Goal: Communication & Community: Answer question/provide support

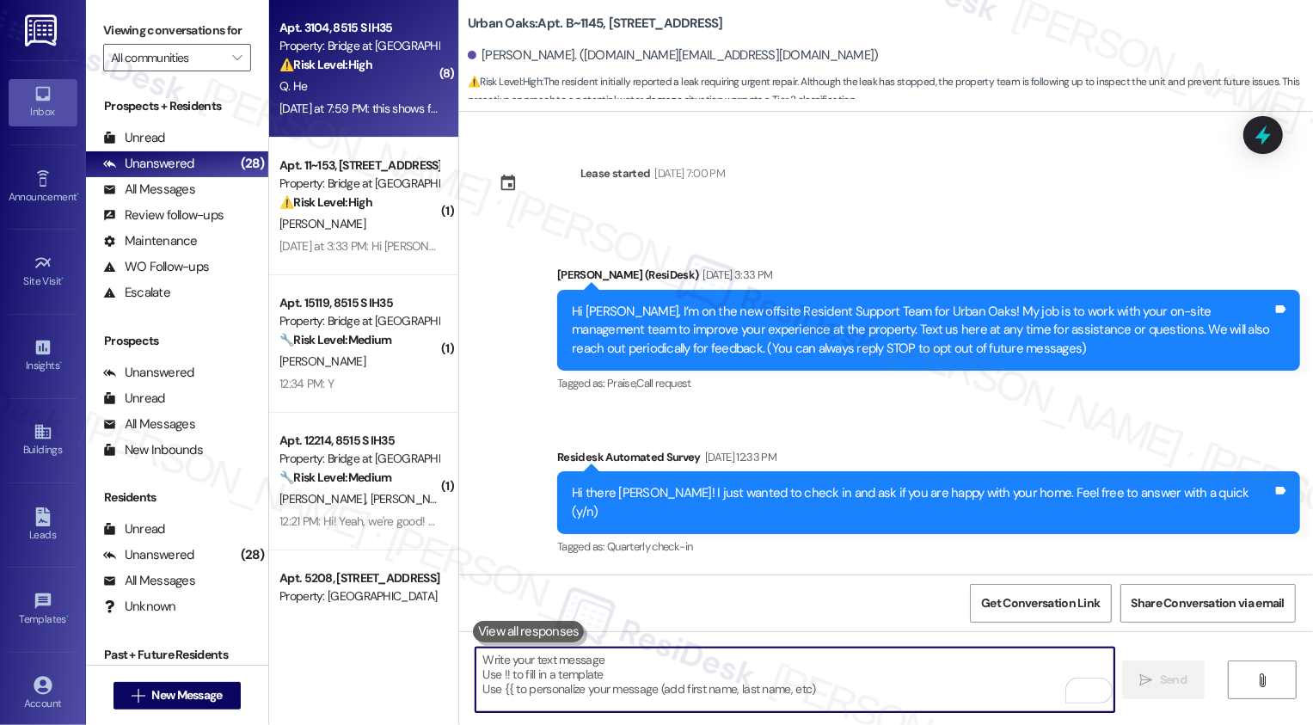
scroll to position [4477, 0]
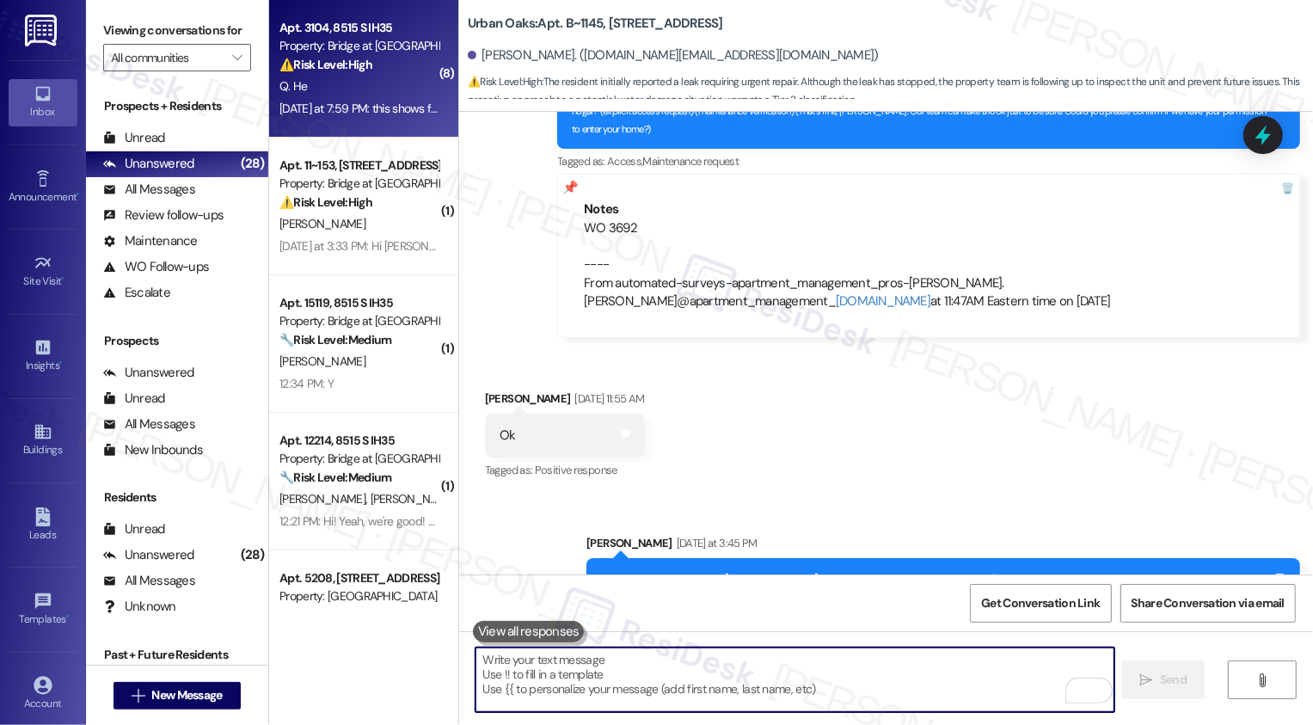
click at [370, 65] on div "⚠️ Risk Level: High The resident is disputing a charge and referencing a paymen…" at bounding box center [359, 65] width 159 height 18
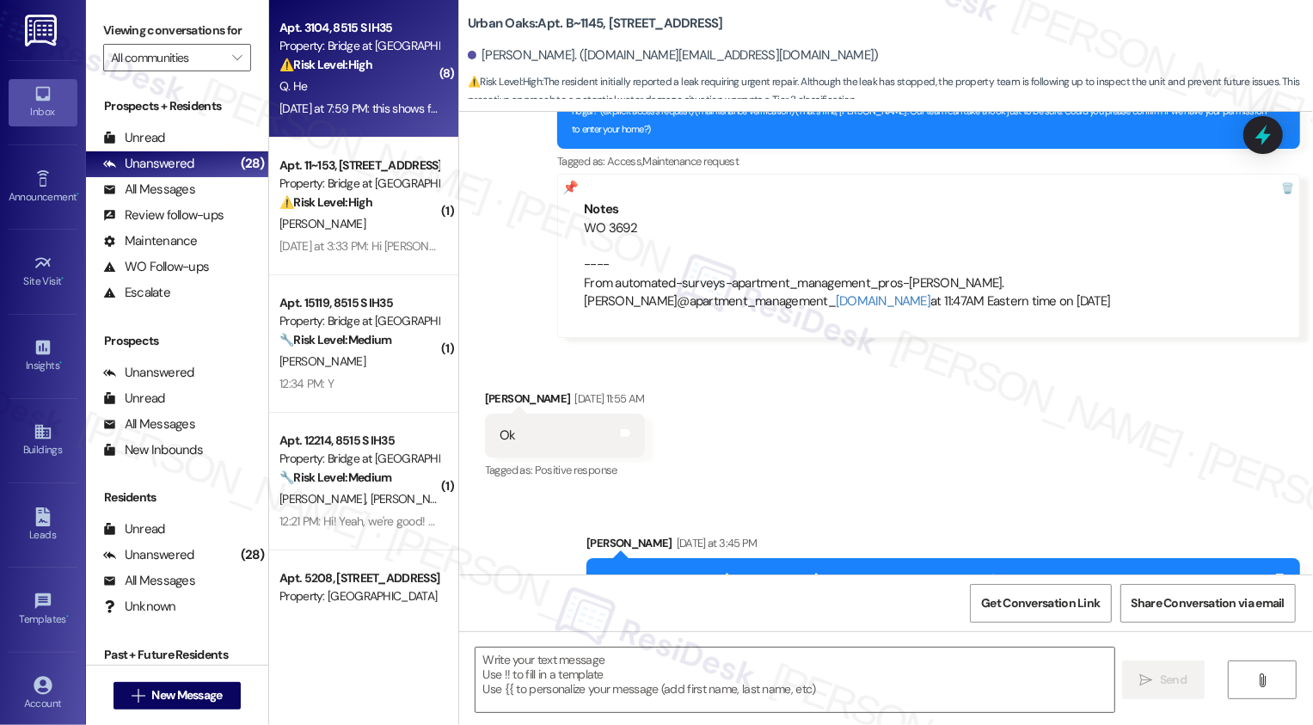
type textarea "Fetching suggested responses. Please feel free to read through the conversation…"
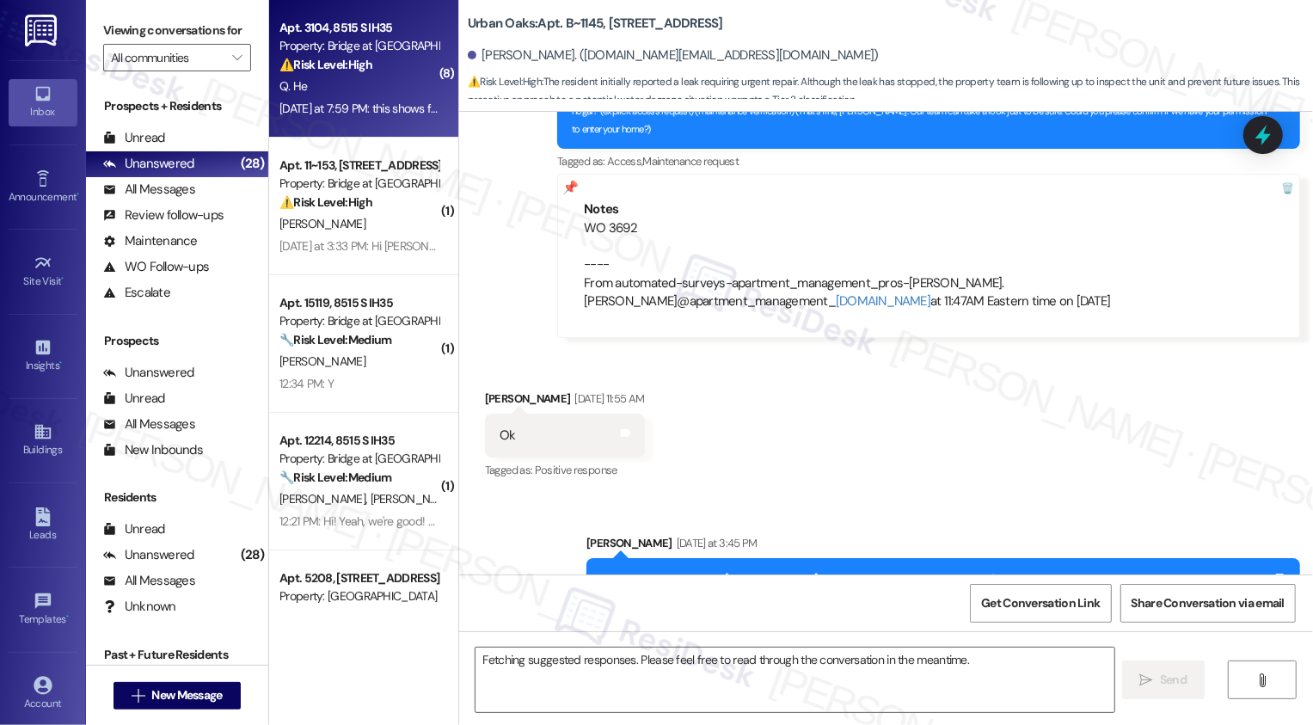
click at [370, 65] on div "⚠️ Risk Level: High The resident is disputing a charge and referencing a paymen…" at bounding box center [359, 65] width 159 height 18
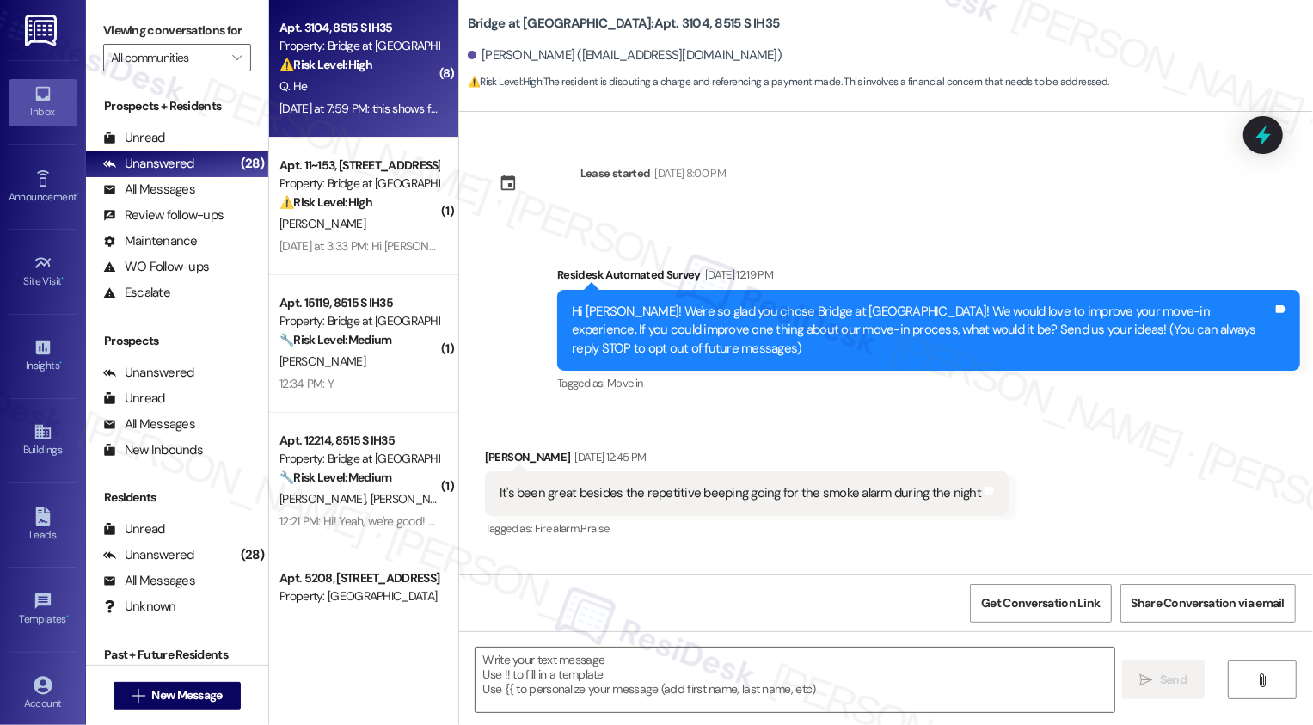
click at [370, 65] on div "⚠️ Risk Level: High The resident is disputing a charge and referencing a paymen…" at bounding box center [359, 65] width 159 height 18
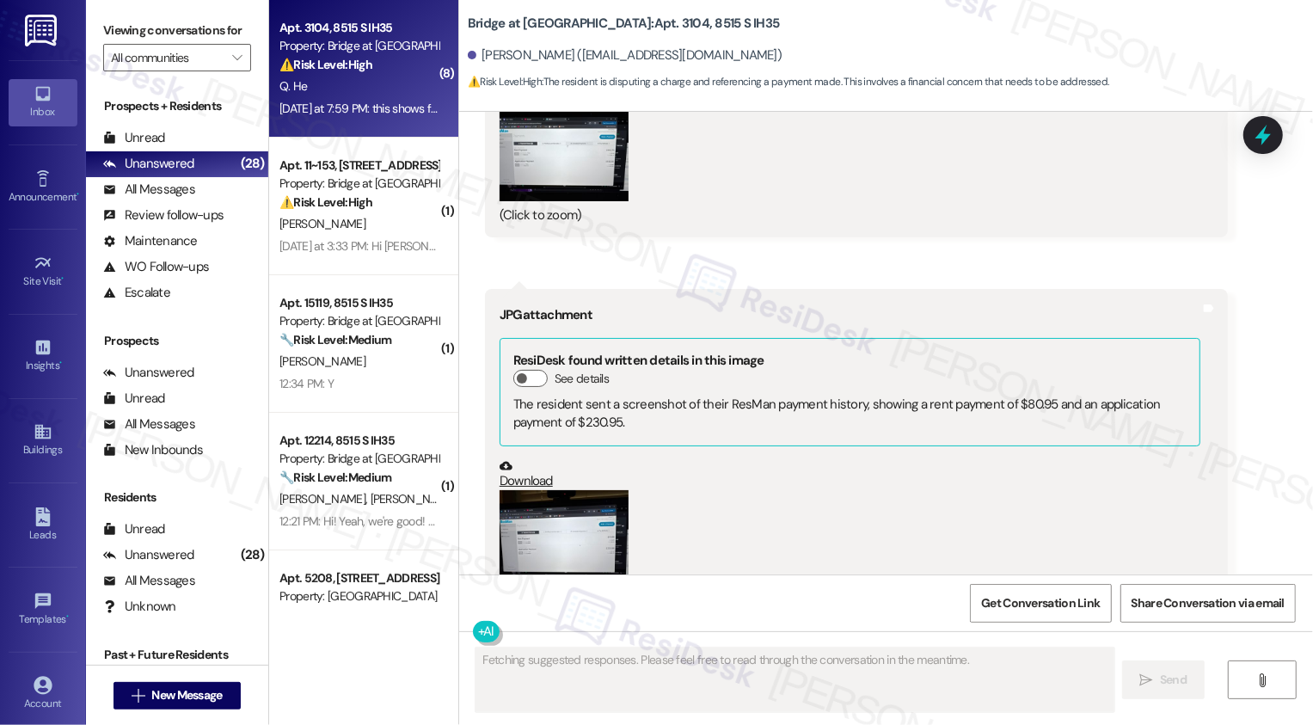
scroll to position [8327, 0]
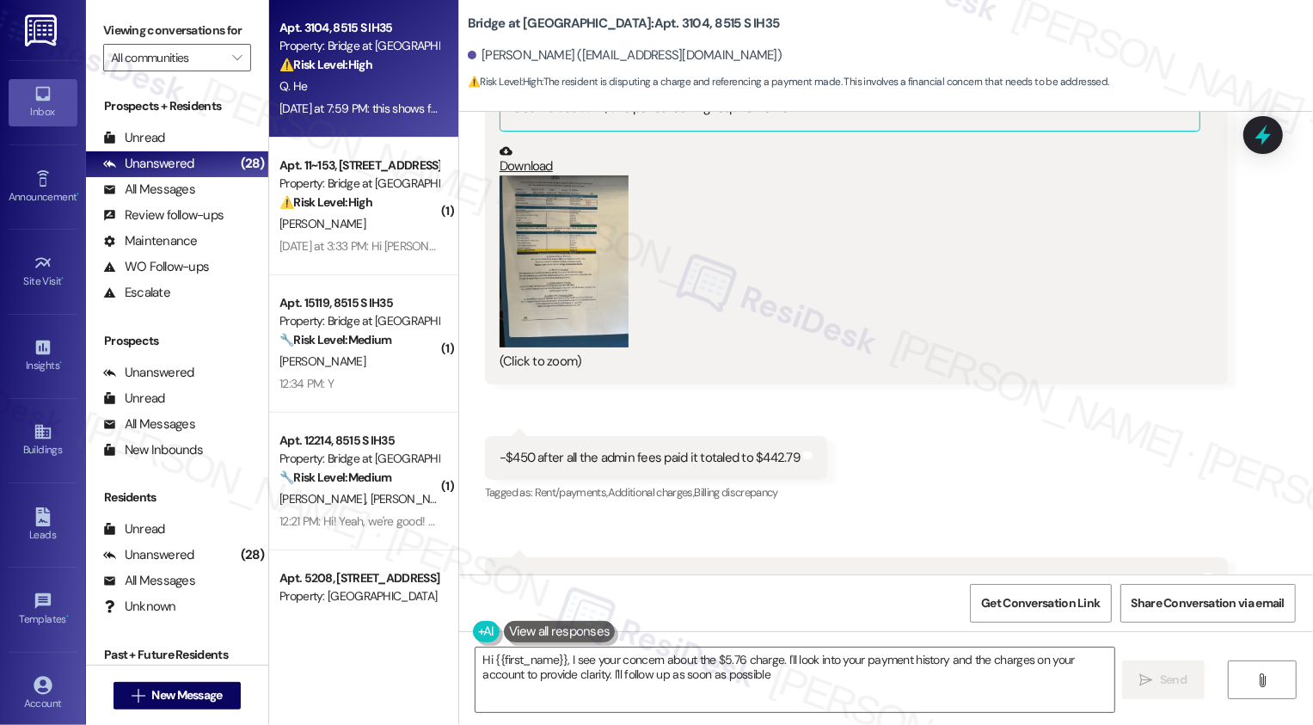
type textarea "Hi {{first_name}}, I see your concern about the $5.76 charge. I'll look into yo…"
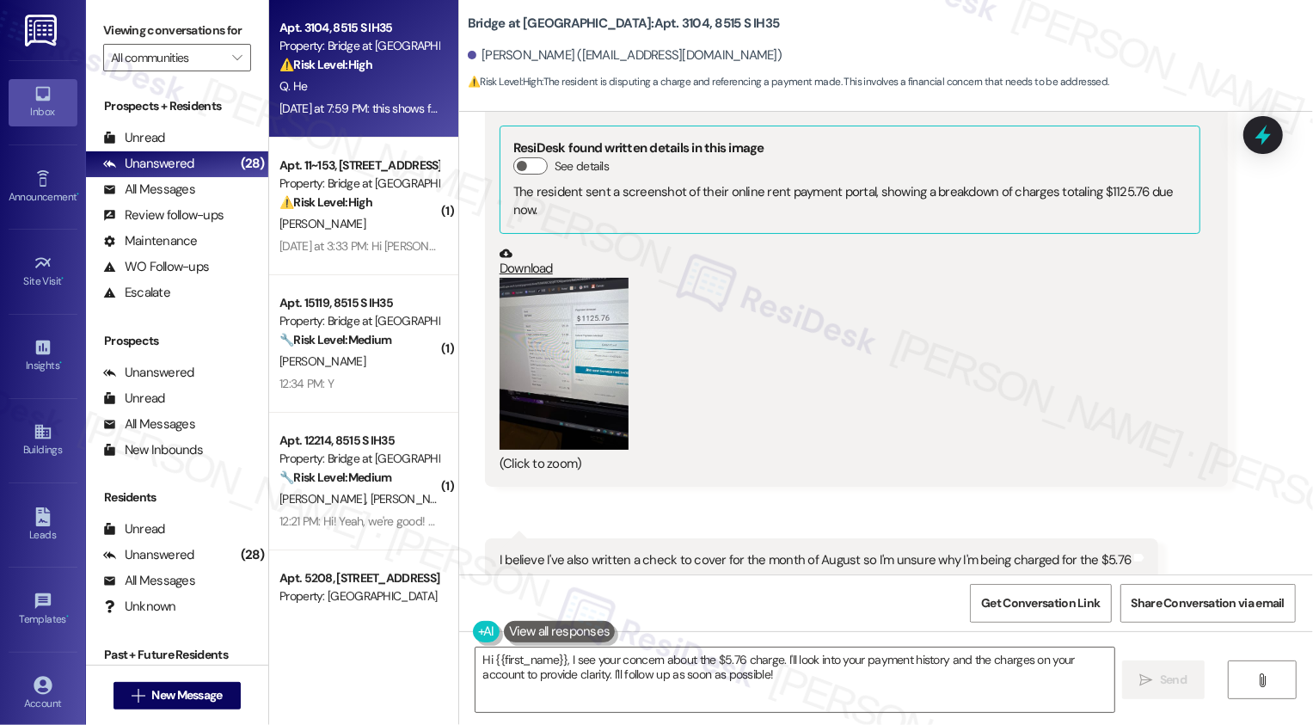
scroll to position [6697, 0]
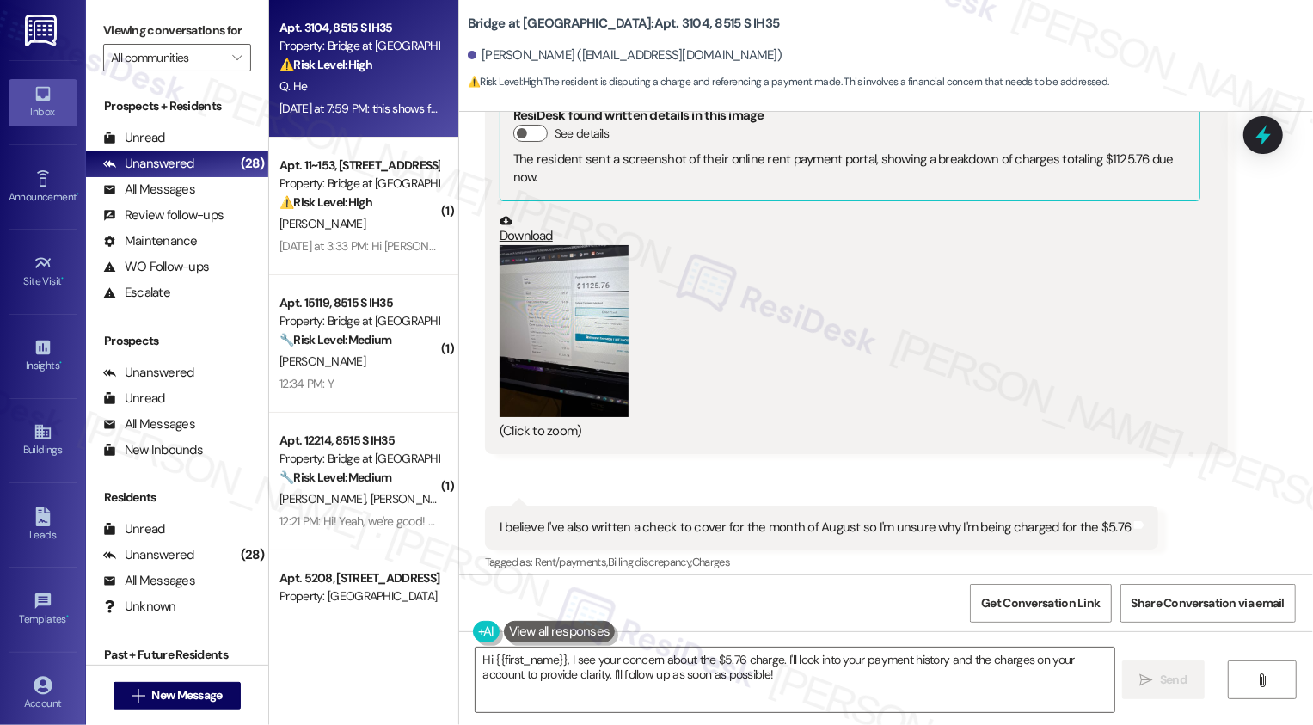
click at [605, 288] on button "Zoom image" at bounding box center [564, 331] width 129 height 172
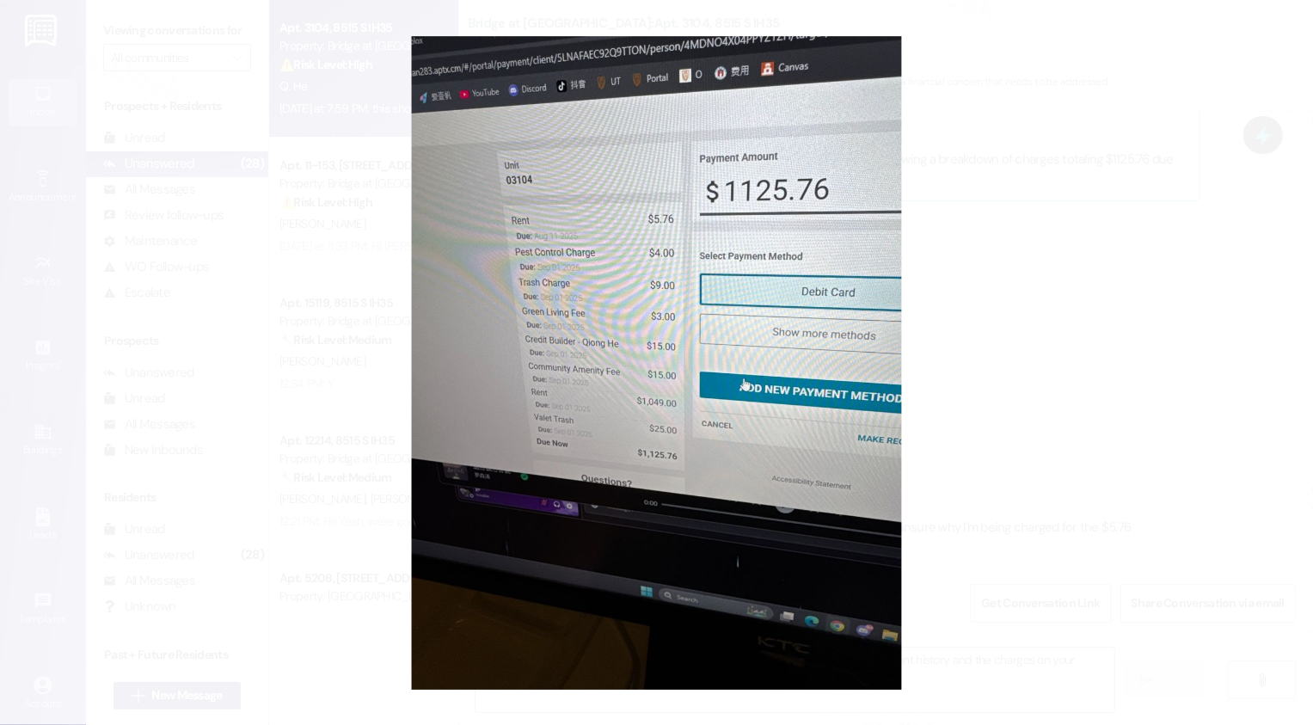
click at [992, 404] on button "Unzoom image" at bounding box center [656, 362] width 1313 height 725
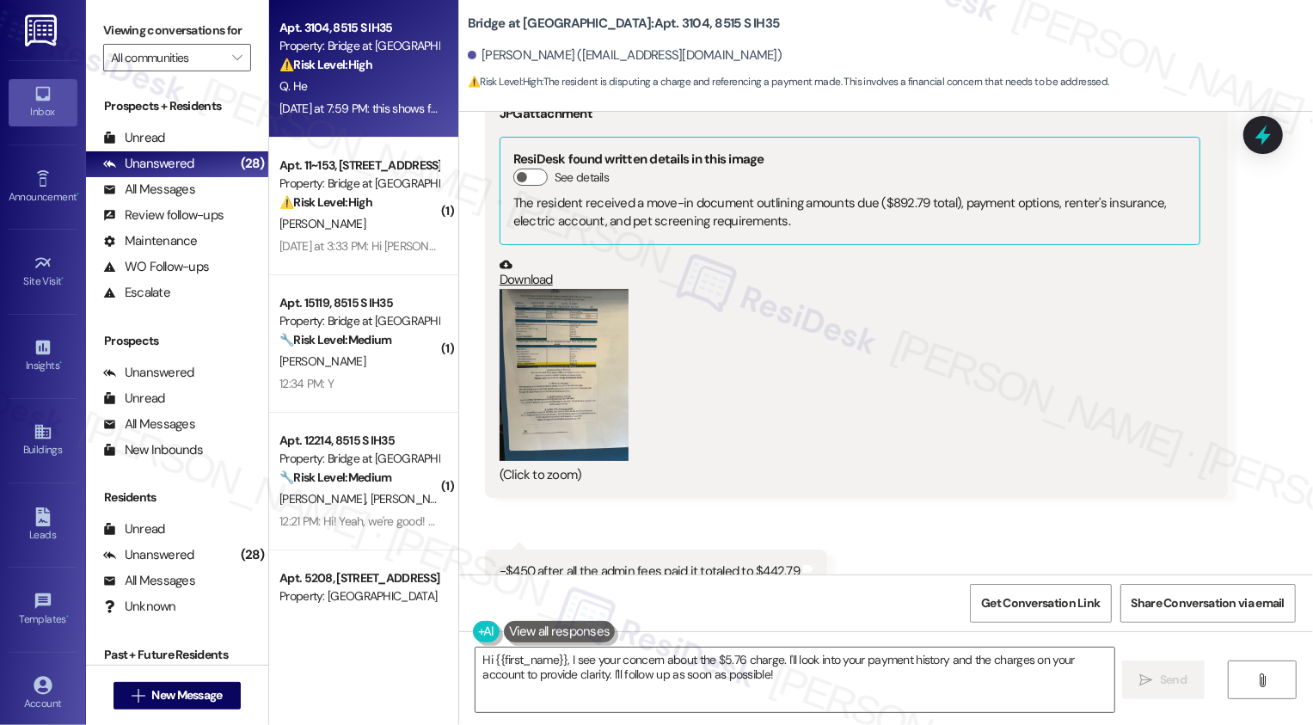
scroll to position [7365, 0]
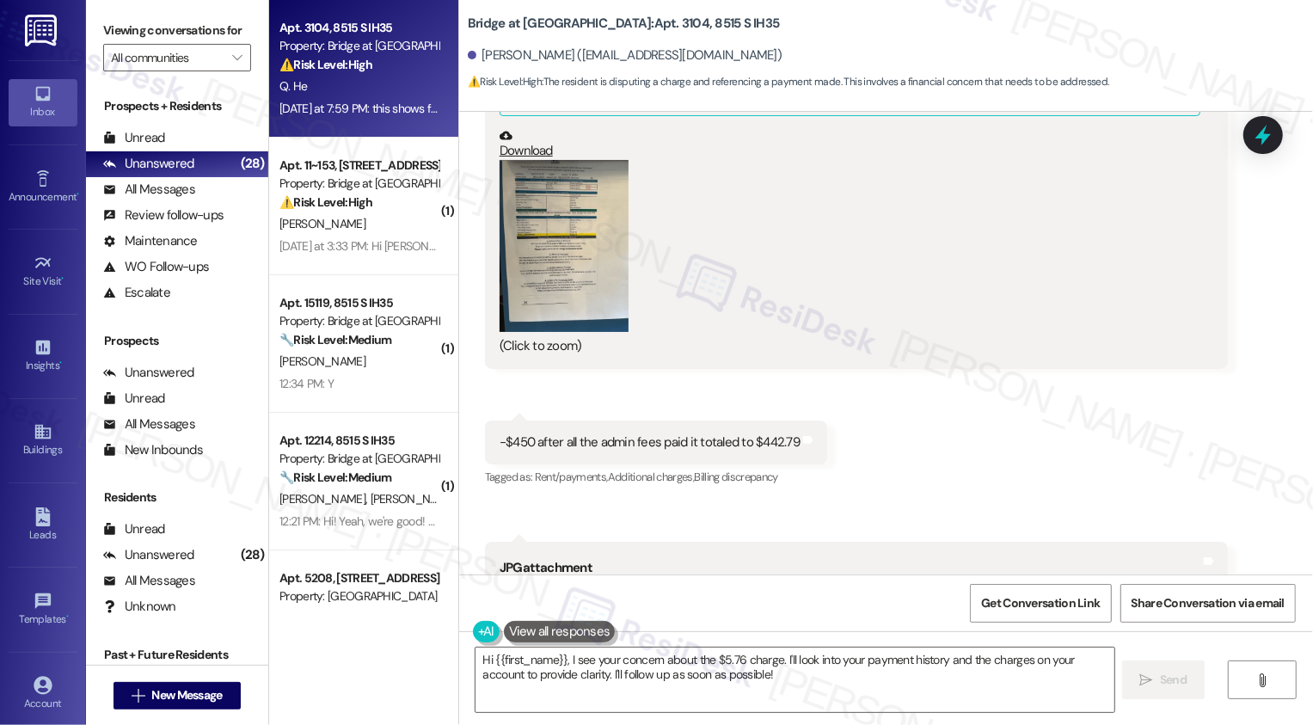
click at [529, 188] on button "Zoom image" at bounding box center [564, 246] width 129 height 172
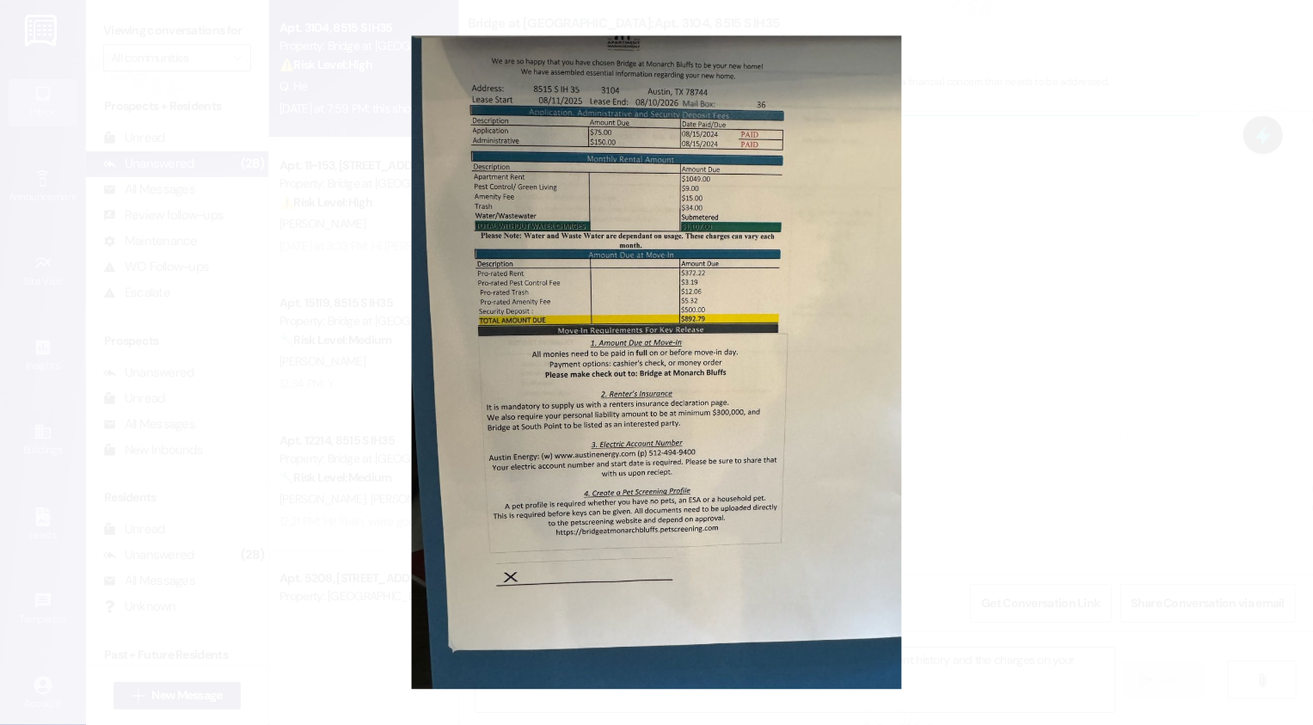
click at [1093, 316] on button "Unzoom image" at bounding box center [656, 362] width 1313 height 725
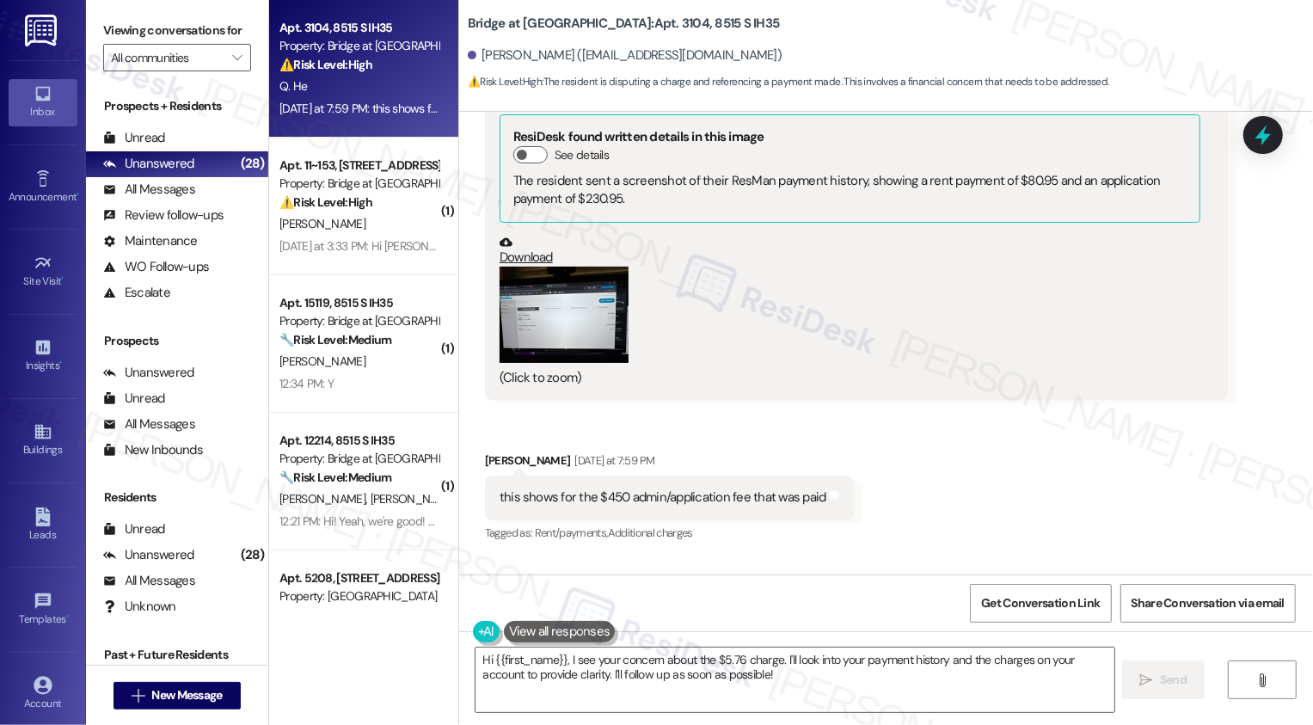
scroll to position [8255, 0]
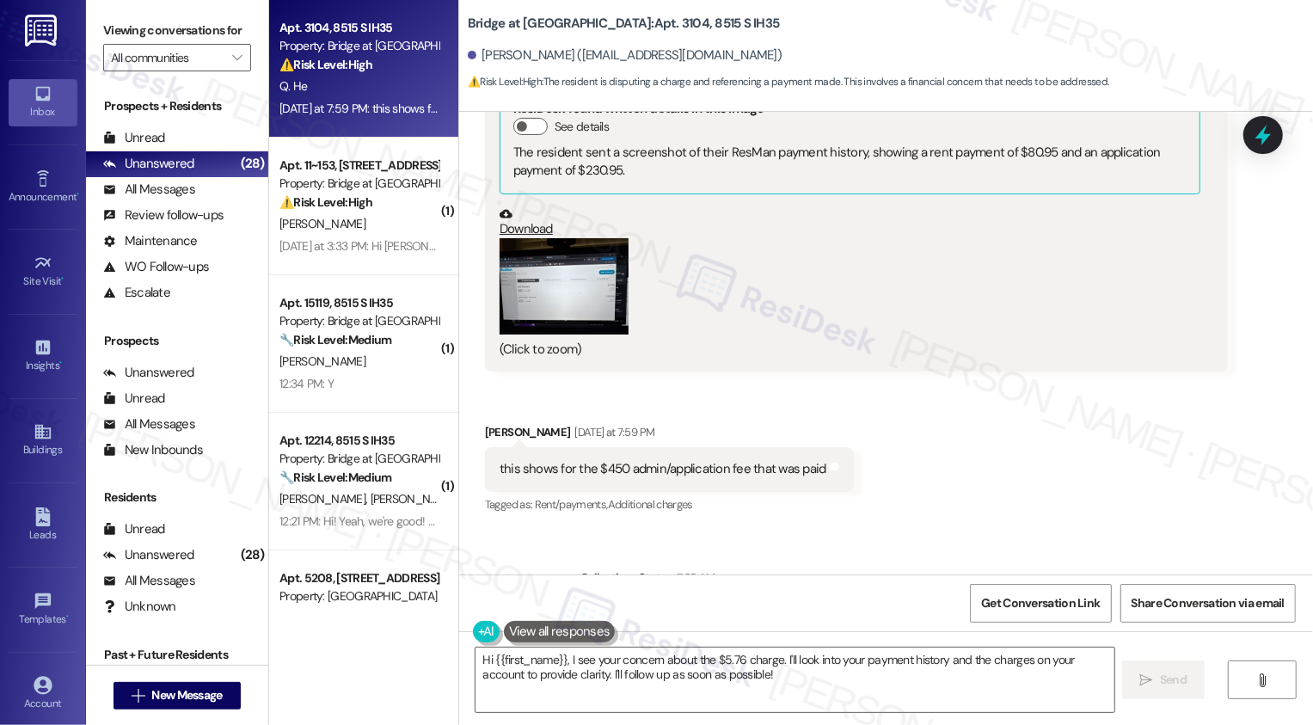
click at [555, 249] on button "Zoom image" at bounding box center [564, 286] width 129 height 97
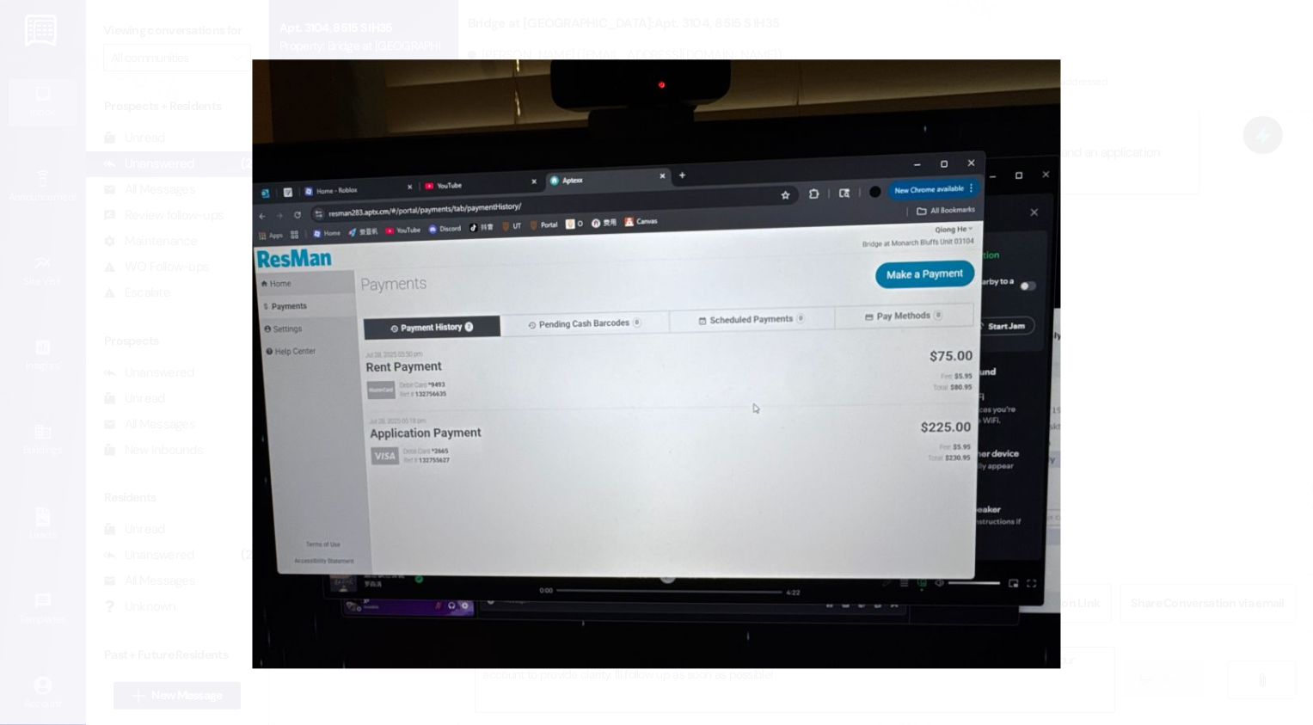
click at [1137, 419] on button "Unzoom image" at bounding box center [656, 362] width 1313 height 725
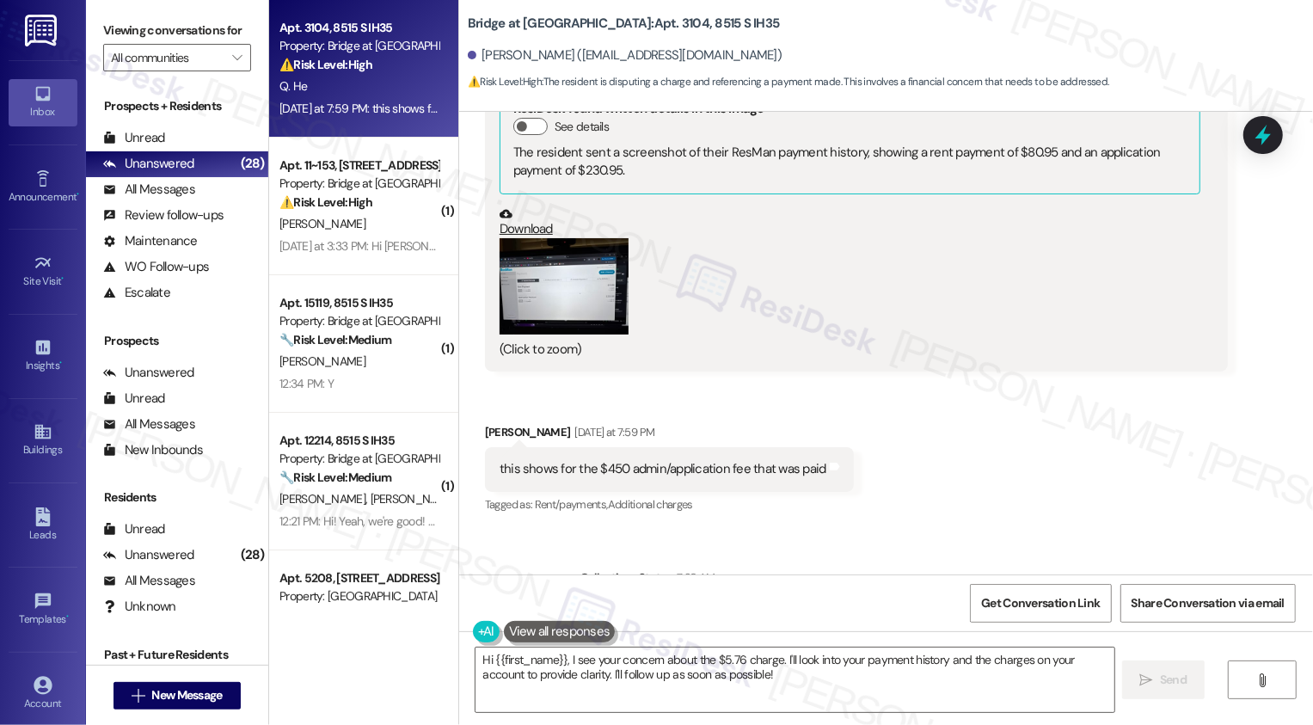
scroll to position [8327, 0]
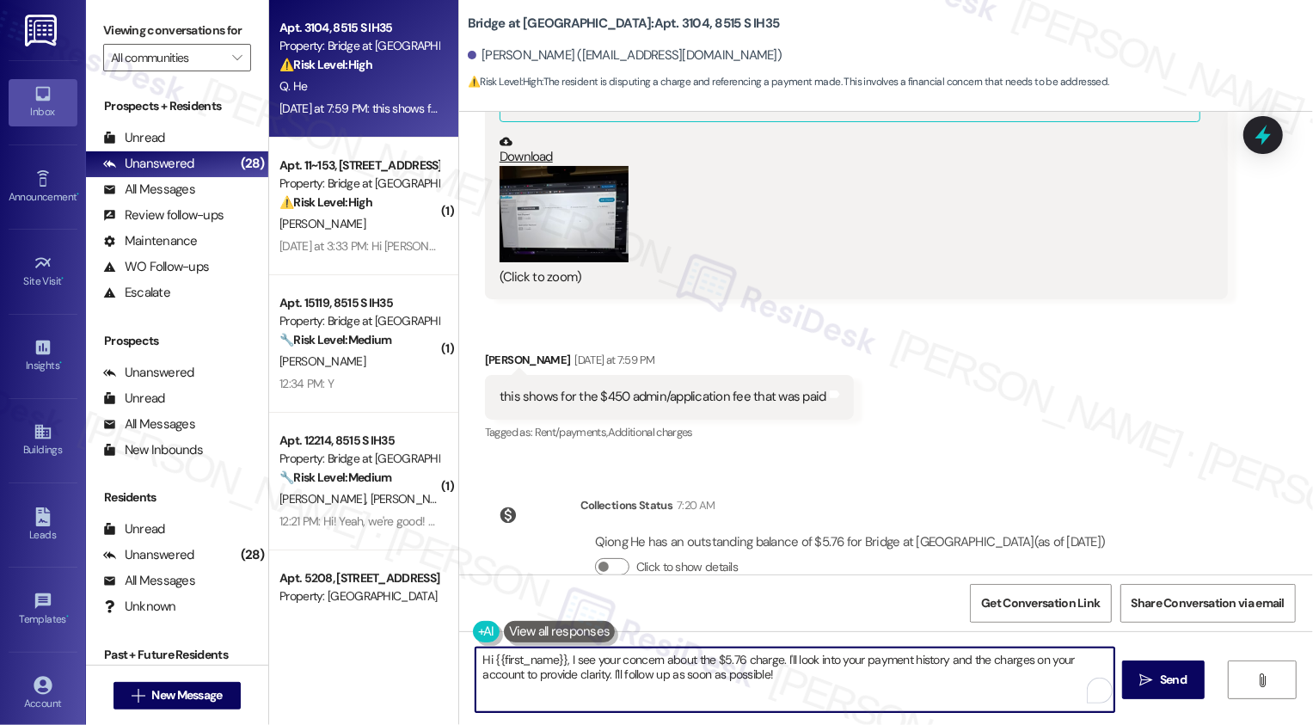
drag, startPoint x: 710, startPoint y: 661, endPoint x: 773, endPoint y: 661, distance: 63.6
click at [772, 661] on textarea "Hi {{first_name}}, I see your concern about the $5.76 charge. I'll look into yo…" at bounding box center [795, 680] width 639 height 65
click at [863, 596] on div "Get Conversation Link Share Conversation via email" at bounding box center [886, 603] width 854 height 57
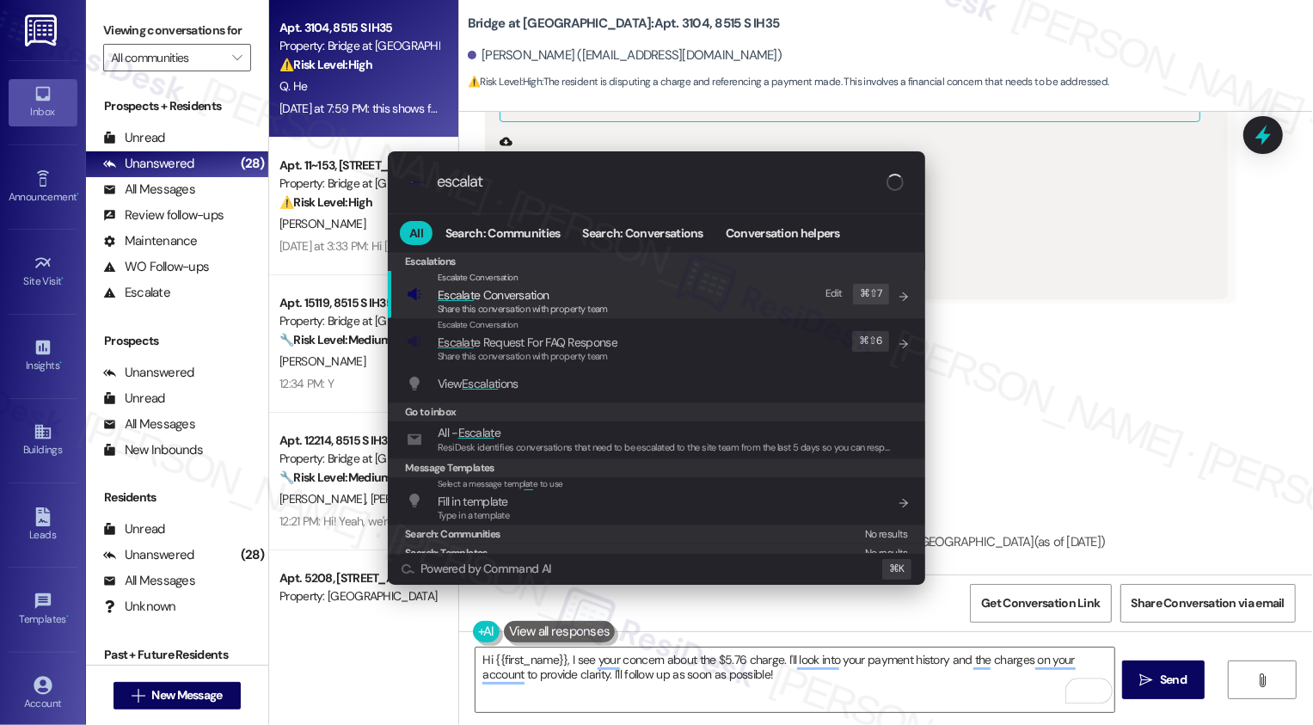
type input "escalate"
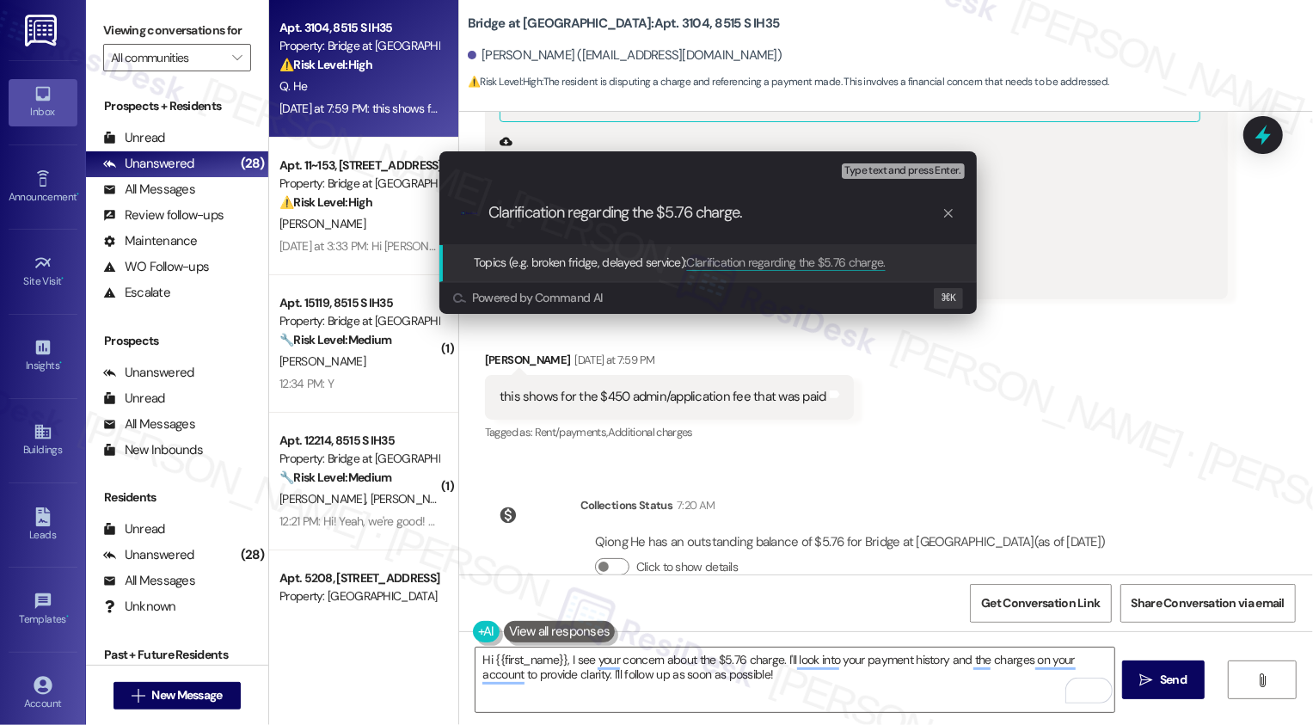
type input "Clarification regarding the $5.76 charge"
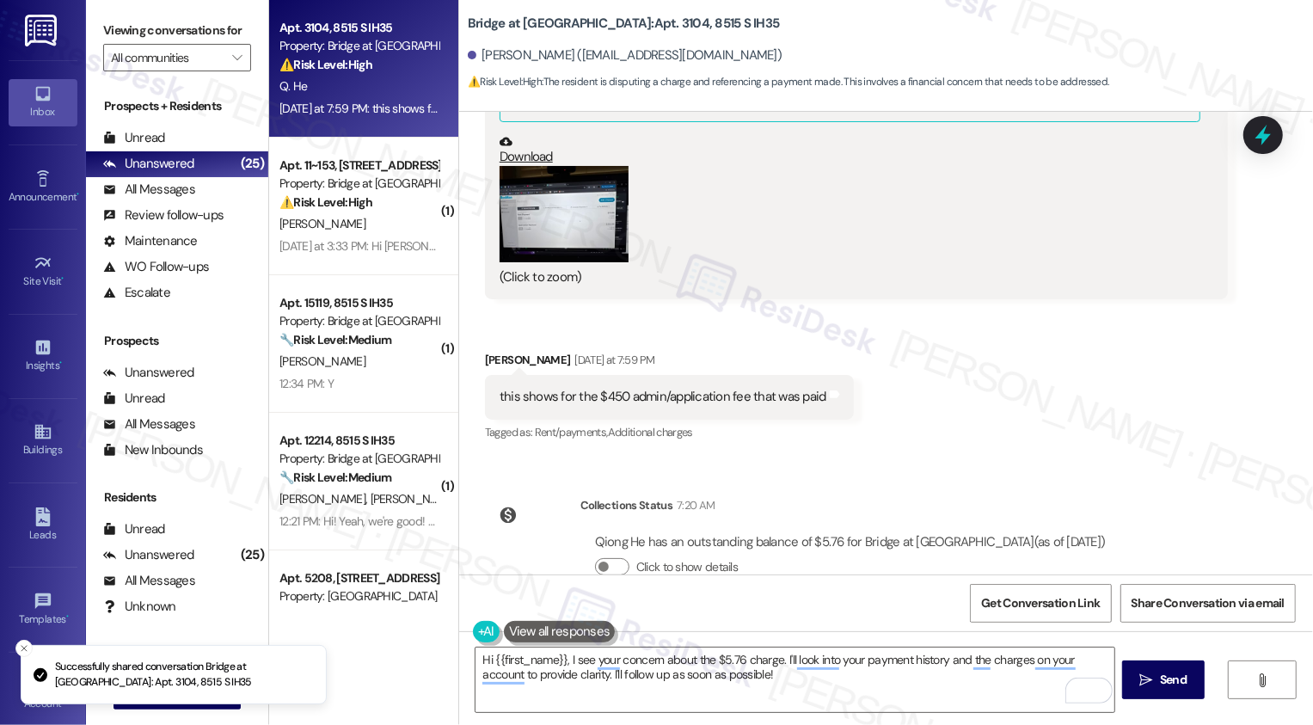
scroll to position [0, 0]
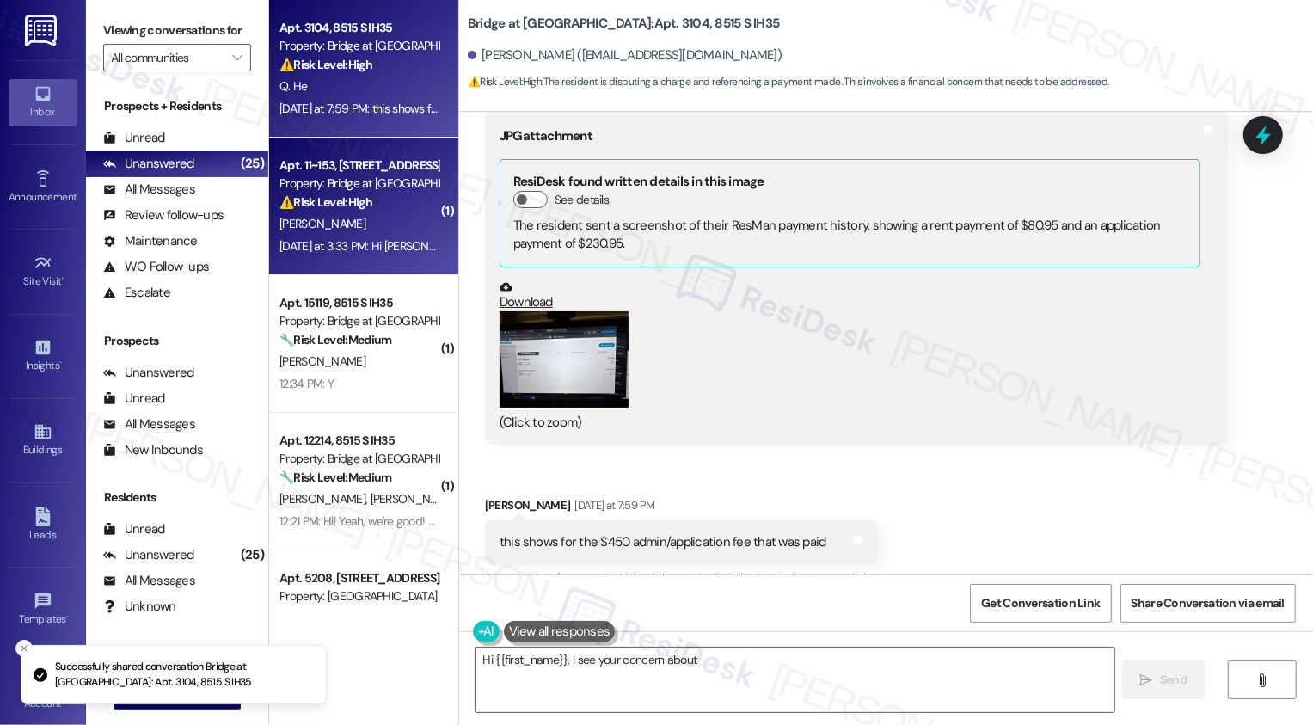
type textarea "Hi {{first_name}}, I see your concern about the"
click at [384, 234] on div "J. Davis" at bounding box center [359, 224] width 163 height 22
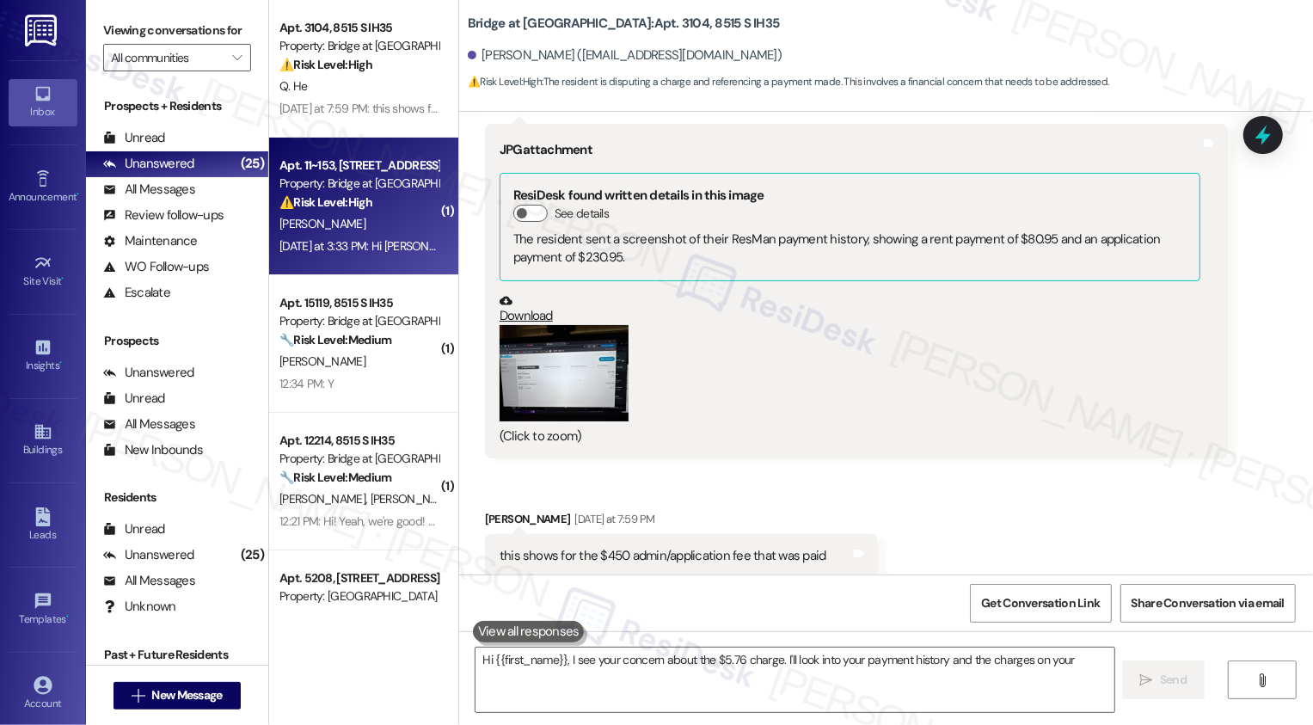
click at [384, 234] on div "J. Davis" at bounding box center [359, 224] width 163 height 22
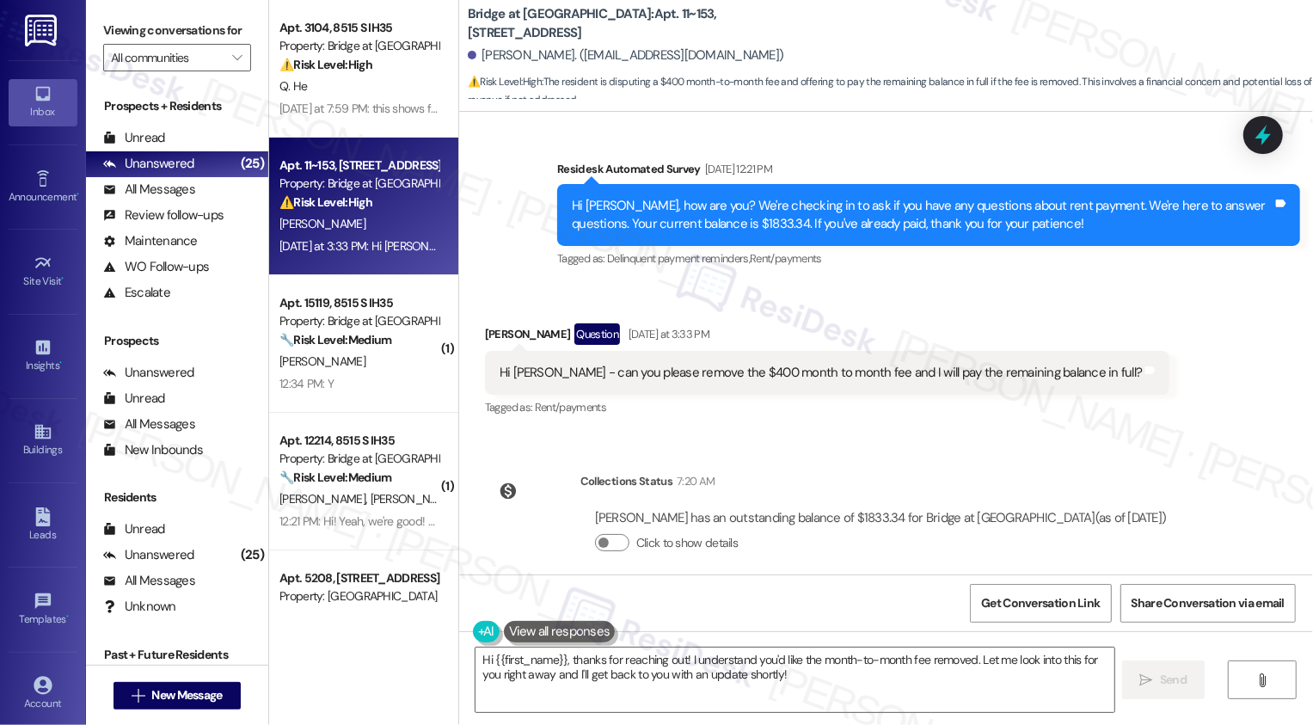
scroll to position [469, 0]
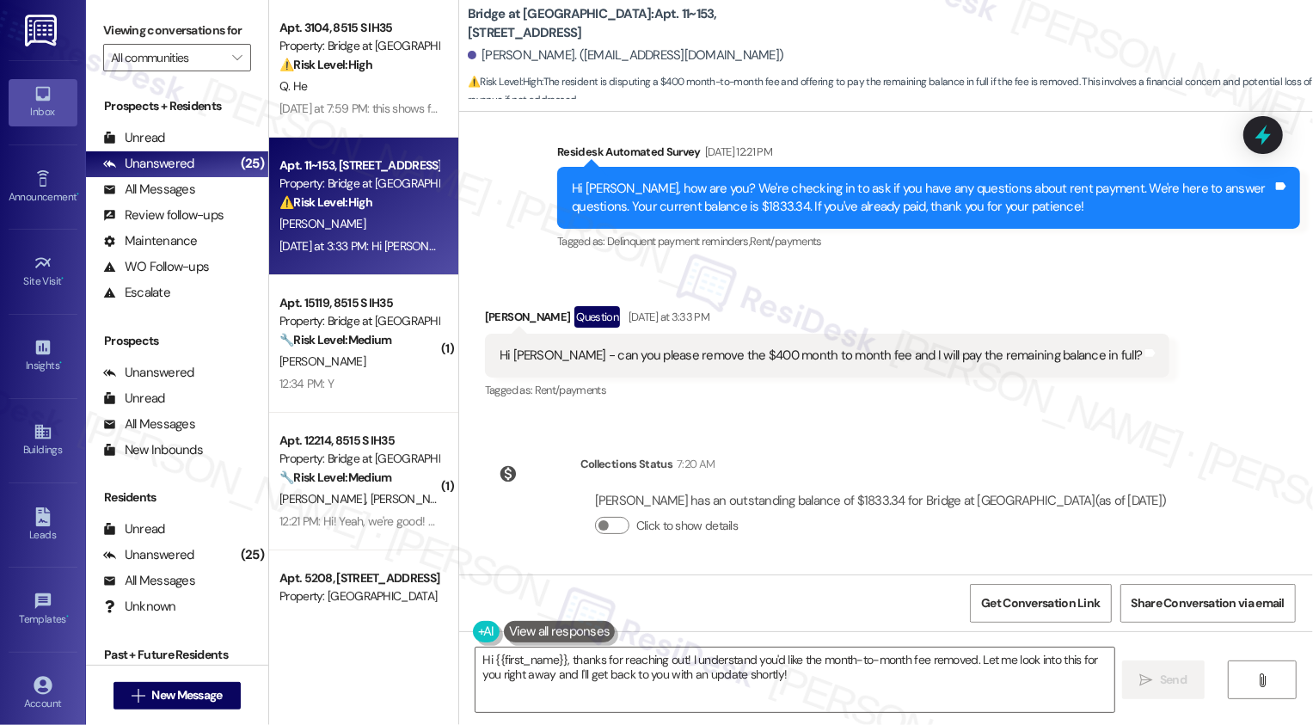
click at [494, 315] on div "Jennifer Davis Question Yesterday at 3:33 PM" at bounding box center [827, 320] width 685 height 28
copy div "Jennifer"
click at [544, 666] on textarea "Hi {{first_name}}, thanks for reaching out! I understand you'd like the month-t…" at bounding box center [795, 680] width 639 height 65
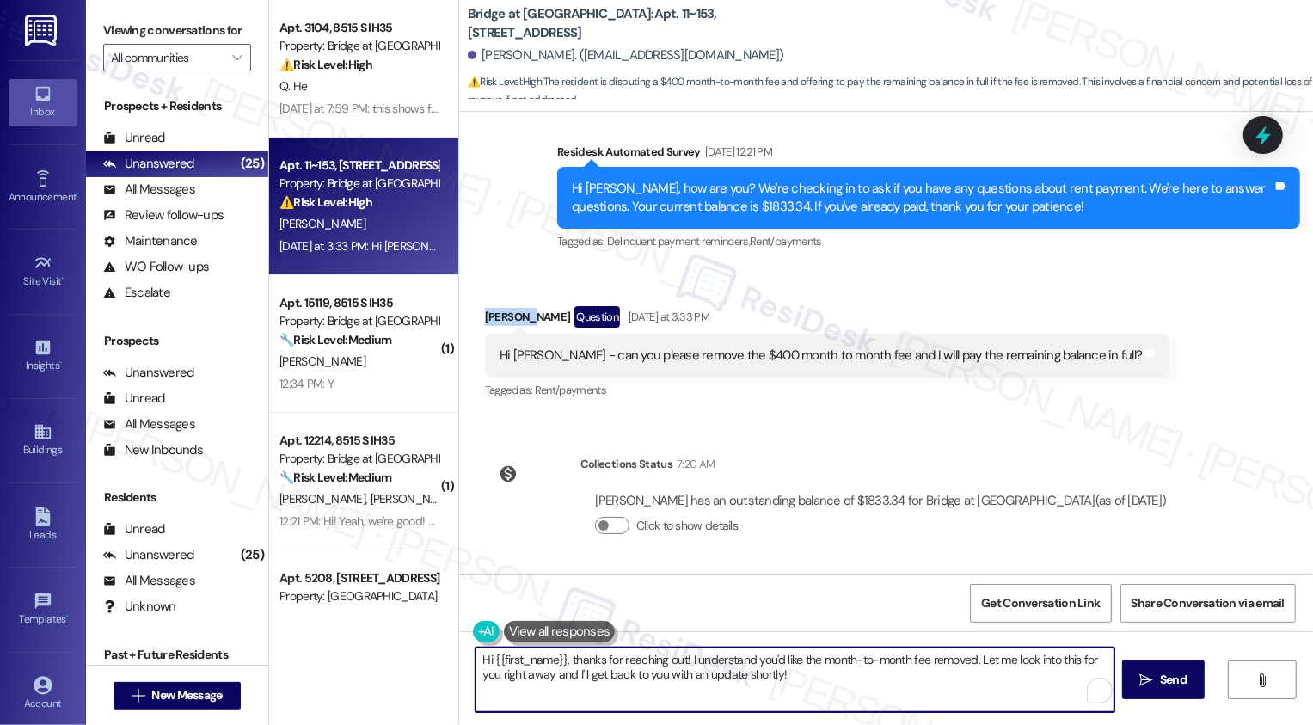
click at [544, 666] on textarea "Hi {{first_name}}, thanks for reaching out! I understand you'd like the month-t…" at bounding box center [795, 680] width 639 height 65
click at [590, 666] on textarea "Hi {{first_name}}, thanks for reaching out! I understand you'd like the month-t…" at bounding box center [795, 680] width 639 height 65
click at [532, 679] on textarea "Hi {{first_name}}, thanks for reaching out! I understand you'd like the month-t…" at bounding box center [795, 680] width 639 height 65
drag, startPoint x: 605, startPoint y: 678, endPoint x: 923, endPoint y: 679, distance: 318.2
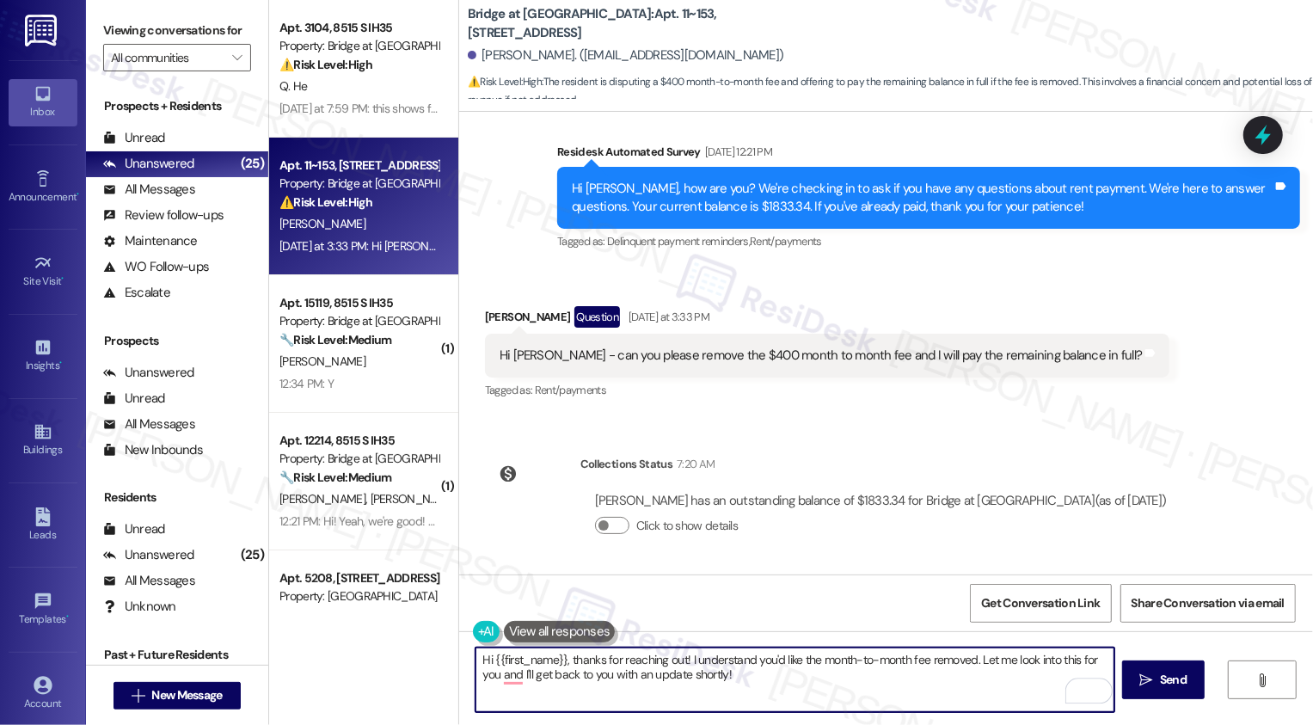
click at [919, 679] on textarea "Hi {{first_name}}, thanks for reaching out! I understand you'd like the month-t…" at bounding box center [795, 680] width 639 height 65
click at [973, 657] on textarea "Hi {{first_name}}, thanks for reaching out! I understand you'd like the month-t…" at bounding box center [795, 680] width 639 height 65
paste textarea "’d like the month-to-month fee removed. I can’t make any guarantees, but I’ll l…"
type textarea "Hi {{first_name}}, thanks for reaching out! I understand you’d like the month-t…"
click at [1149, 678] on icon "" at bounding box center [1146, 680] width 13 height 14
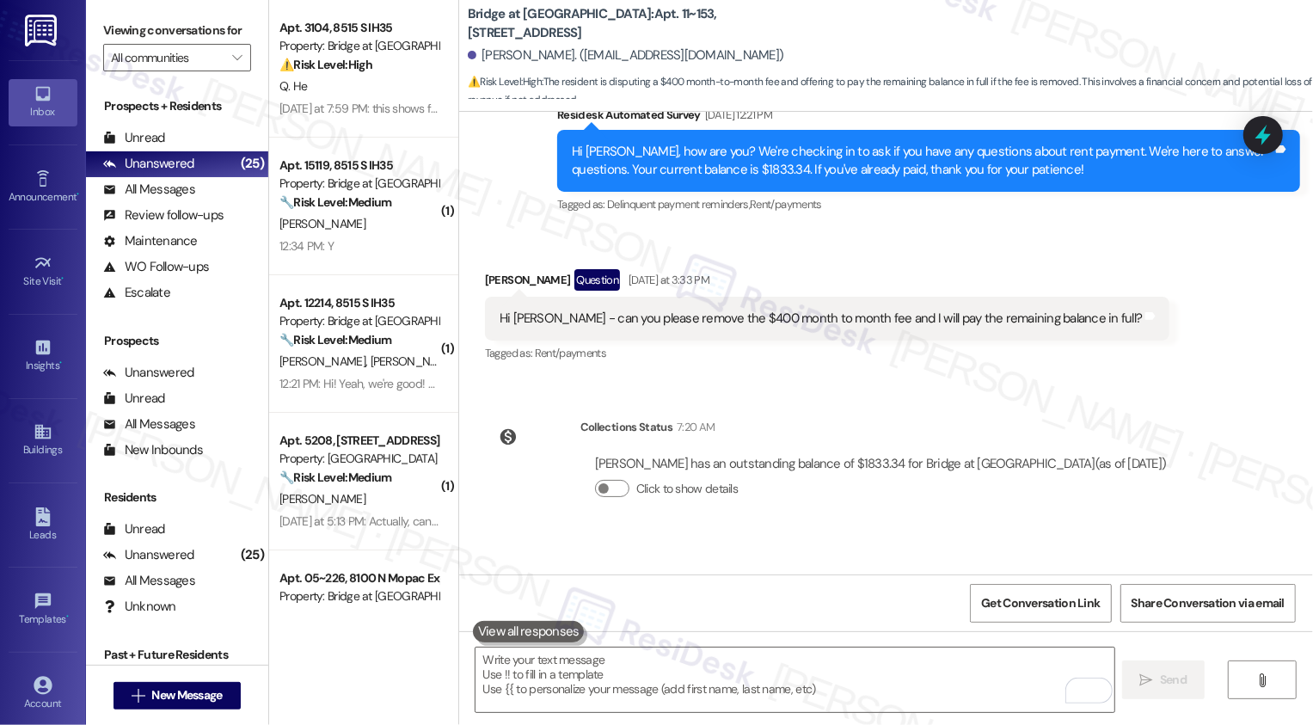
scroll to position [589, 0]
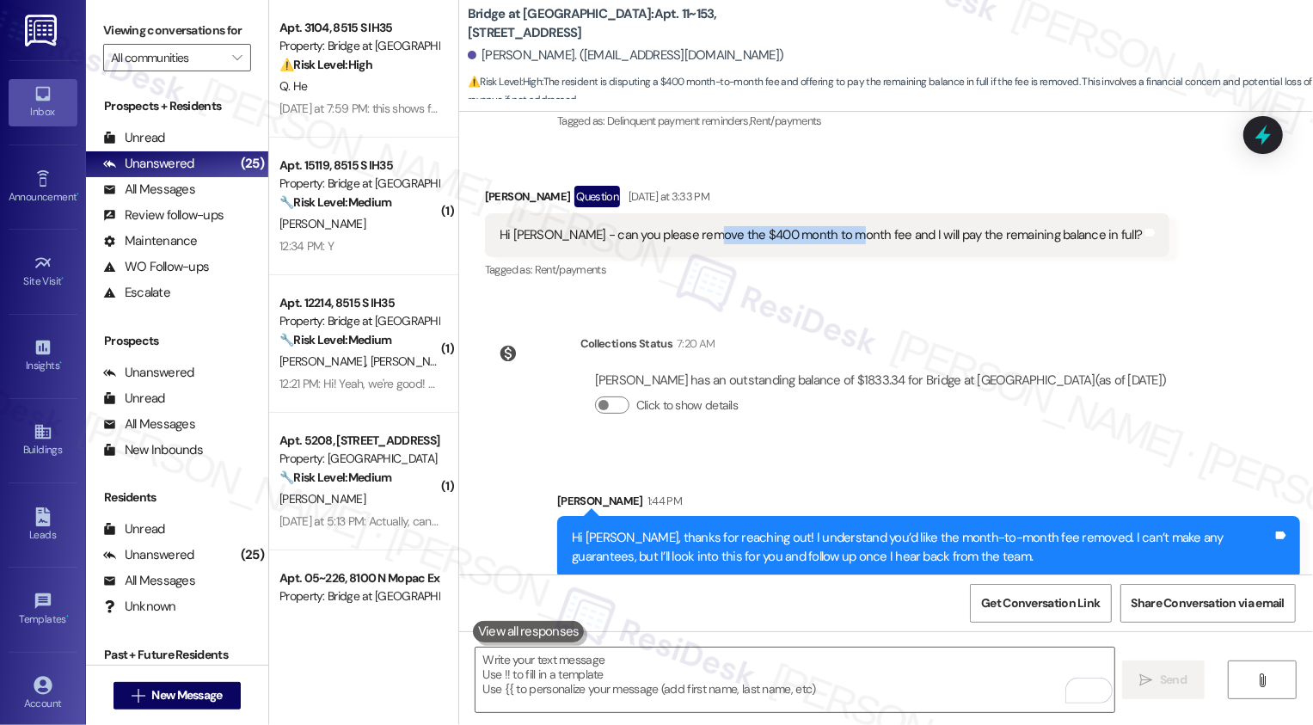
drag, startPoint x: 692, startPoint y: 235, endPoint x: 832, endPoint y: 235, distance: 139.3
click at [832, 235] on div "Hi Sarah - can you please remove the $400 month to month fee and I will pay the…" at bounding box center [821, 235] width 643 height 18
copy div "$400 month to month fee"
click at [843, 273] on div "Tagged as: Rent/payments Click to highlight conversations about Rent/payments" at bounding box center [827, 269] width 685 height 25
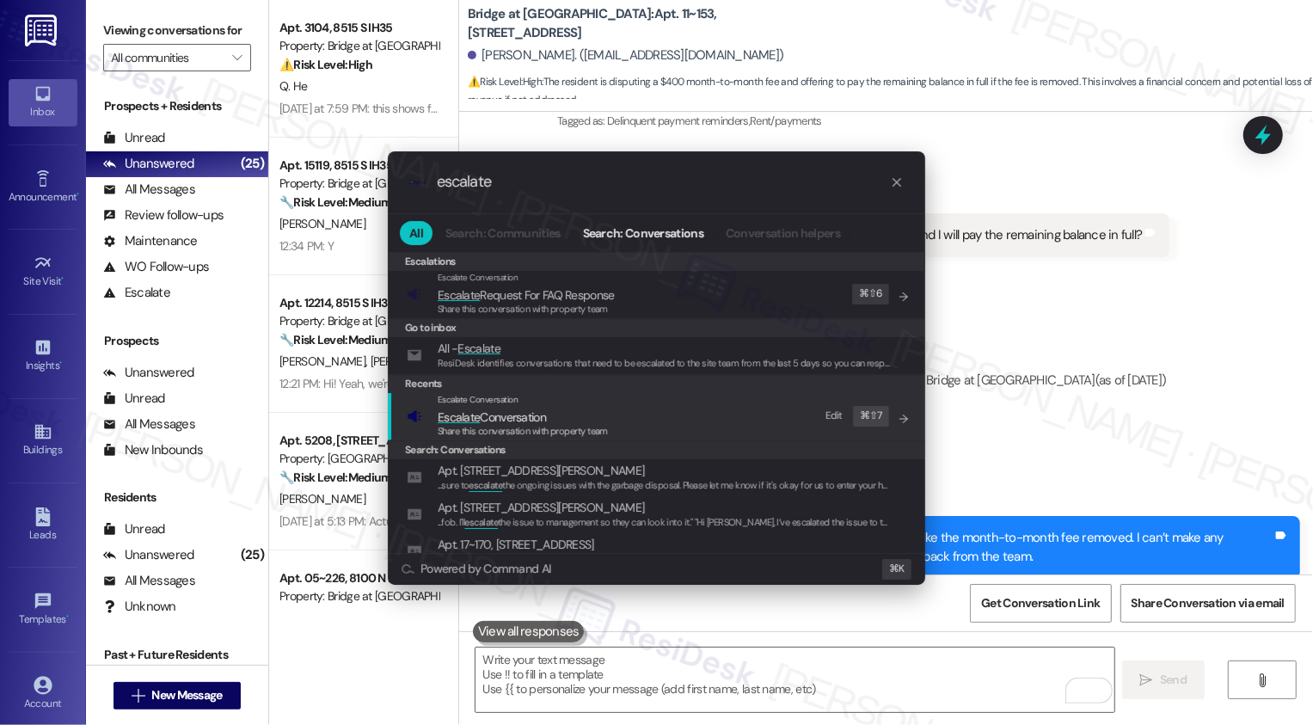
type input "escalate"
click at [471, 425] on span "Share this conversation with property team" at bounding box center [523, 431] width 170 height 12
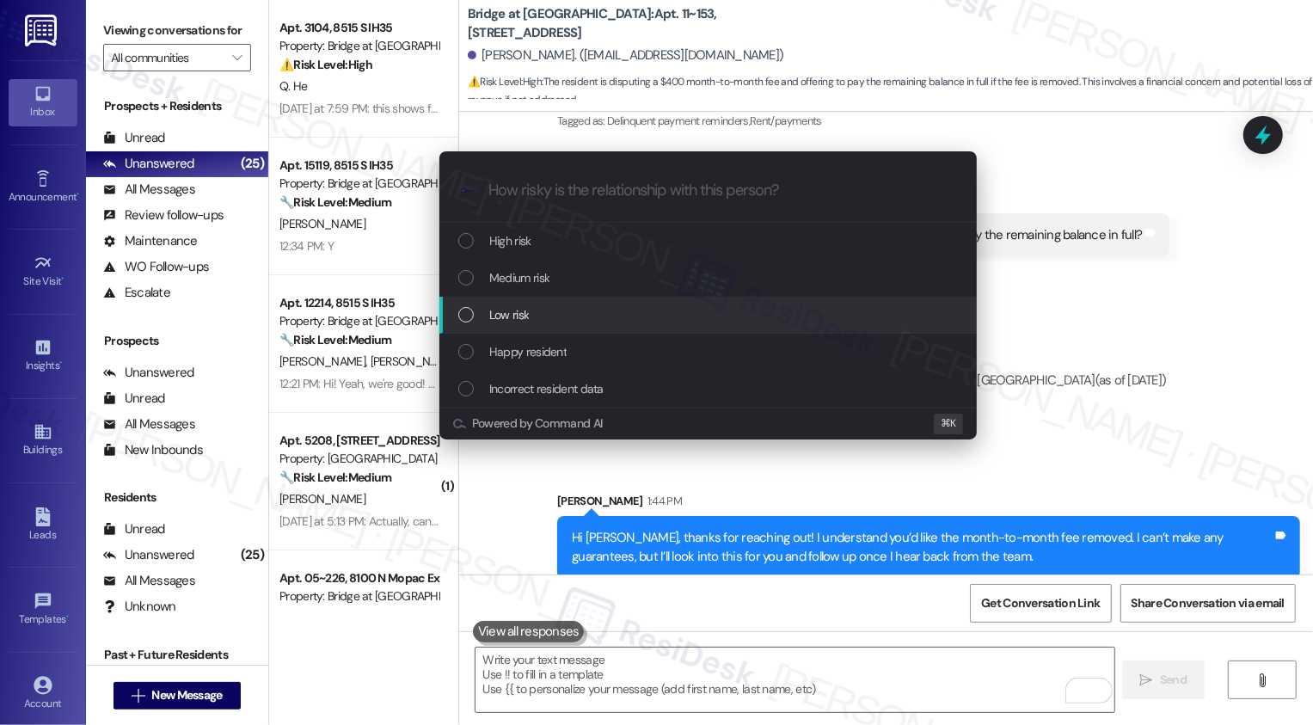
click at [490, 319] on span "Low risk" at bounding box center [509, 314] width 40 height 19
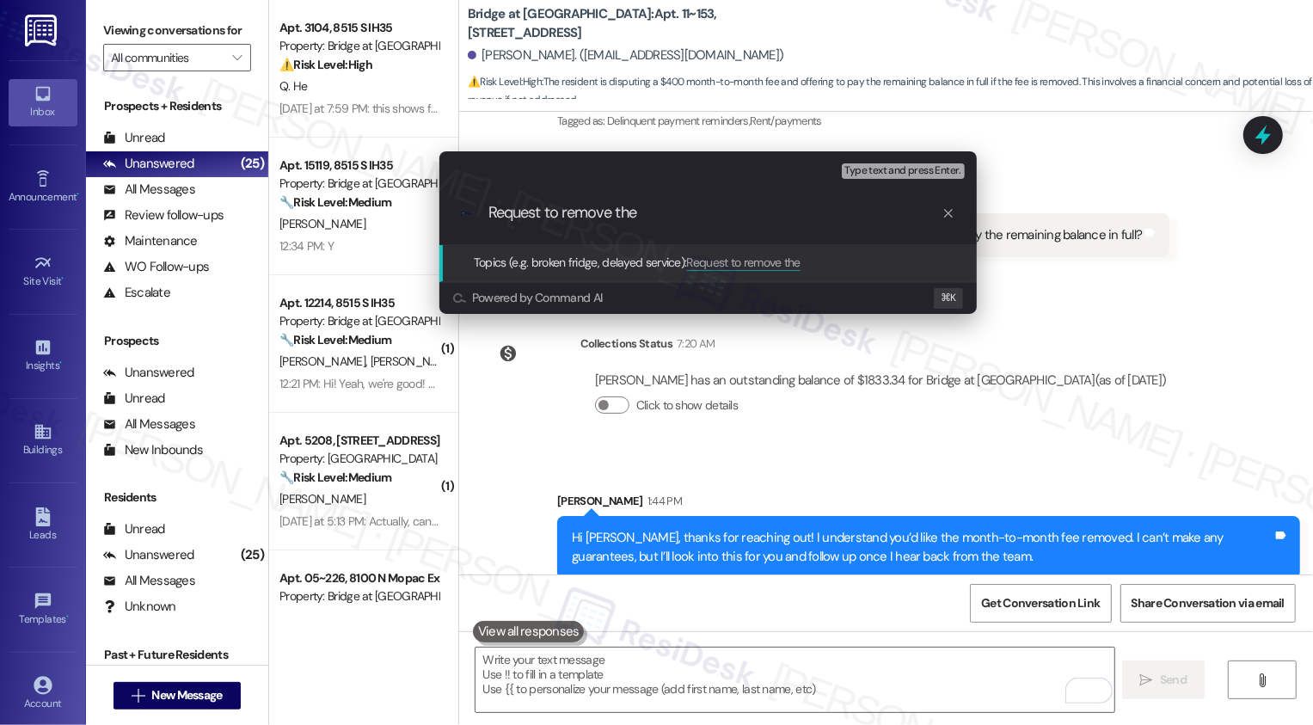
paste input "$400 month to month fee"
type input "Request to remove the $400 month to month fee"
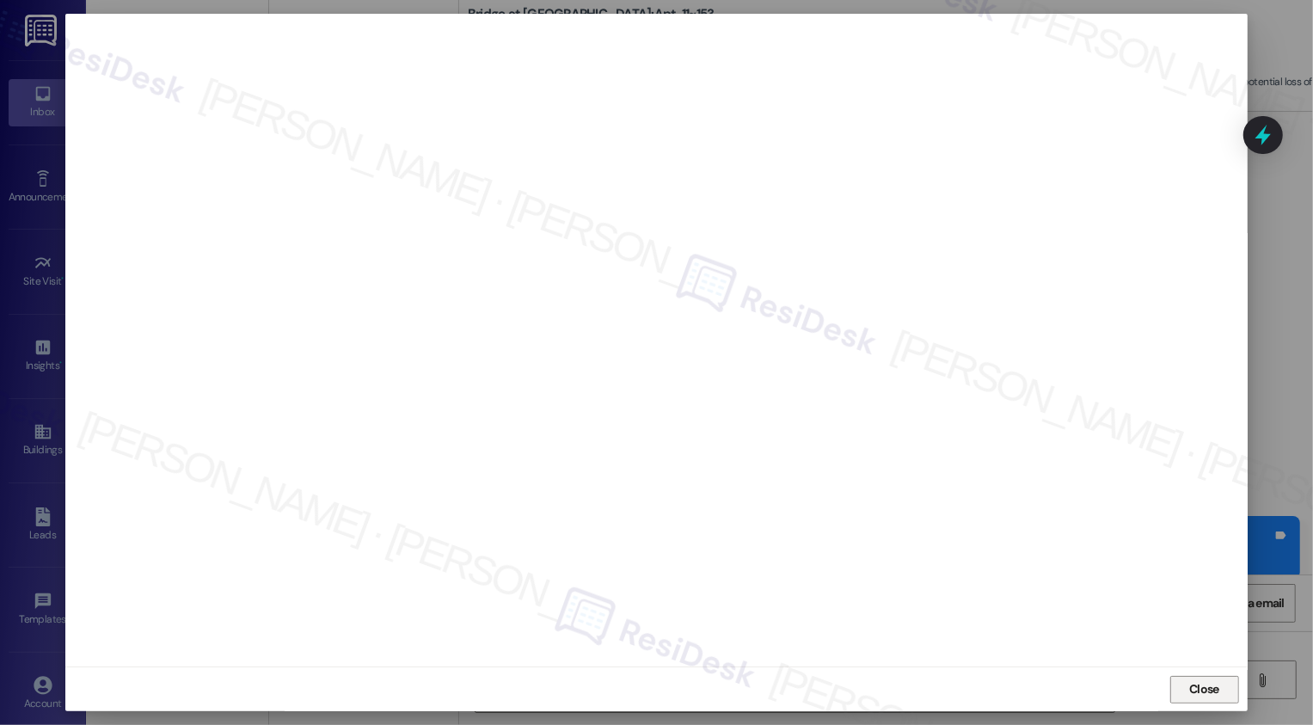
click at [1202, 691] on button "Close" at bounding box center [1205, 690] width 69 height 28
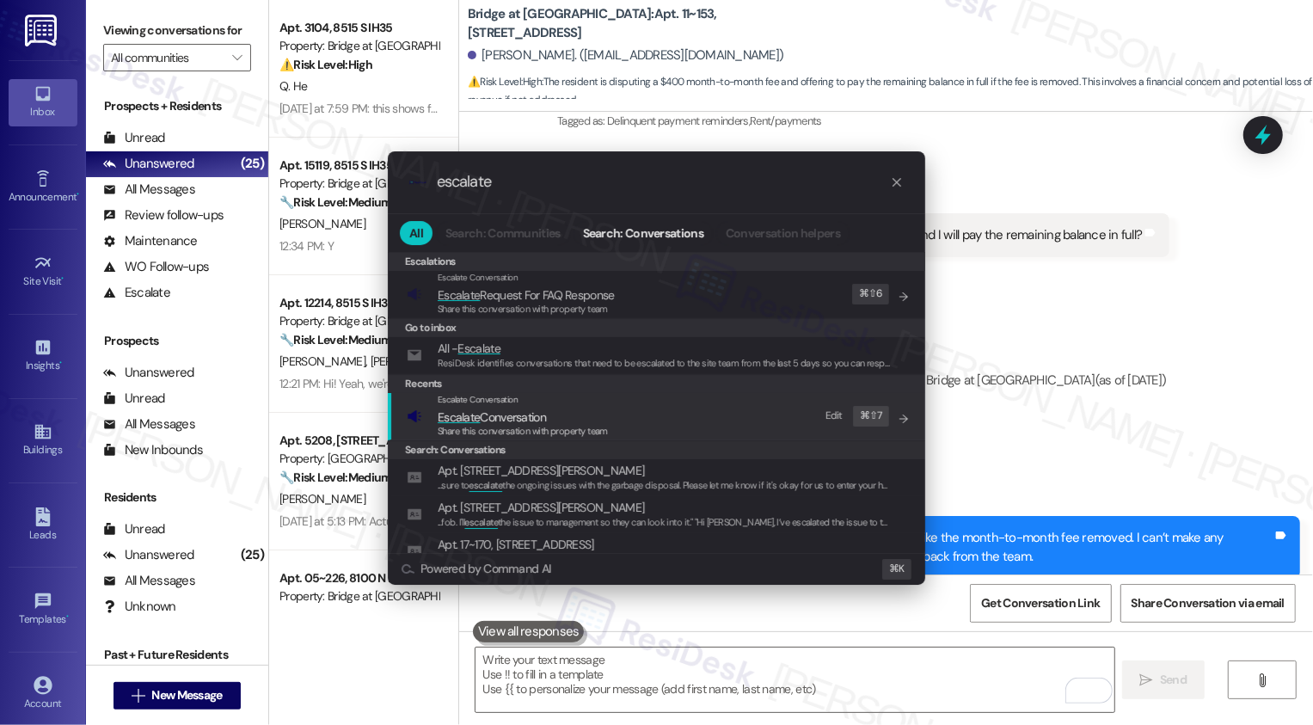
type input "escalate"
click at [500, 409] on span "Escalate Conversation" at bounding box center [492, 416] width 108 height 15
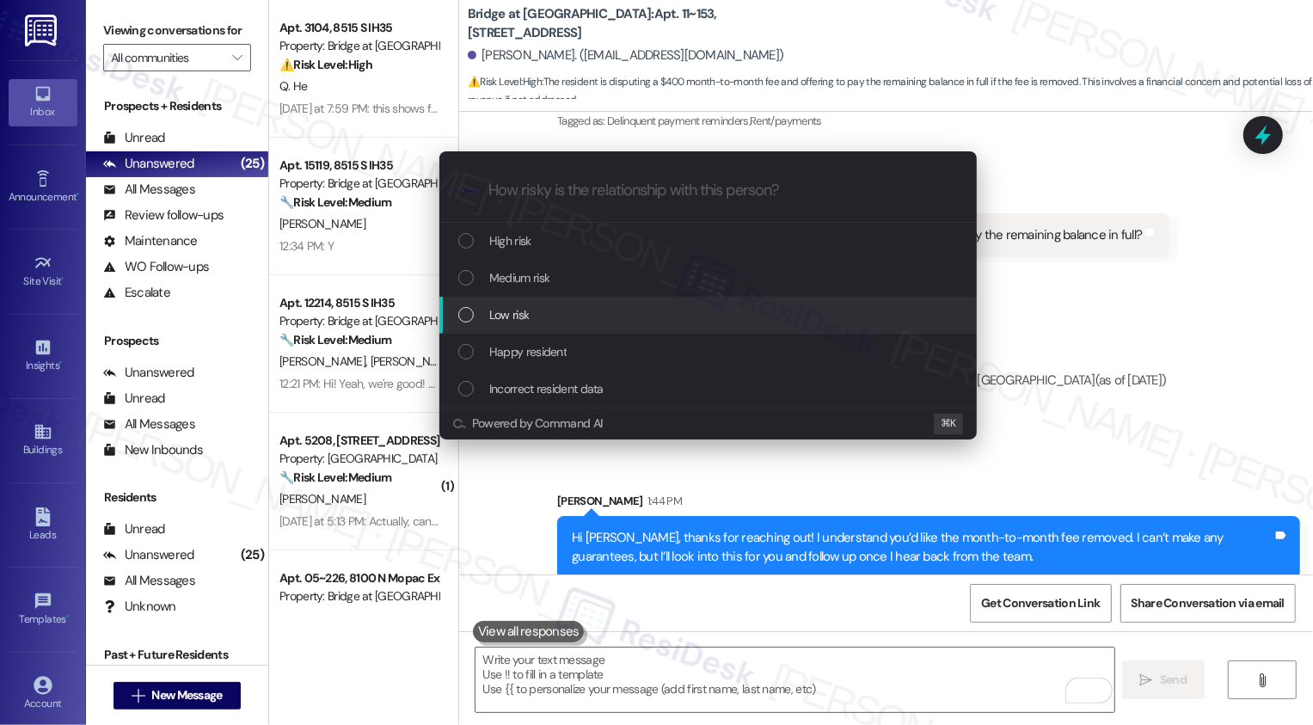
click at [503, 305] on span "Low risk" at bounding box center [509, 314] width 40 height 19
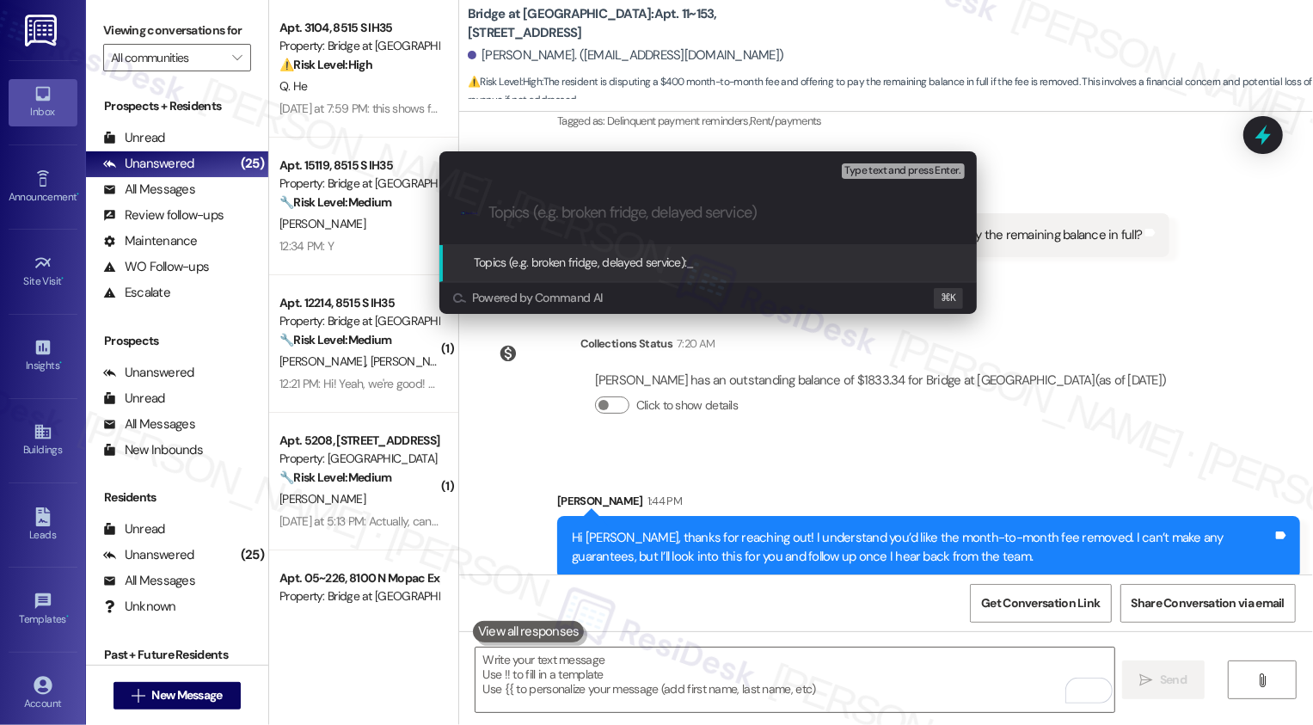
paste input "Request to remove the $400 month to month fee"
type input "Request to remove the $400 month to month fee"
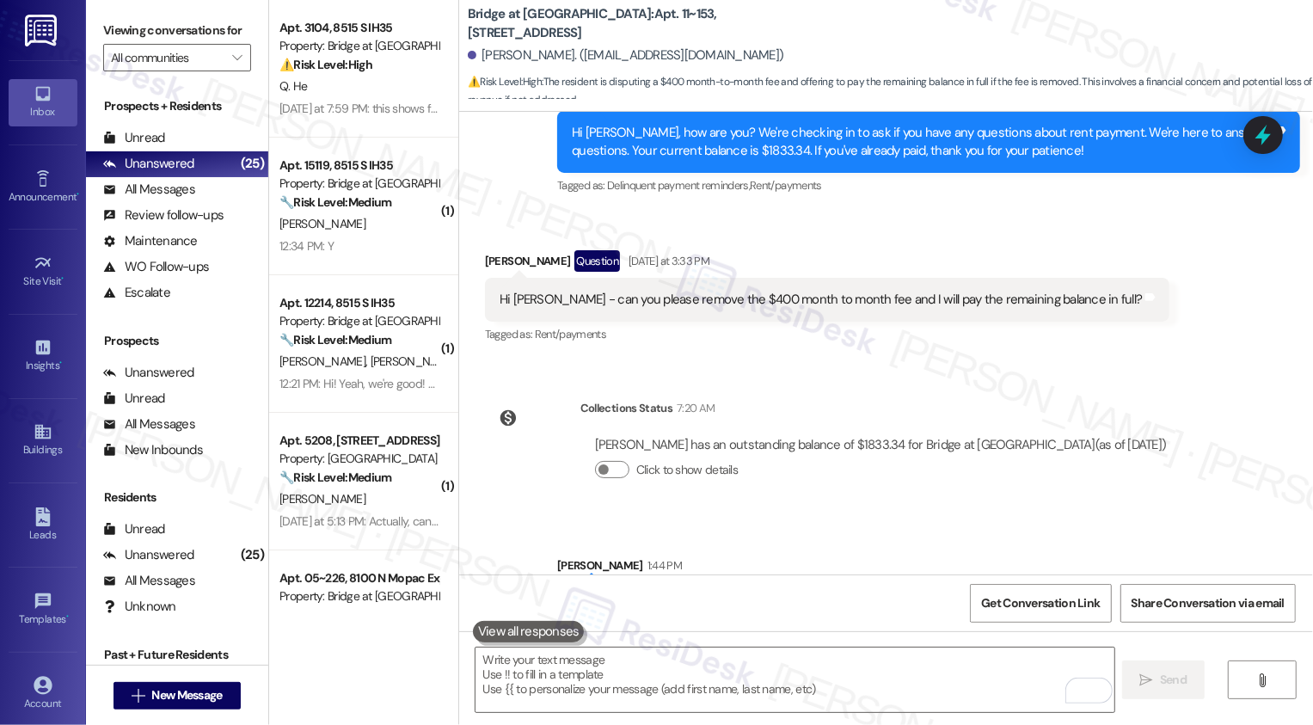
scroll to position [0, 0]
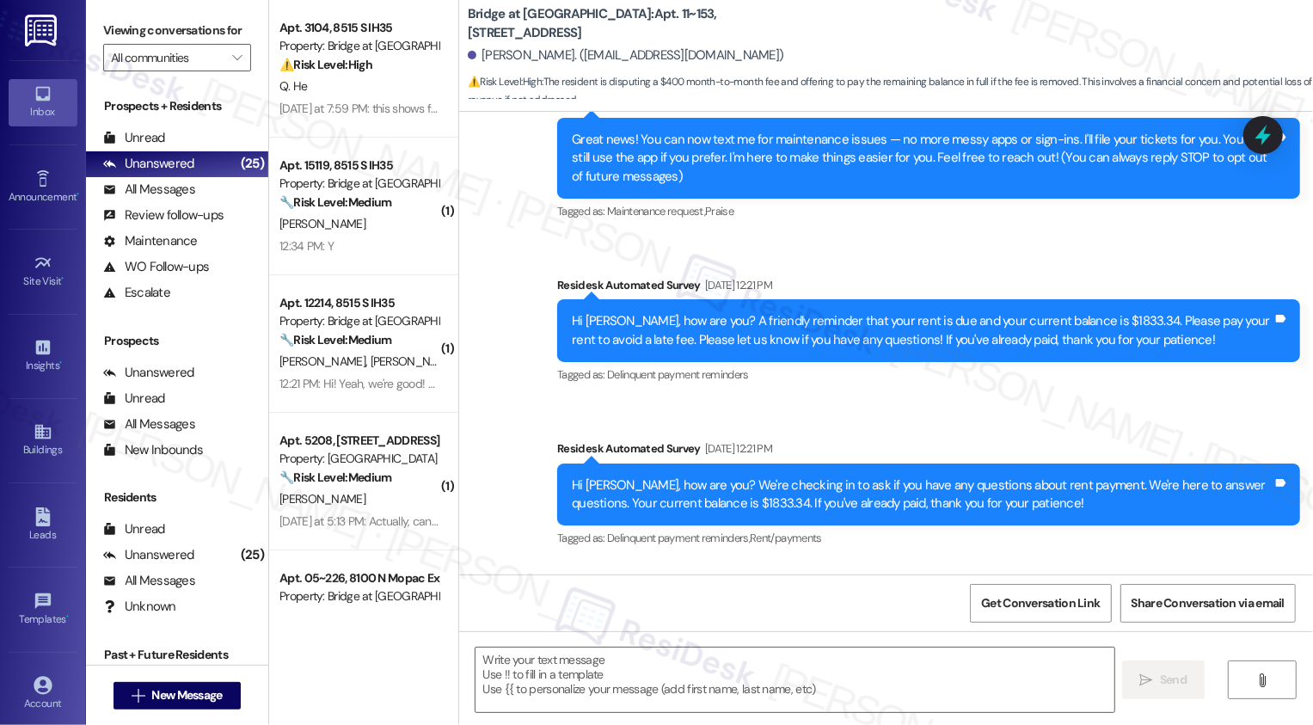
type textarea "Fetching suggested responses. Please feel free to read through the conversation…"
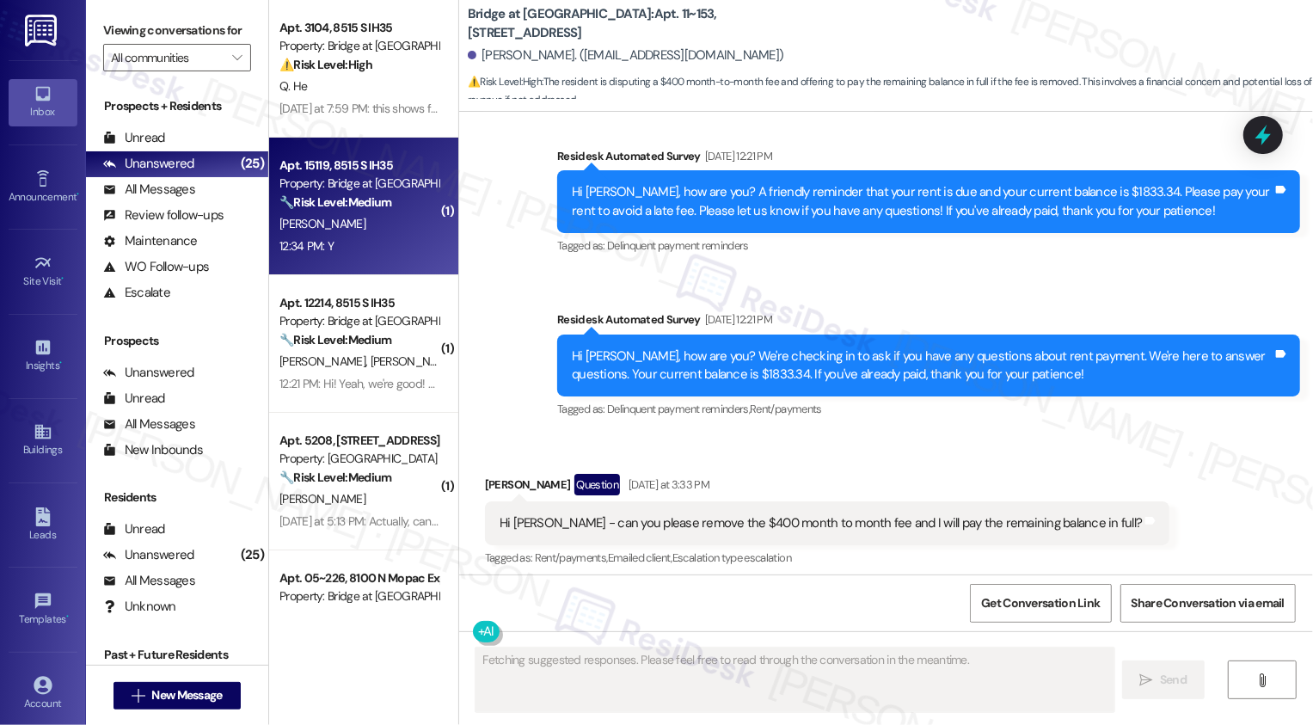
scroll to position [310, 0]
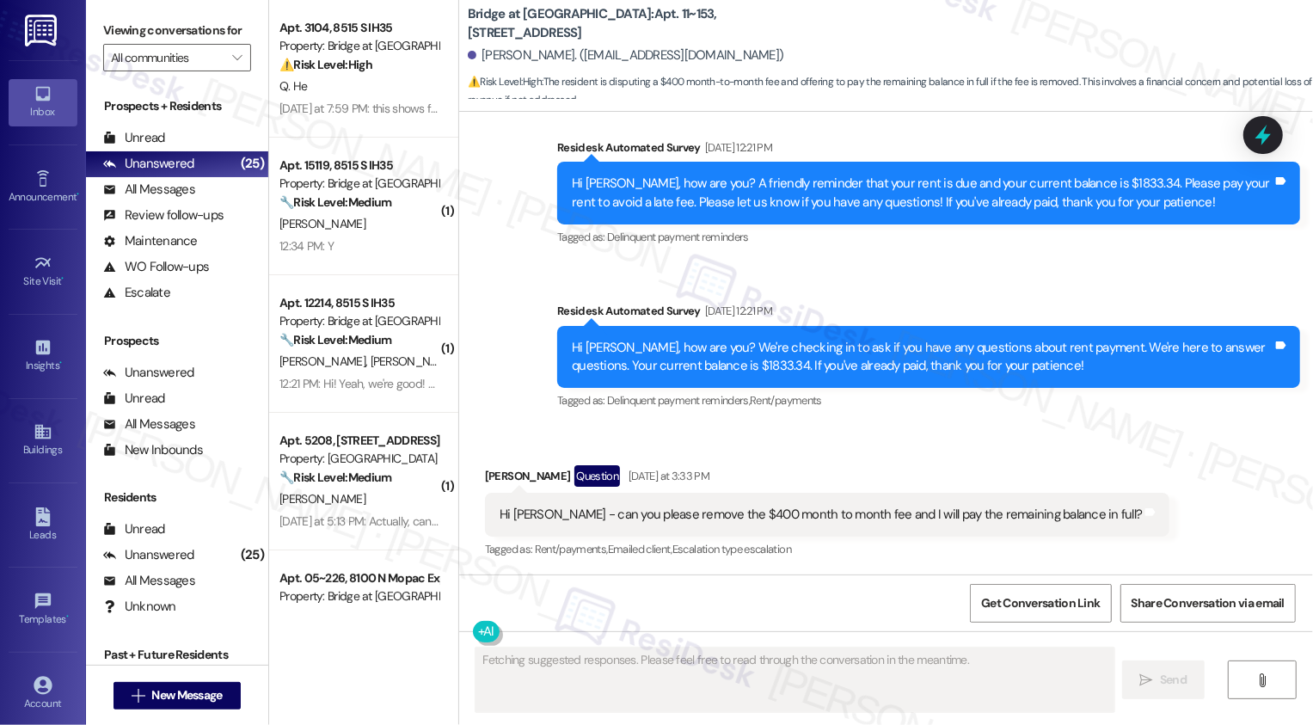
click at [390, 245] on div "12:34 PM: Y 12:34 PM: Y" at bounding box center [359, 247] width 163 height 22
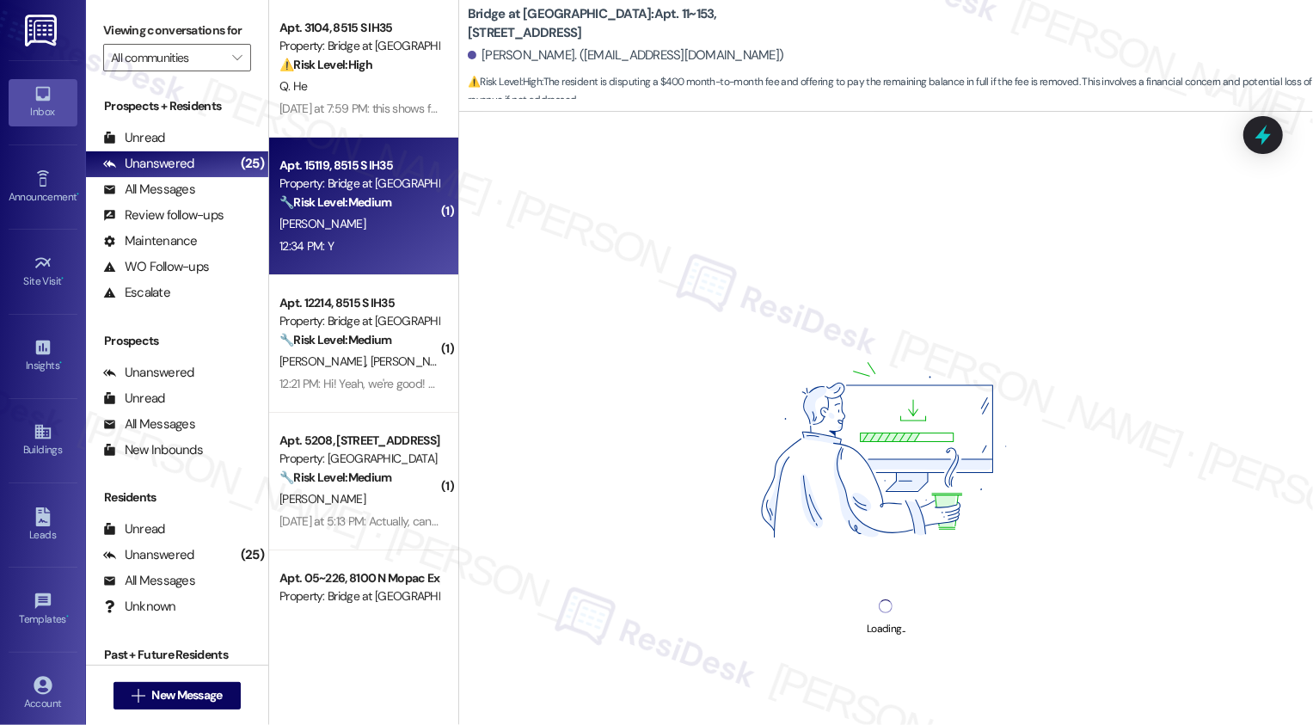
click at [390, 245] on div "12:34 PM: Y 12:34 PM: Y" at bounding box center [359, 247] width 163 height 22
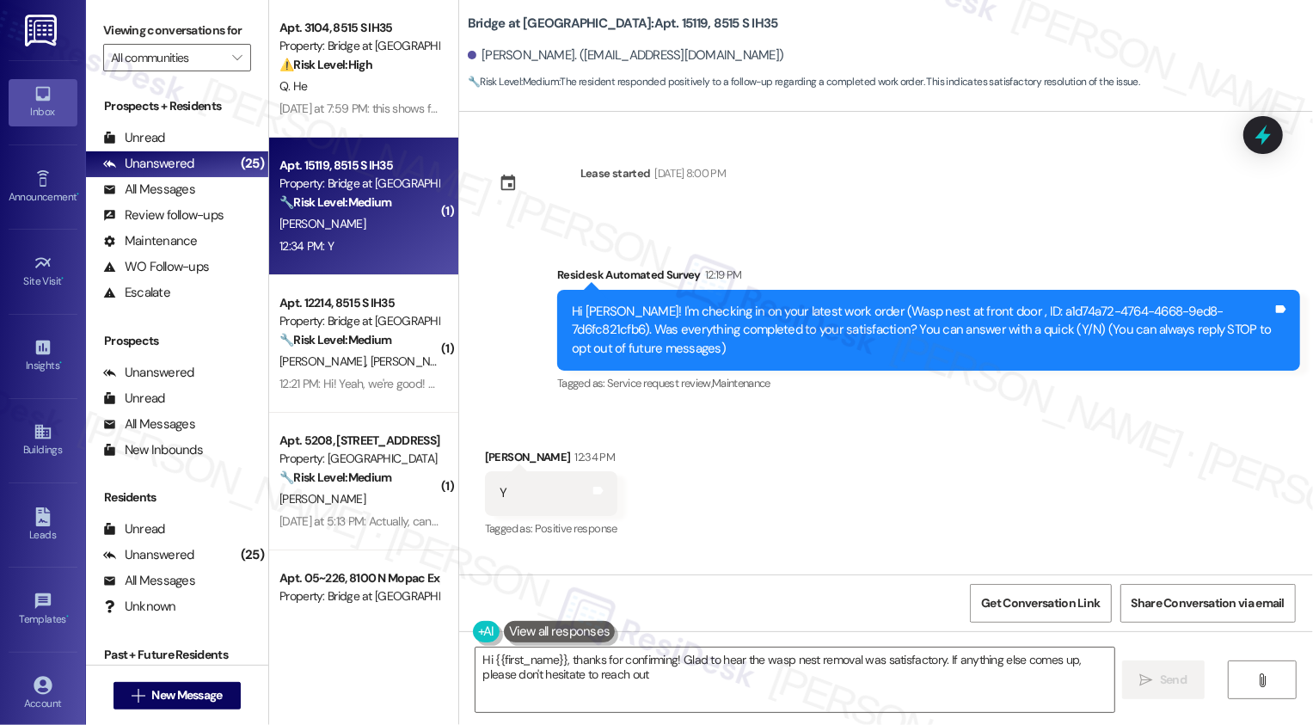
type textarea "Hi {{first_name}}, thanks for confirming! Glad to hear the wasp nest removal wa…"
click at [1041, 601] on span "Get Conversation Link" at bounding box center [1040, 603] width 119 height 18
click at [1015, 587] on span "Get Conversation Link" at bounding box center [1041, 603] width 126 height 37
click at [948, 498] on div "Received via SMS Victoria Wallin 12:34 PM Y Tags and notes Tagged as: Positive …" at bounding box center [886, 481] width 854 height 145
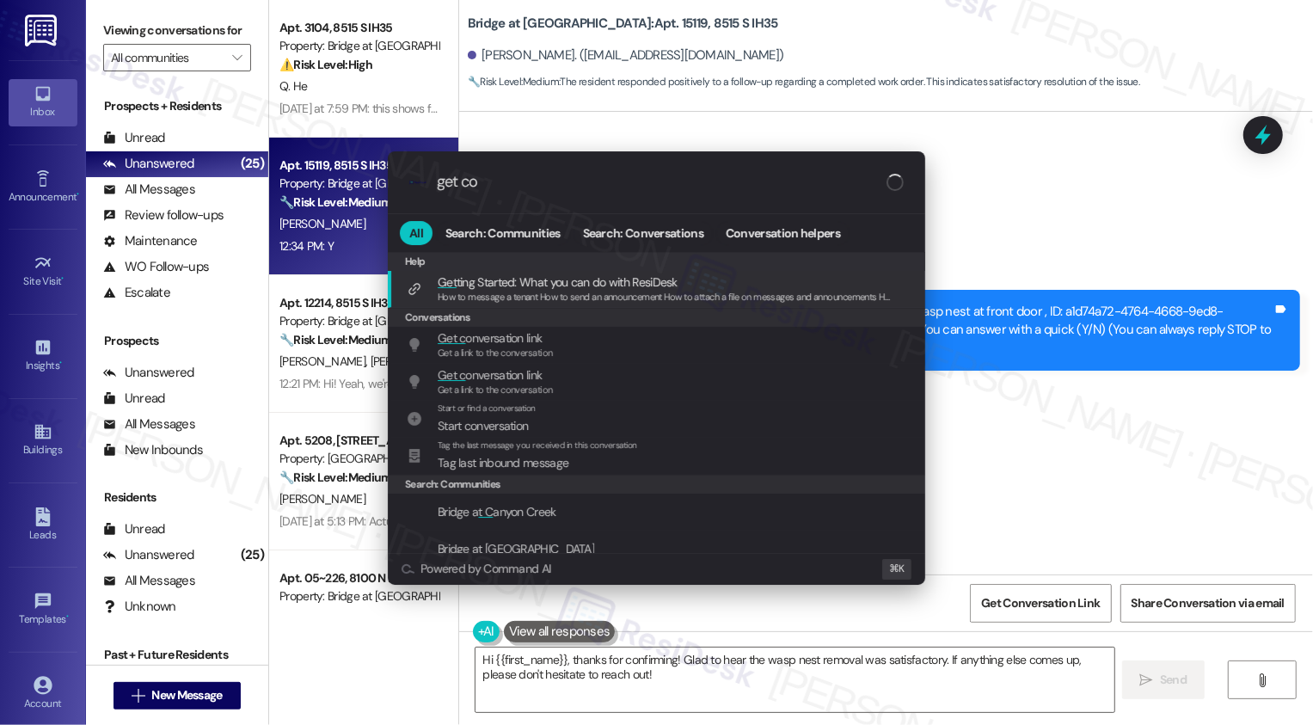
type input "get con"
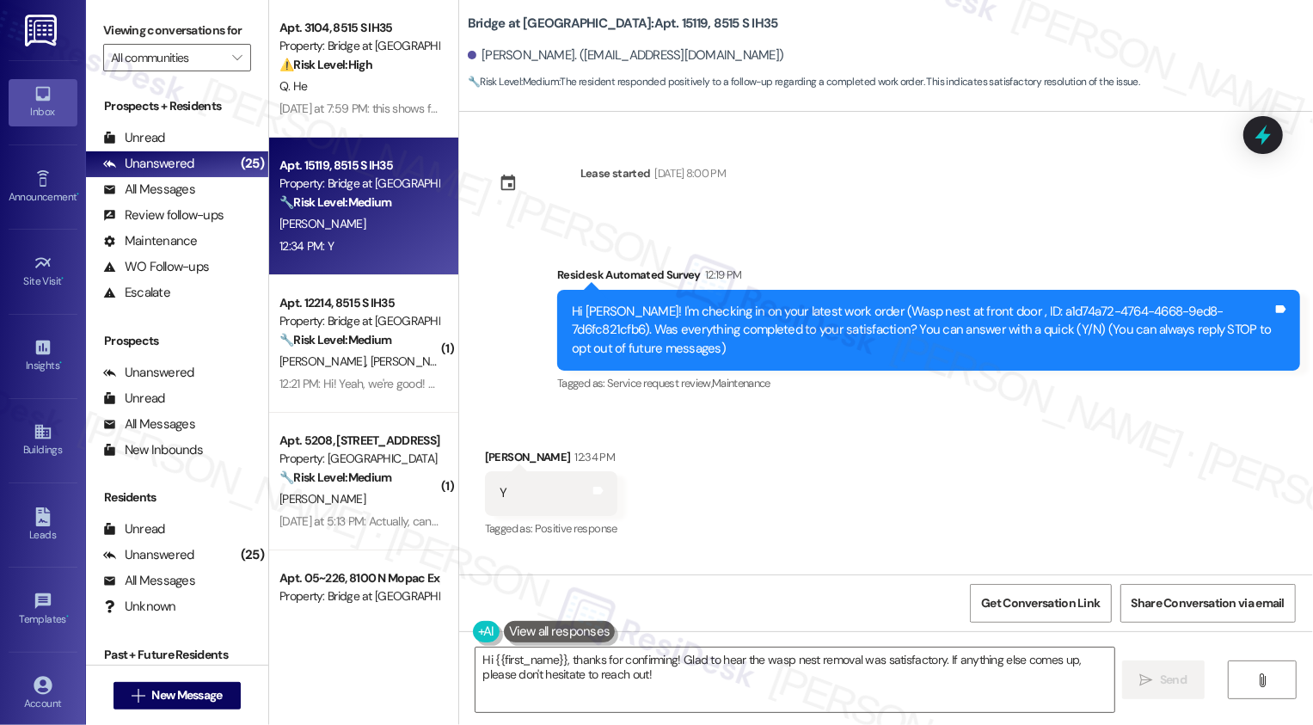
click at [991, 504] on div "Received via SMS Victoria Wallin 12:34 PM Y Tags and notes Tagged as: Positive …" at bounding box center [886, 481] width 854 height 145
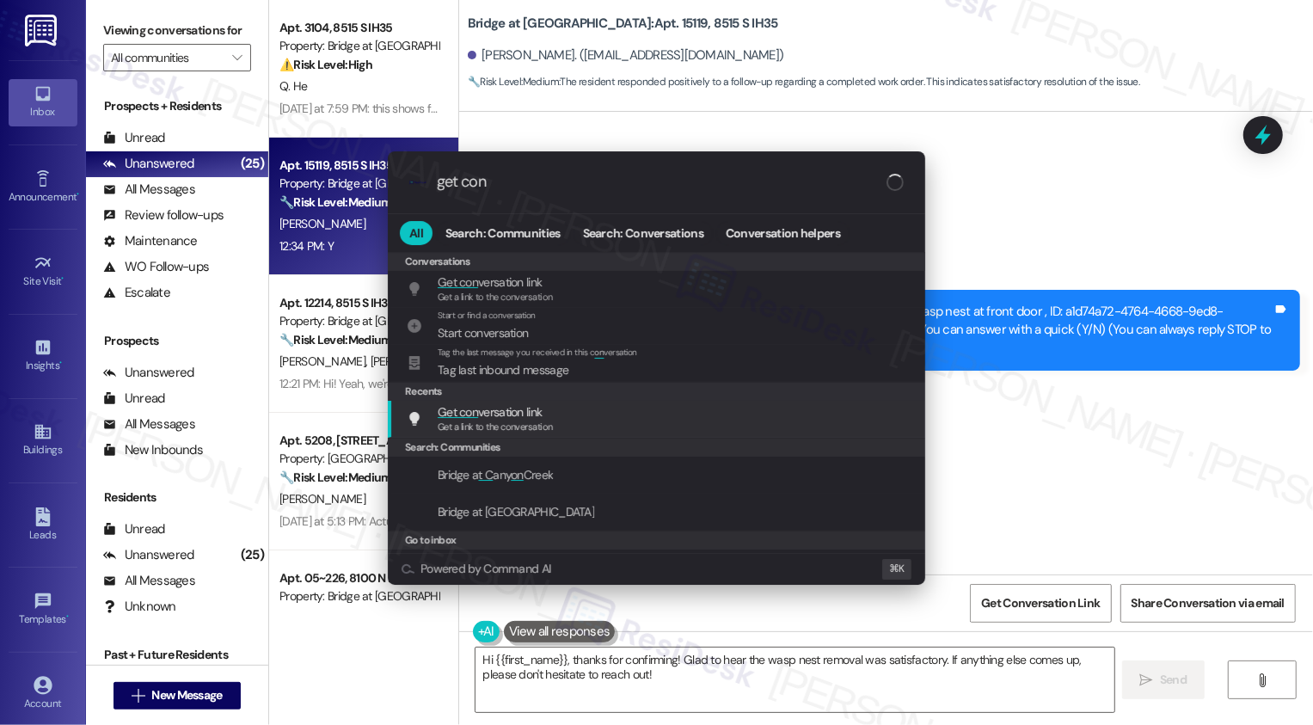
type input "get con"
click at [507, 413] on span "Get con versation link" at bounding box center [490, 411] width 104 height 15
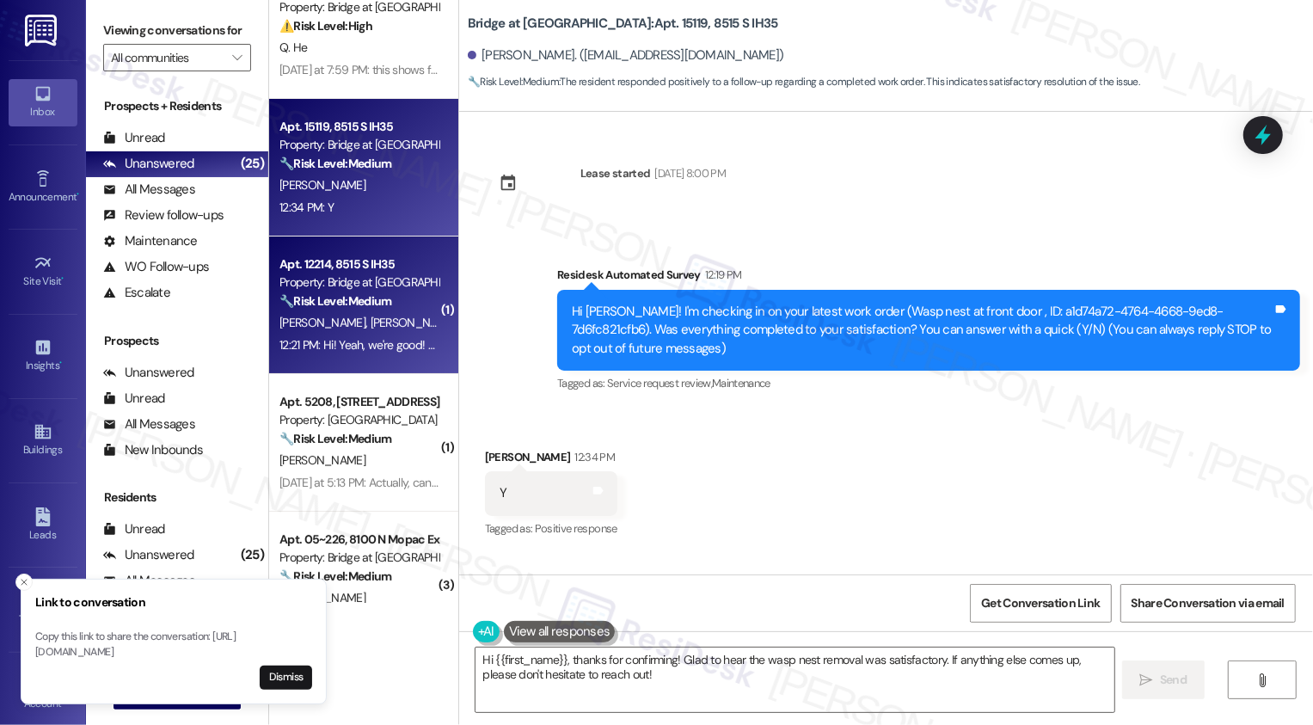
scroll to position [58, 0]
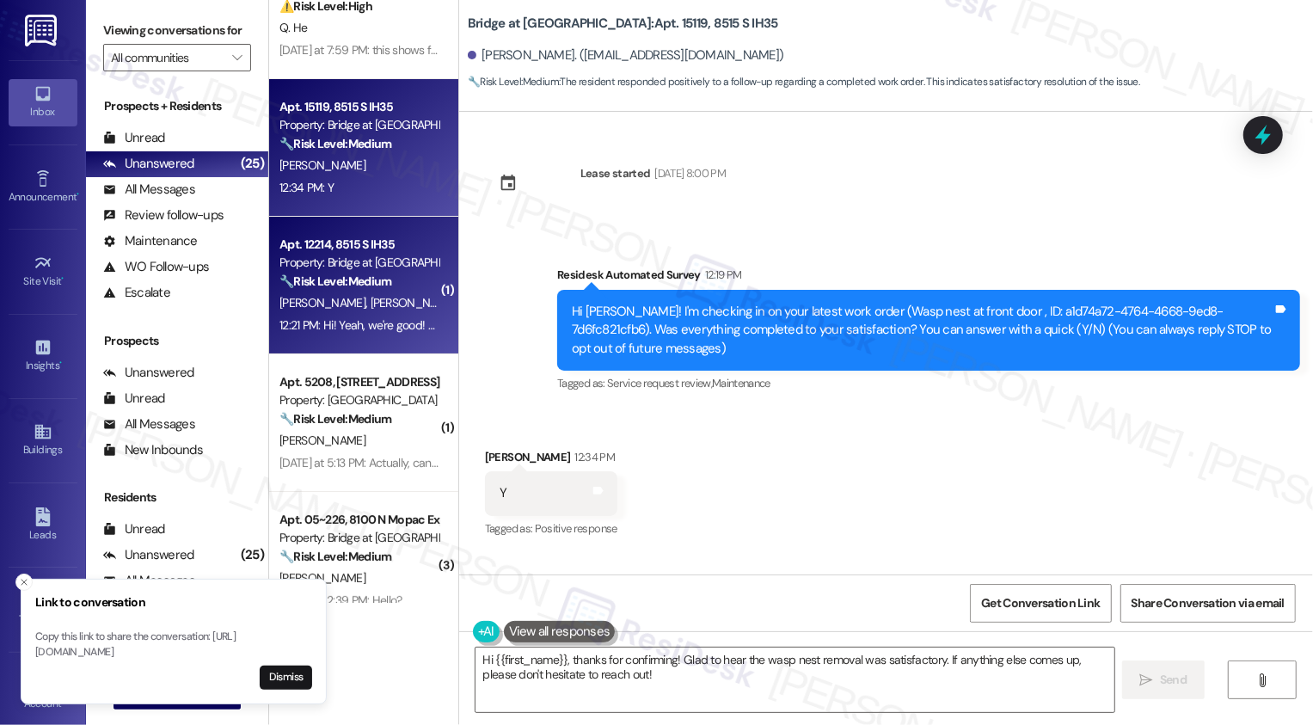
click at [376, 288] on strong "🔧 Risk Level: Medium" at bounding box center [336, 280] width 112 height 15
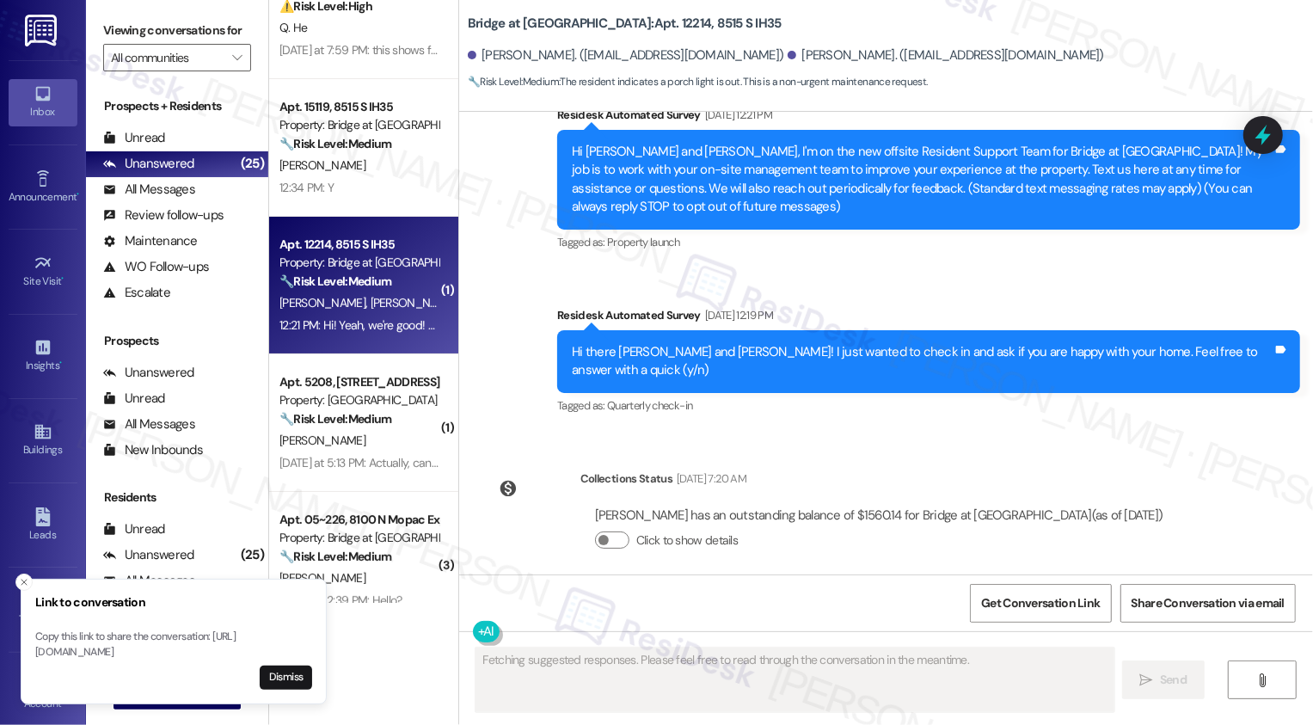
click at [376, 288] on strong "🔧 Risk Level: Medium" at bounding box center [336, 280] width 112 height 15
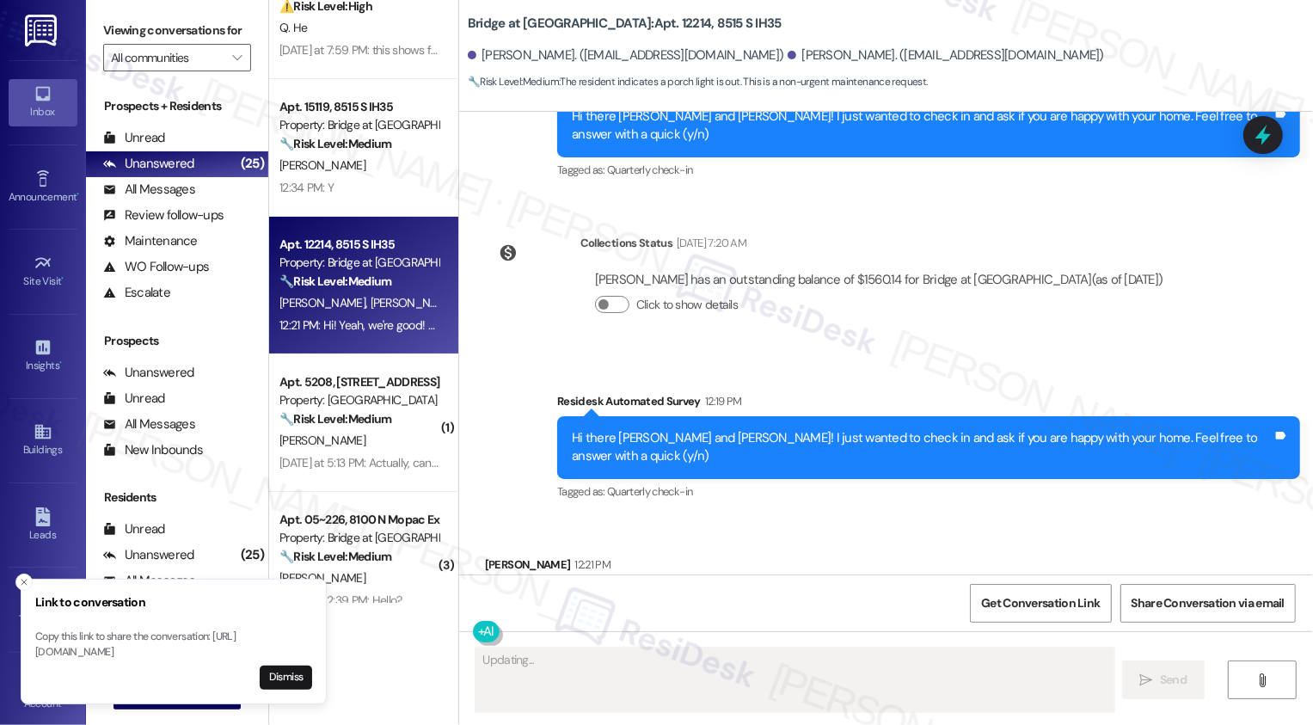
scroll to position [483, 0]
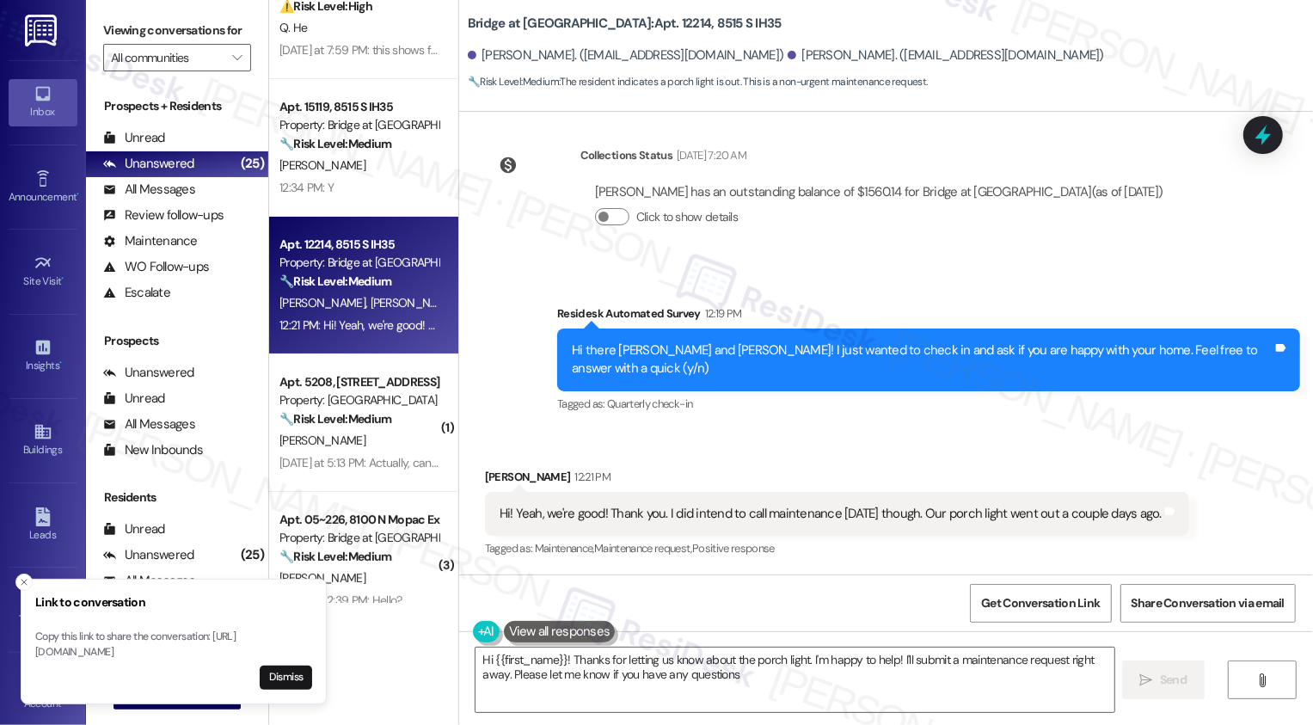
type textarea "Hi {{first_name}}! Thanks for letting us know about the porch light. I'm happy …"
click at [504, 270] on div "Survey, sent via SMS Residesk Automated Survey 12:19 PM Hi there Magdalena and …" at bounding box center [886, 347] width 854 height 163
click at [485, 278] on div "Survey, sent via SMS Residesk Automated Survey 12:19 PM Hi there Magdalena and …" at bounding box center [886, 347] width 854 height 163
click at [23, 577] on icon "Close toast" at bounding box center [24, 582] width 10 height 10
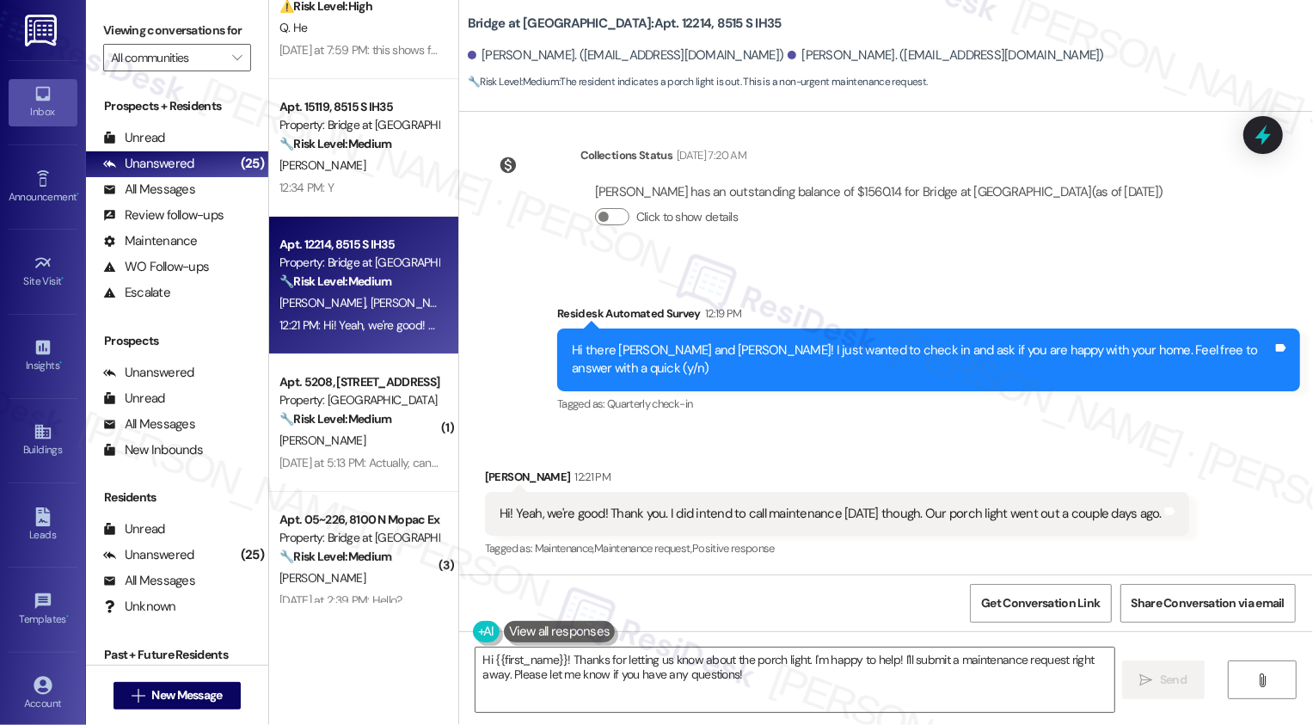
click at [519, 392] on div "Survey, sent via SMS Residesk Automated Survey 12:19 PM Hi there Magdalena and …" at bounding box center [886, 347] width 854 height 163
click at [1031, 590] on span "Get Conversation Link" at bounding box center [1041, 603] width 126 height 37
click at [1029, 599] on span "Get Conversation Link" at bounding box center [1040, 603] width 119 height 18
click at [974, 476] on div "Magdalena Olson 12:21 PM" at bounding box center [837, 480] width 704 height 24
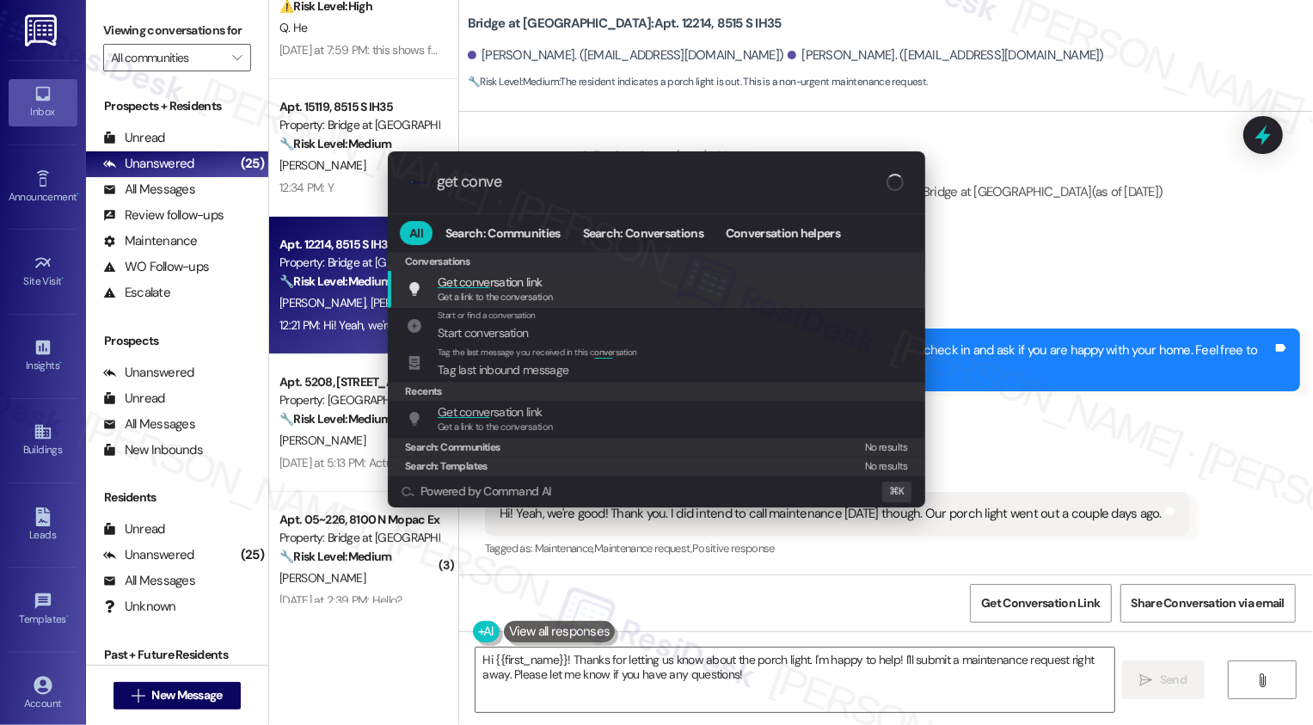
type input "get conver"
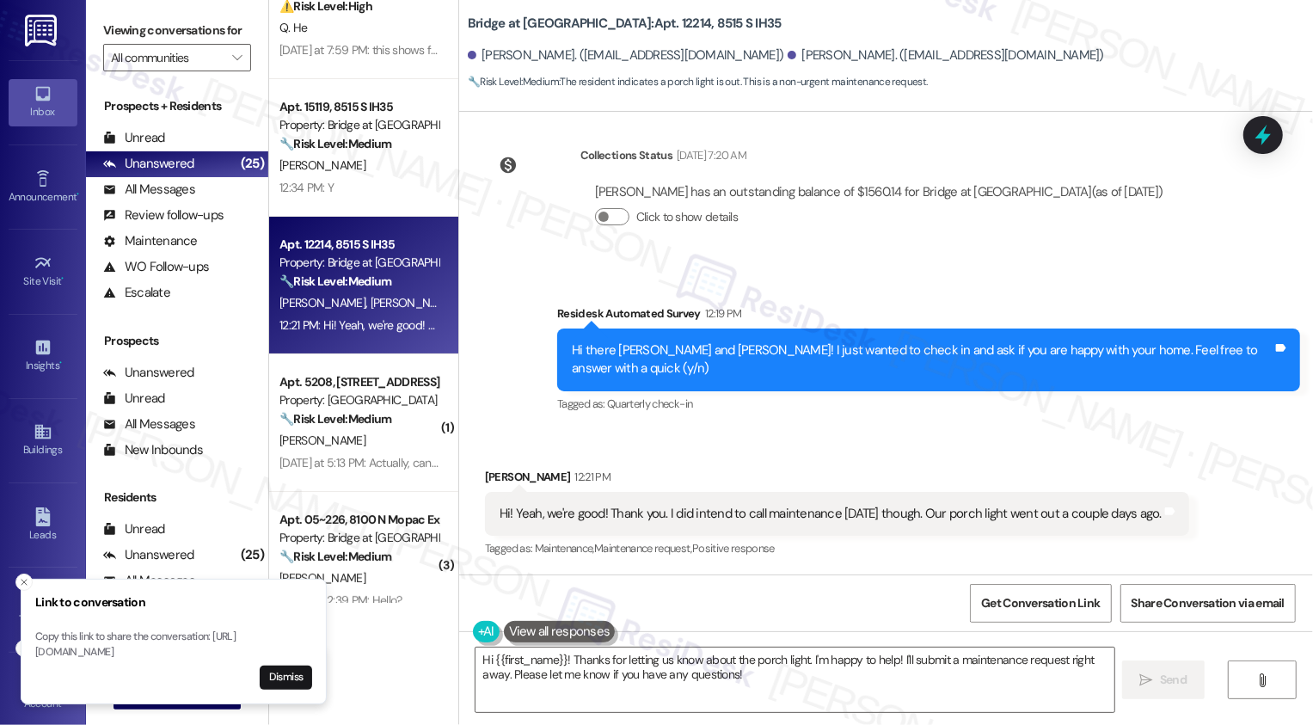
scroll to position [86, 0]
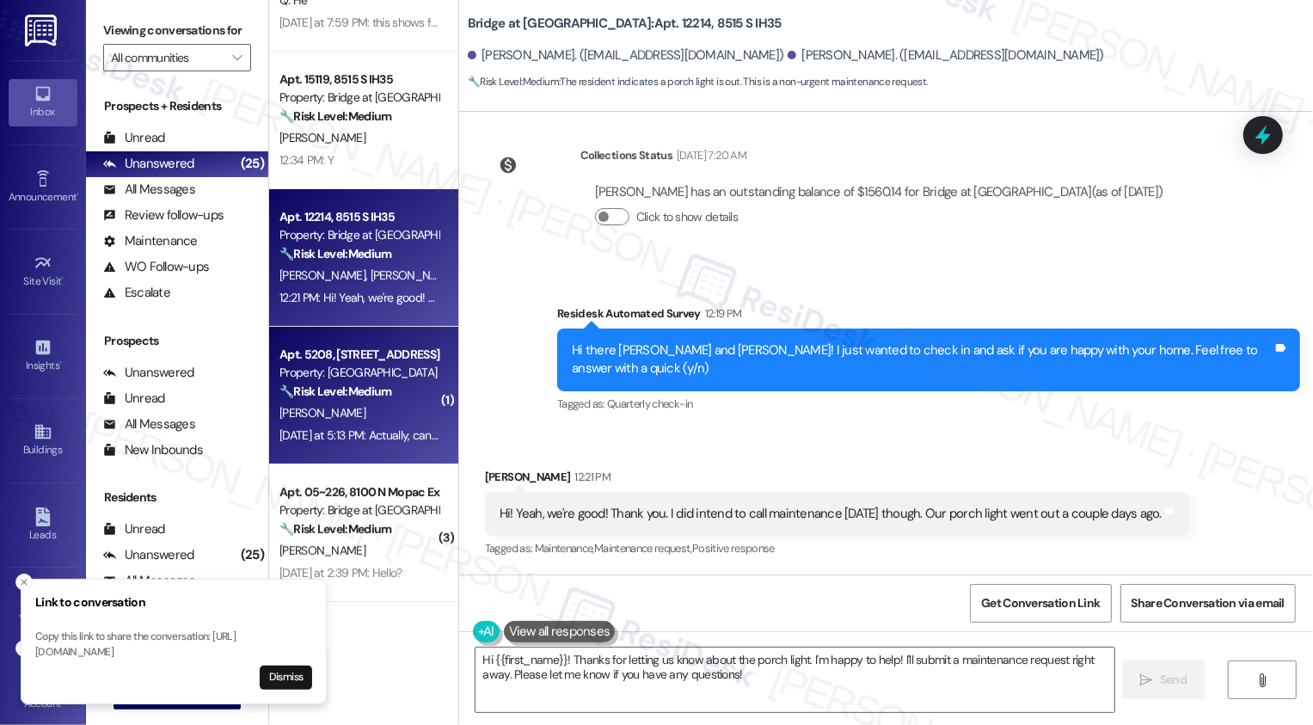
click at [350, 364] on div "Property: [GEOGRAPHIC_DATA]" at bounding box center [359, 373] width 159 height 18
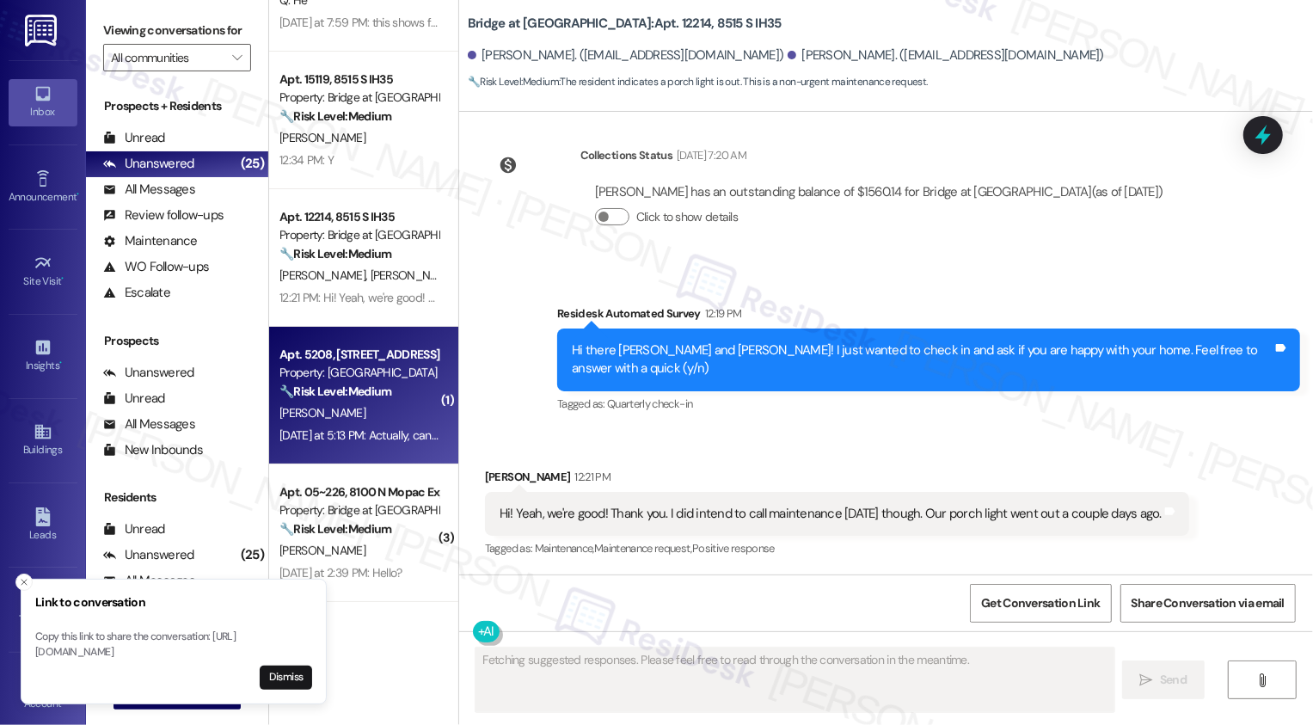
click at [350, 364] on div "Property: [GEOGRAPHIC_DATA]" at bounding box center [359, 373] width 159 height 18
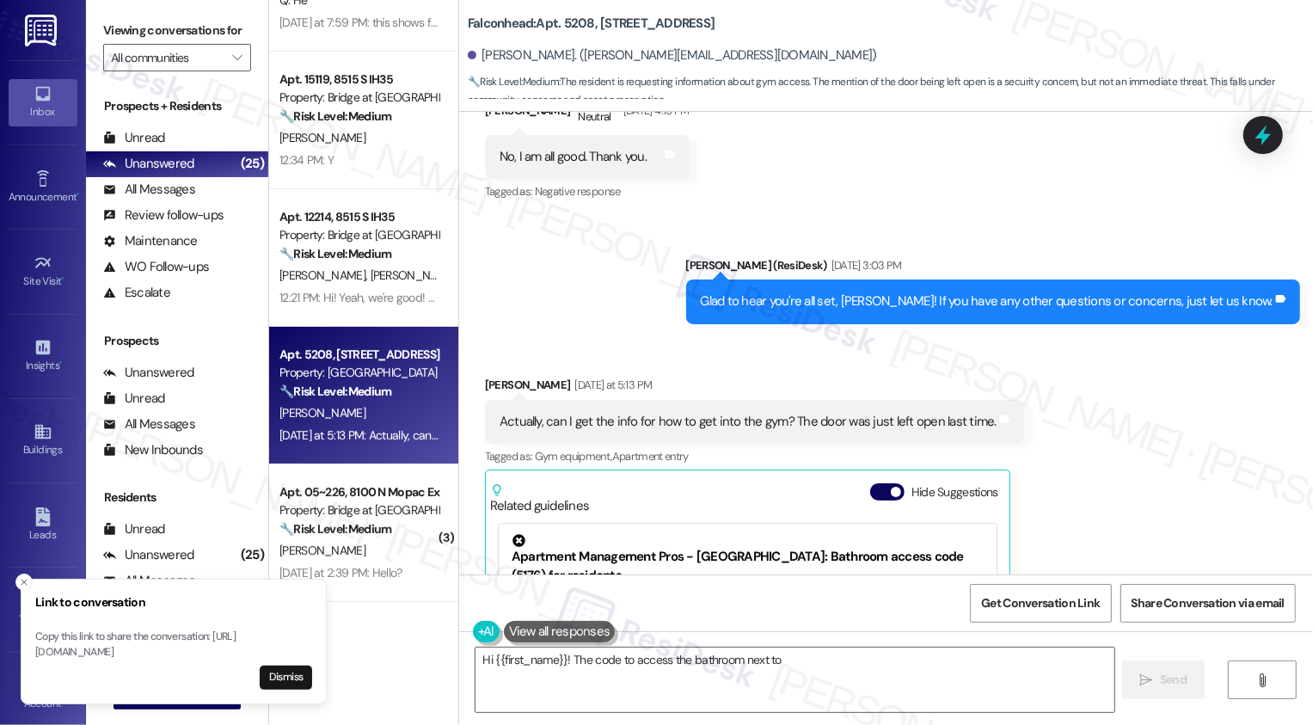
scroll to position [3137, 0]
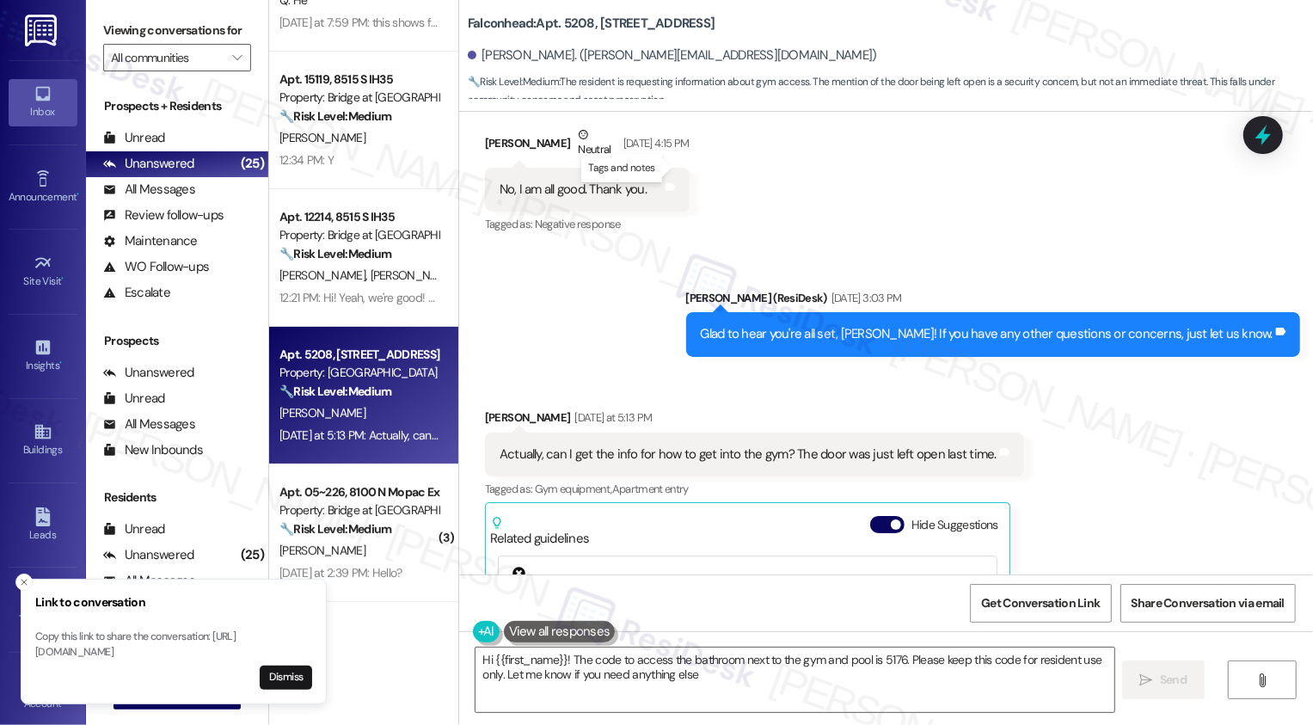
type textarea "Hi {{first_name}}! The code to access the bathroom next to the gym and pool is …"
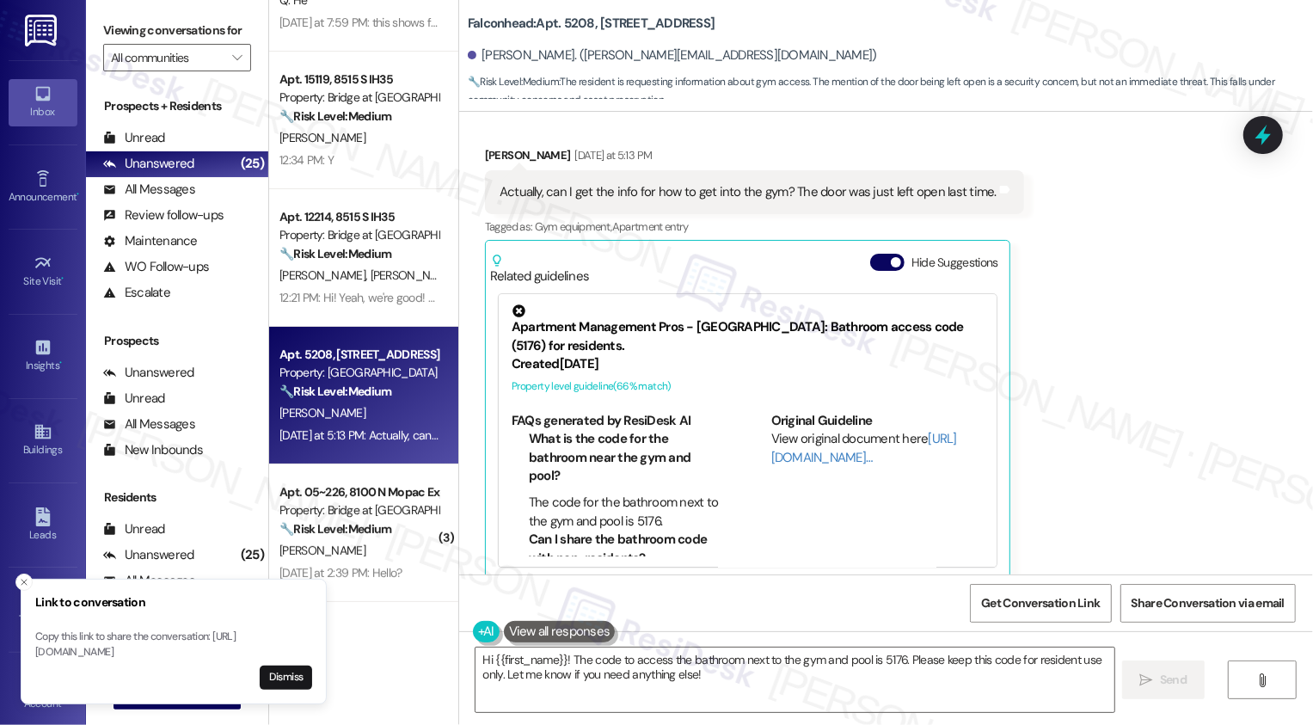
scroll to position [3397, 0]
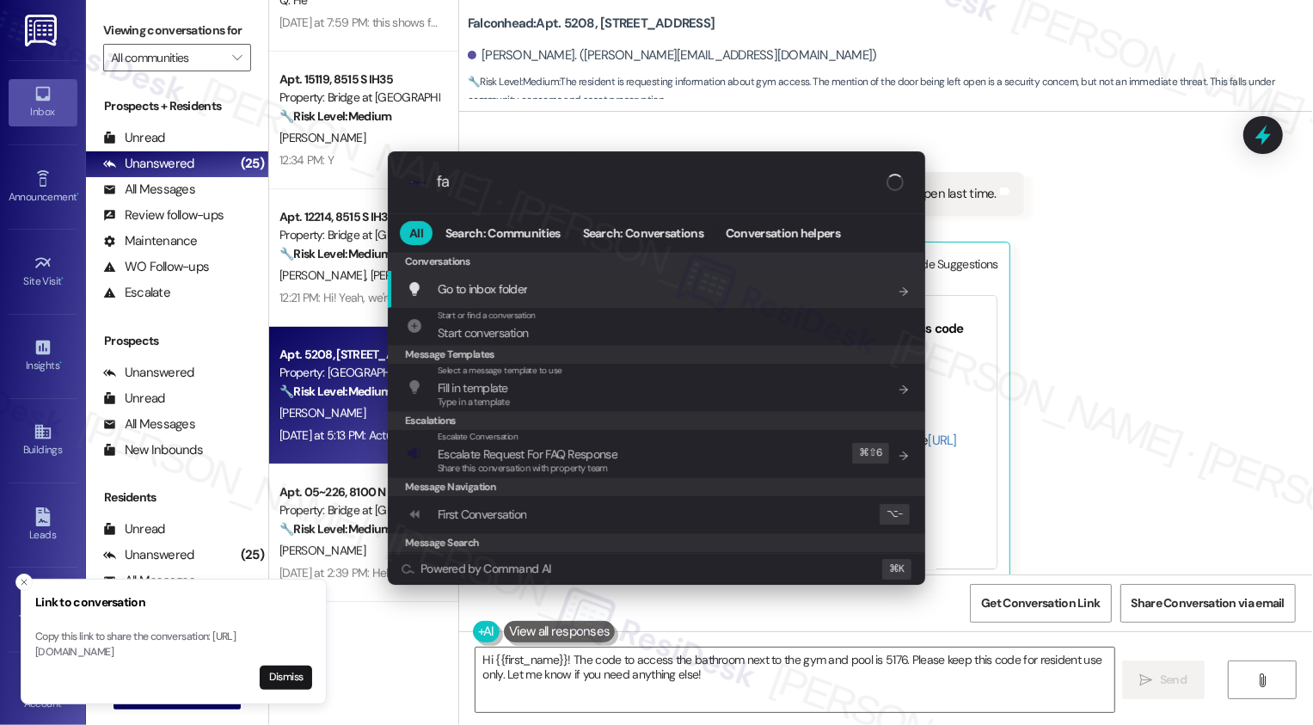
type input "faq"
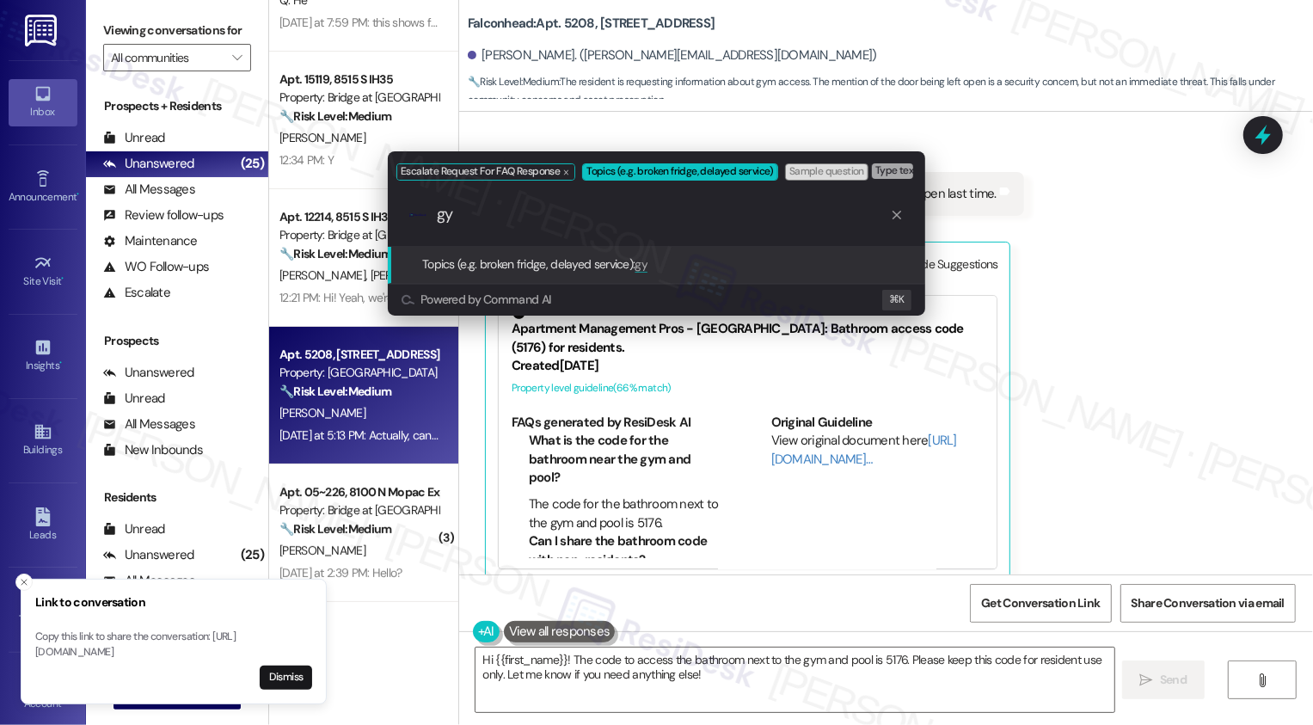
type input "g"
type input "Gym access"
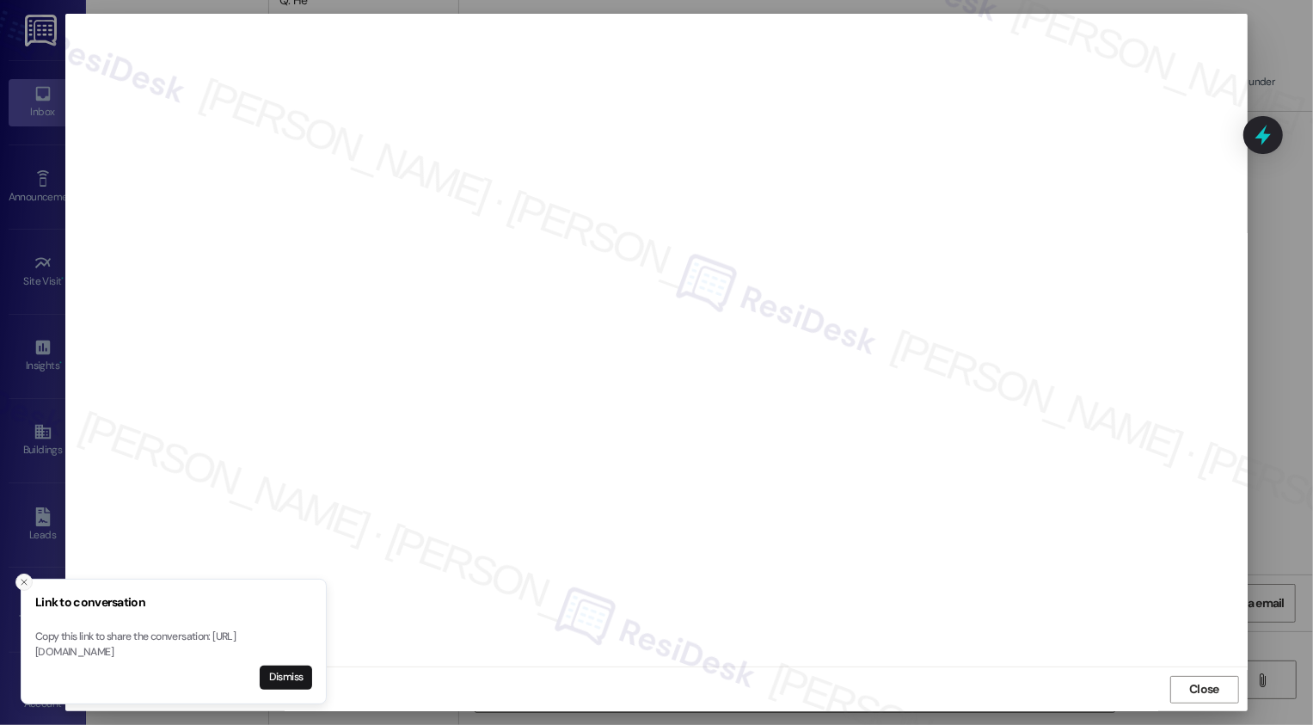
click at [22, 577] on icon "Close toast" at bounding box center [24, 582] width 10 height 10
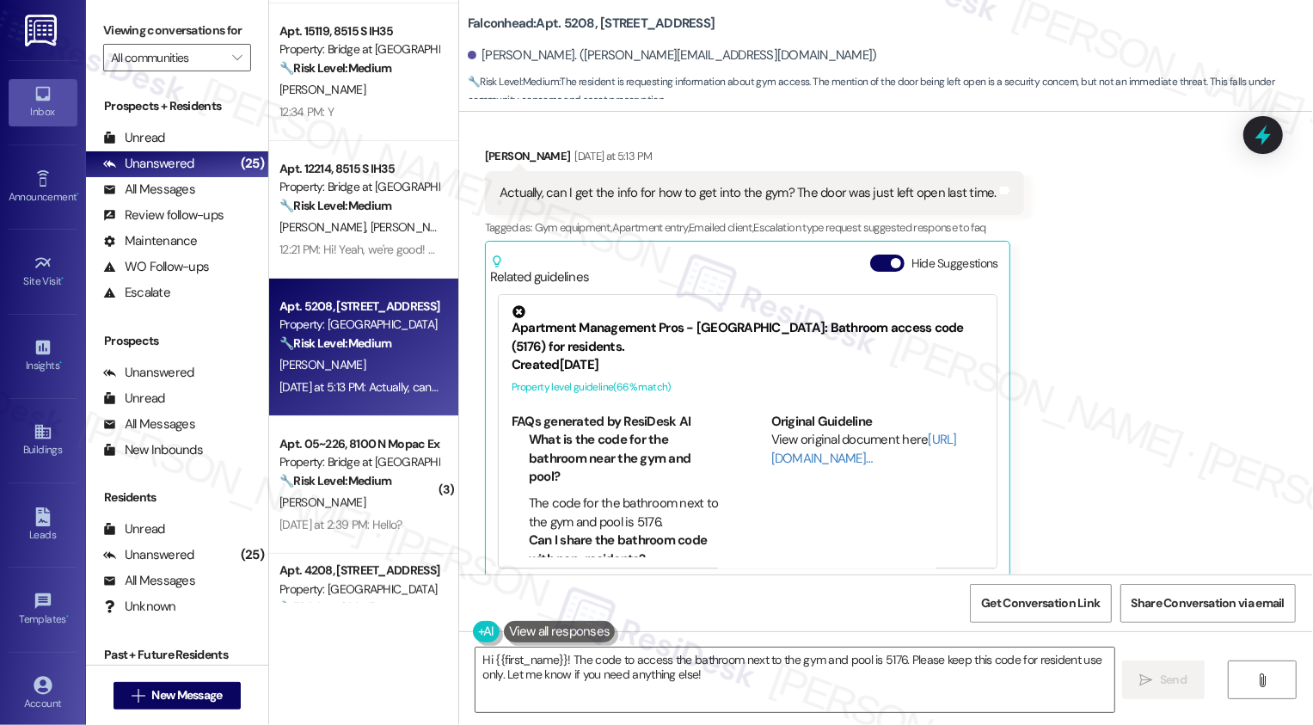
scroll to position [152, 0]
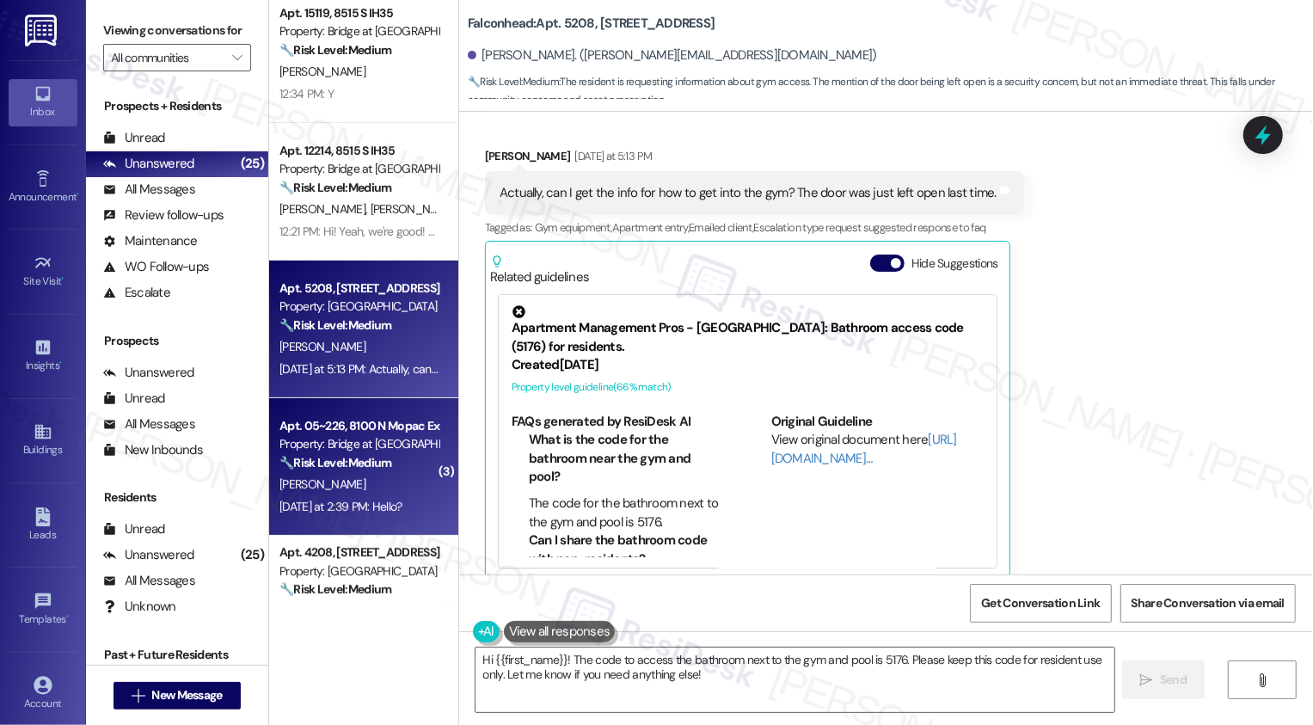
click at [345, 419] on div "Apt. 05~226, 8100 N Mopac Expwy" at bounding box center [359, 426] width 159 height 18
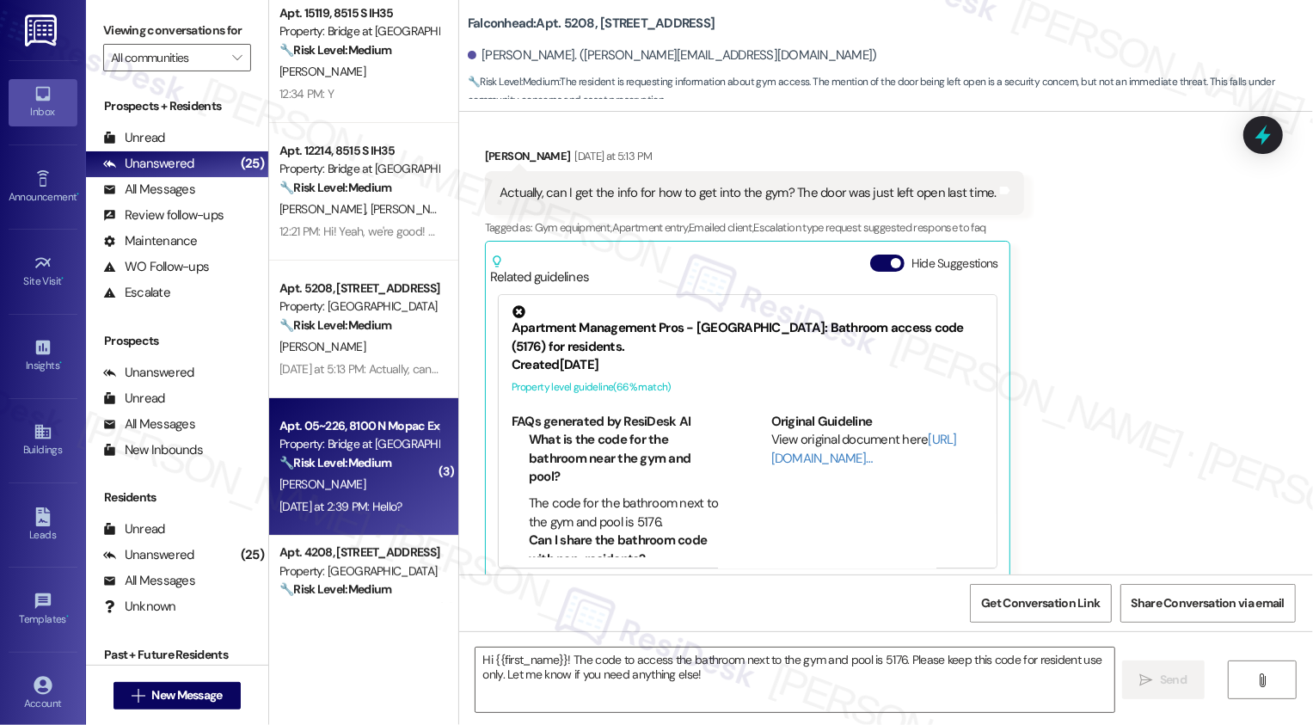
type textarea "Fetching suggested responses. Please feel free to read through the conversation…"
click at [345, 419] on div "Apt. 05~226, 8100 N Mopac Expwy" at bounding box center [359, 426] width 159 height 18
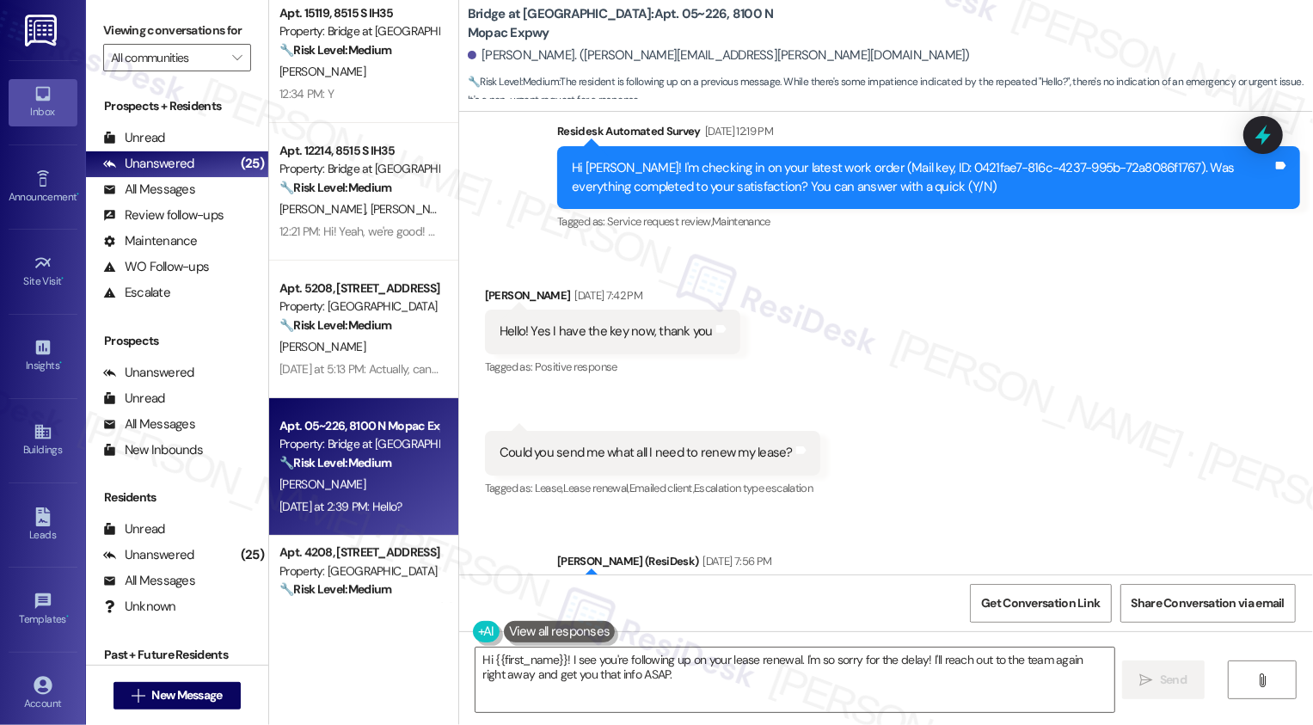
scroll to position [2640, 0]
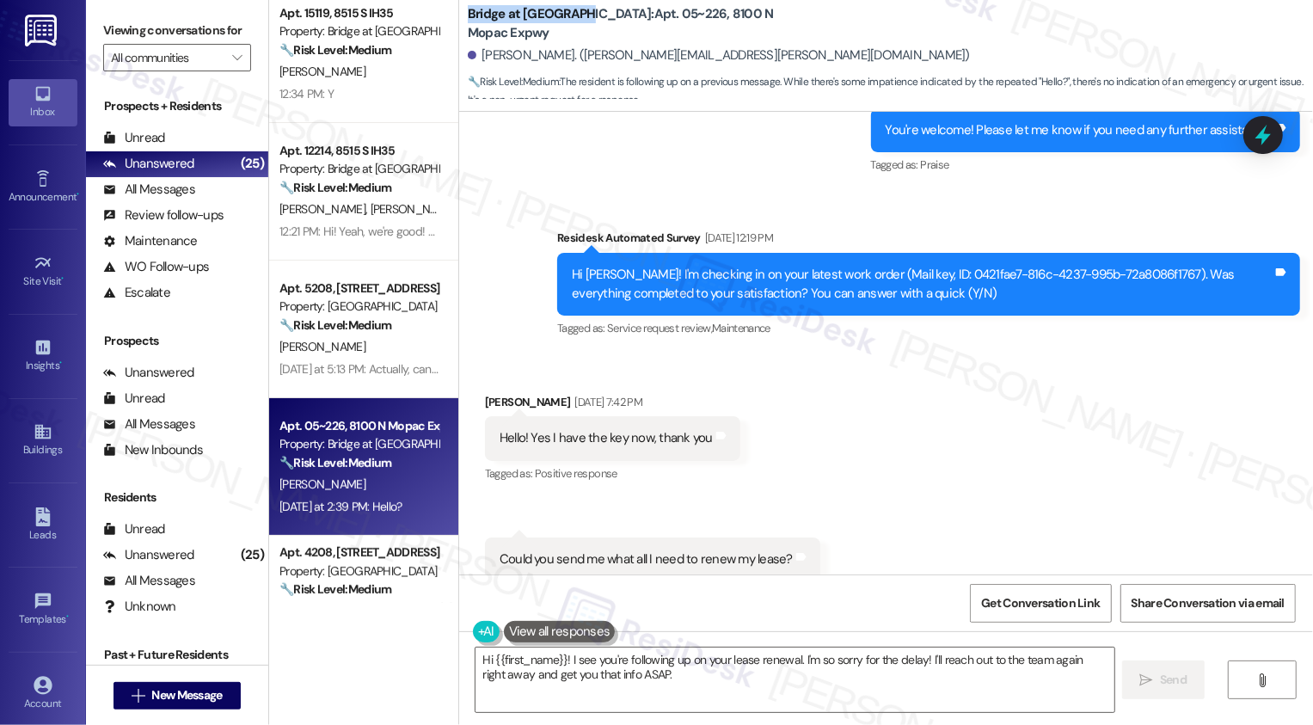
drag, startPoint x: 458, startPoint y: 21, endPoint x: 559, endPoint y: 18, distance: 100.7
click at [560, 19] on b "Bridge at Terracina: Apt. 05~226, 8100 N Mopac Expwy" at bounding box center [640, 23] width 344 height 37
copy b "Bridge at [GEOGRAPHIC_DATA]"
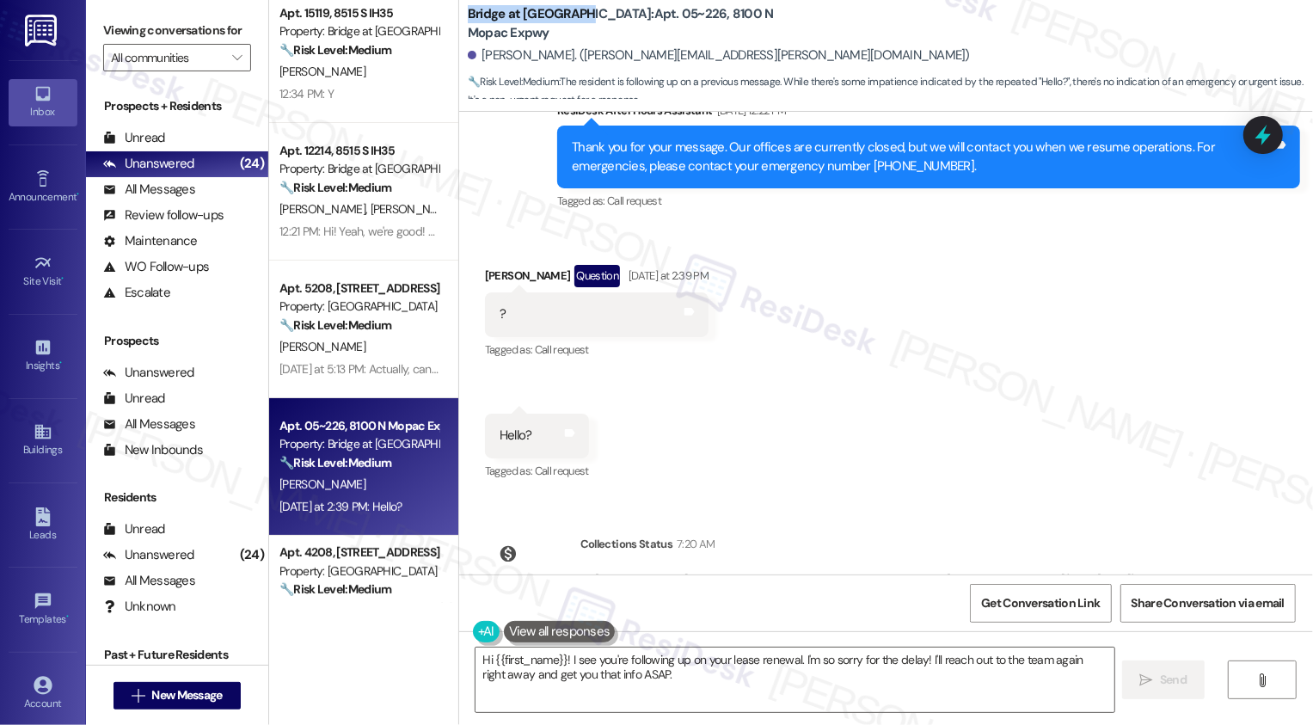
scroll to position [4843, 0]
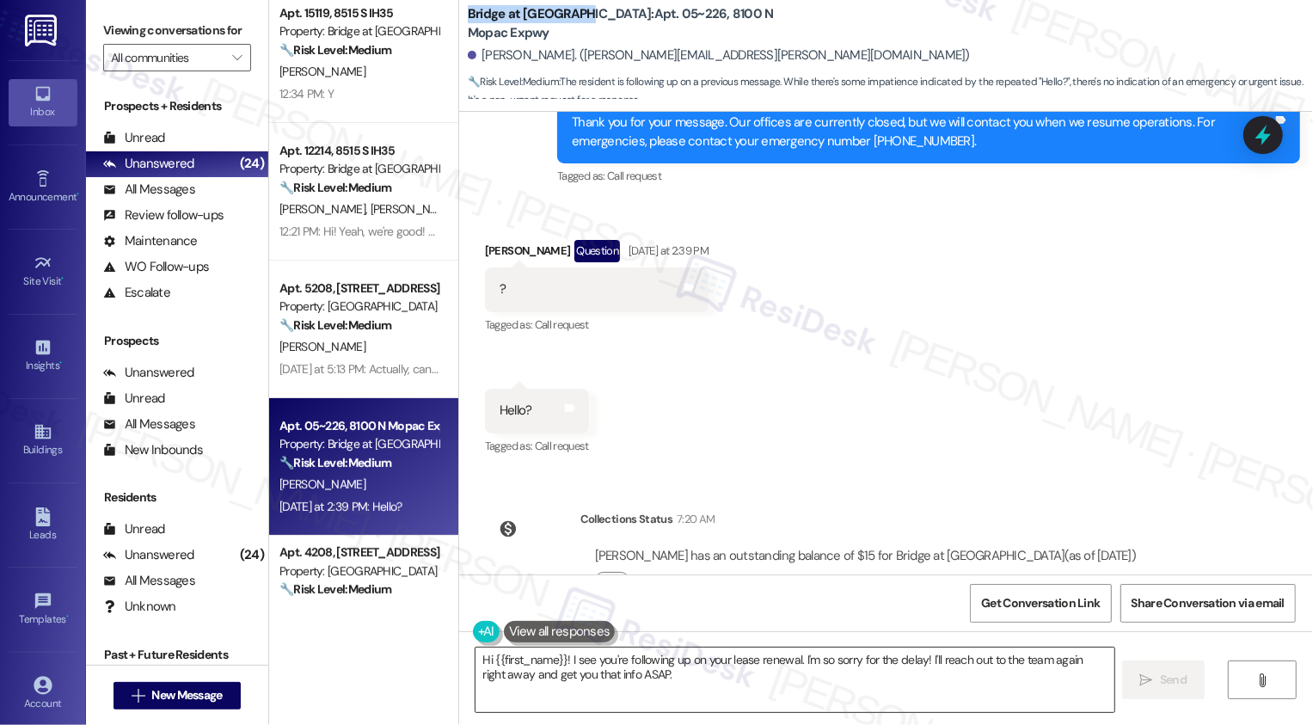
click at [596, 658] on textarea "Hi {{first_name}}! I see you're following up on your lease renewal. I'm so sorr…" at bounding box center [795, 680] width 639 height 65
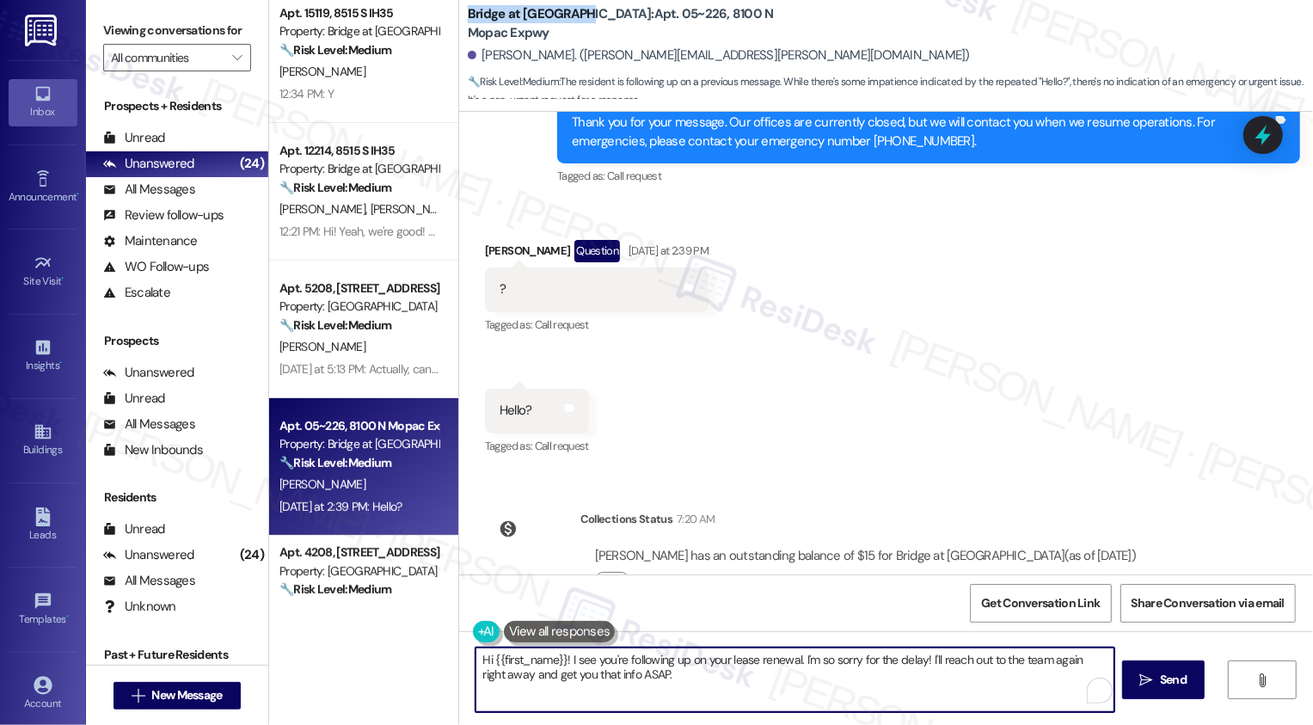
click at [630, 683] on textarea "Hi {{first_name}}! I see you're following up on your lease renewal. I'm so sorr…" at bounding box center [795, 680] width 639 height 65
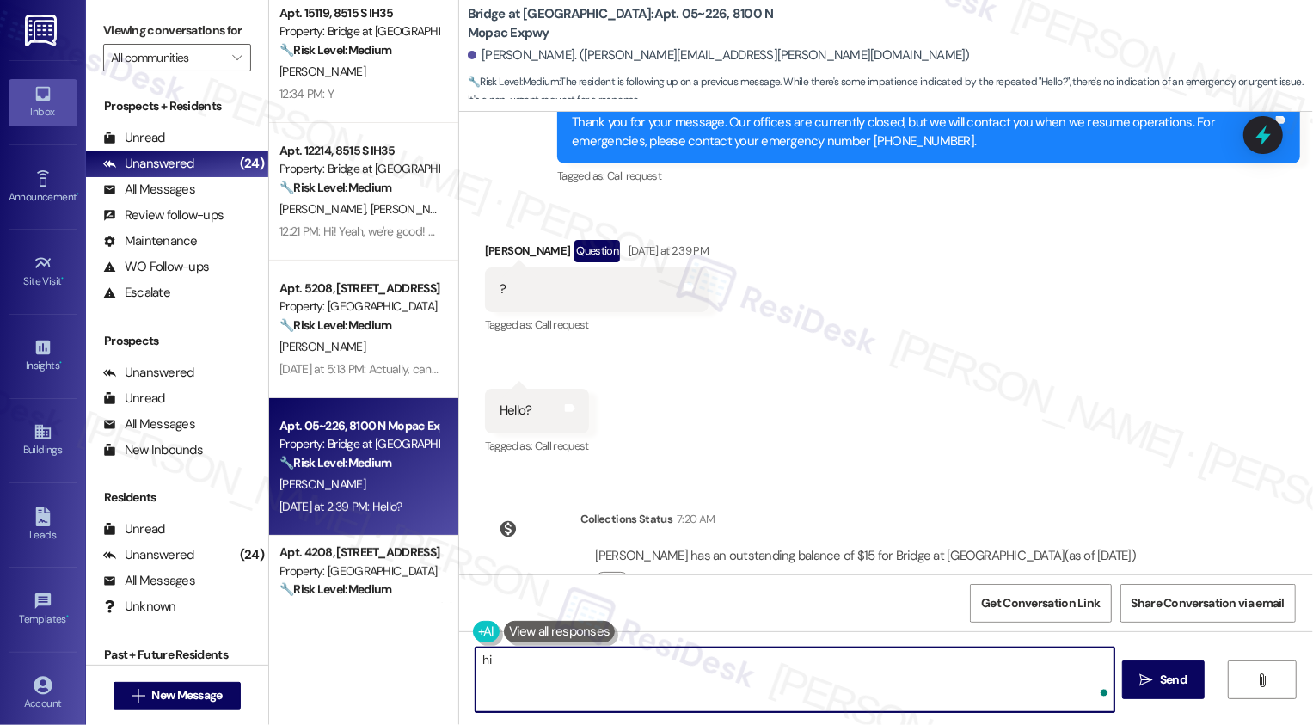
type textarea "h"
type textarea "I"
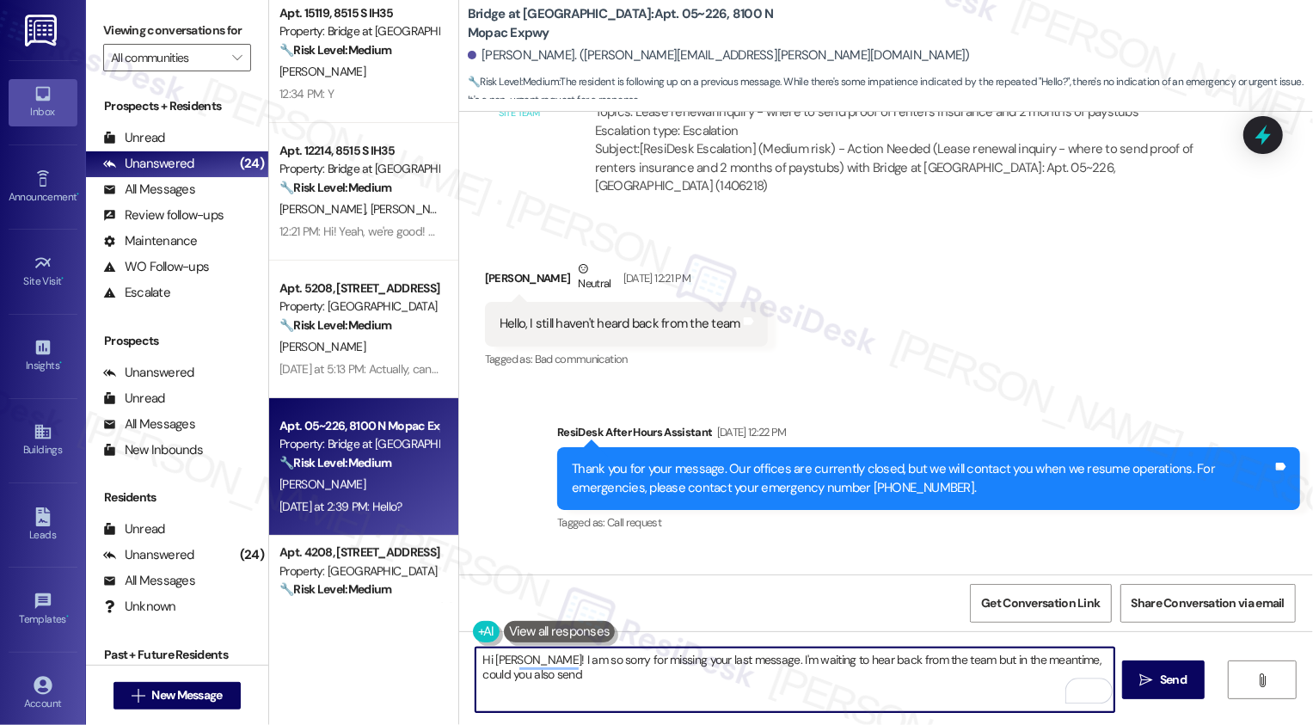
scroll to position [4367, 0]
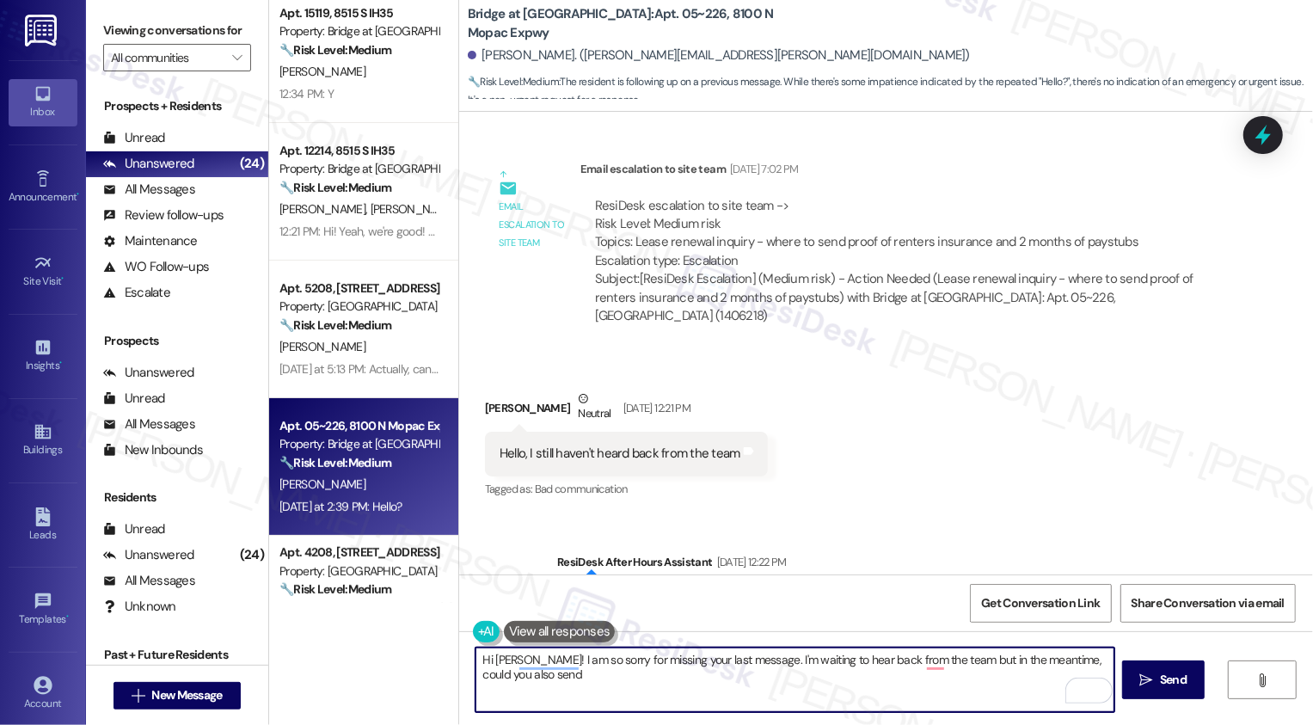
drag, startPoint x: 722, startPoint y: 659, endPoint x: 733, endPoint y: 679, distance: 23.1
click at [732, 679] on textarea "Hi Ian! I am so sorry for missing your last message. I'm waiting to hear back f…" at bounding box center [795, 680] width 639 height 65
paste textarea "Assistant@bridgeatterracina.com and Elaine Torres leasing@bridgeatterracina.com"
click at [476, 674] on textarea "Hi Ian! I am so sorry for missing your last message. I will follow up with the …" at bounding box center [795, 680] width 639 height 65
drag, startPoint x: 754, startPoint y: 675, endPoint x: 816, endPoint y: 675, distance: 61.9
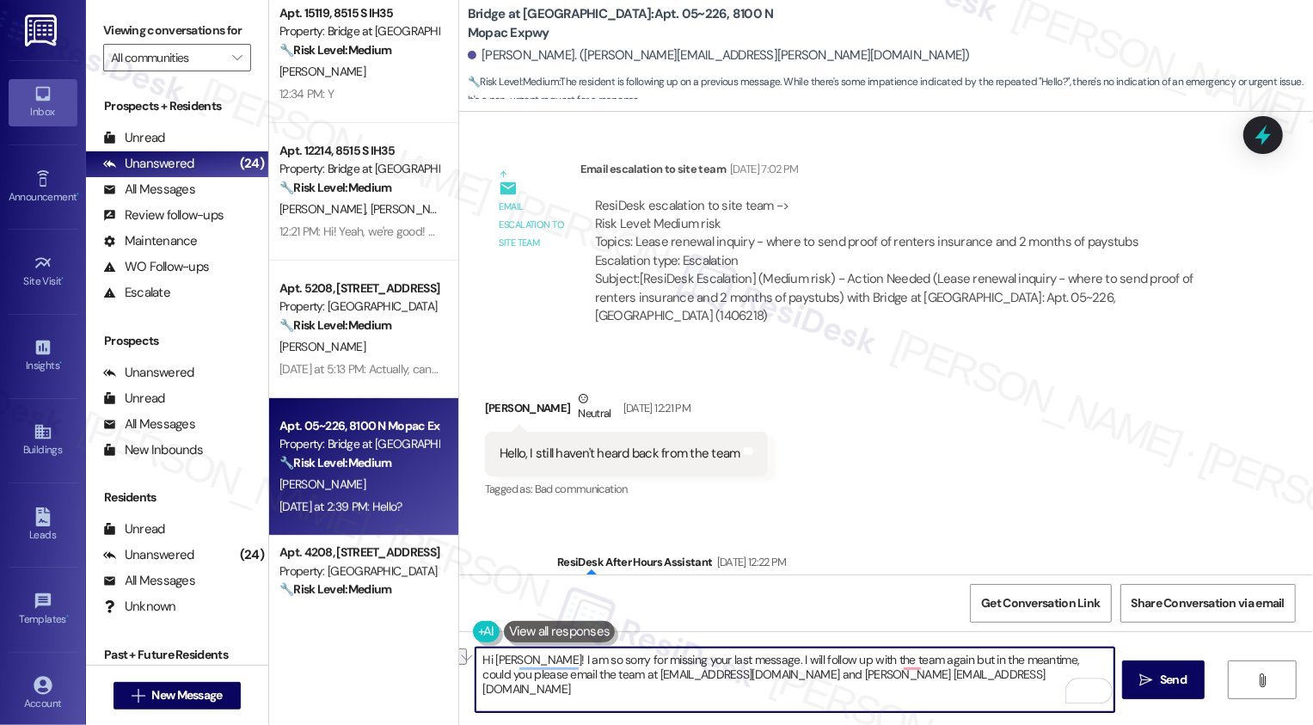
click at [816, 675] on textarea "Hi Ian! I am so sorry for missing your last message. I will follow up with the …" at bounding box center [795, 680] width 639 height 65
click at [936, 677] on textarea "Hi Ian! I am so sorry for missing your last message. I will follow up with the …" at bounding box center [795, 680] width 639 height 65
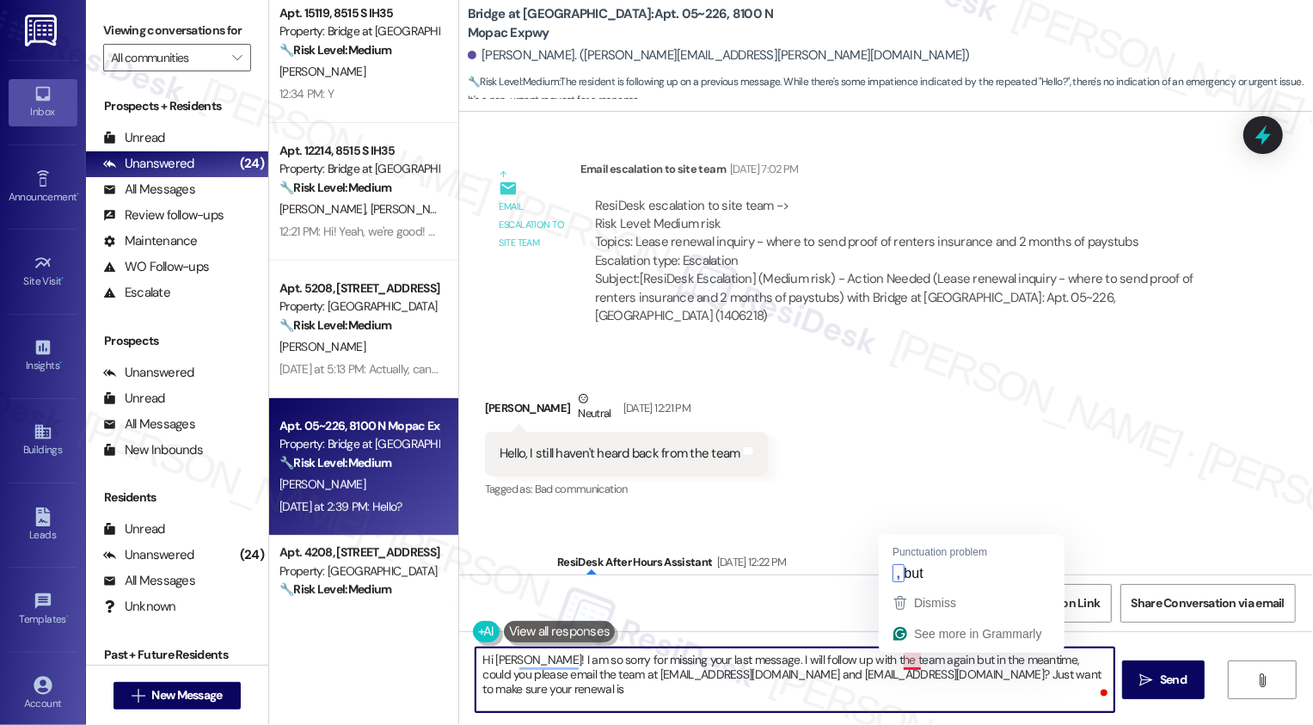
click at [900, 663] on textarea "Hi Ian! I am so sorry for missing your last message. I will follow up with the …" at bounding box center [795, 680] width 639 height 65
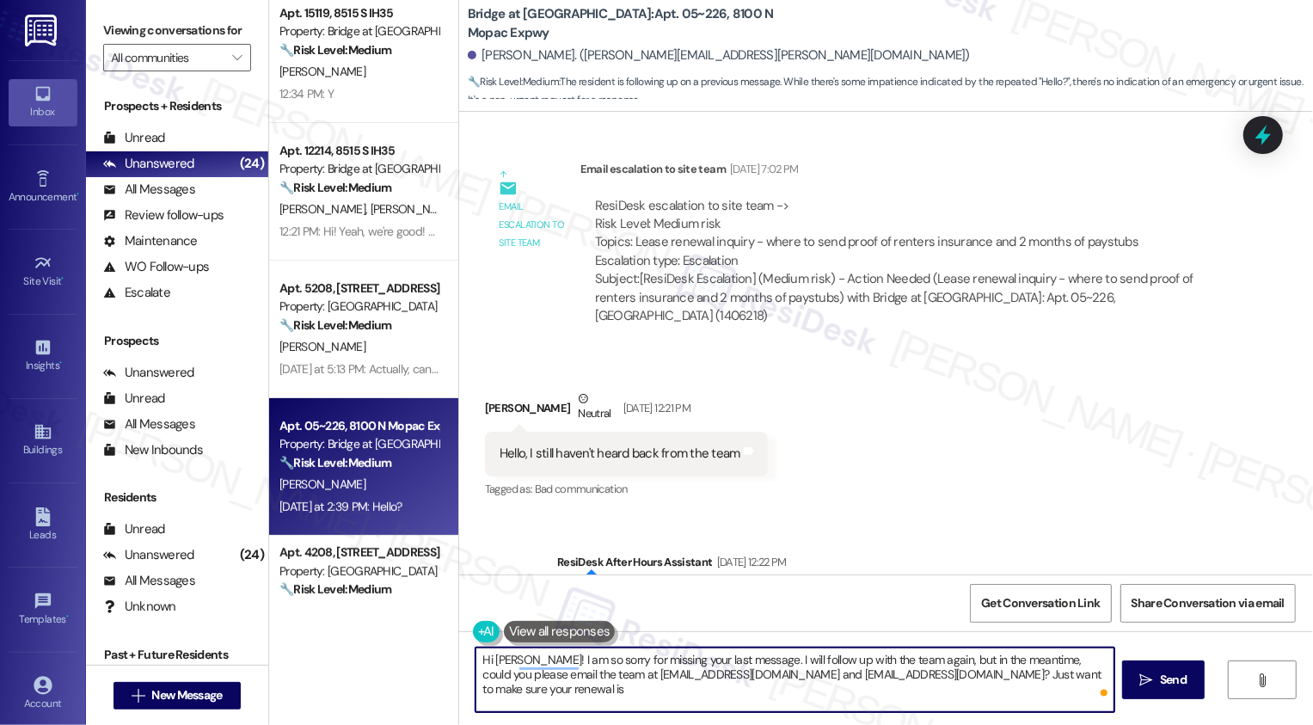
click at [568, 693] on textarea "Hi Ian! I am so sorry for missing your last message. I will follow up with the …" at bounding box center [795, 680] width 639 height 65
type textarea "Hi Ian! I am so sorry for missing your last message. I will follow up with the …"
click at [1072, 693] on div "Rewrite with Grammarly" at bounding box center [1068, 691] width 19 height 20
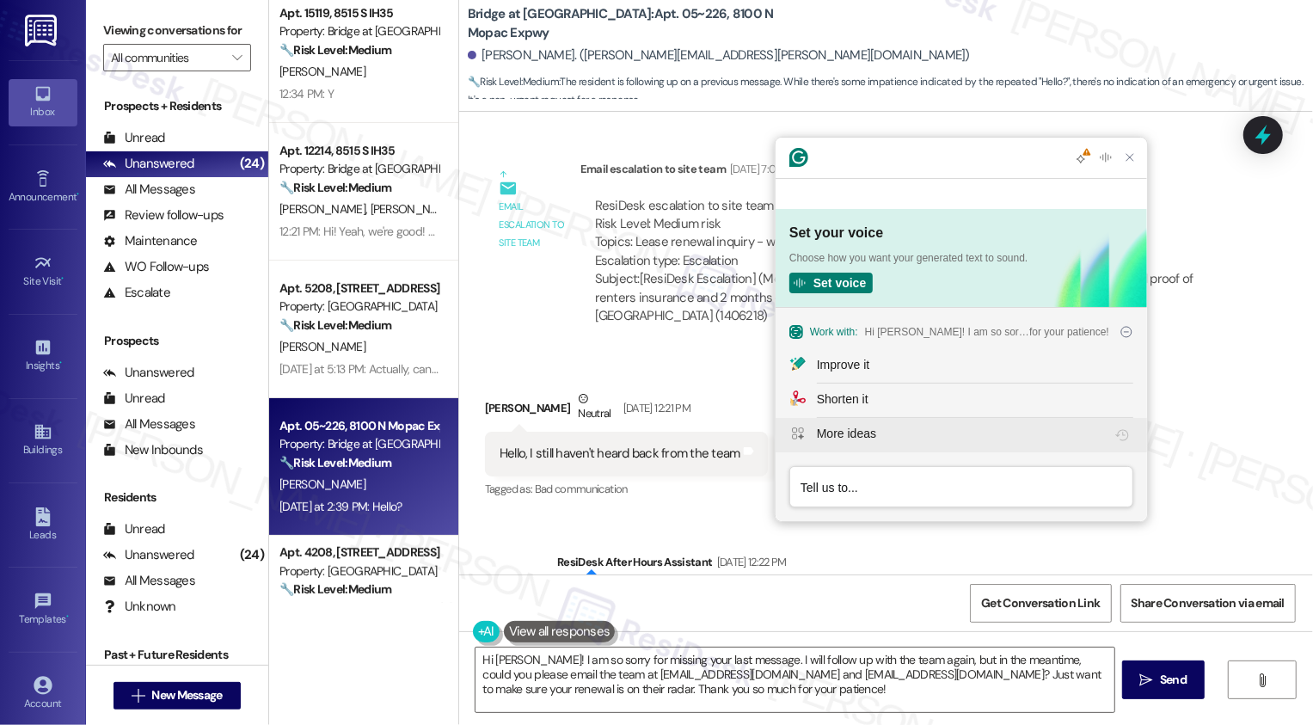
scroll to position [0, 0]
click at [882, 372] on div "Improve it" at bounding box center [975, 365] width 317 height 18
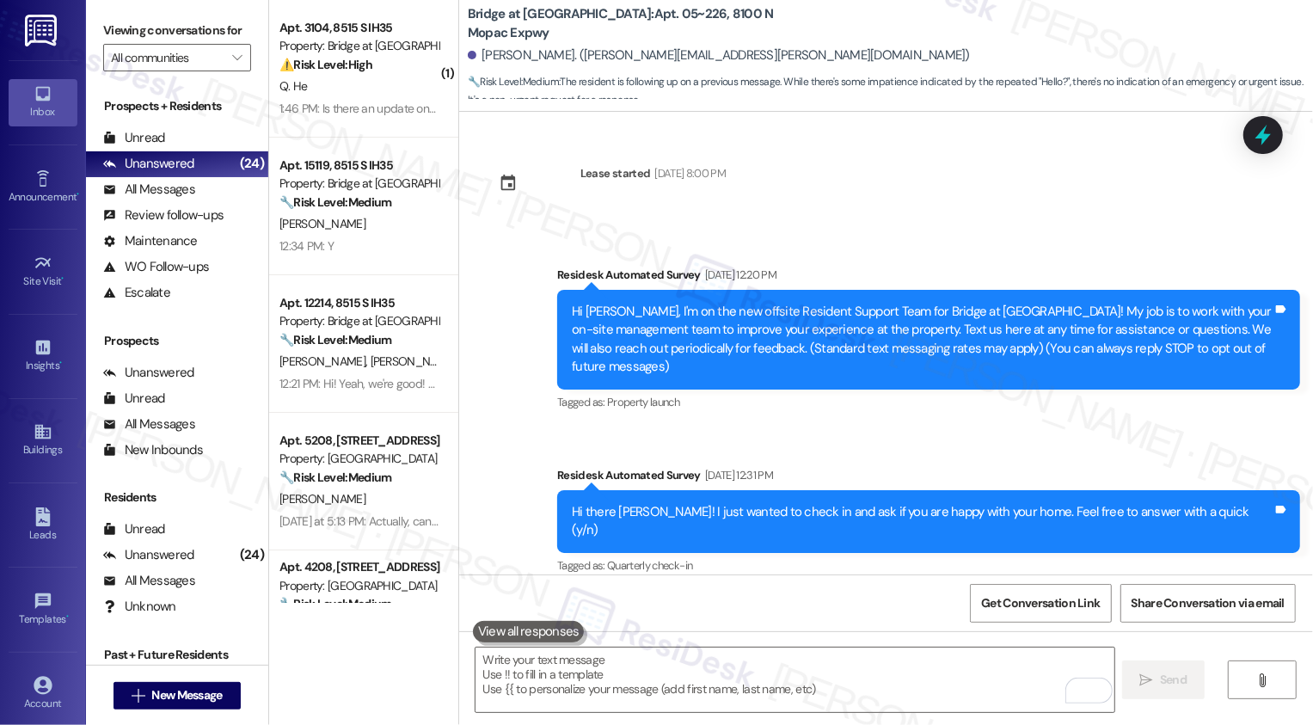
scroll to position [4256, 0]
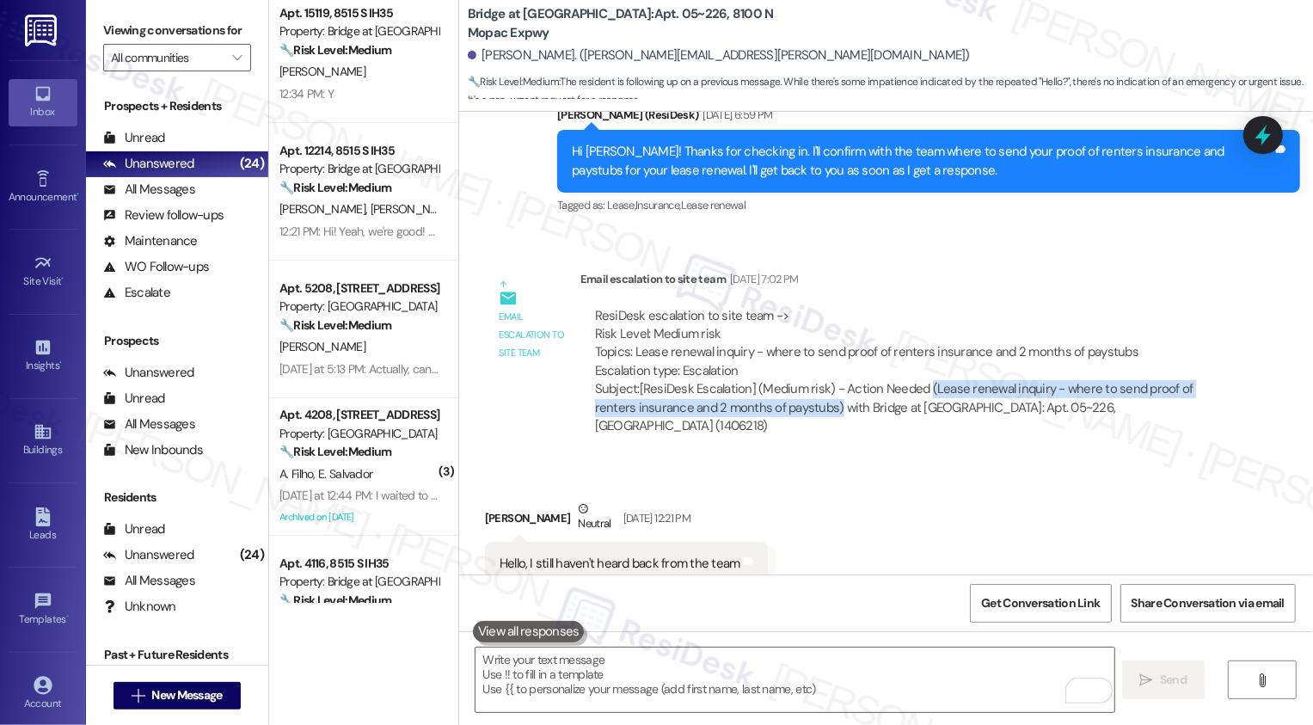
click at [862, 461] on div "Received via SMS [PERSON_NAME] Neutral [DATE] 12:21 PM Hello, I still haven't h…" at bounding box center [886, 542] width 854 height 163
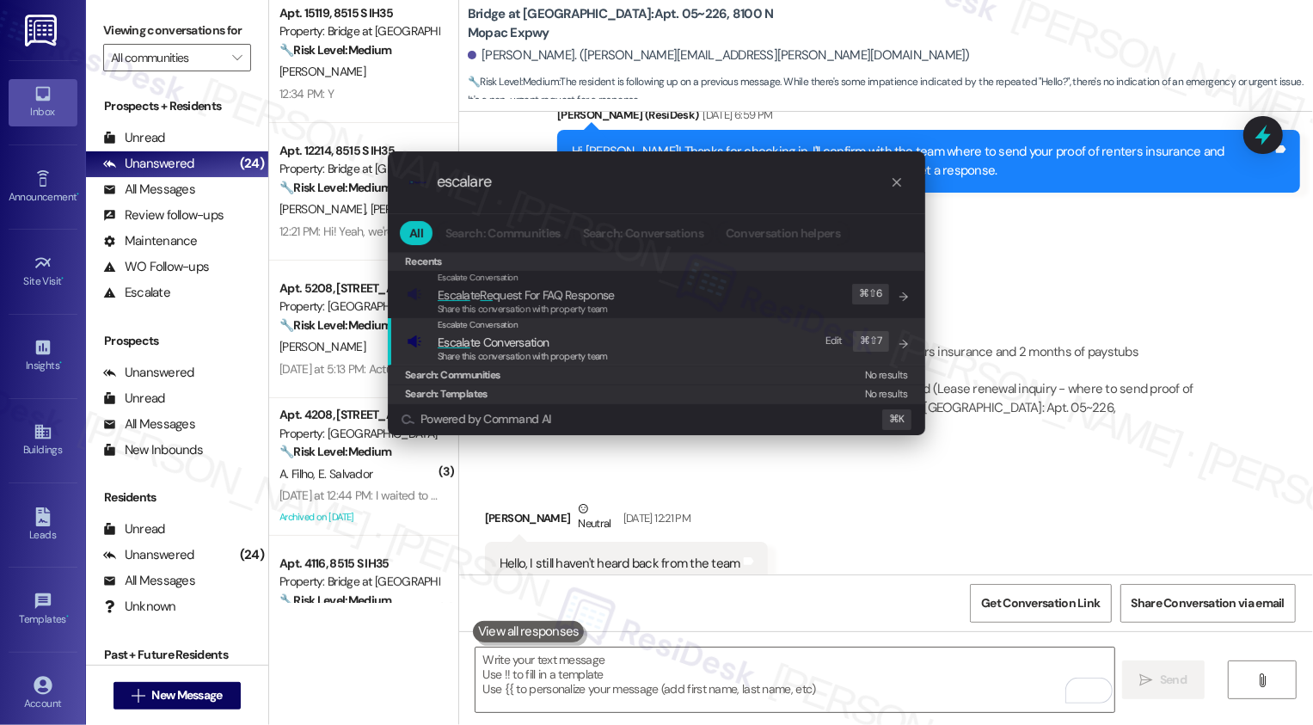
type input "escalare"
click at [501, 356] on span "Share this conversation with property team" at bounding box center [523, 356] width 170 height 12
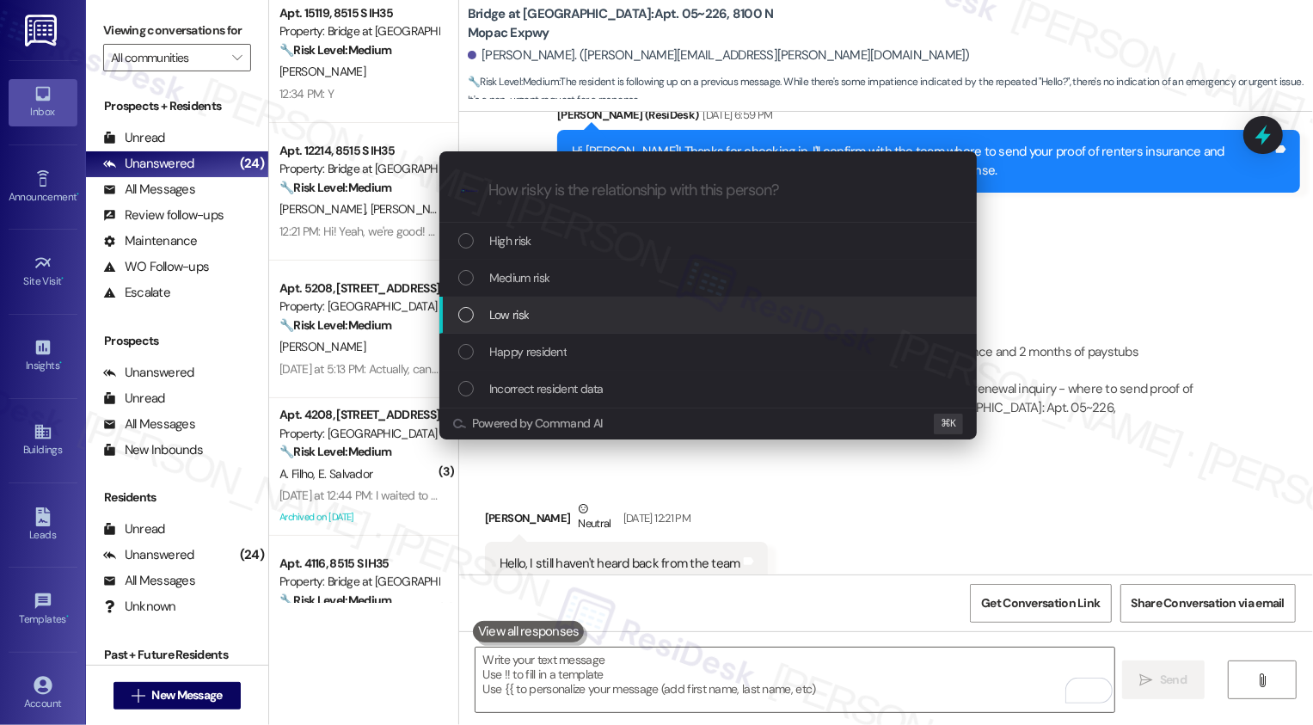
click at [510, 317] on span "Low risk" at bounding box center [509, 314] width 40 height 19
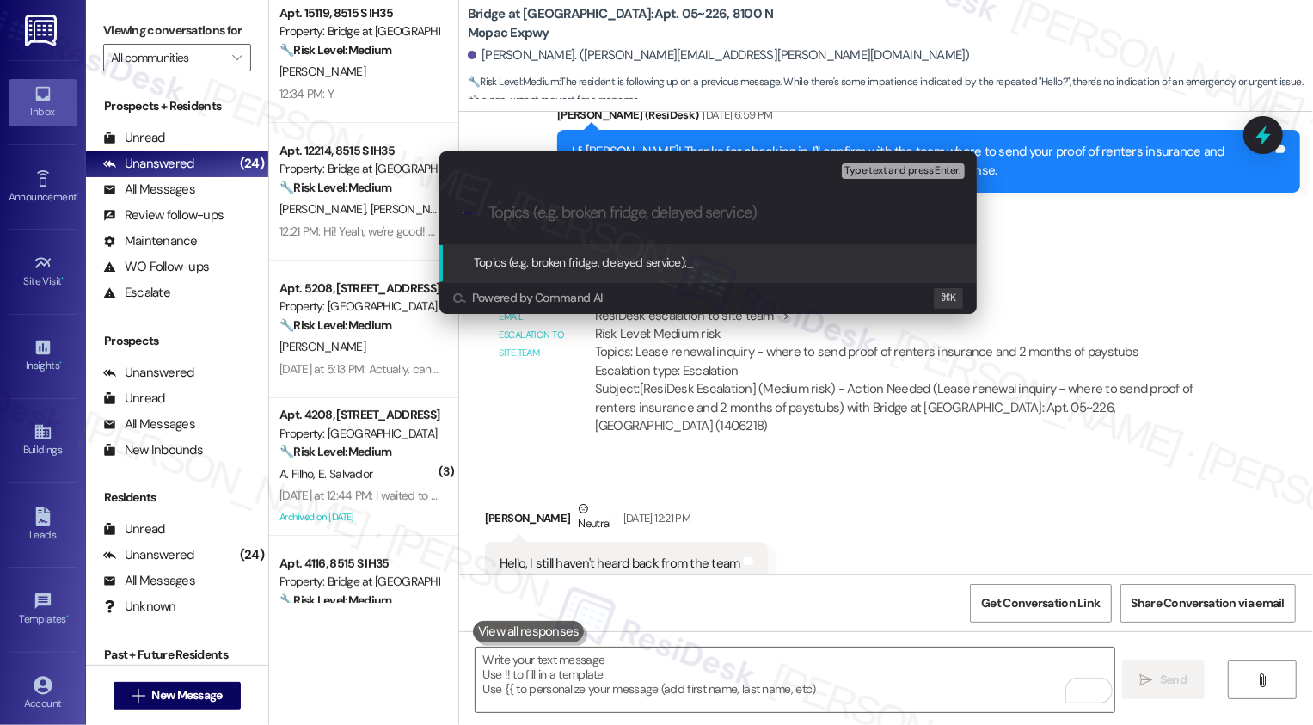
paste input "(Lease renewal inquiry - where to send proof of renters insurance and 2 months …"
drag, startPoint x: 504, startPoint y: 210, endPoint x: 405, endPoint y: 207, distance: 98.9
click at [406, 208] on div "Escalate Conversation Low risk Topics (e.g. broken fridge, delayed service) Any…" at bounding box center [656, 362] width 1313 height 725
click at [483, 212] on div ".cls-1{fill:#0a055f;}.cls-2{fill:#0cc4c4;} resideskLogoBlueOrange (Lease renewa…" at bounding box center [708, 212] width 538 height 61
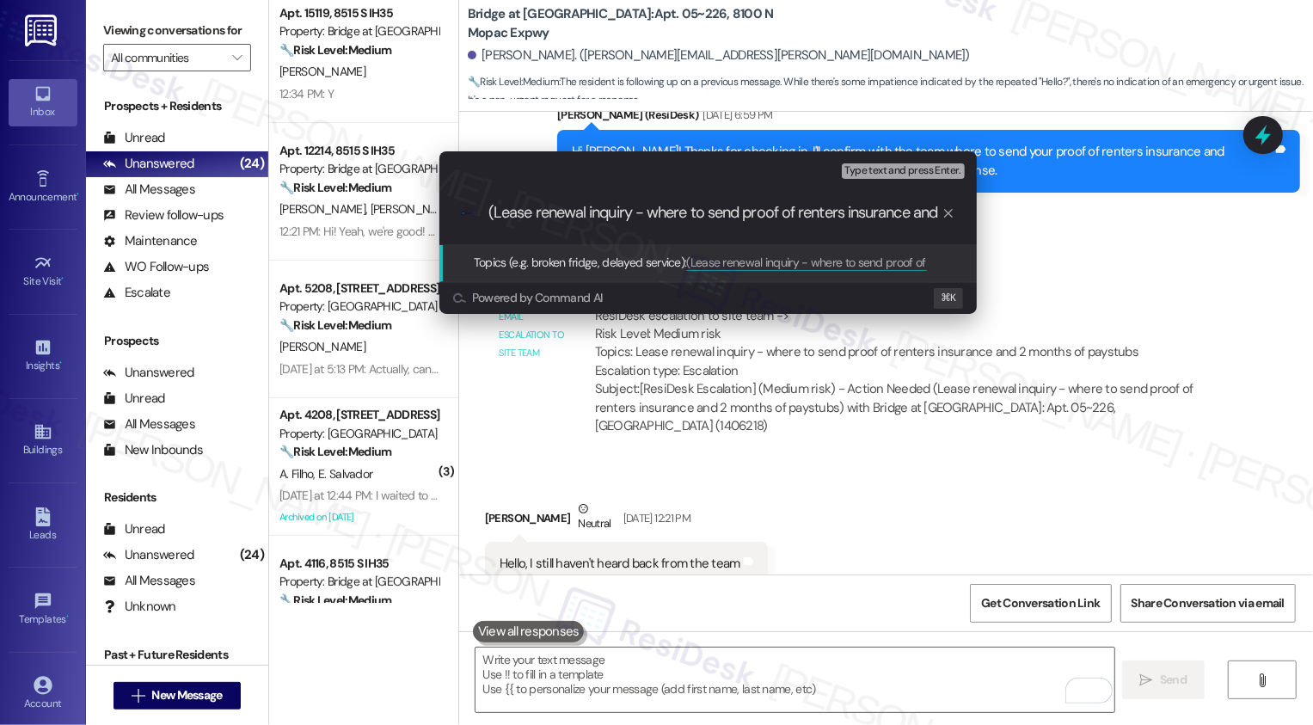
drag, startPoint x: 489, startPoint y: 212, endPoint x: 477, endPoint y: 212, distance: 11.2
click at [477, 212] on div ".cls-1{fill:#0a055f;}.cls-2{fill:#0cc4c4;} resideskLogoBlueOrange (Lease renewa…" at bounding box center [708, 212] width 538 height 61
drag, startPoint x: 602, startPoint y: 222, endPoint x: 1044, endPoint y: 253, distance: 443.2
click at [1045, 254] on div "Escalate Conversation Low risk Topics (e.g. broken fridge, delayed service) Any…" at bounding box center [656, 362] width 1313 height 725
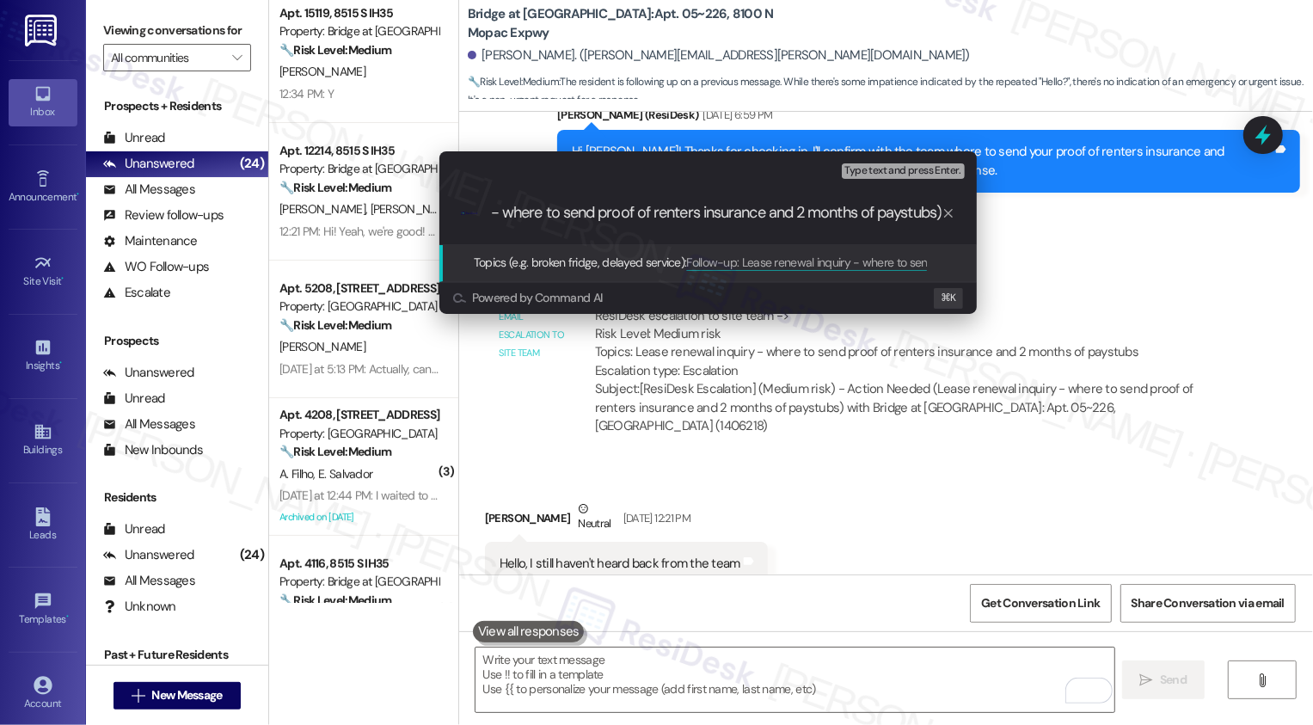
type input "Follow-up: Lease renewal inquiry - where to send proof of renters insurance and…"
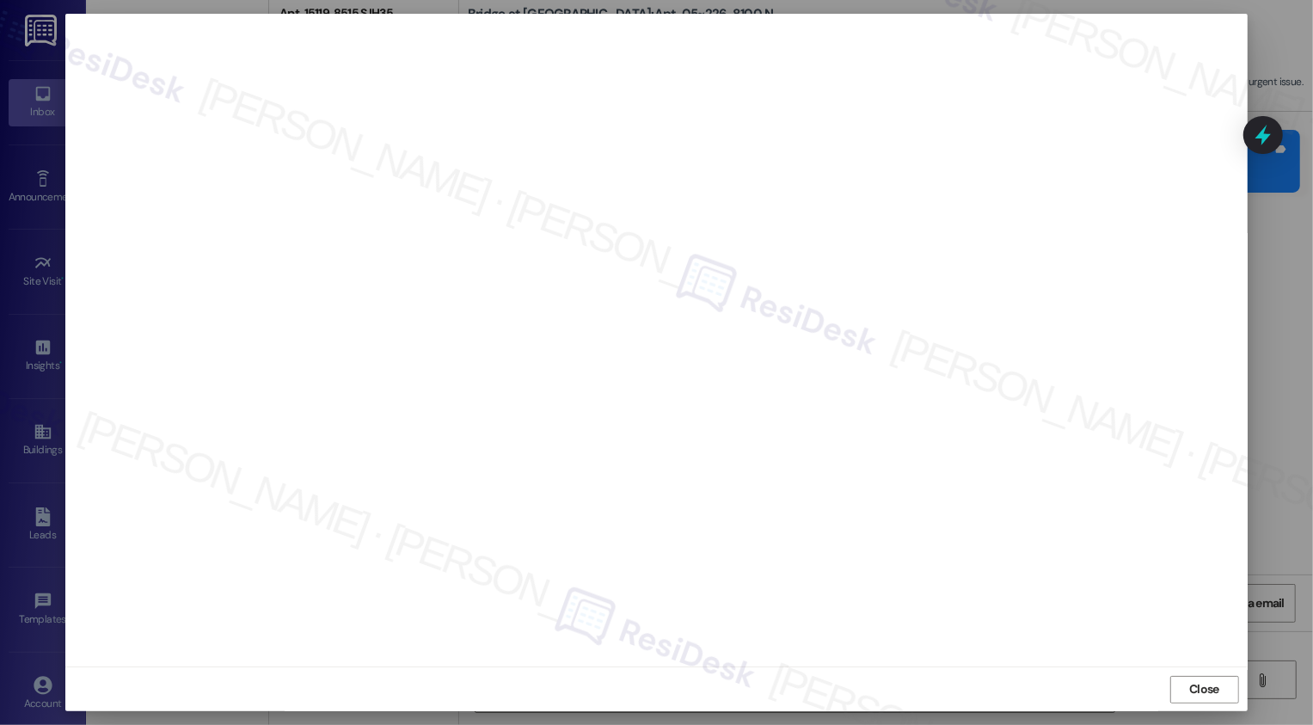
click at [1211, 704] on div "Close" at bounding box center [656, 690] width 1182 height 46
click at [1186, 674] on div "Close" at bounding box center [656, 690] width 1182 height 46
click at [1188, 679] on span "Close" at bounding box center [1204, 690] width 37 height 26
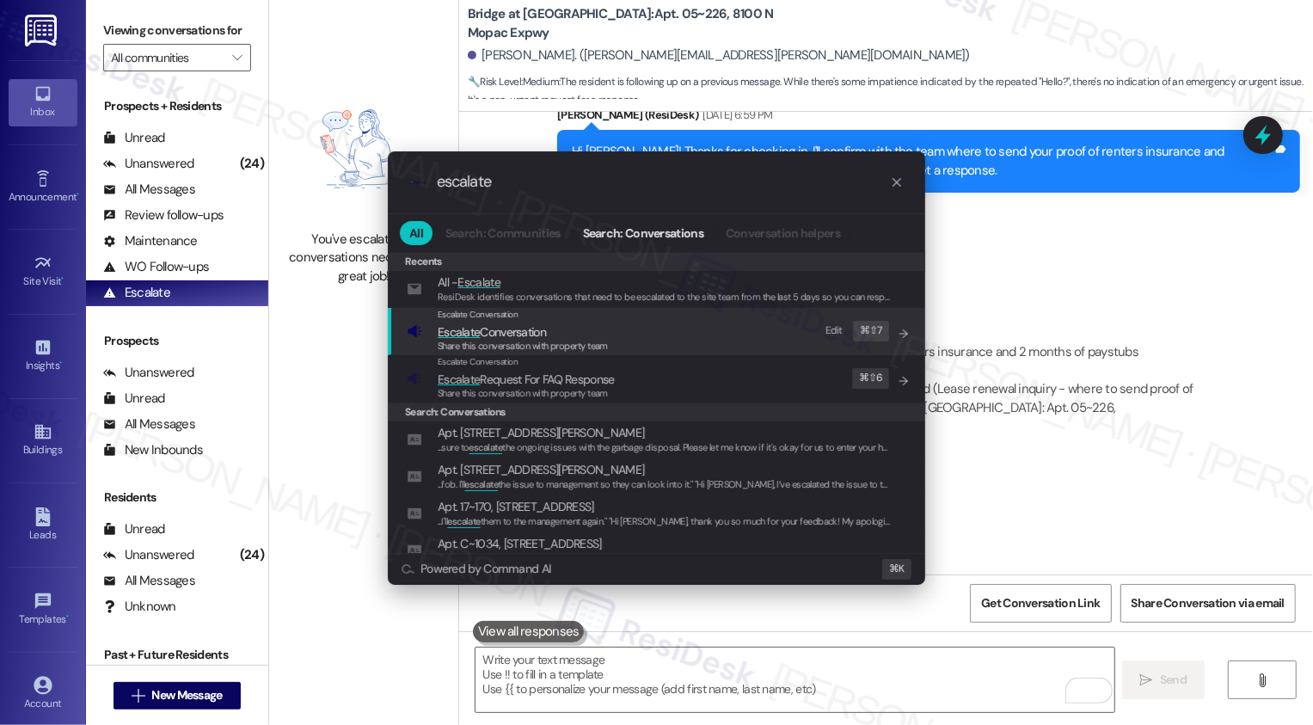
type input "escalate"
click at [590, 329] on span "Escalate Conversation" at bounding box center [523, 332] width 170 height 19
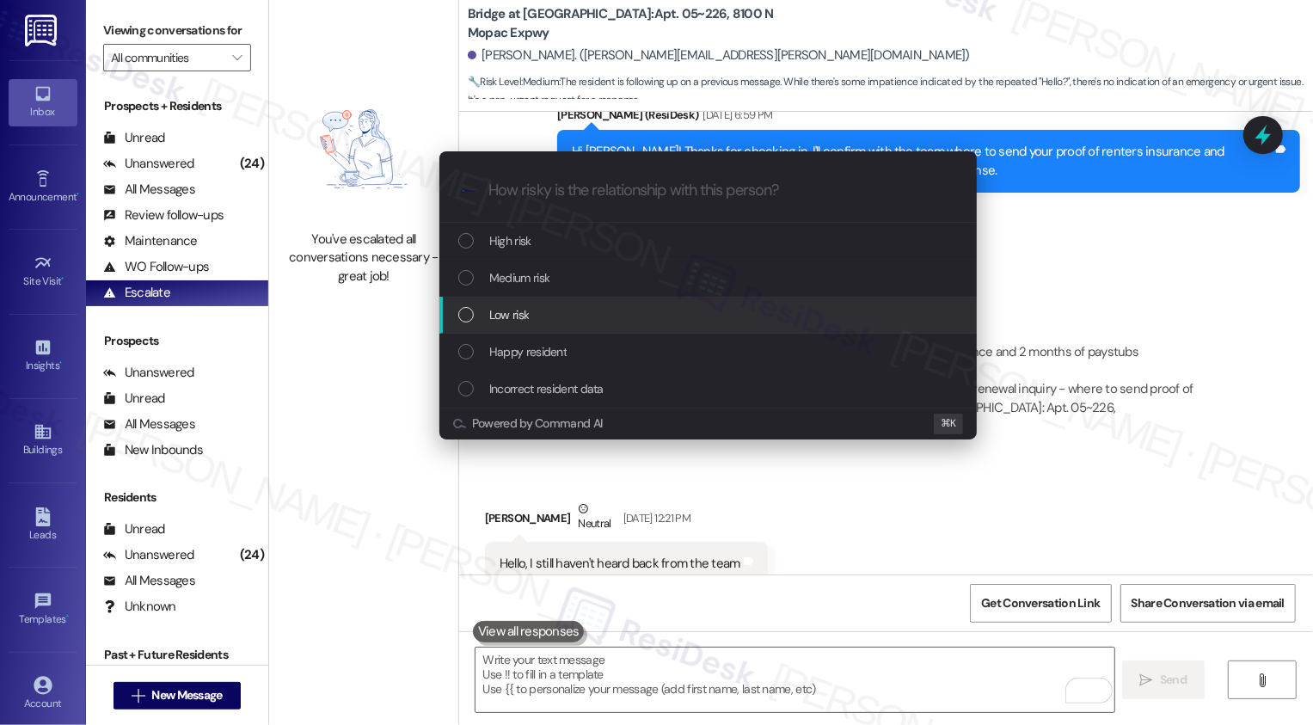
click at [525, 320] on span "Low risk" at bounding box center [509, 314] width 40 height 19
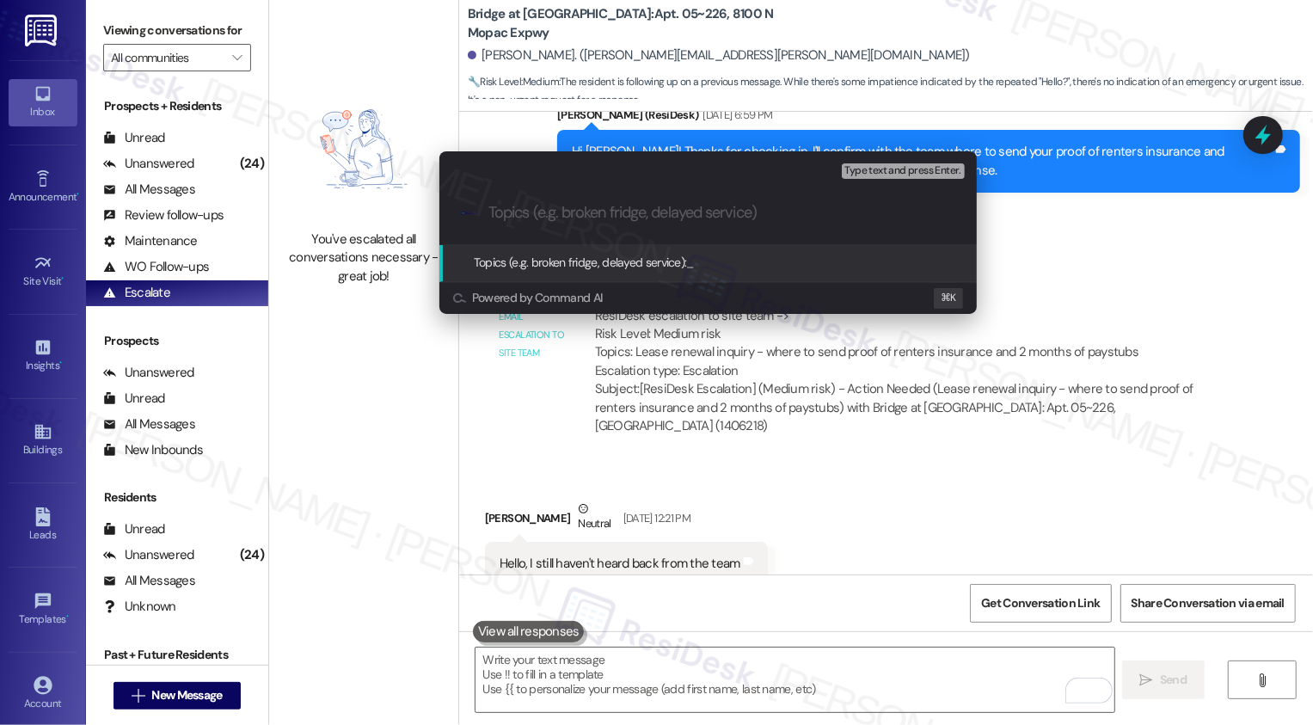
paste input "Follow-up: Lease renewal inquiry - where to send proof of renters insurance and…"
type input "Follow-up: Lease renewal inquiry - where to send proof of renters insurance and…"
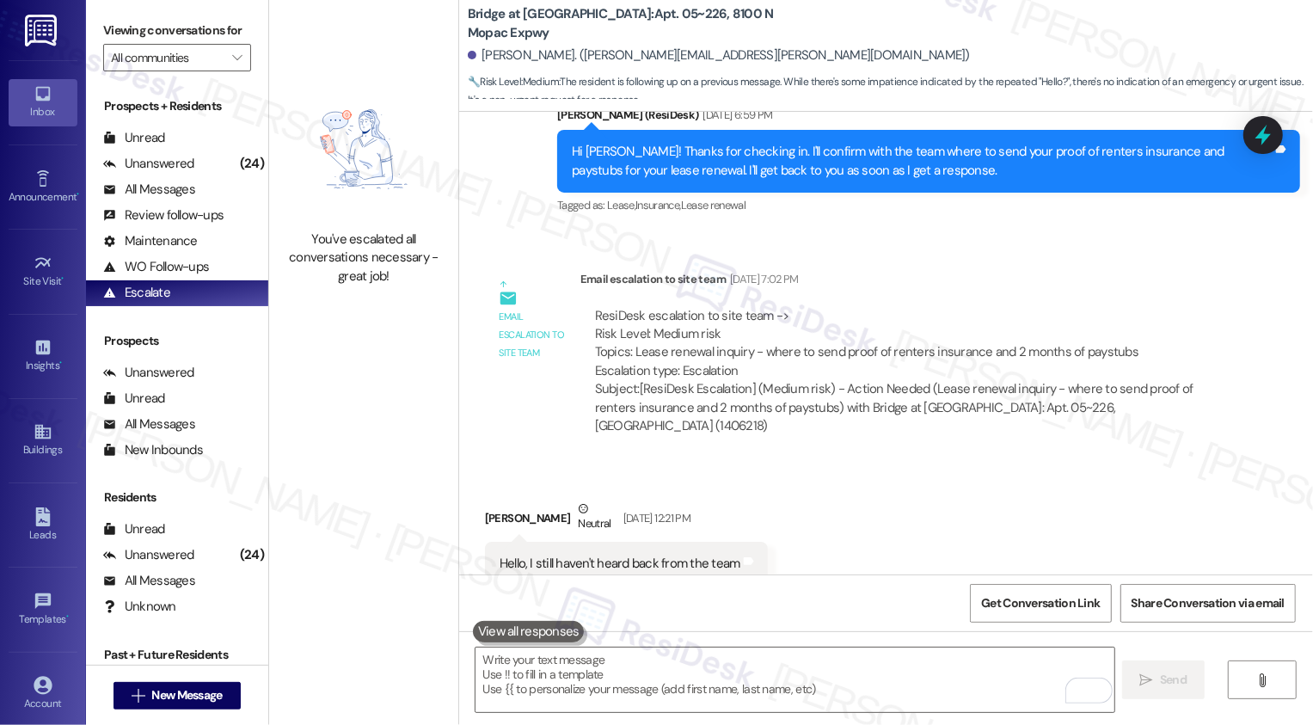
scroll to position [4684, 0]
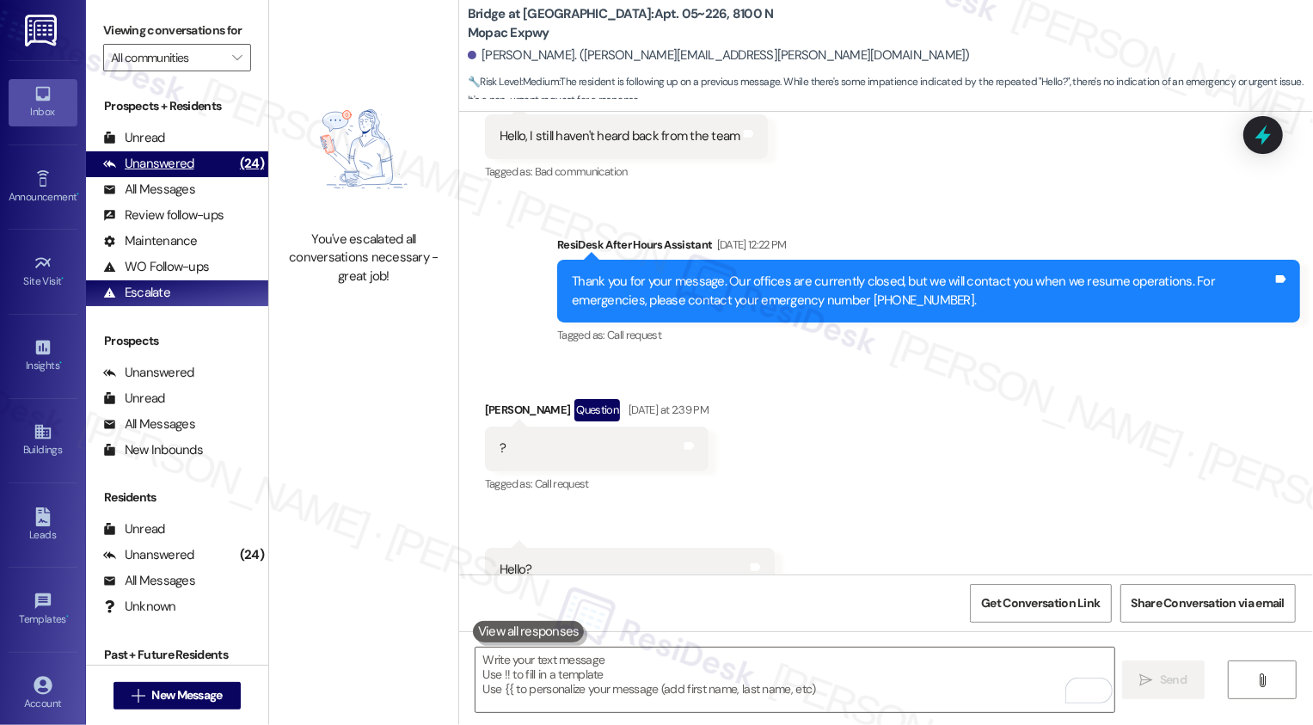
click at [212, 177] on div "Unanswered (24)" at bounding box center [177, 164] width 182 height 26
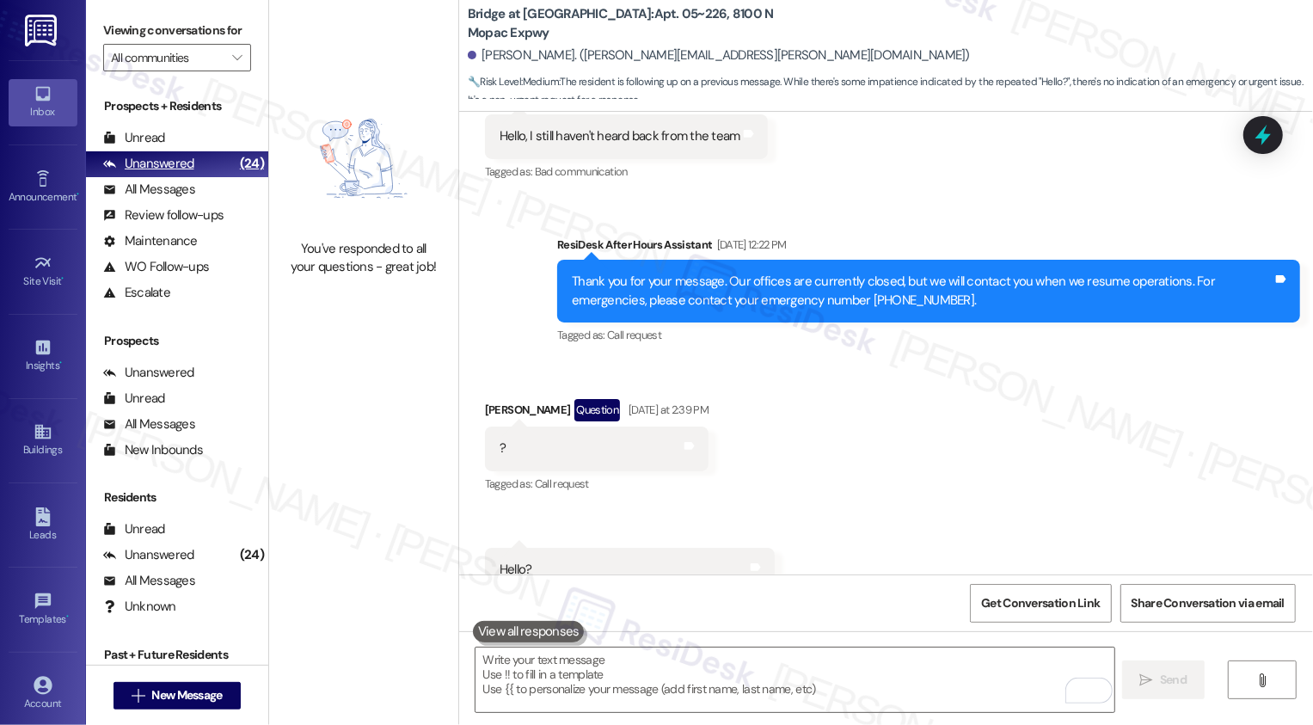
click at [212, 177] on div "Unanswered (24)" at bounding box center [177, 164] width 182 height 26
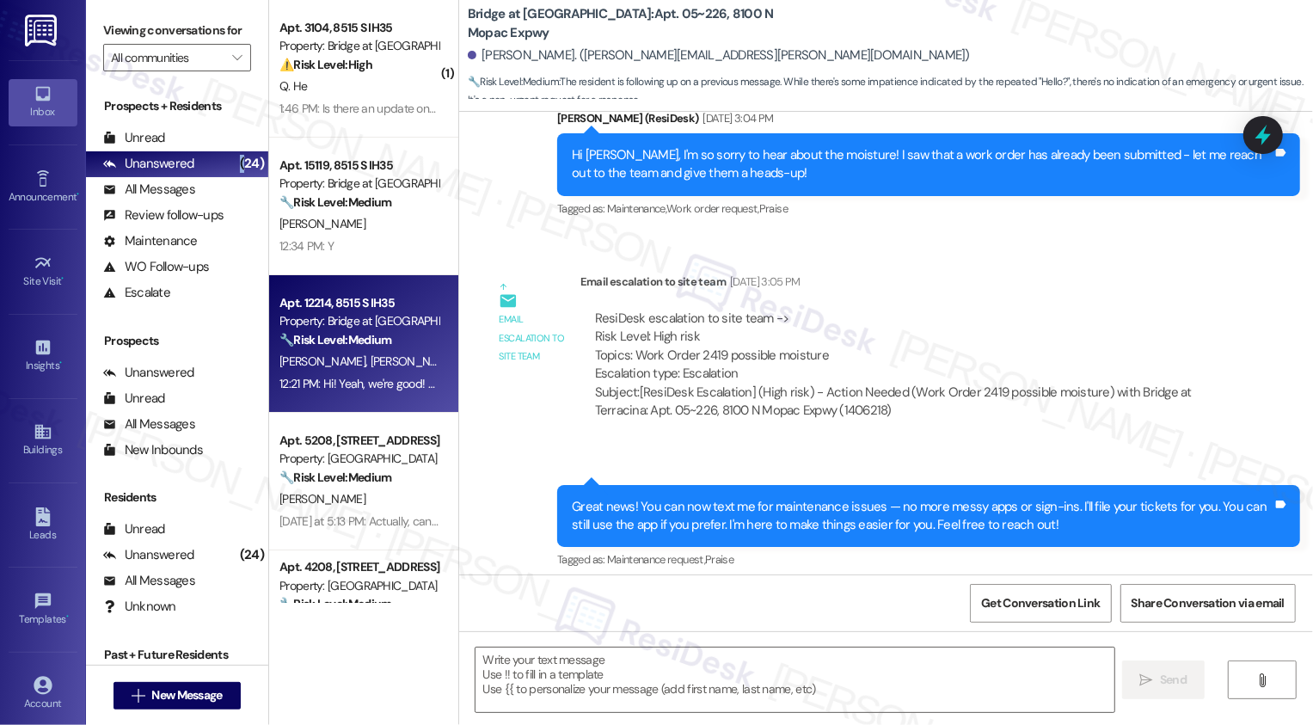
scroll to position [4239, 0]
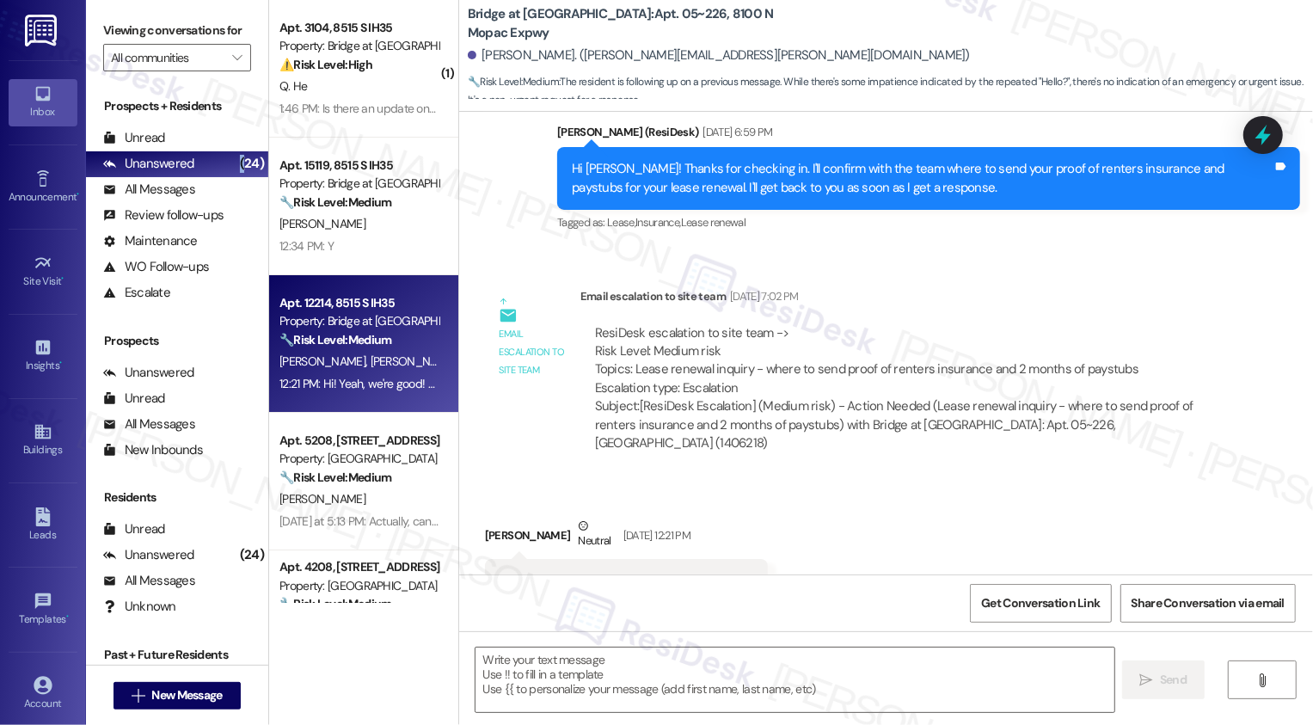
type textarea "Fetching suggested responses. Please feel free to read through the conversation…"
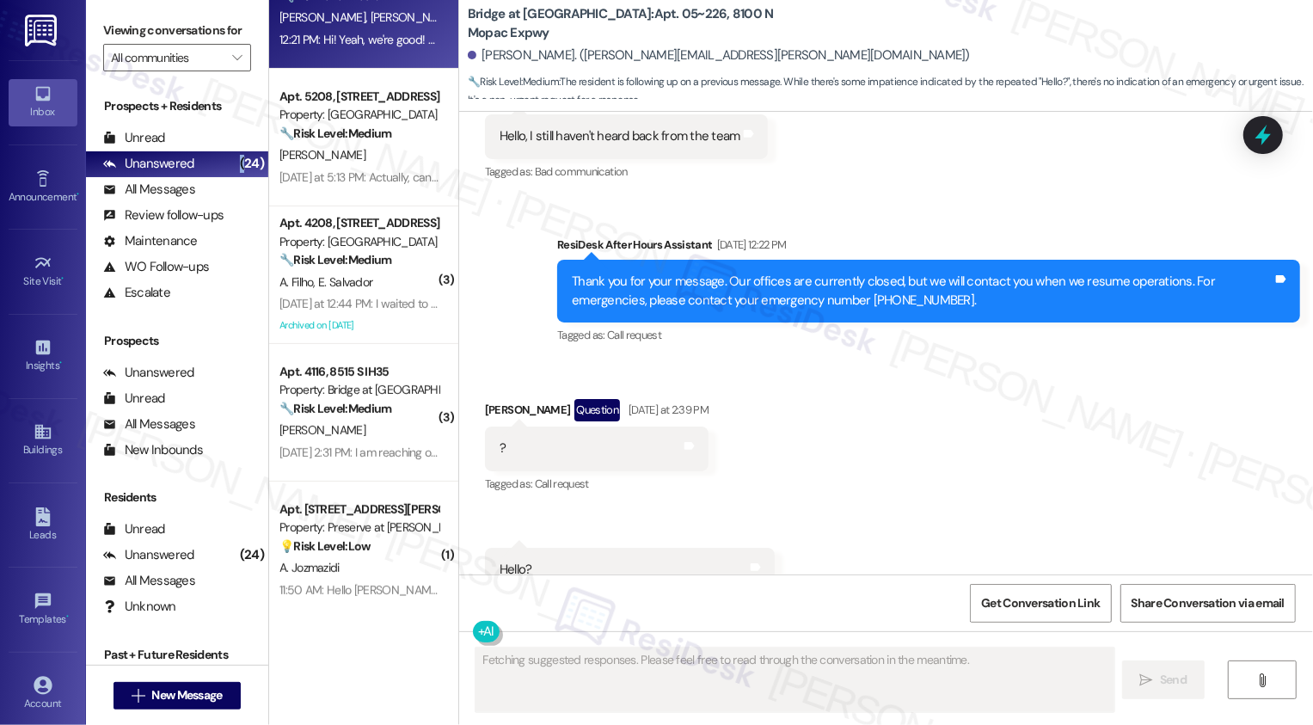
scroll to position [373, 0]
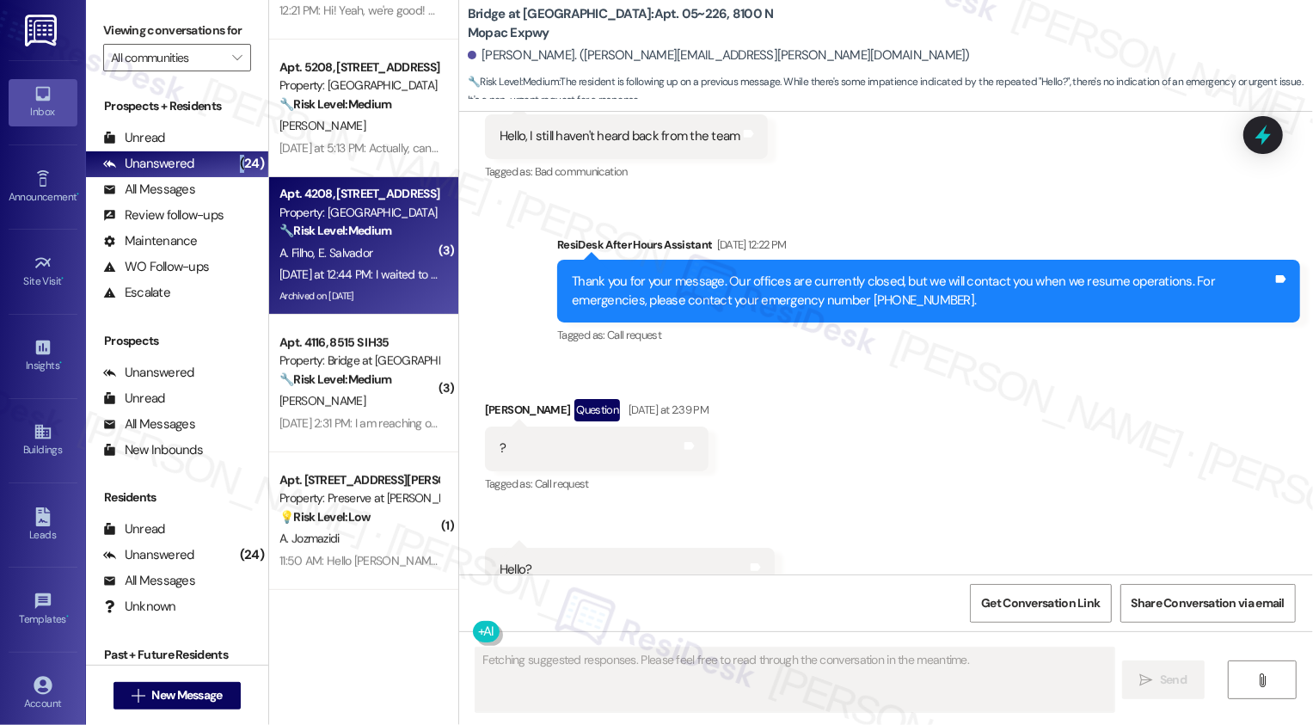
click at [396, 276] on div "[DATE] at 12:44 PM: I waited to see if he is going to do...and he didn't [DATE]…" at bounding box center [446, 274] width 333 height 15
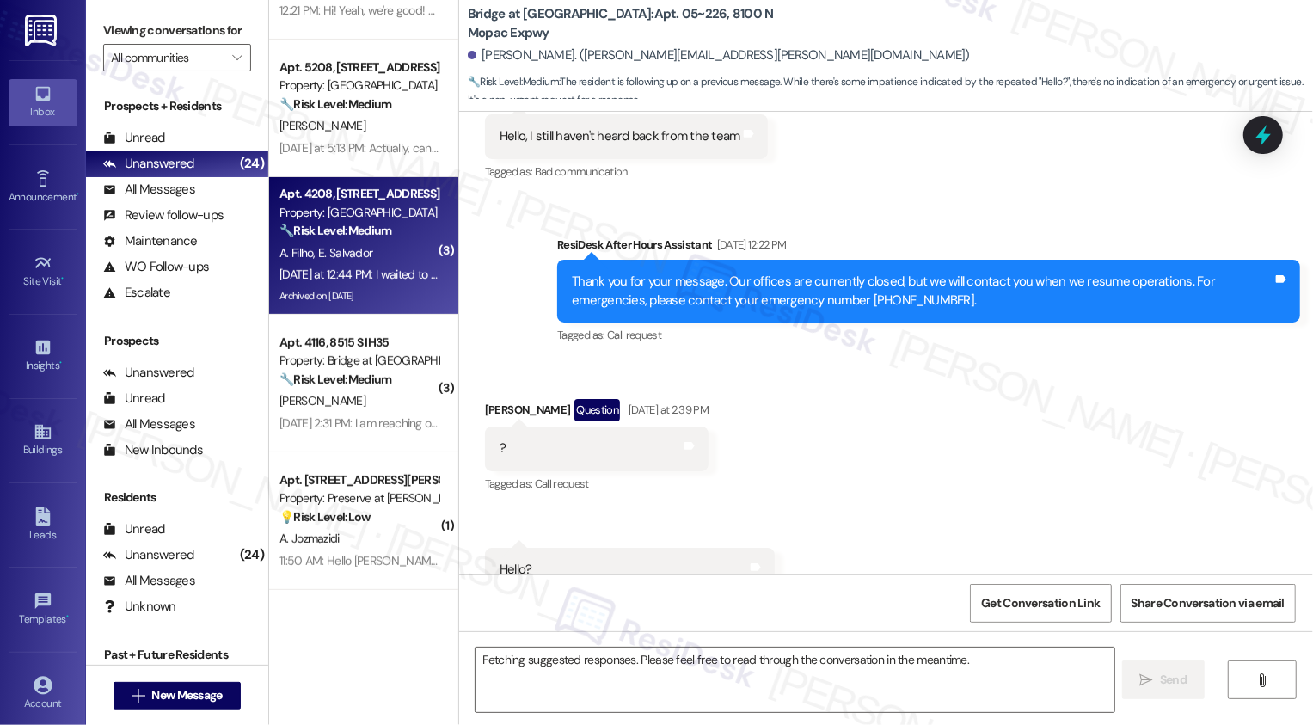
click at [396, 276] on div "[DATE] at 12:44 PM: I waited to see if he is going to do...and he didn't [DATE]…" at bounding box center [446, 274] width 333 height 15
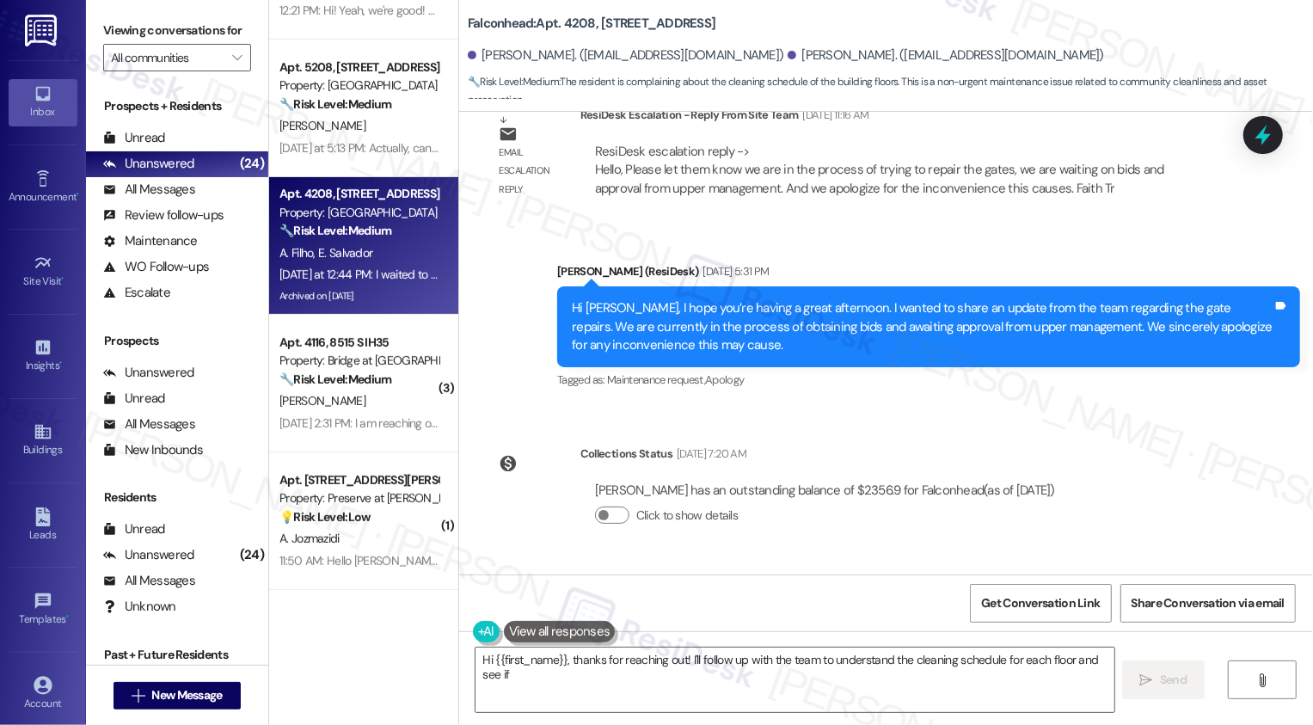
scroll to position [4168, 0]
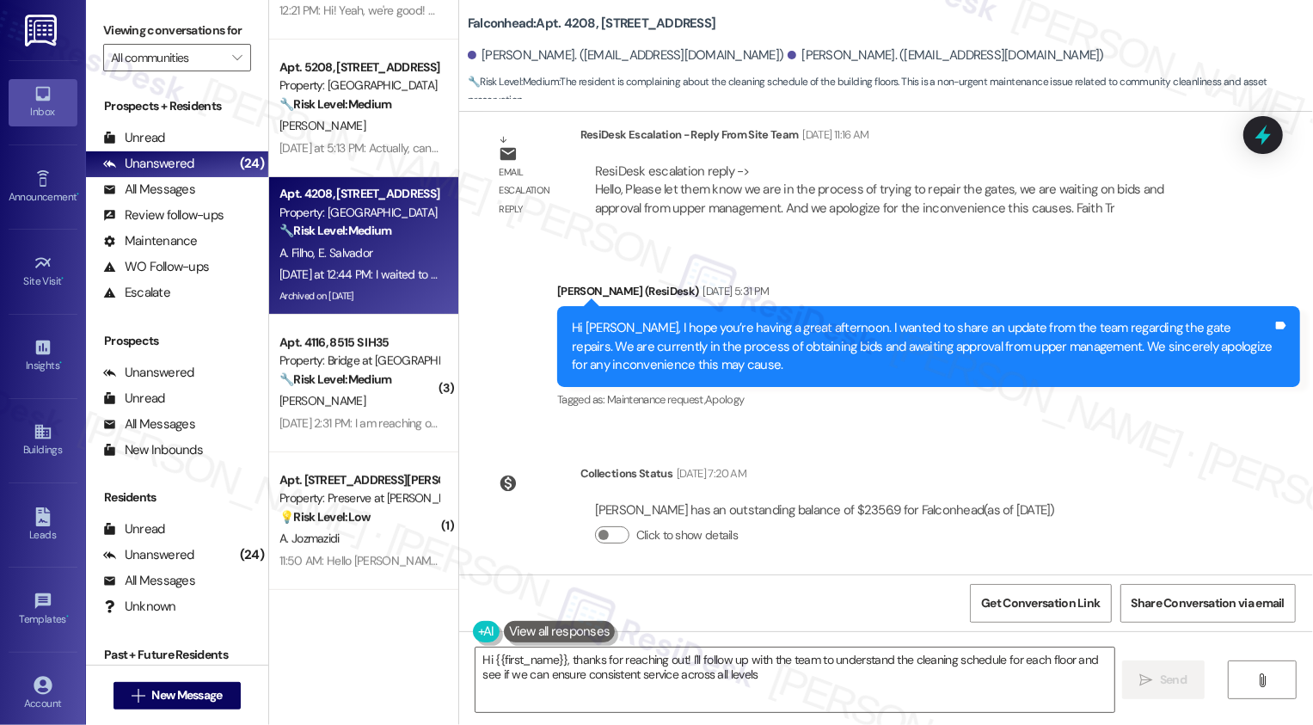
type textarea "Hi {{first_name}}, thanks for reaching out! I'll follow up with the team to und…"
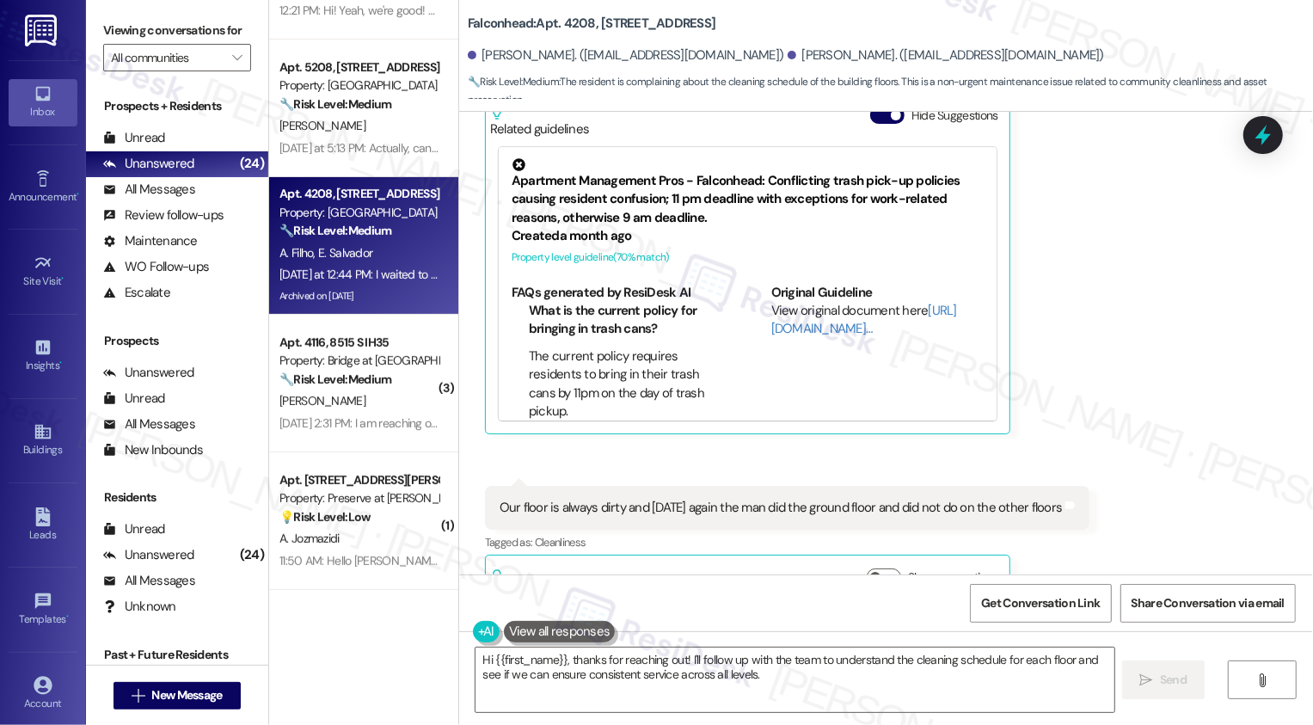
scroll to position [4993, 0]
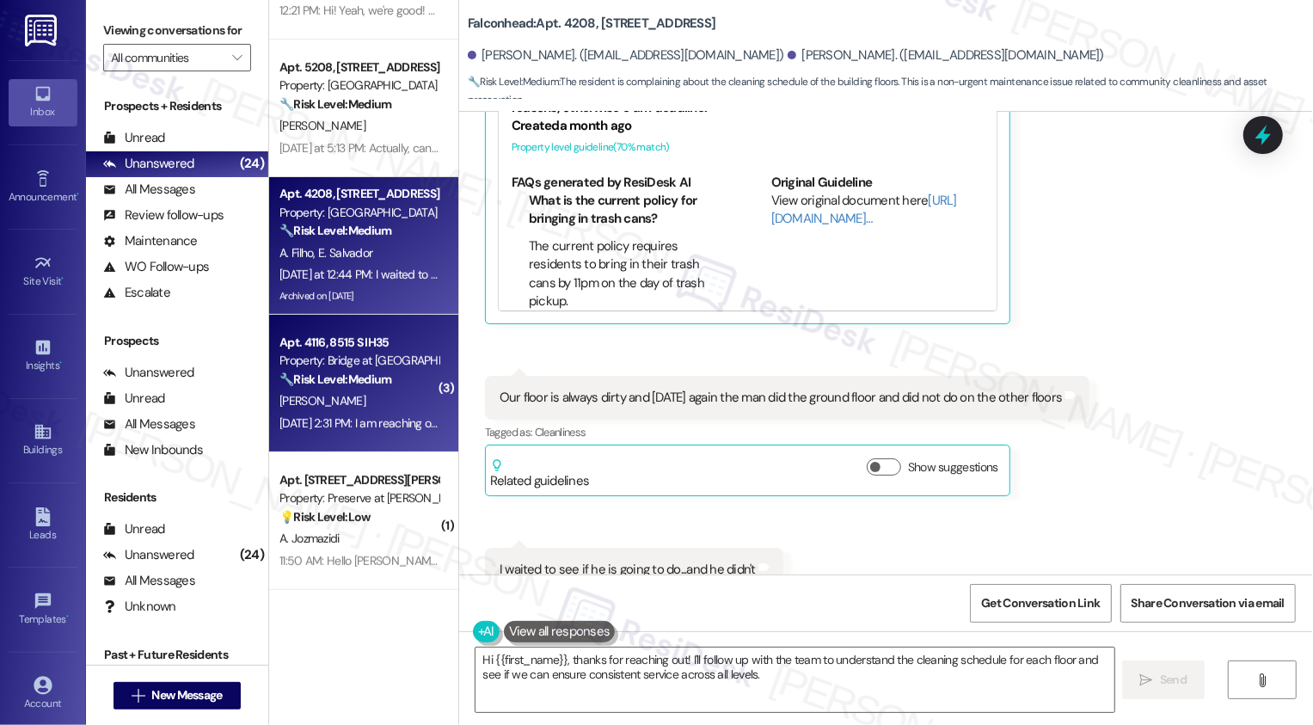
click at [374, 381] on strong "🔧 Risk Level: Medium" at bounding box center [336, 379] width 112 height 15
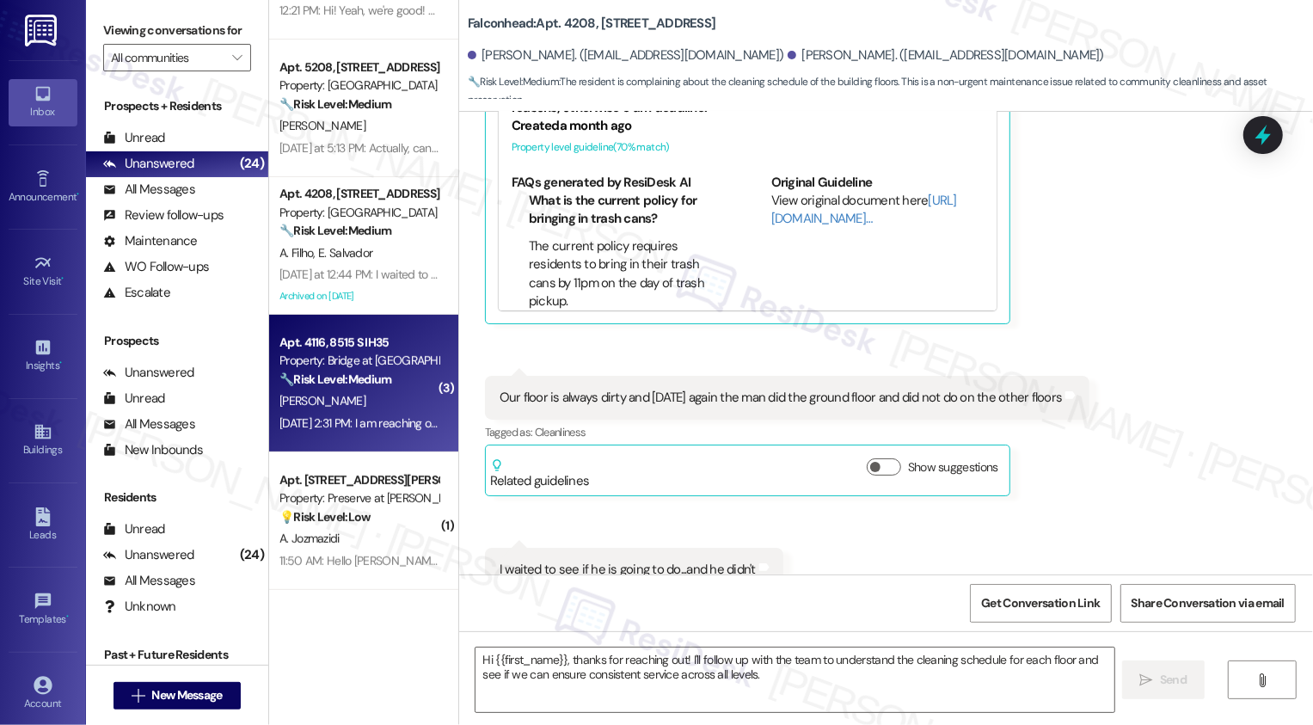
click at [374, 381] on strong "🔧 Risk Level: Medium" at bounding box center [336, 379] width 112 height 15
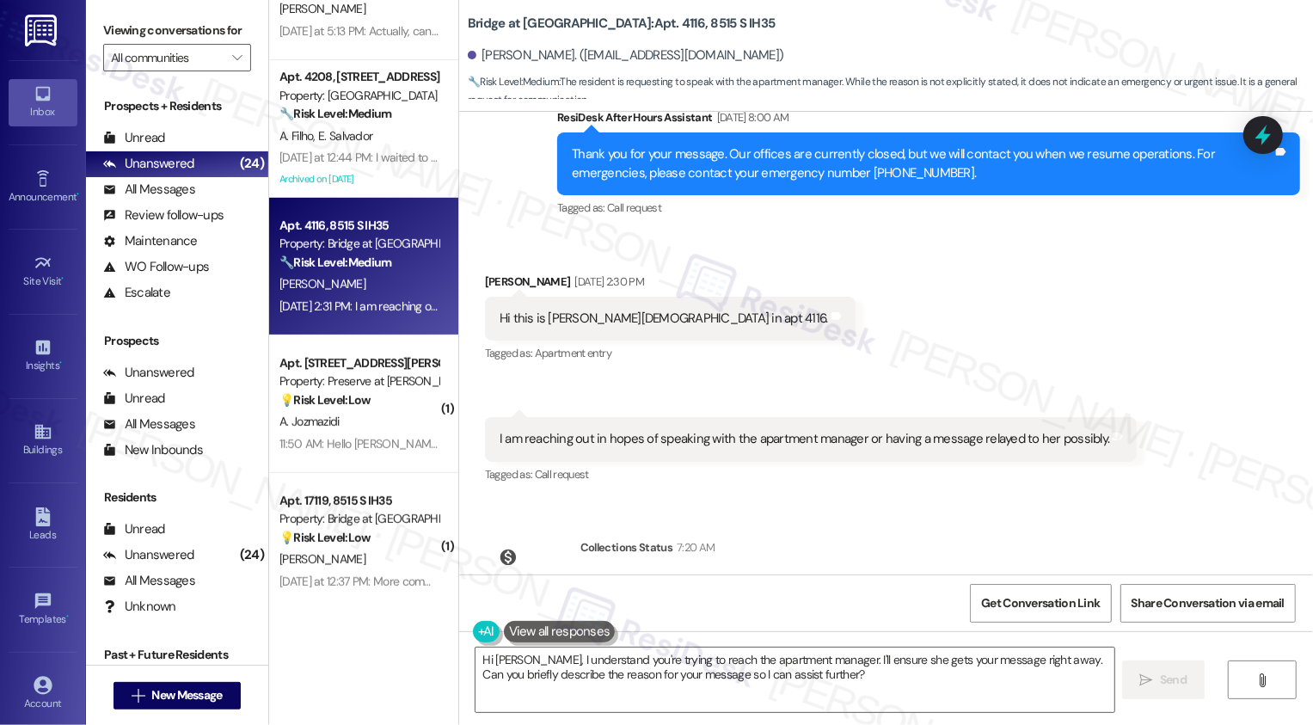
scroll to position [731, 0]
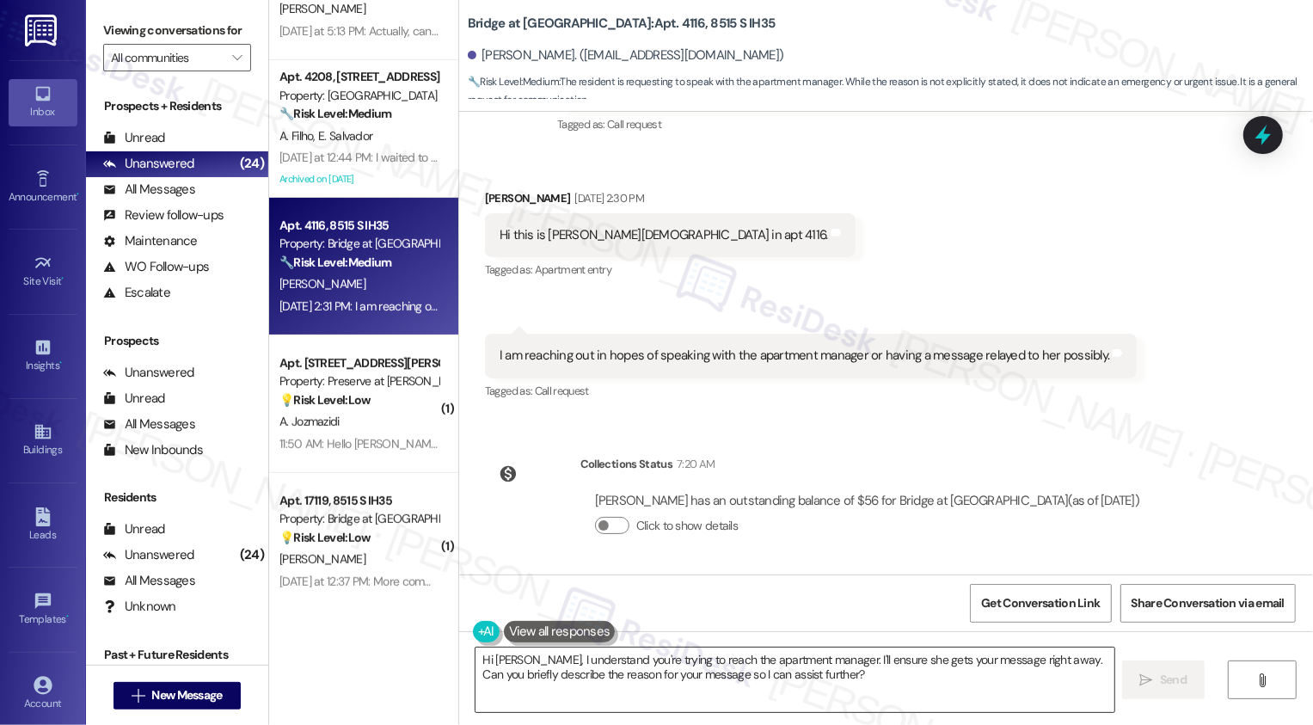
click at [525, 663] on textarea "Hi [PERSON_NAME], I understand you're trying to reach the apartment manager. I'…" at bounding box center [795, 680] width 639 height 65
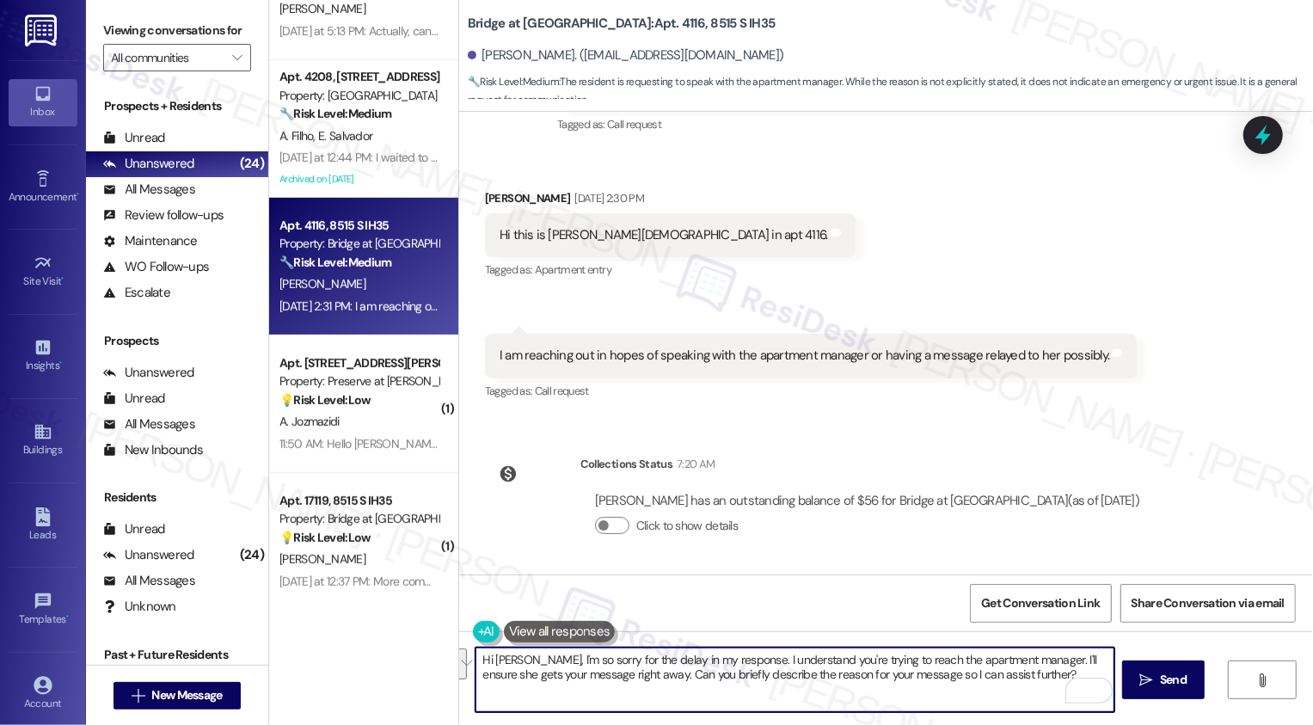
drag, startPoint x: 1029, startPoint y: 660, endPoint x: 624, endPoint y: 673, distance: 405.3
click at [624, 673] on textarea "Hi [PERSON_NAME], I'm so sorry for the delay in my response. I understand you'r…" at bounding box center [795, 680] width 639 height 65
type textarea "Hi [PERSON_NAME], I'm so sorry for the delay in my response. I understand you'r…"
click at [532, 633] on button at bounding box center [560, 632] width 112 height 22
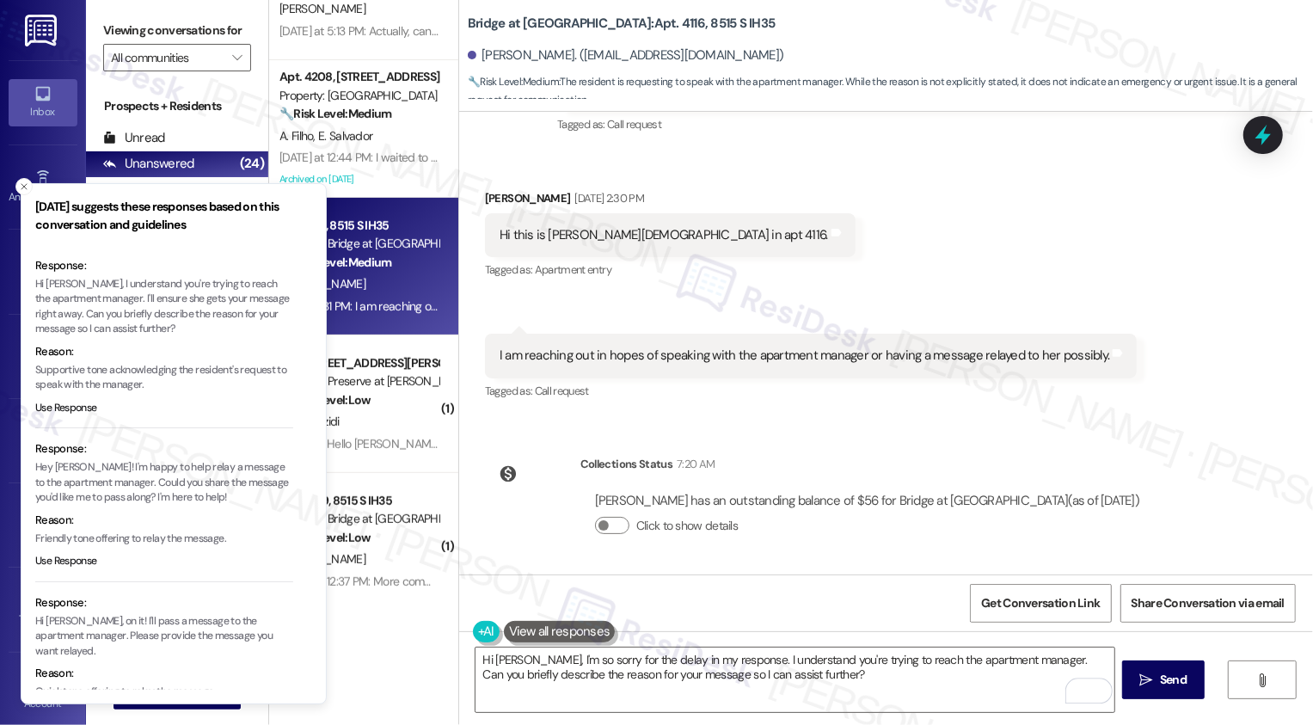
scroll to position [22, 0]
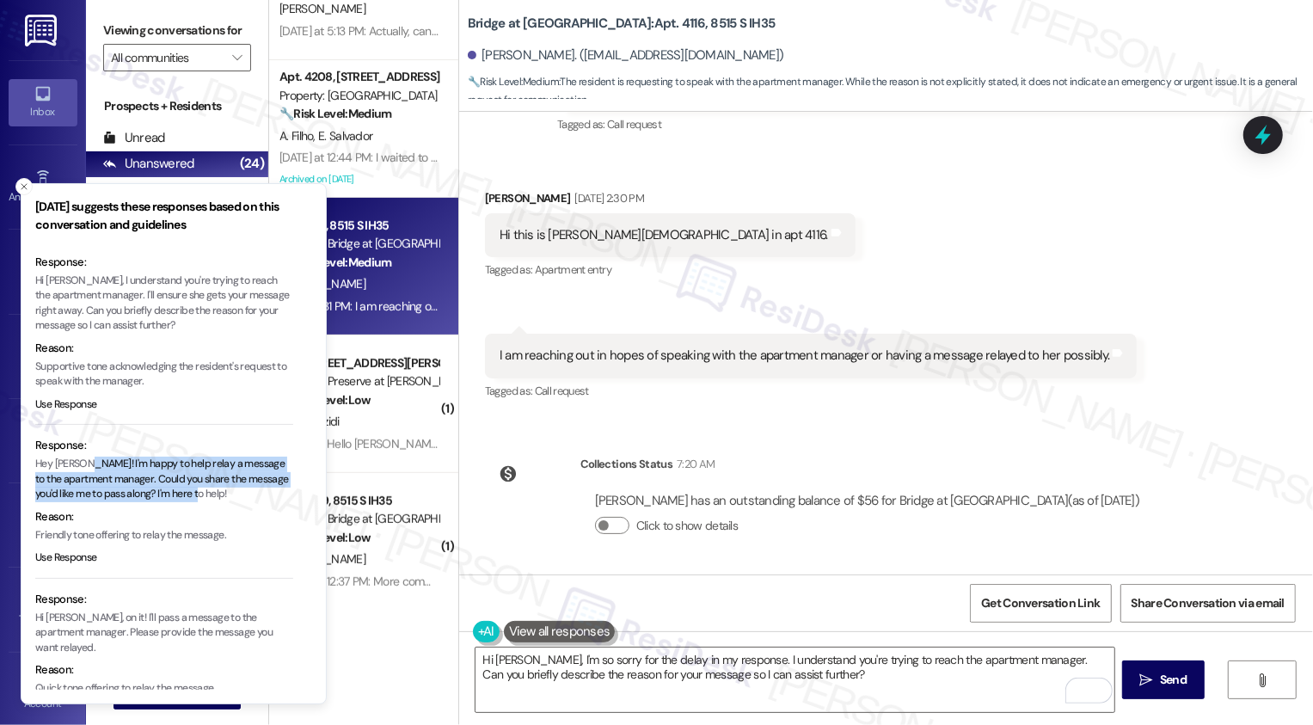
drag, startPoint x: 90, startPoint y: 461, endPoint x: 214, endPoint y: 487, distance: 126.5
click at [215, 488] on p "Hey [PERSON_NAME]! I'm happy to help relay a message to the apartment manager. …" at bounding box center [164, 480] width 258 height 46
copy p "I'm happy to help relay a message to the apartment manager. Could you share the…"
click at [674, 660] on textarea "Hi [PERSON_NAME], I'm so sorry for the delay in my response. I understand you'r…" at bounding box center [795, 680] width 639 height 65
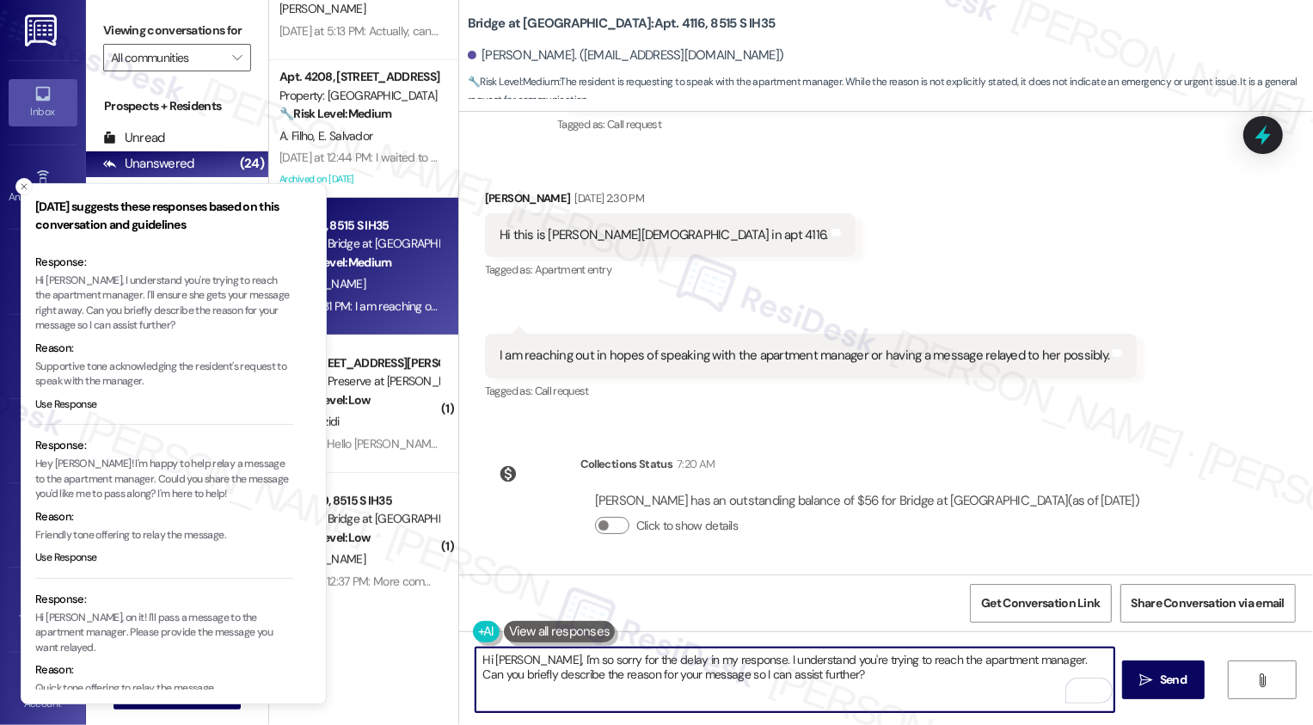
drag, startPoint x: 731, startPoint y: 660, endPoint x: 807, endPoint y: 685, distance: 79.7
click at [807, 685] on textarea "Hi [PERSON_NAME], I'm so sorry for the delay in my response. I understand you'r…" at bounding box center [795, 680] width 639 height 65
paste textarea "I'm happy to help relay a message to the apartment manager. Could you share the…"
click at [730, 656] on textarea "Hi [PERSON_NAME], I'm so sorry for the delay in my response. I'm happy to help …" at bounding box center [795, 680] width 639 height 65
type textarea "Hi [PERSON_NAME], I'm so sorry for the delay in my response. I'm happy to help …"
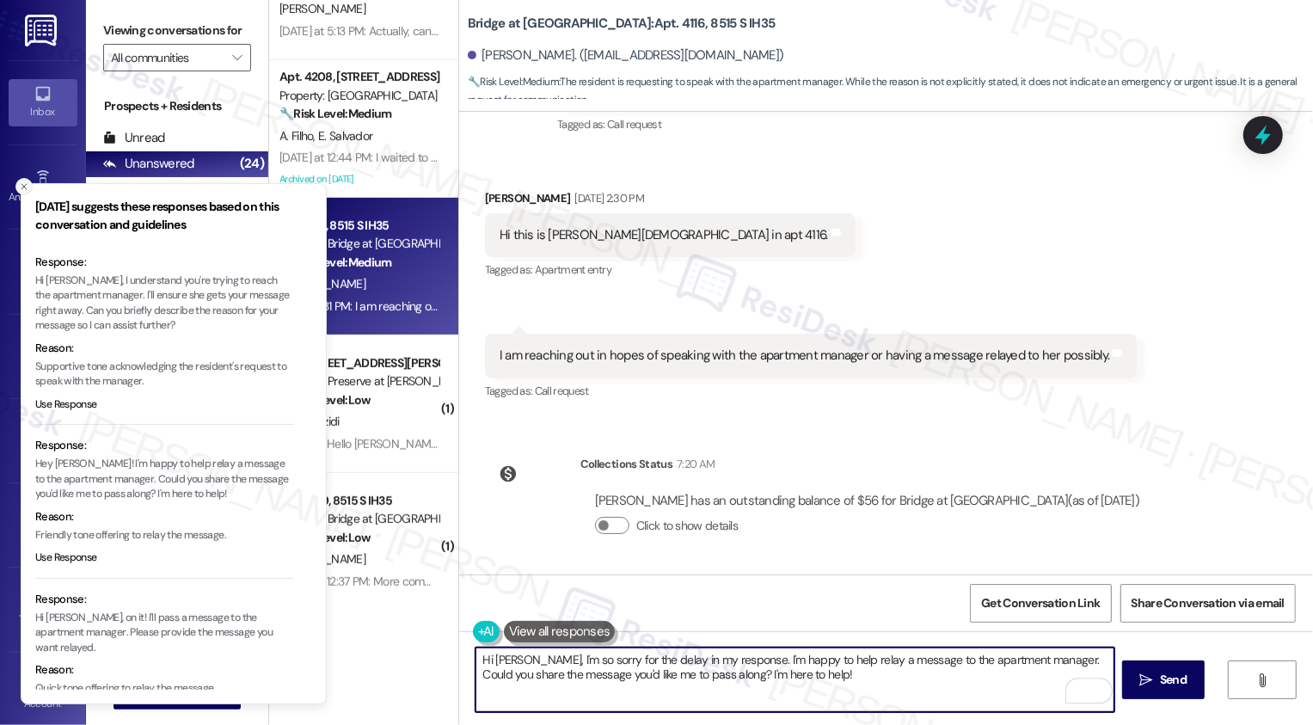
click at [24, 183] on icon "Close toast" at bounding box center [24, 186] width 10 height 10
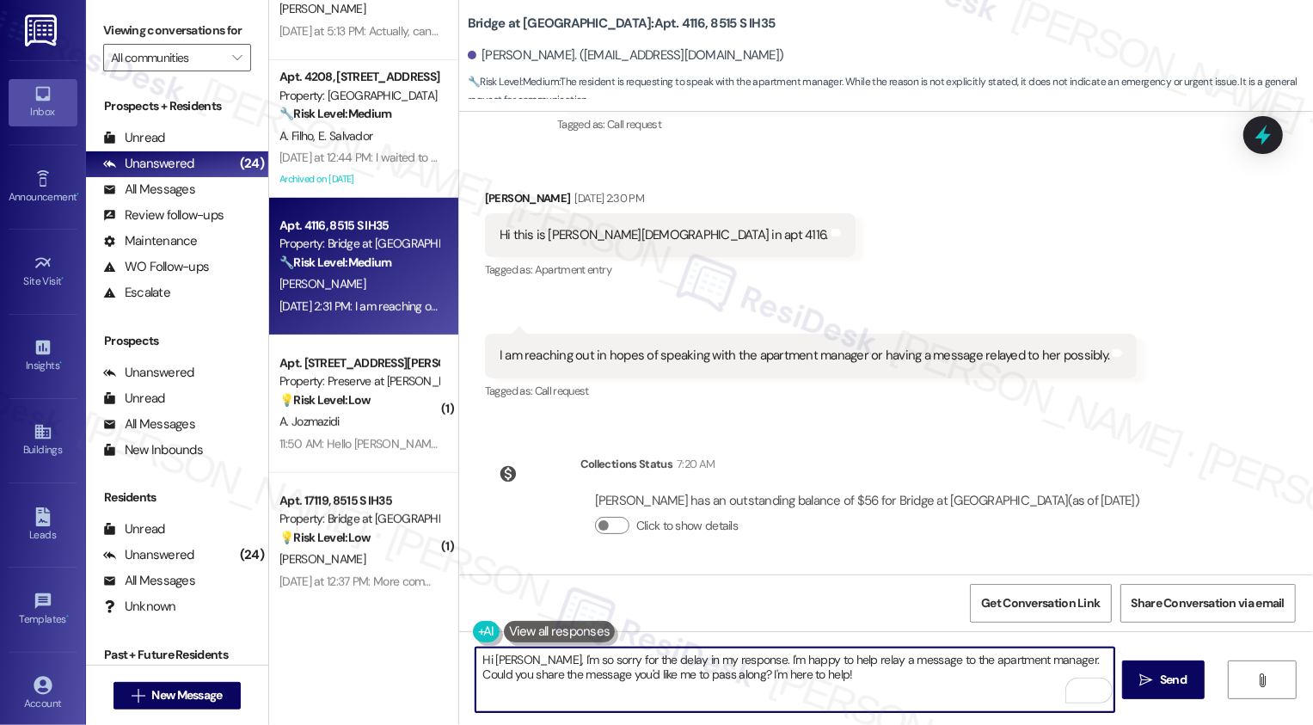
click at [819, 685] on textarea "Hi [PERSON_NAME], I'm so sorry for the delay in my response. I'm happy to help …" at bounding box center [795, 680] width 639 height 65
click at [1140, 680] on icon "" at bounding box center [1146, 680] width 13 height 14
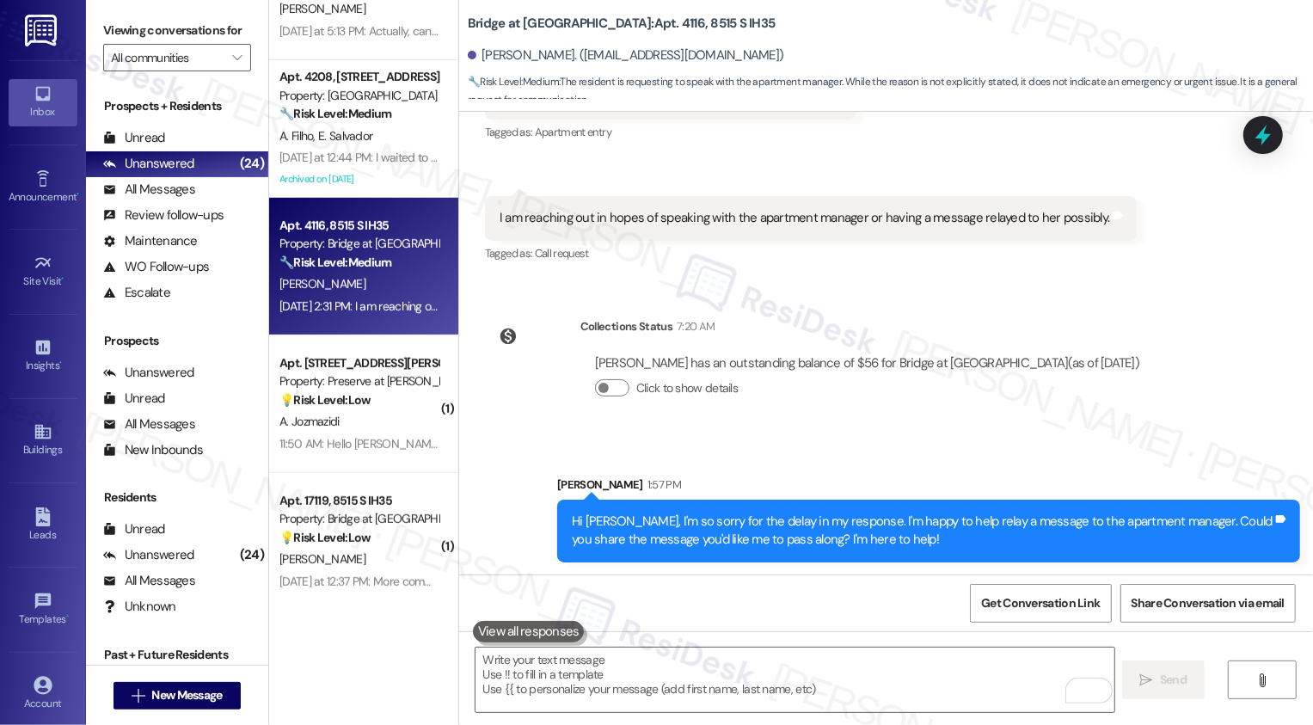
scroll to position [870, 0]
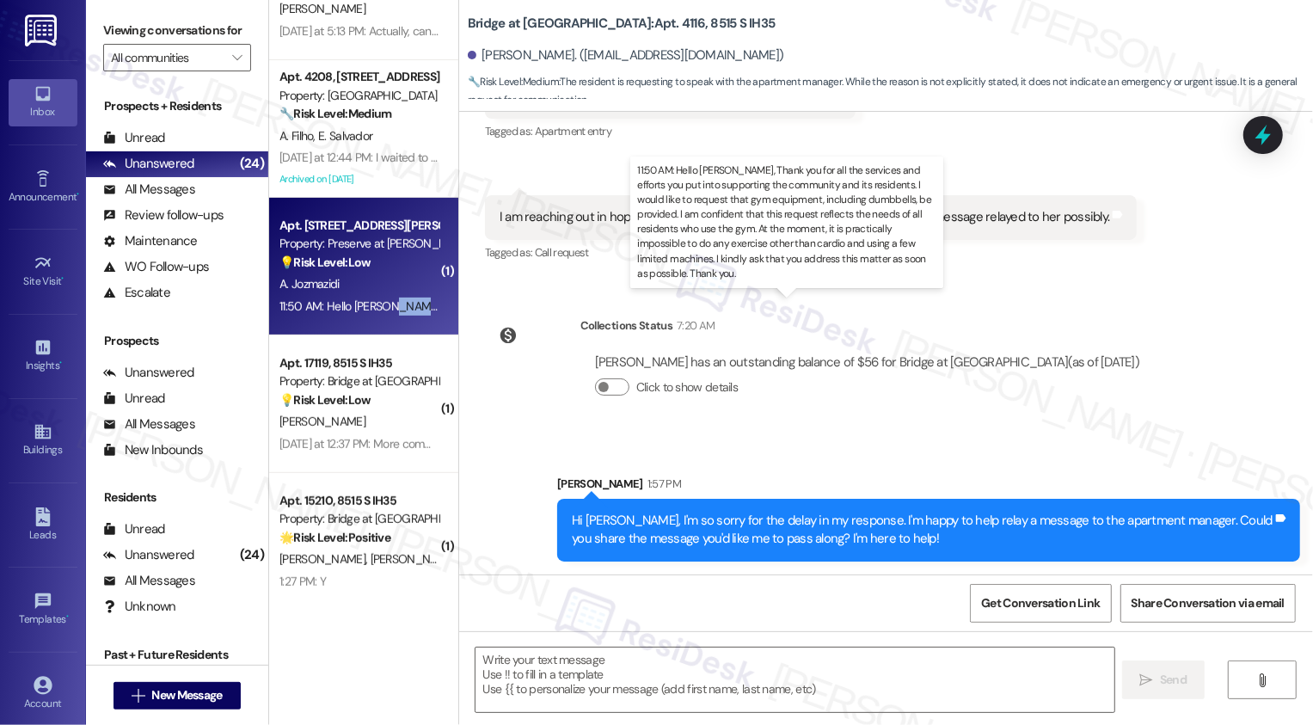
type textarea "Fetching suggested responses. Please feel free to read through the conversation…"
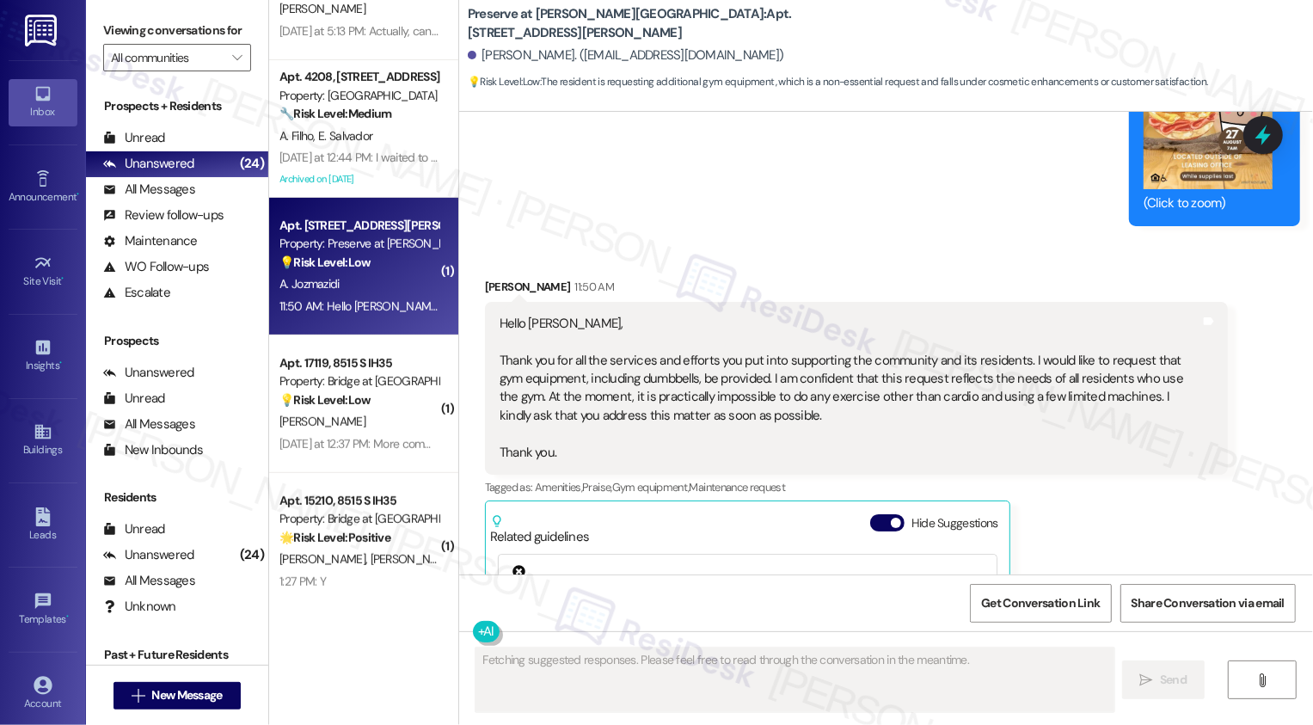
scroll to position [12908, 0]
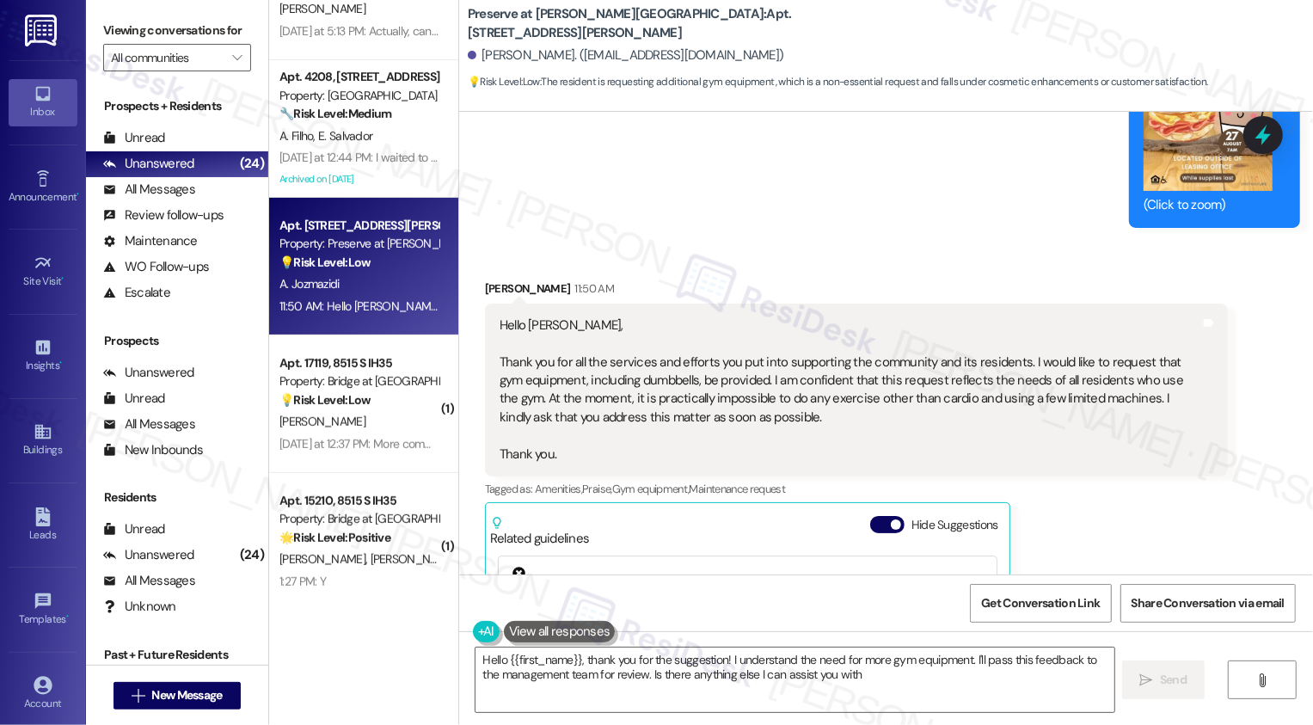
type textarea "Hello {{first_name}}, thank you for the suggestion! I understand the need for m…"
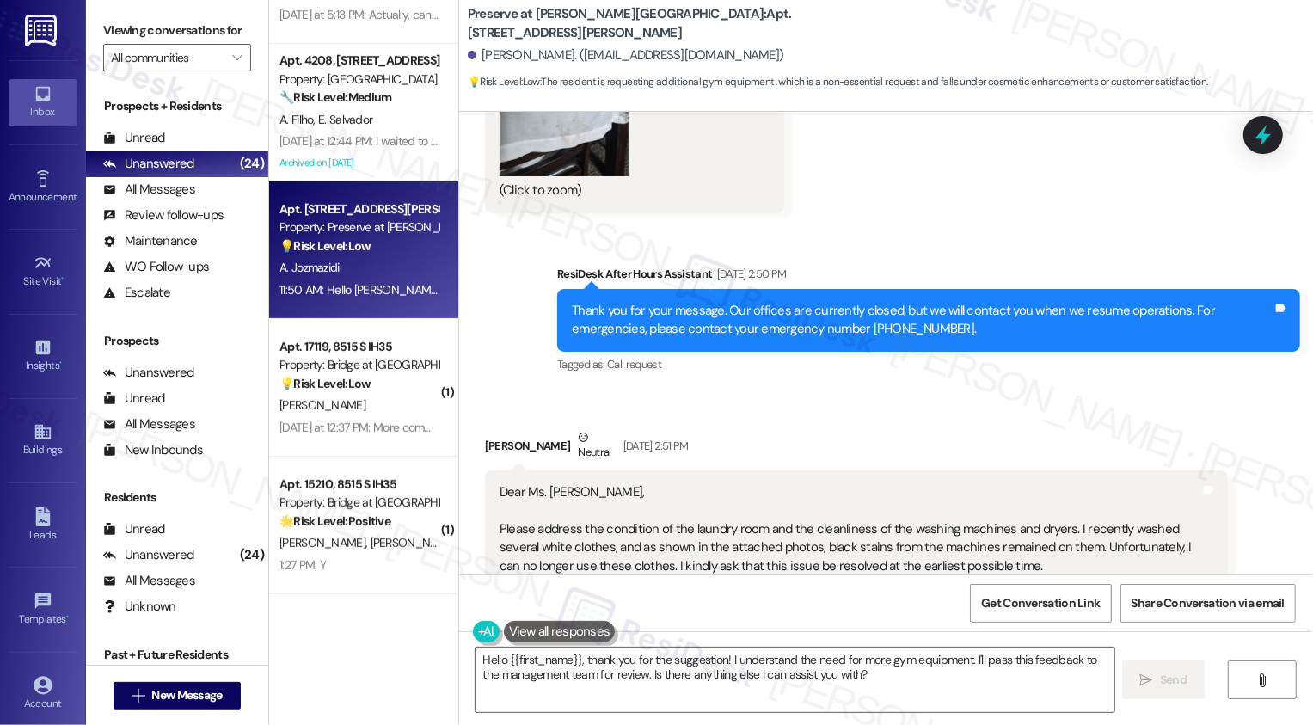
scroll to position [570, 0]
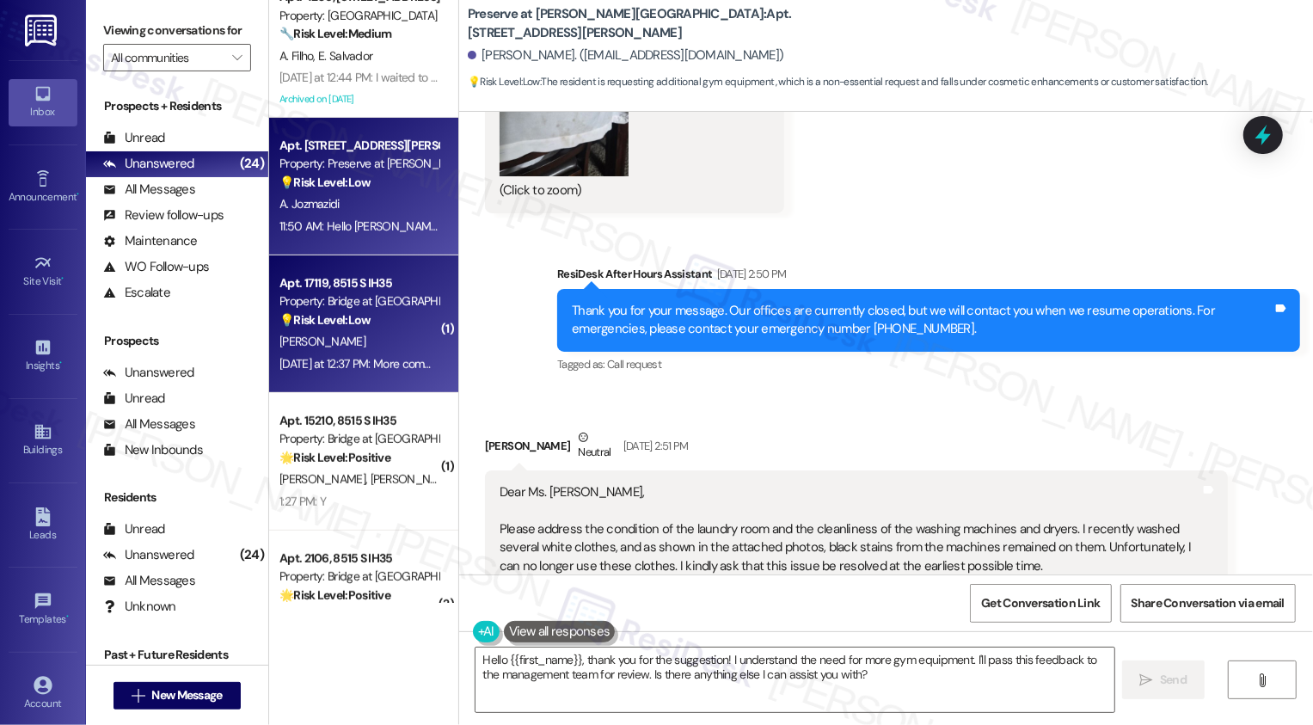
click at [344, 328] on strong "💡 Risk Level: Low" at bounding box center [325, 319] width 91 height 15
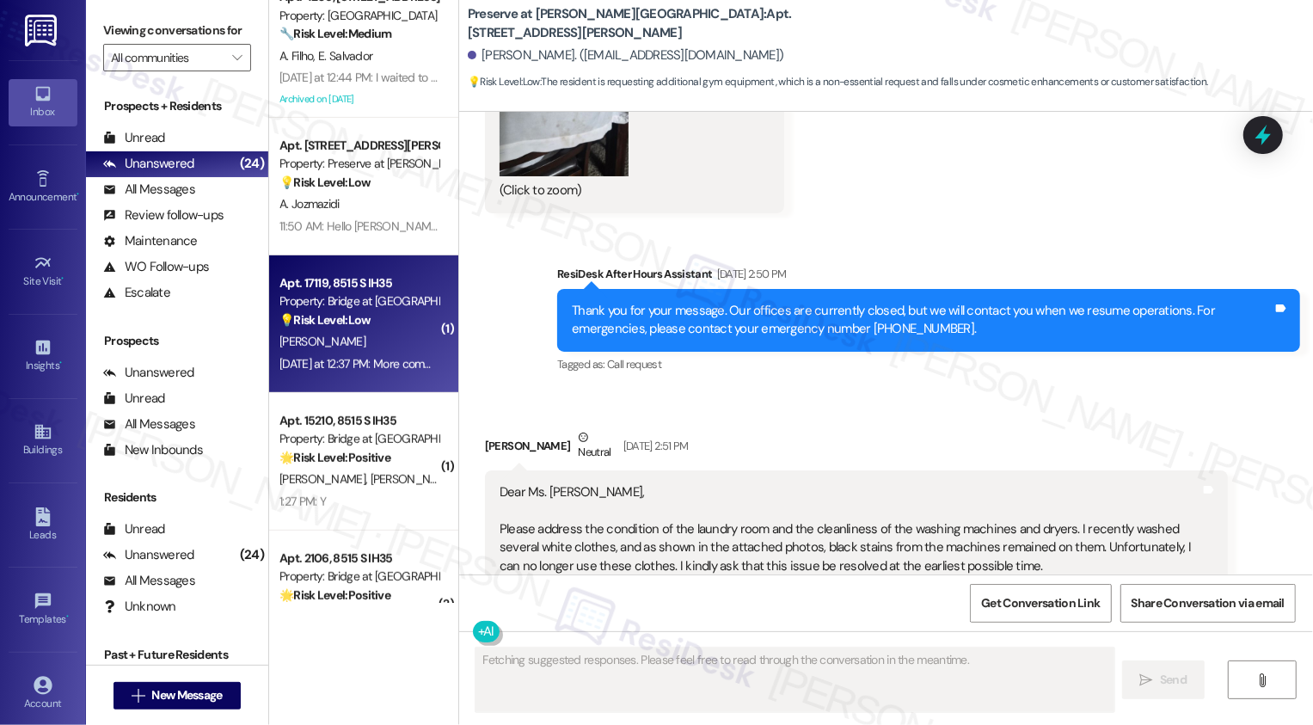
click at [344, 328] on strong "💡 Risk Level: Low" at bounding box center [325, 319] width 91 height 15
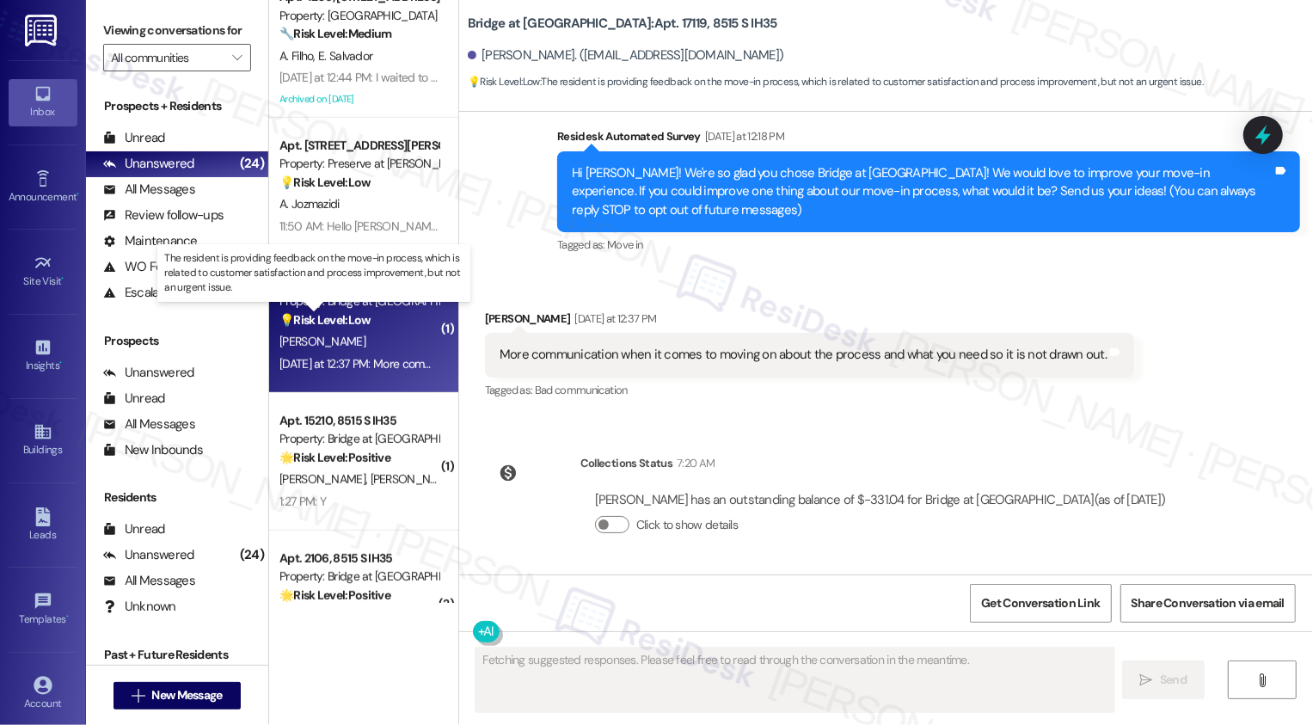
scroll to position [138, 0]
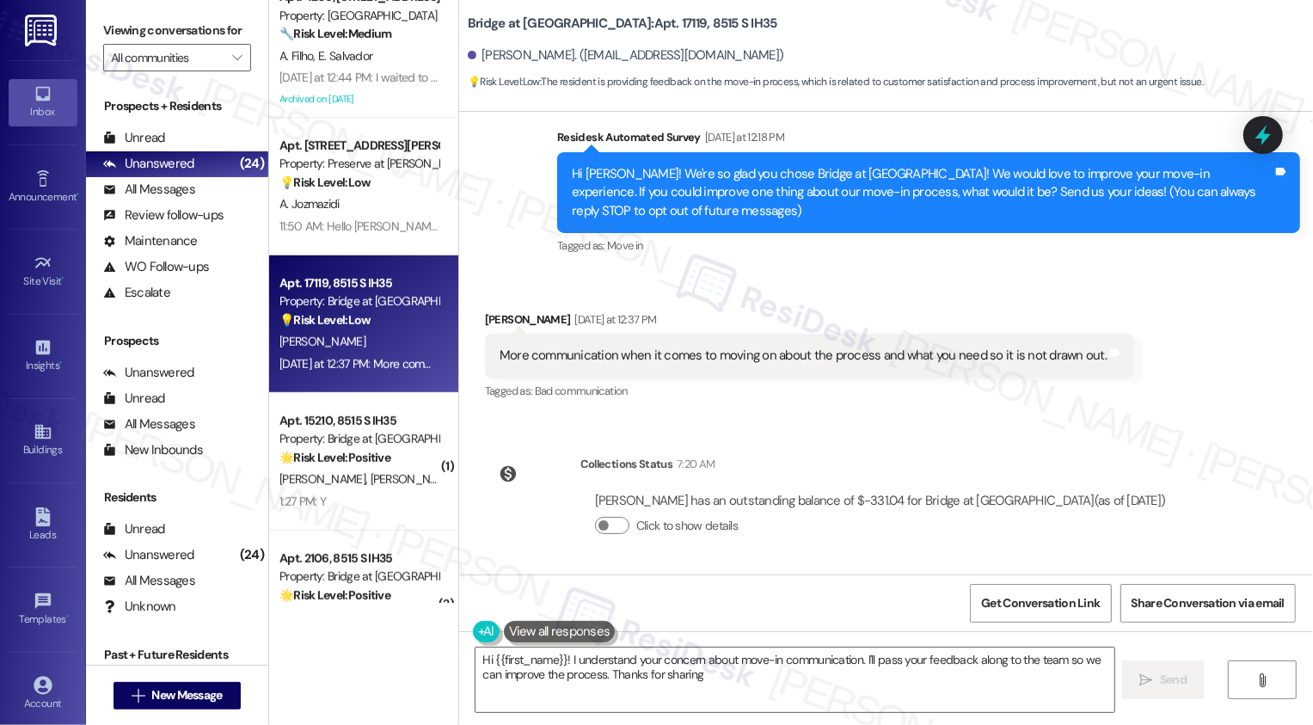
type textarea "Hi {{first_name}}! I understand your concern about move-in communication. I'll …"
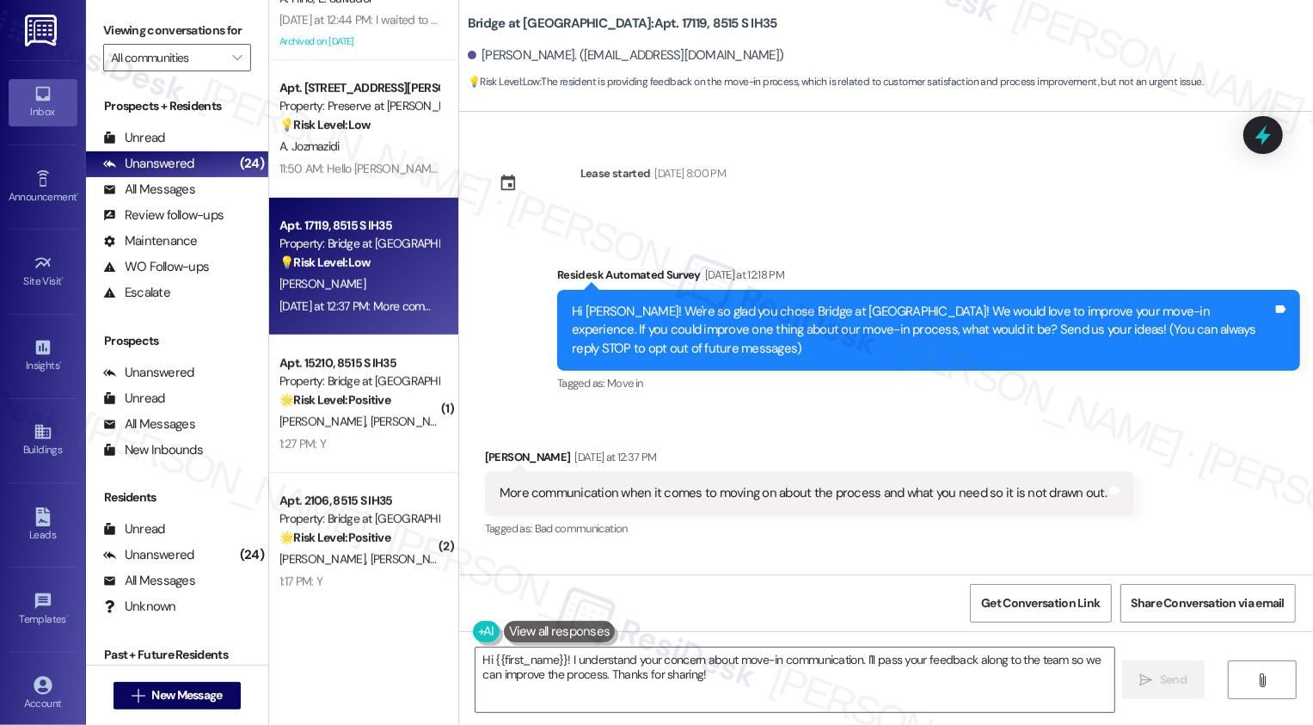
scroll to position [648, 0]
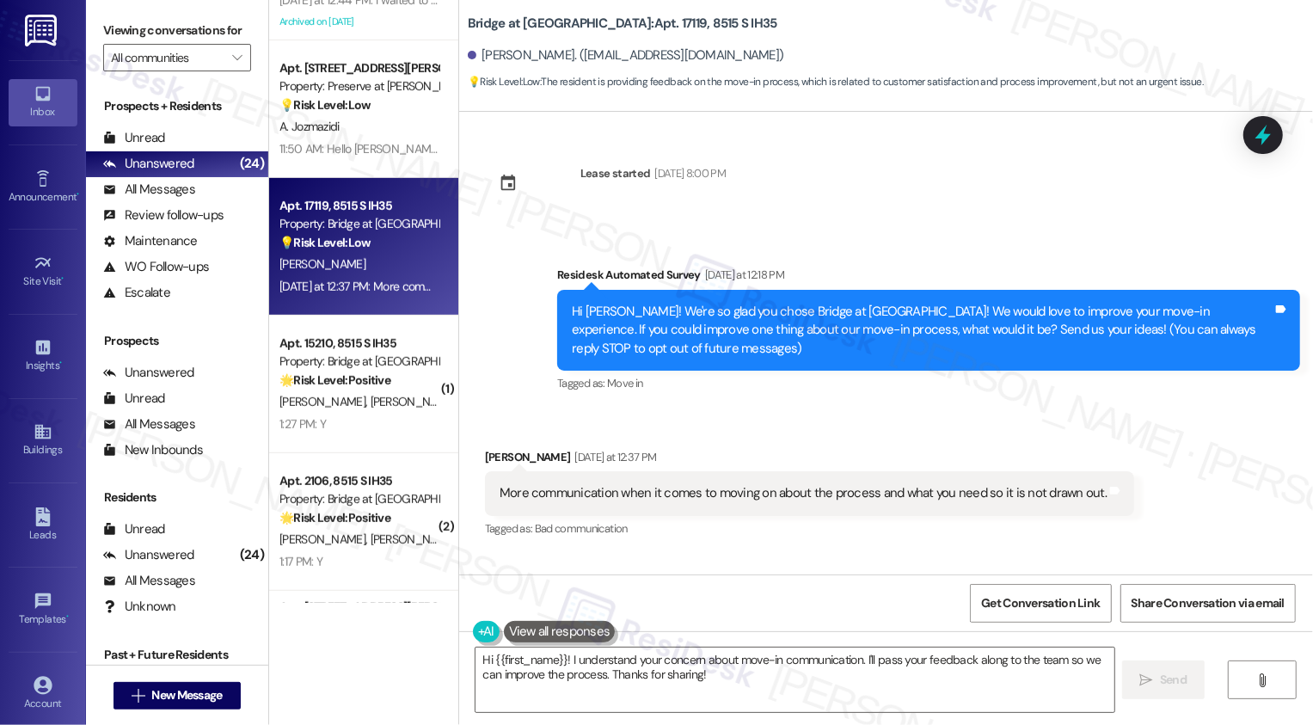
click at [371, 421] on div "1:27 PM: Y 1:27 PM: Y" at bounding box center [359, 425] width 163 height 22
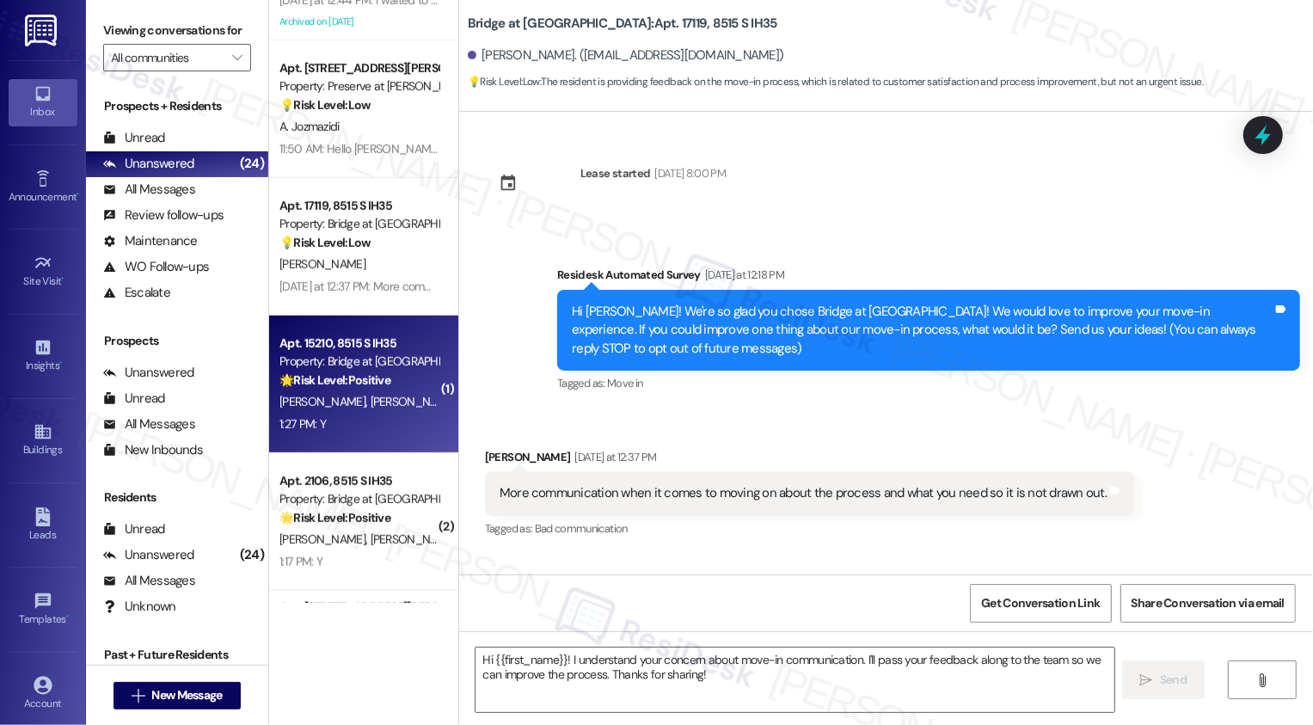
click at [371, 421] on div "1:27 PM: Y 1:27 PM: Y" at bounding box center [359, 425] width 163 height 22
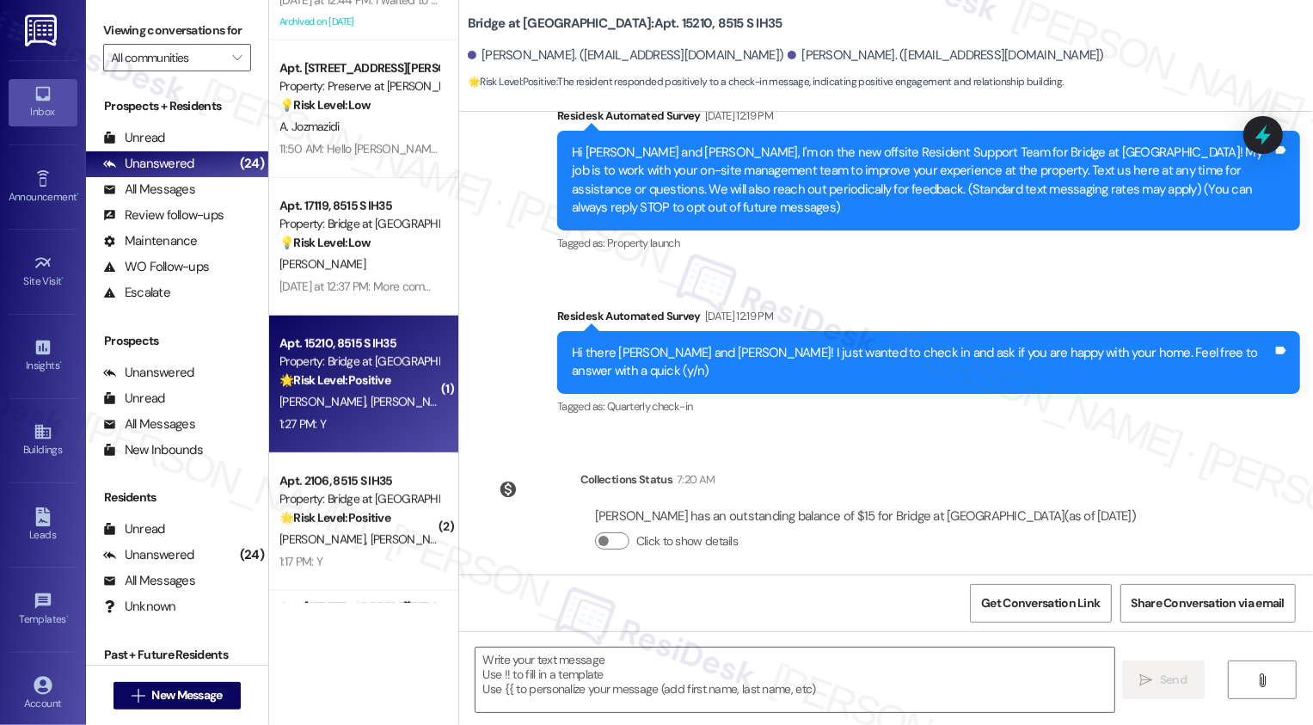
type textarea "Fetching suggested responses. Please feel free to read through the conversation…"
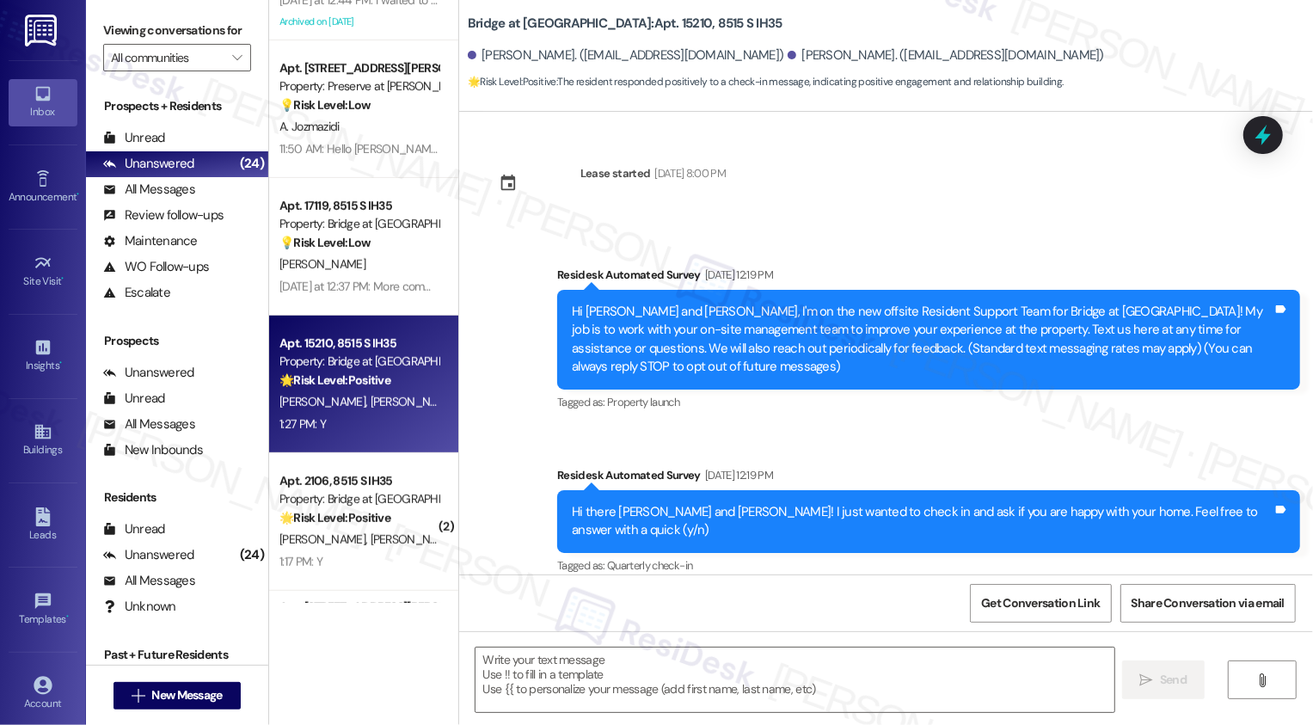
scroll to position [483, 0]
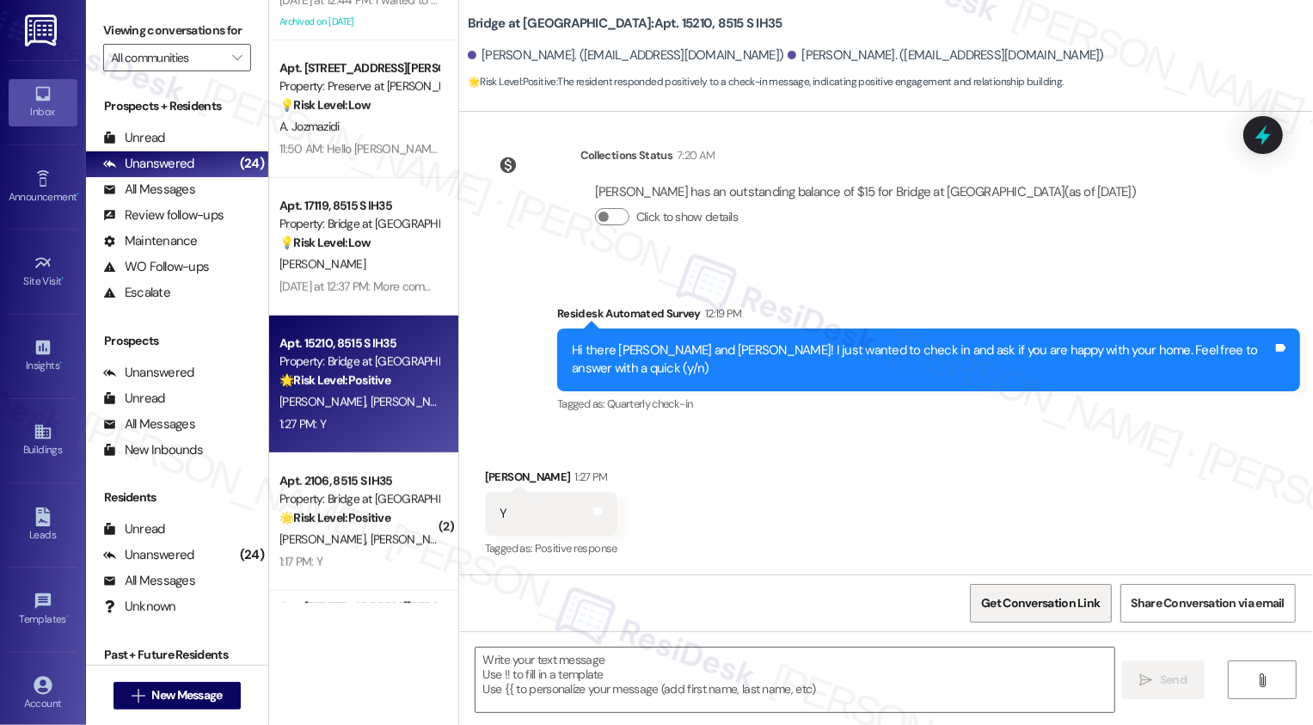
click at [1029, 609] on span "Get Conversation Link" at bounding box center [1040, 603] width 119 height 18
click at [983, 513] on div "Received via SMS [PERSON_NAME] 1:27 PM Y Tags and notes Tagged as: Positive res…" at bounding box center [886, 501] width 854 height 145
click at [1042, 620] on span "Get Conversation Link" at bounding box center [1041, 603] width 126 height 37
click at [953, 556] on div "Received via SMS [PERSON_NAME] 1:27 PM Y Tags and notes Tagged as: Positive res…" at bounding box center [886, 501] width 854 height 145
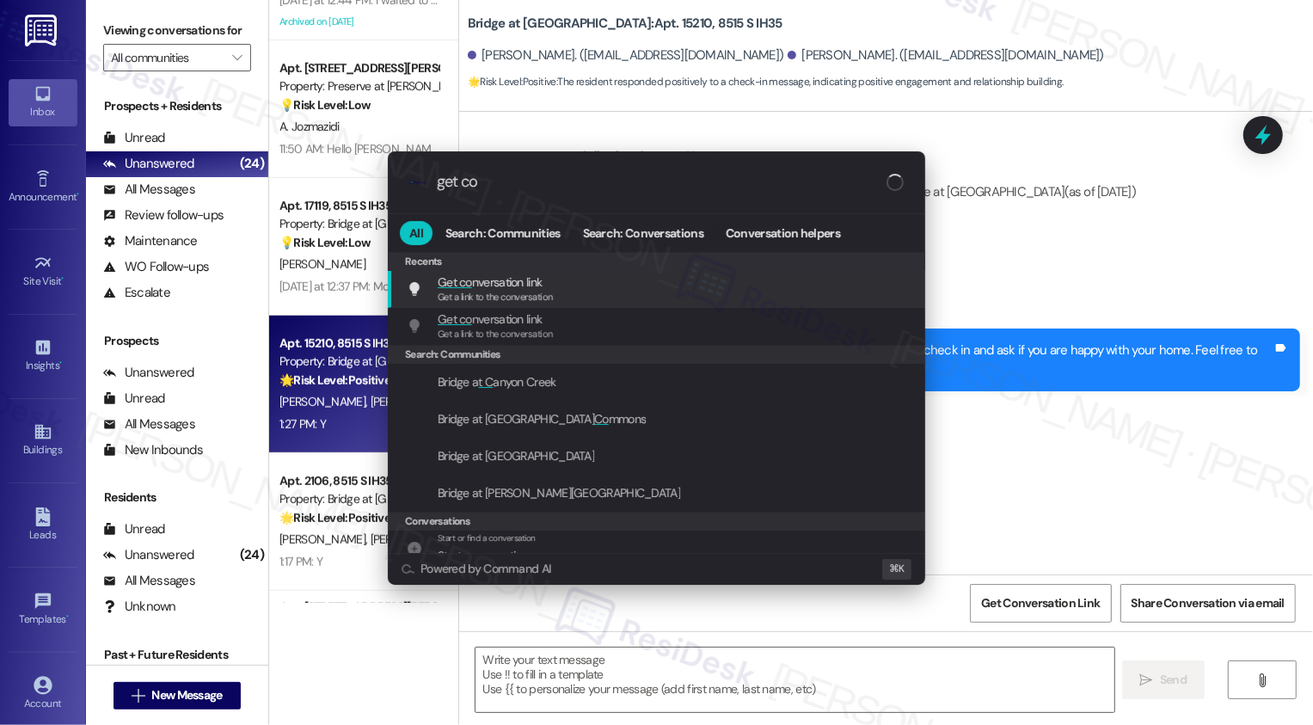
type input "get con"
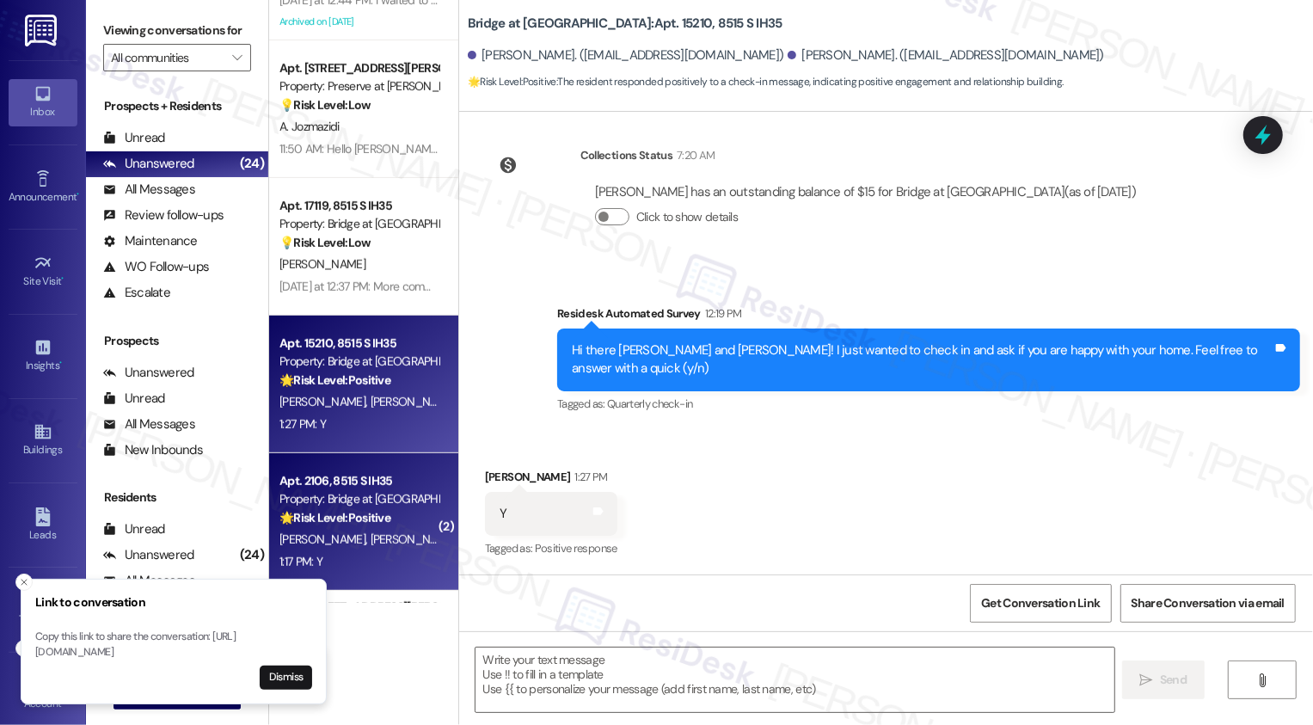
scroll to position [758, 0]
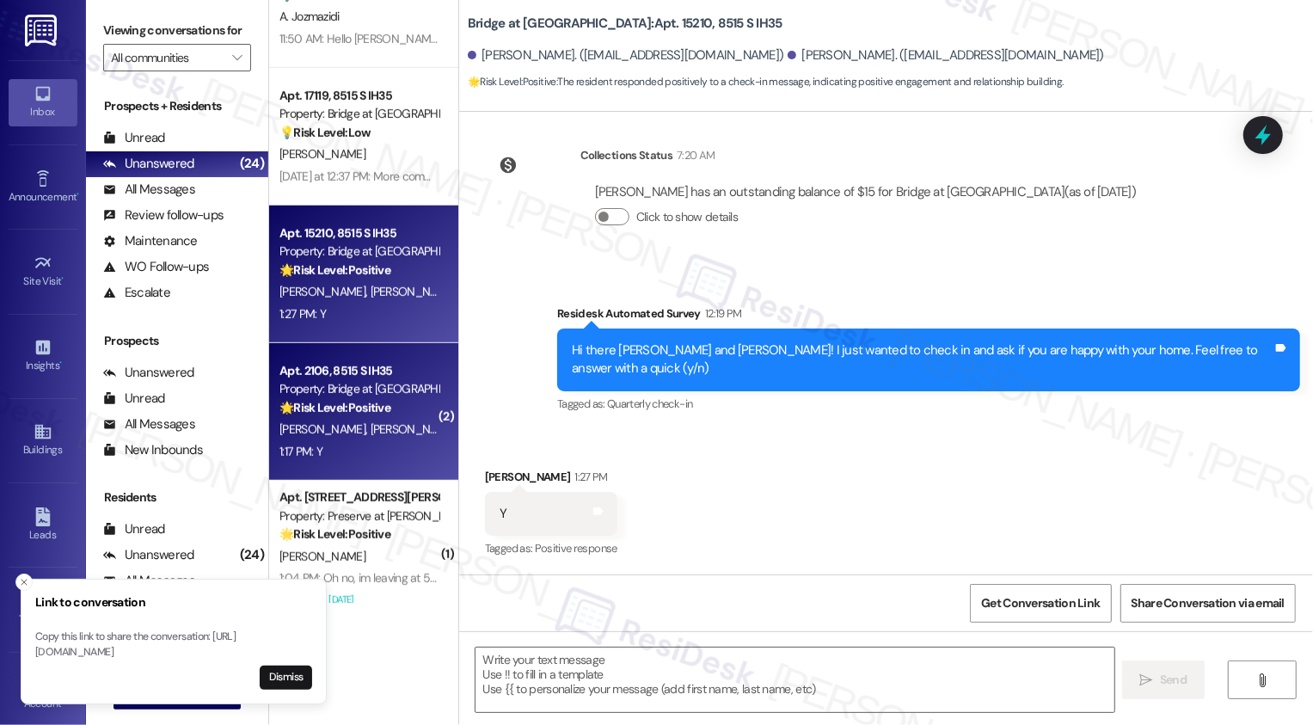
click at [388, 438] on div "[PERSON_NAME] [PERSON_NAME]" at bounding box center [359, 430] width 163 height 22
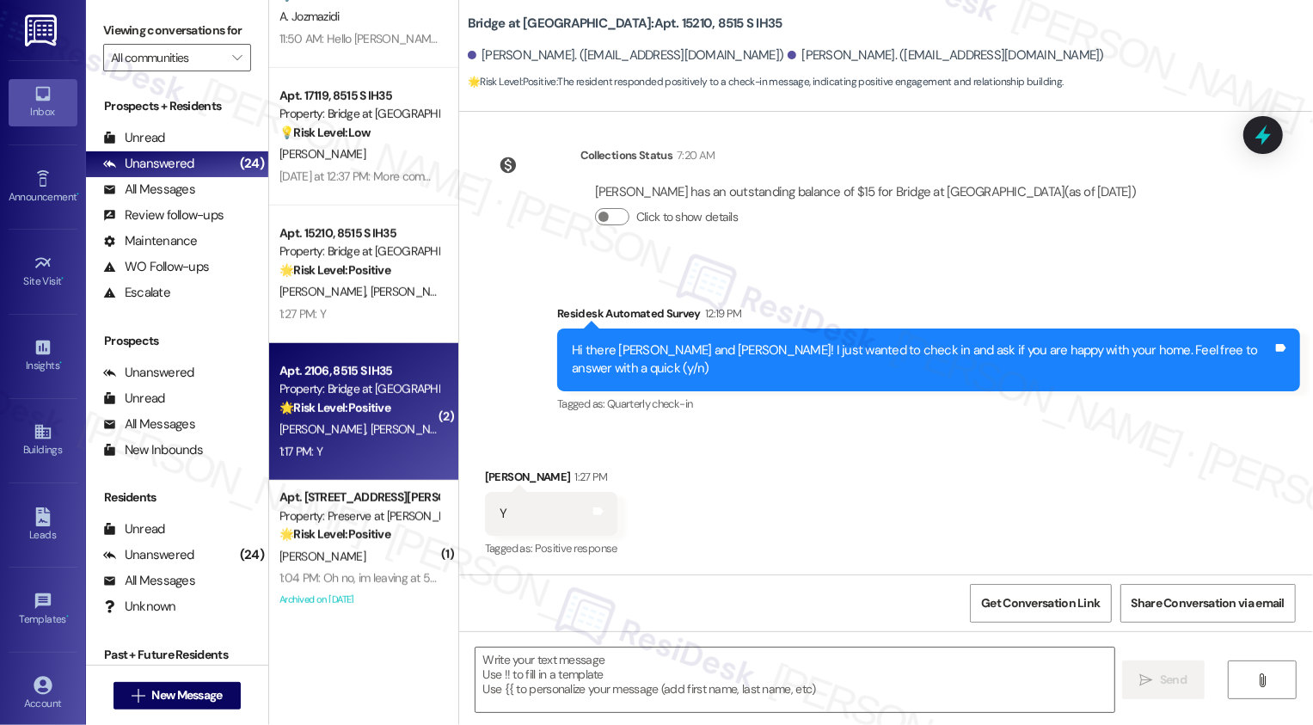
type textarea "Fetching suggested responses. Please feel free to read through the conversation…"
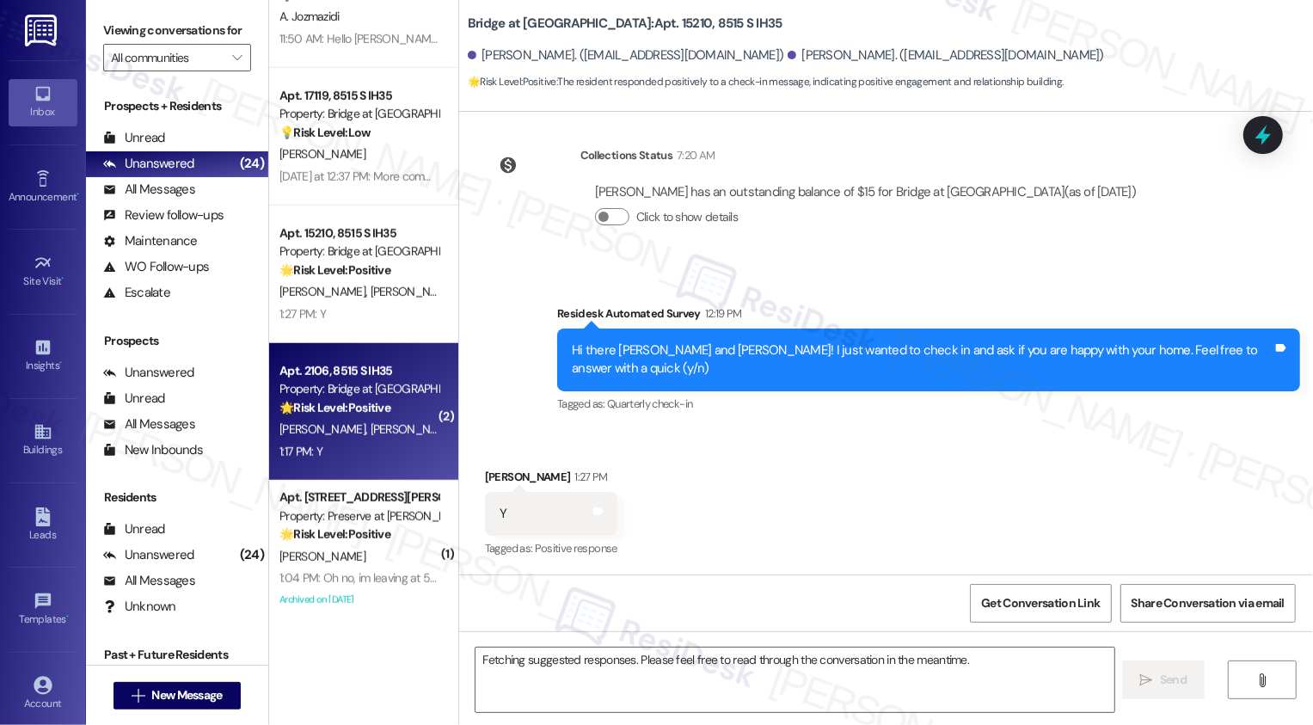
click at [388, 438] on div "[PERSON_NAME] [PERSON_NAME]" at bounding box center [359, 430] width 163 height 22
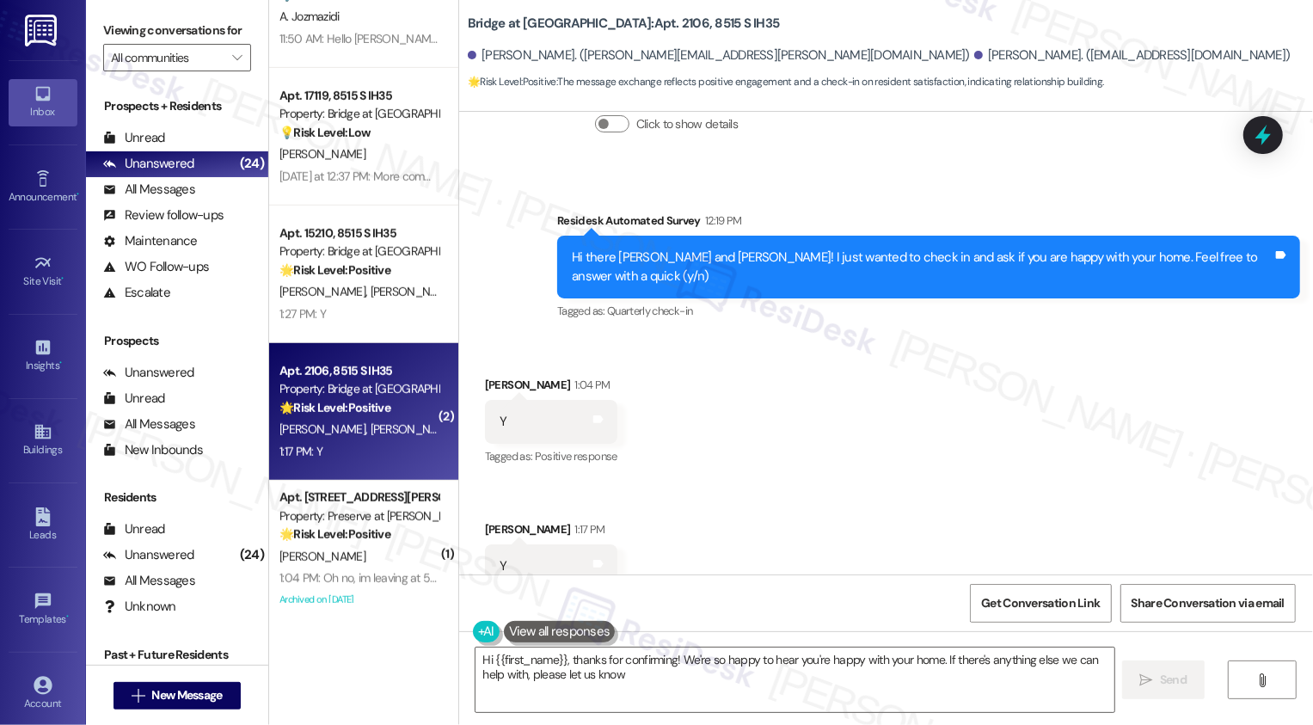
type textarea "Hi {{first_name}}, thanks for confirming! We're so happy to hear you're happy w…"
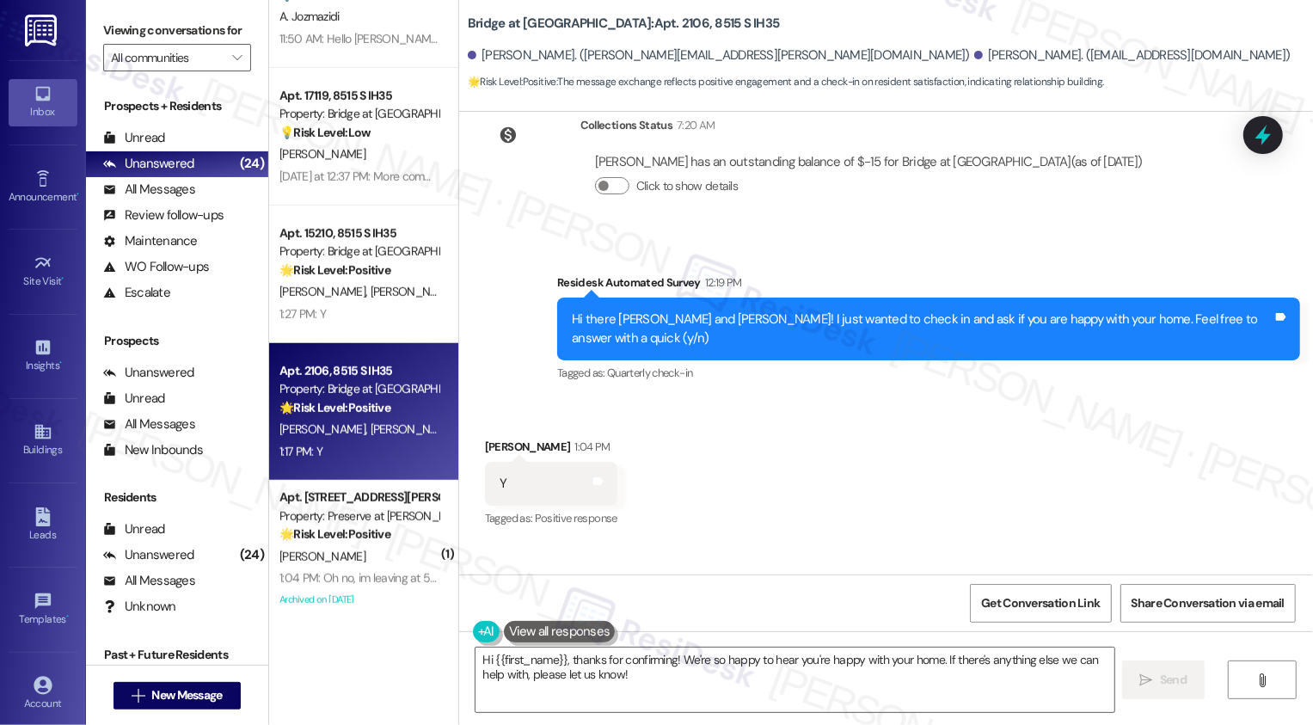
scroll to position [1919, 0]
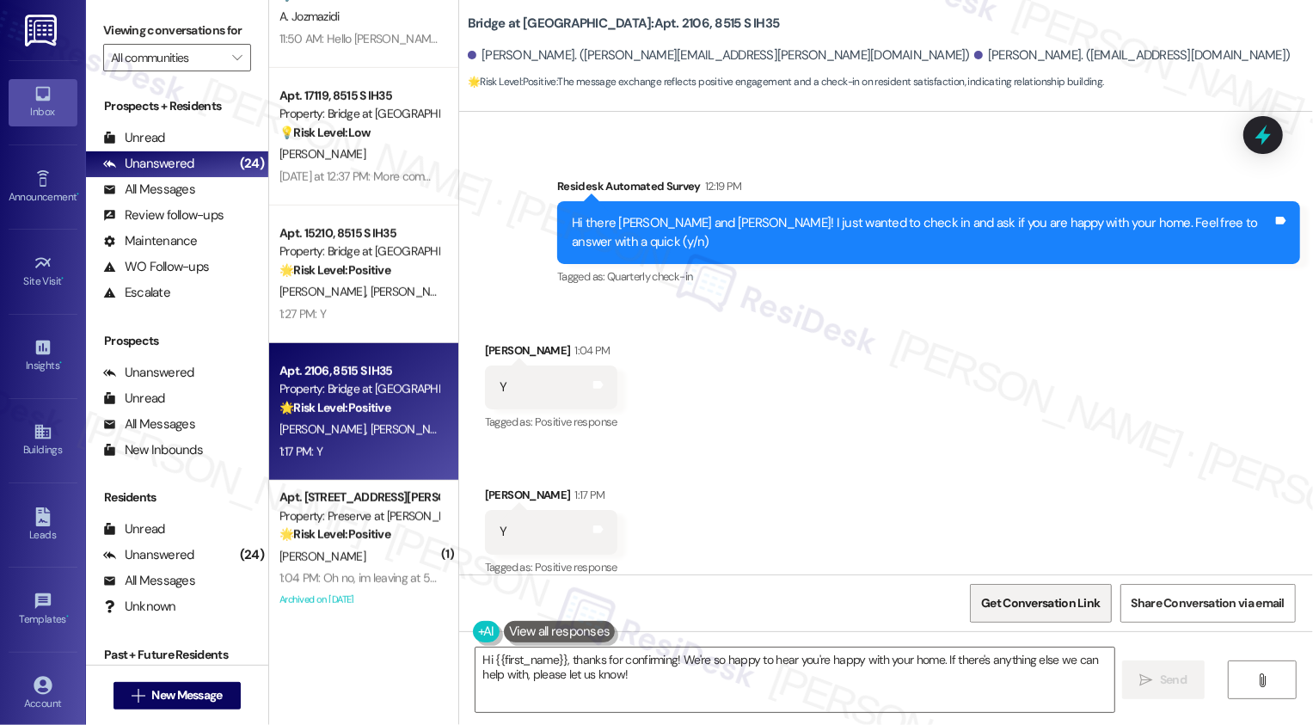
click at [1076, 600] on span "Get Conversation Link" at bounding box center [1040, 603] width 119 height 18
click at [973, 527] on div "Received via SMS [PERSON_NAME] 1:04 PM Y Tags and notes Tagged as: Positive res…" at bounding box center [886, 448] width 854 height 291
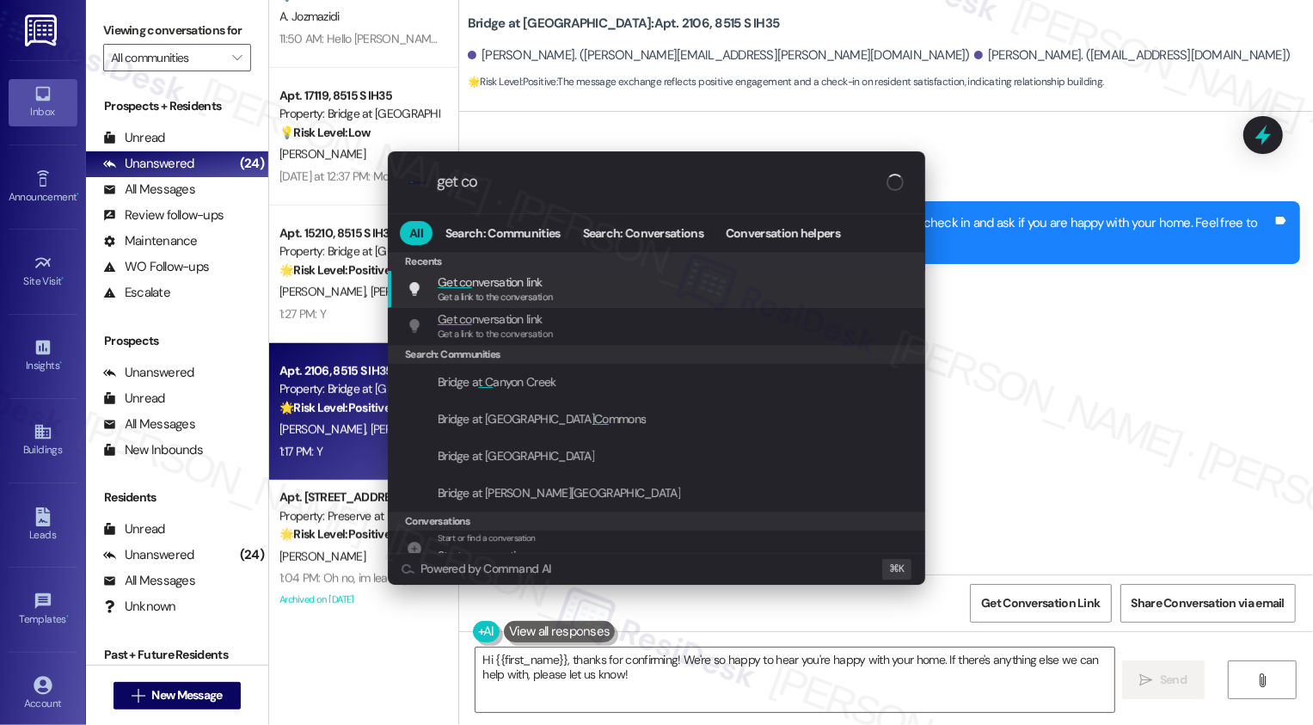
type input "get con"
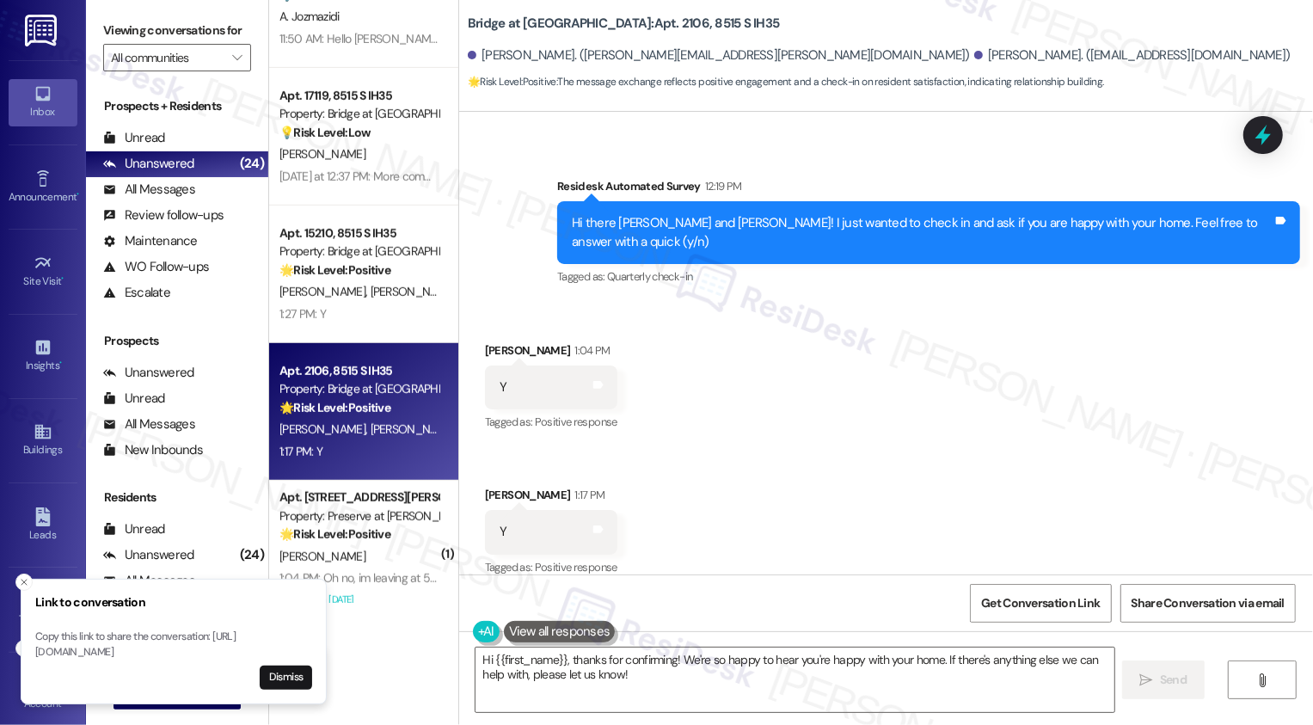
click at [802, 464] on div "Received via SMS [PERSON_NAME] 1:04 PM Y Tags and notes Tagged as: Positive res…" at bounding box center [886, 448] width 854 height 291
click at [582, 675] on textarea "Hi {{first_name}}, thanks for confirming! We're so happy to hear you're happy w…" at bounding box center [795, 680] width 639 height 65
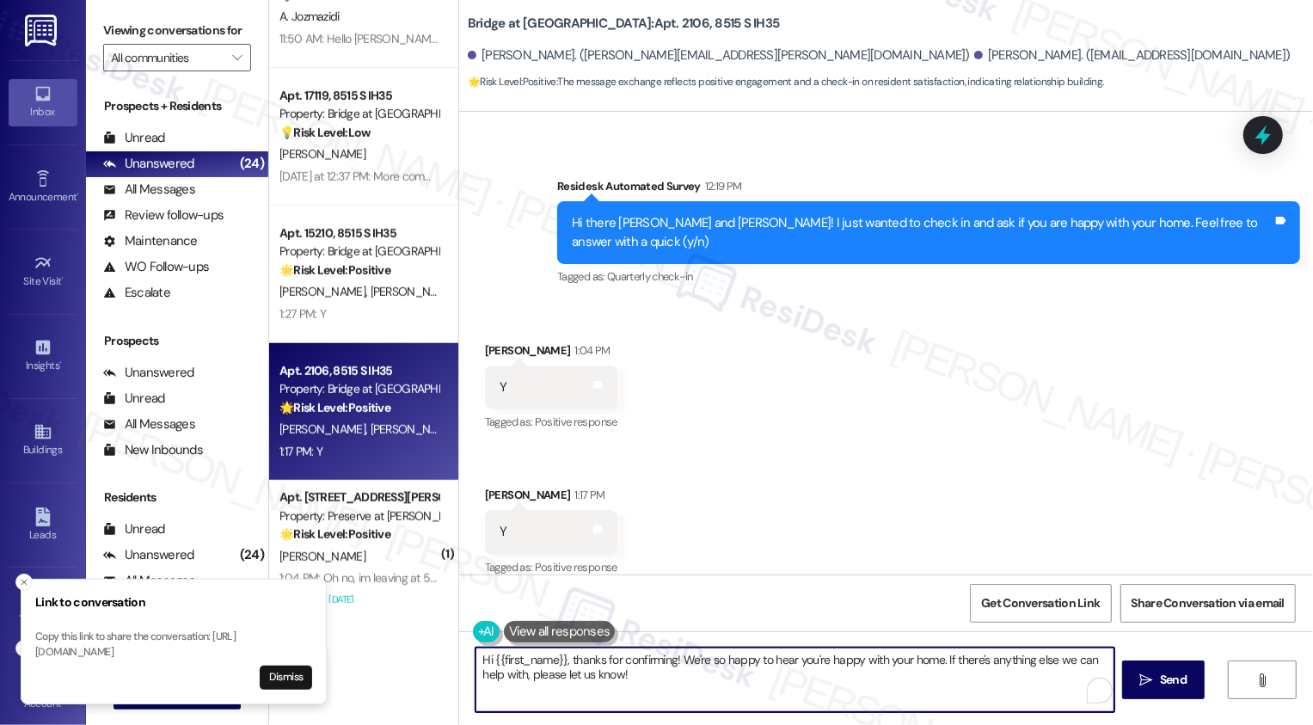
click at [489, 341] on div "[PERSON_NAME] 1:04 PM" at bounding box center [551, 353] width 132 height 24
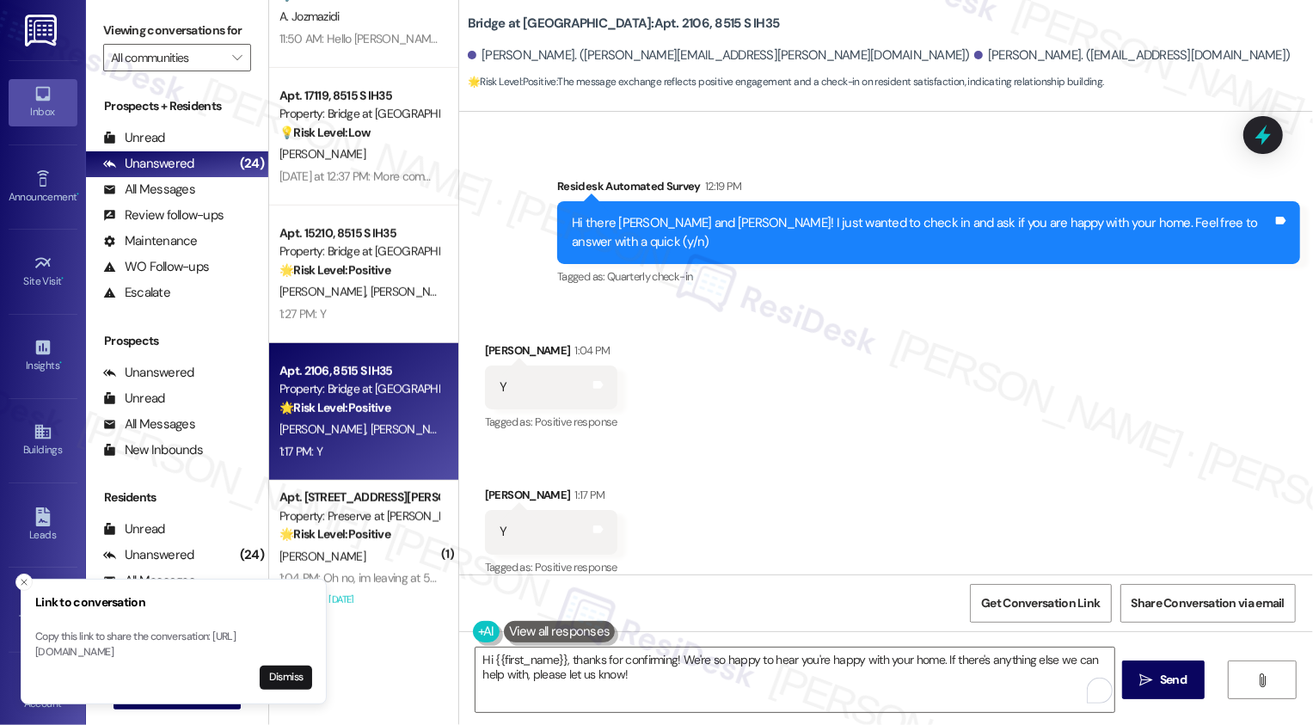
click at [489, 341] on div "[PERSON_NAME] 1:04 PM" at bounding box center [551, 353] width 132 height 24
click at [687, 715] on div "Hi {{first_name}}, thanks for confirming! We're so happy to hear you're happy w…" at bounding box center [886, 695] width 854 height 129
click at [832, 681] on textarea "Hi {{first_name}}, thanks for confirming! We're so happy to hear you're happy w…" at bounding box center [795, 680] width 639 height 65
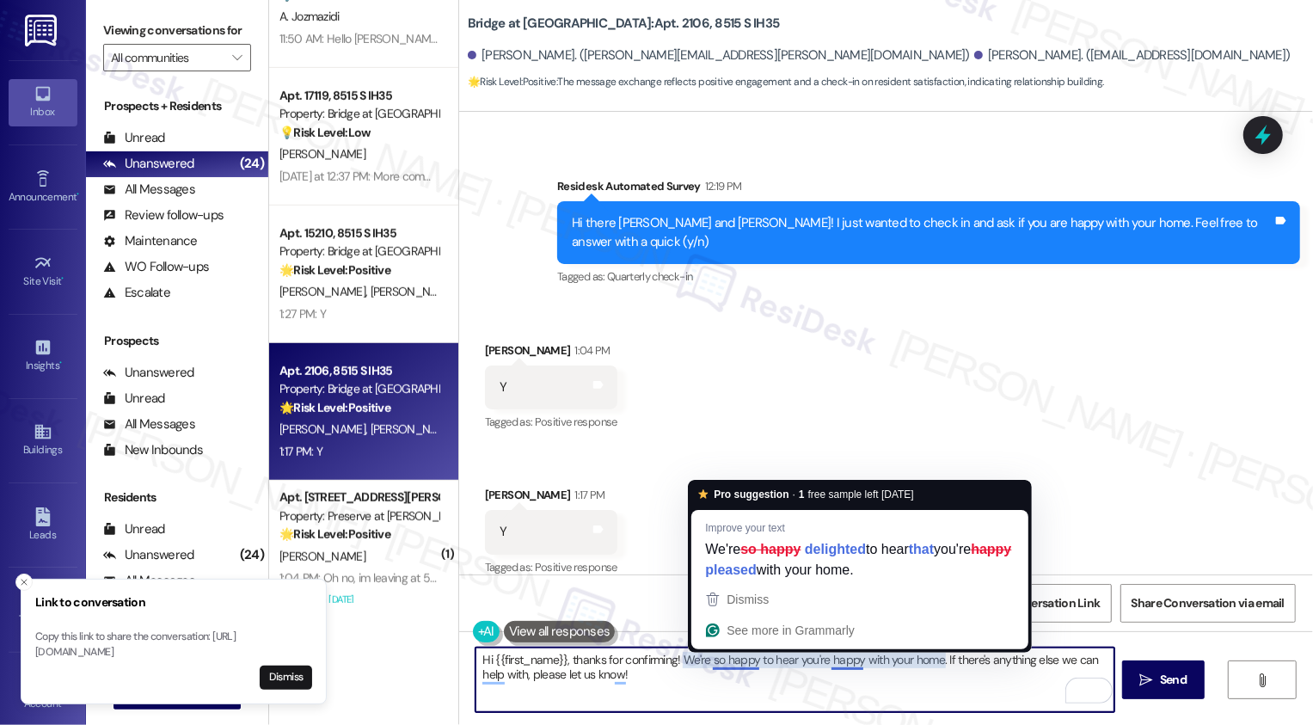
click at [728, 664] on textarea "Hi {{first_name}}, thanks for confirming! We're so happy to hear you're happy w…" at bounding box center [795, 680] width 639 height 65
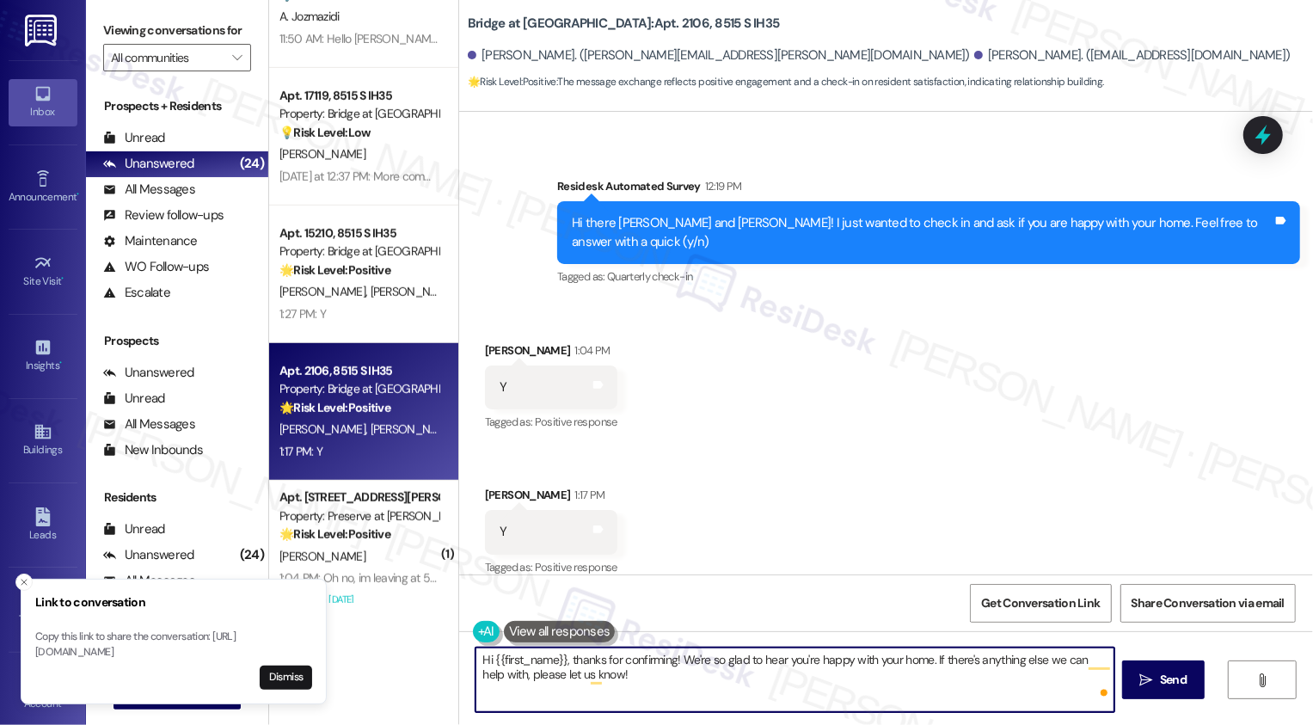
click at [685, 660] on textarea "Hi {{first_name}}, thanks for confirming! We're so glad to hear you're happy wi…" at bounding box center [795, 680] width 639 height 65
drag, startPoint x: 914, startPoint y: 659, endPoint x: 947, endPoint y: 695, distance: 48.7
click at [945, 693] on textarea "Hi {{first_name}}, thanks for confirming! I'm so glad to hear you're happy with…" at bounding box center [795, 680] width 639 height 65
paste textarea "We're always looking to improve. Any ideas on how we can make things better for…"
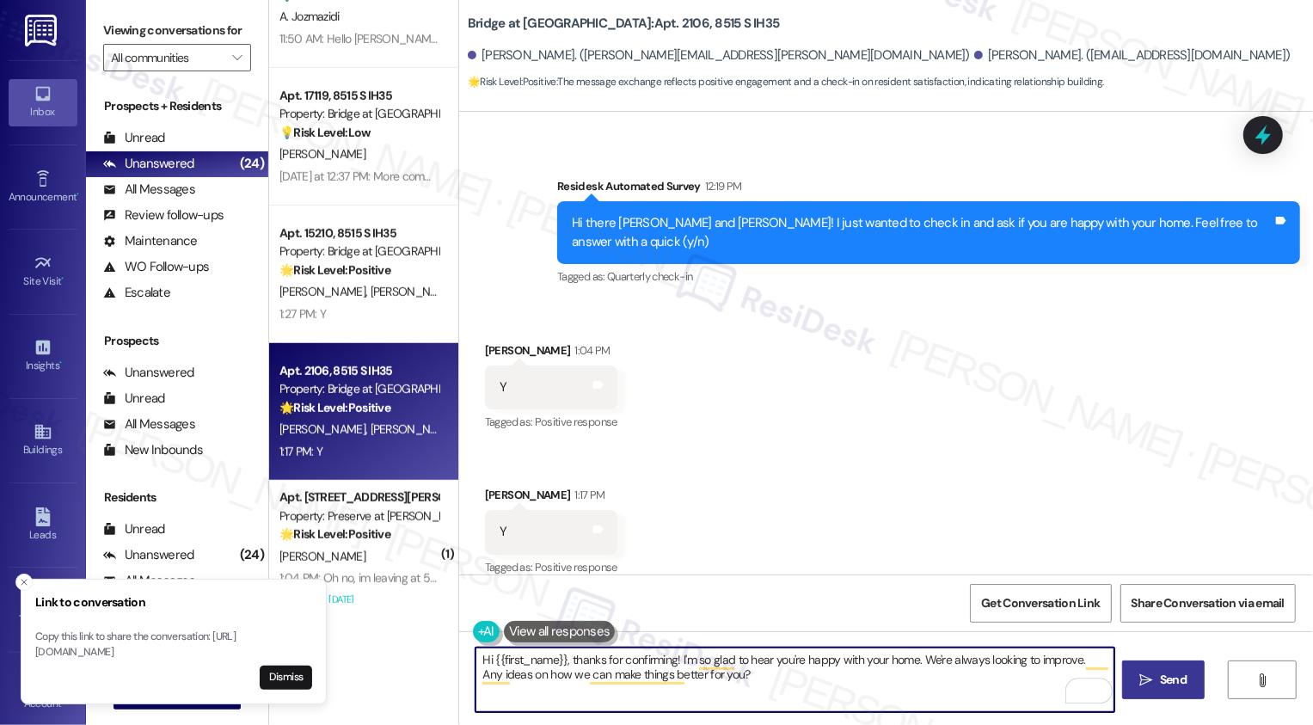
type textarea "Hi {{first_name}}, thanks for confirming! I'm so glad to hear you're happy with…"
click at [1157, 680] on span "Send" at bounding box center [1174, 680] width 34 height 18
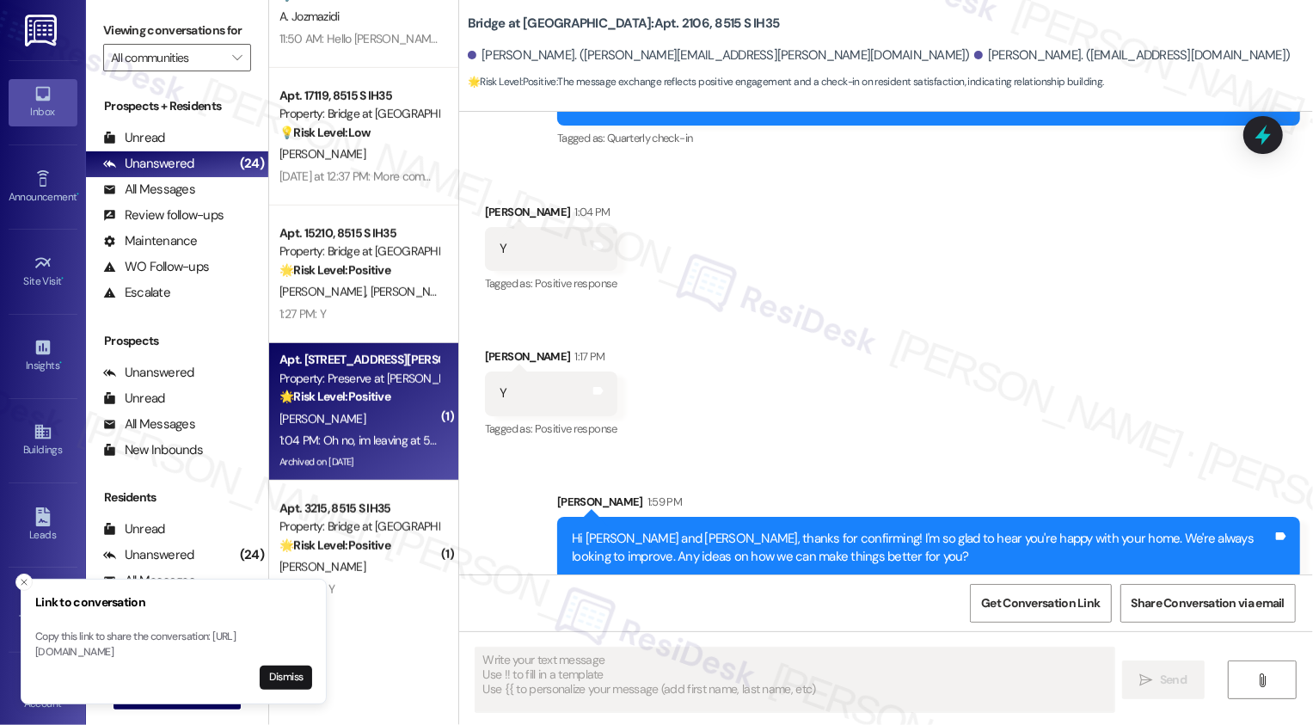
scroll to position [824, 0]
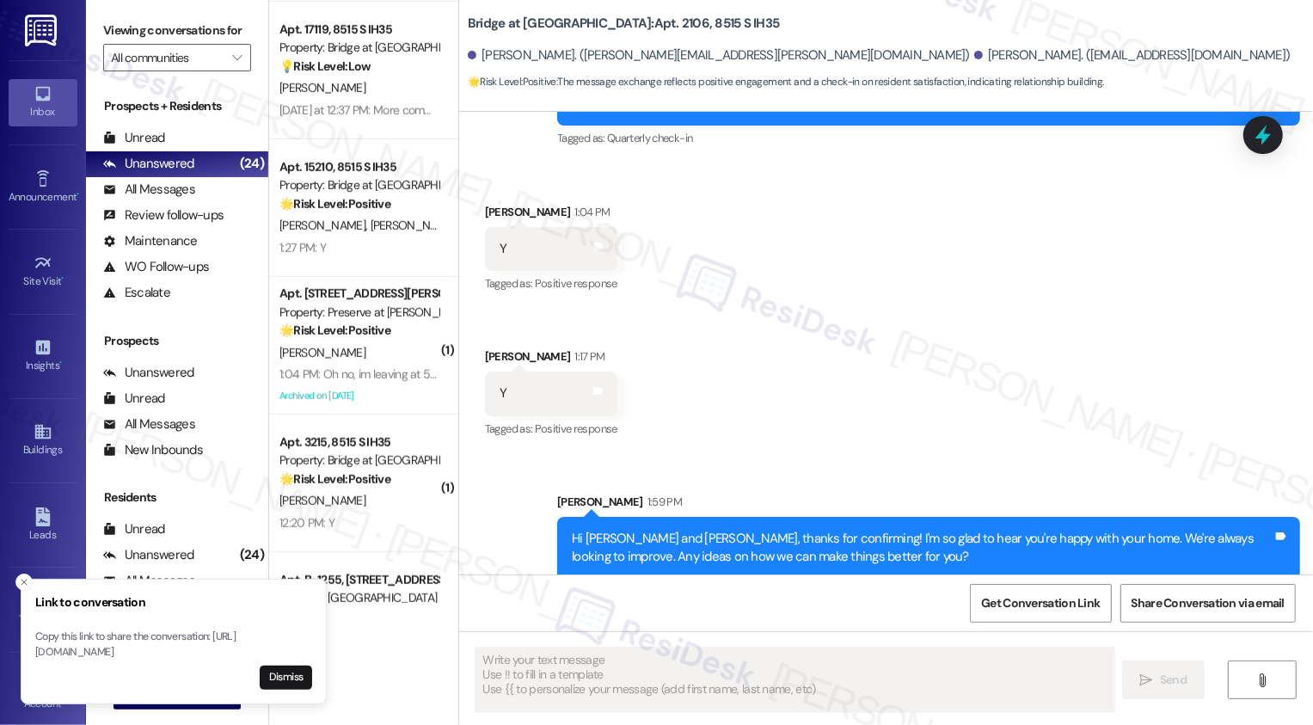
click at [392, 363] on div "[PERSON_NAME]" at bounding box center [359, 353] width 163 height 22
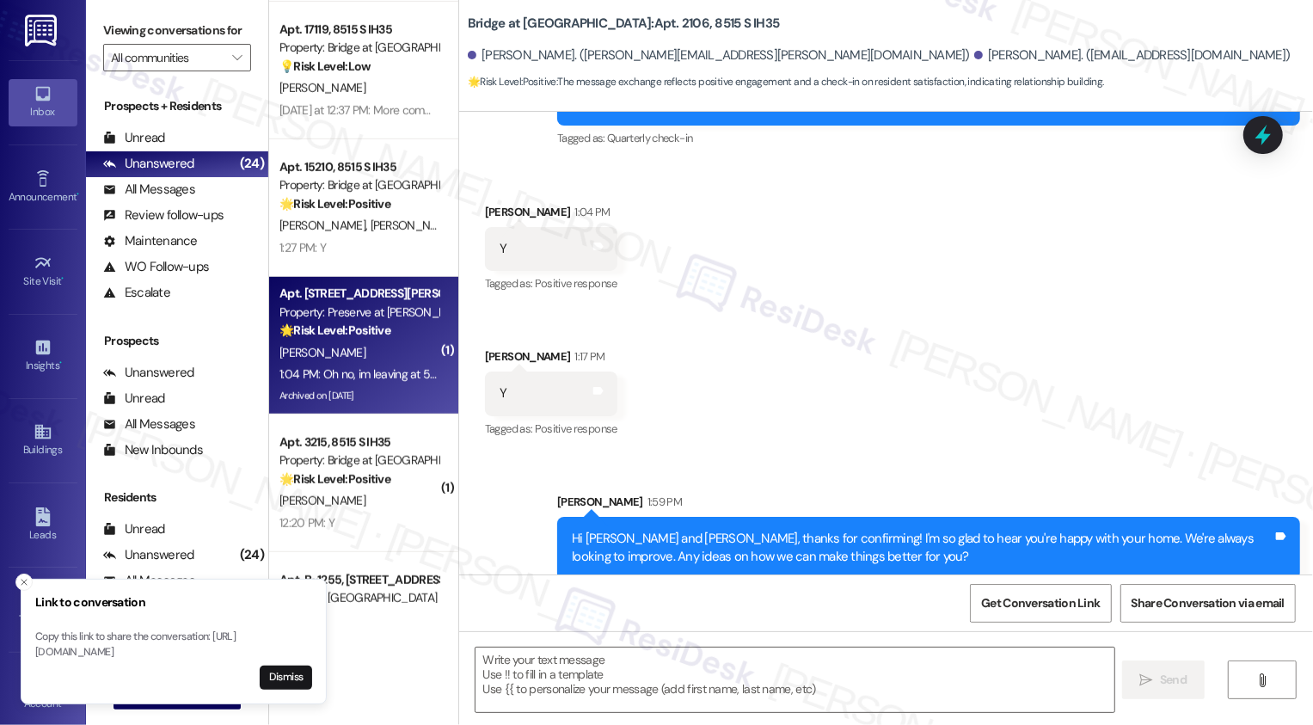
click at [392, 363] on div "[PERSON_NAME]" at bounding box center [359, 353] width 163 height 22
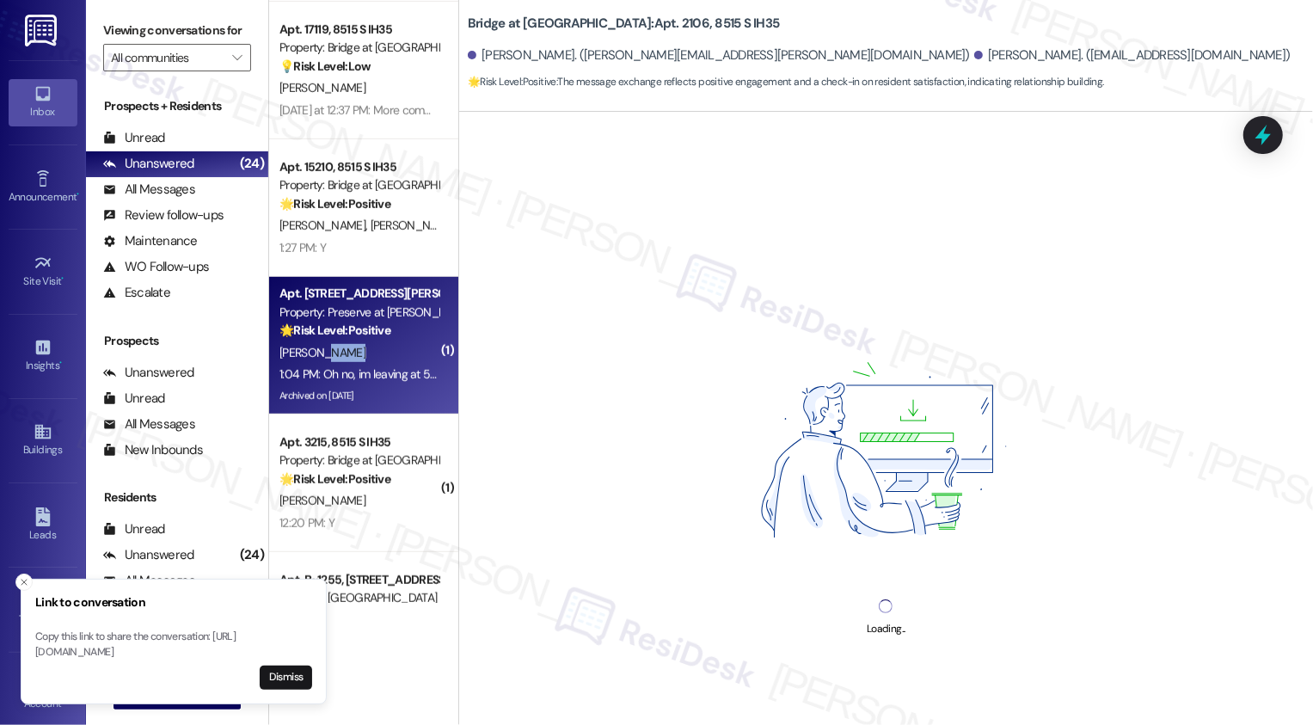
click at [392, 363] on div "[PERSON_NAME]" at bounding box center [359, 353] width 163 height 22
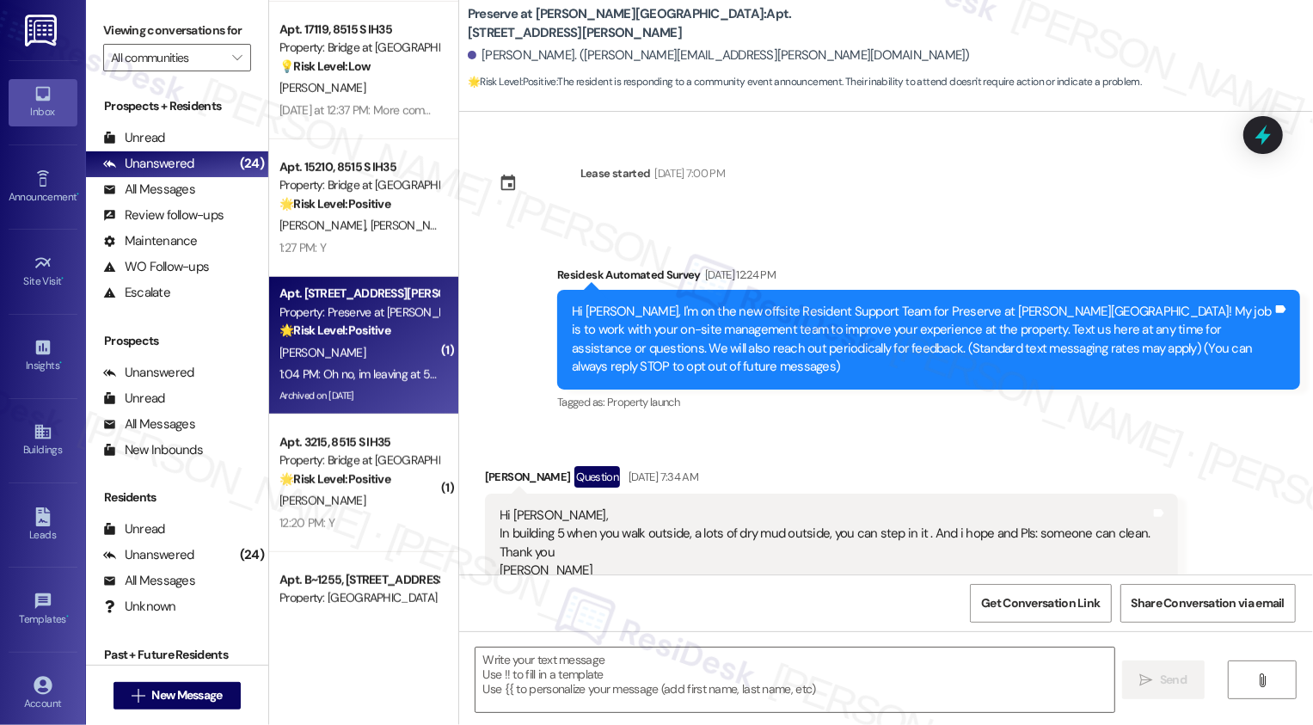
scroll to position [12754, 0]
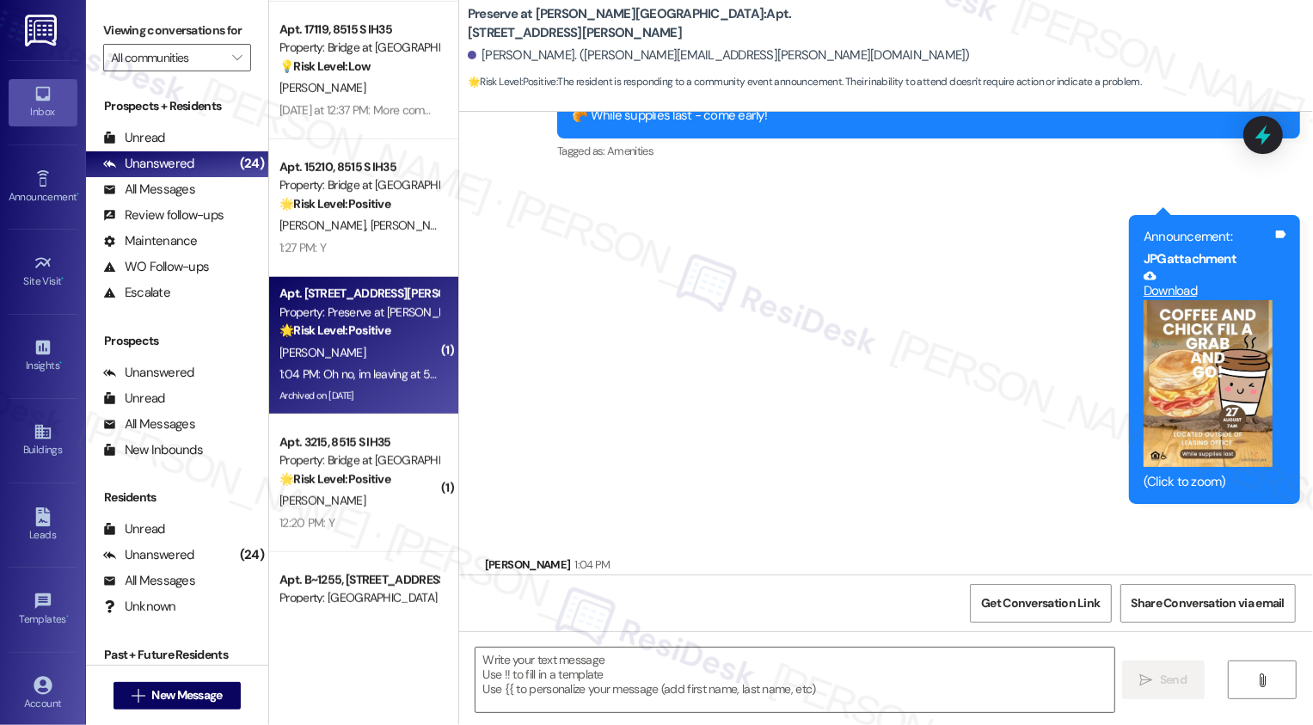
type textarea "Fetching suggested responses. Please feel free to read through the conversation…"
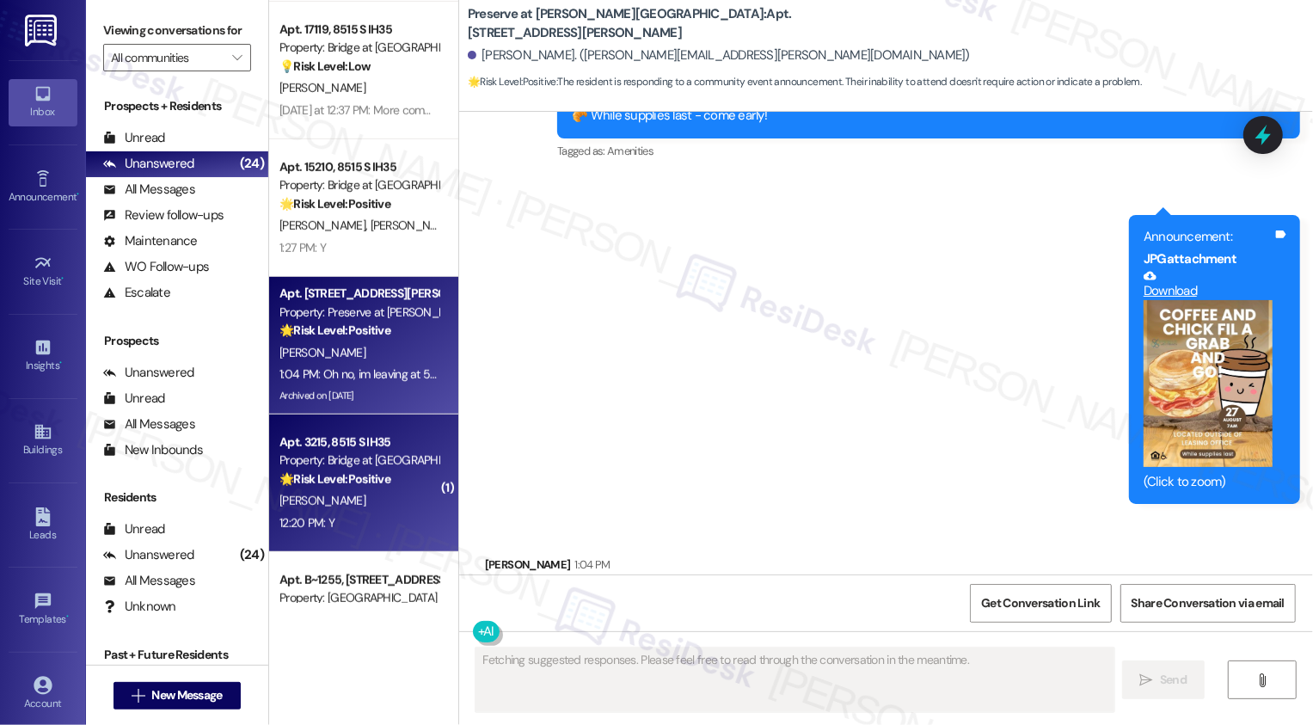
scroll to position [948, 0]
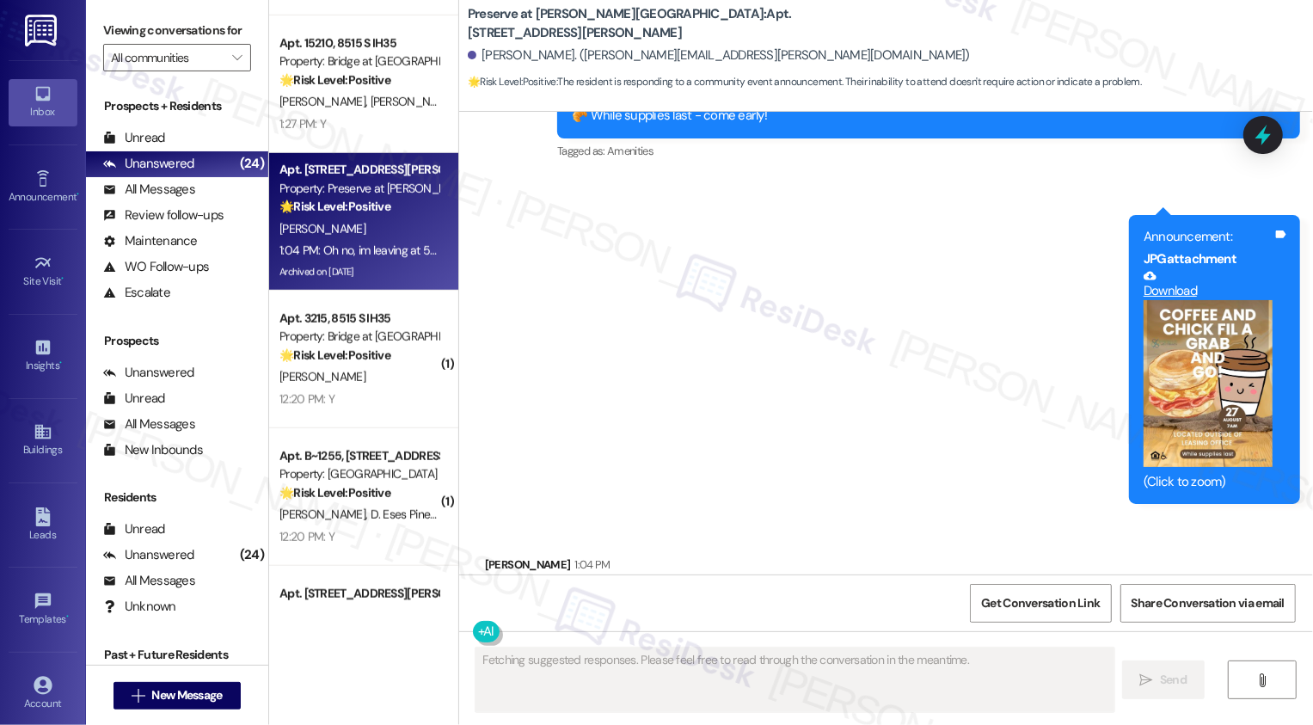
click at [388, 401] on div "12:20 PM: Y 12:20 PM: Y" at bounding box center [359, 400] width 163 height 22
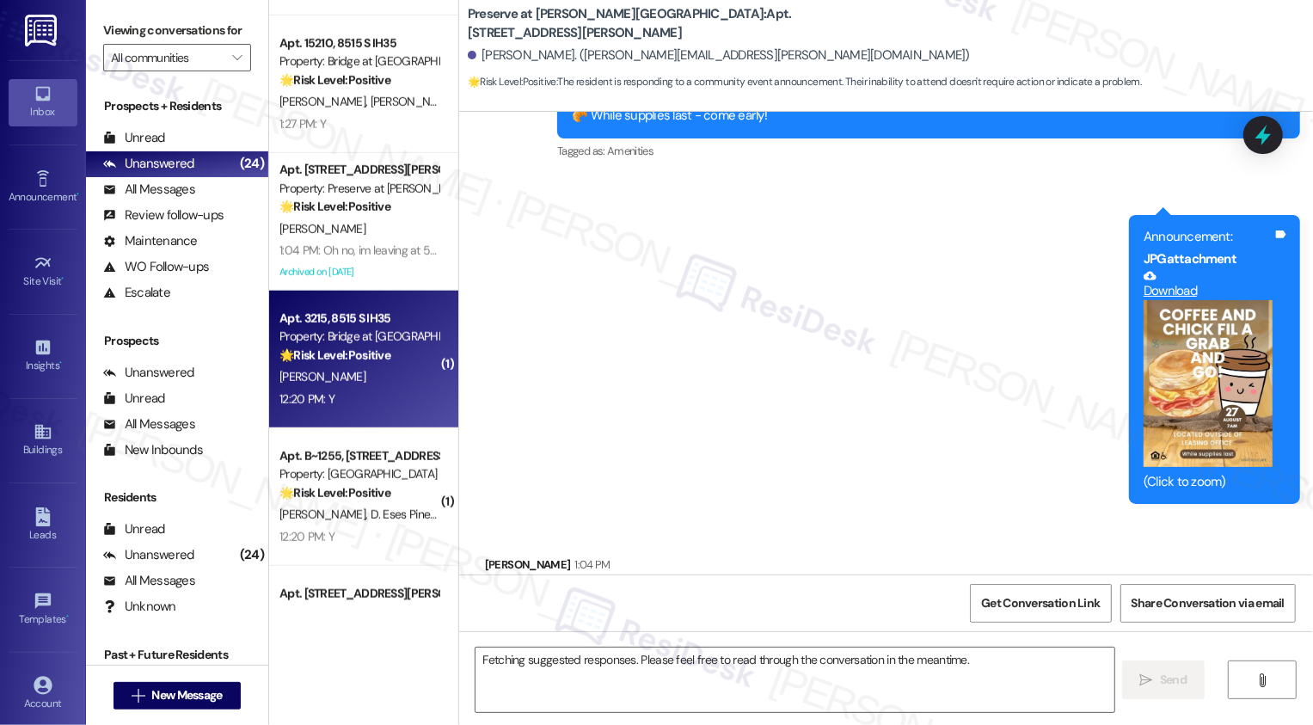
click at [388, 401] on div "12:20 PM: Y 12:20 PM: Y" at bounding box center [359, 400] width 163 height 22
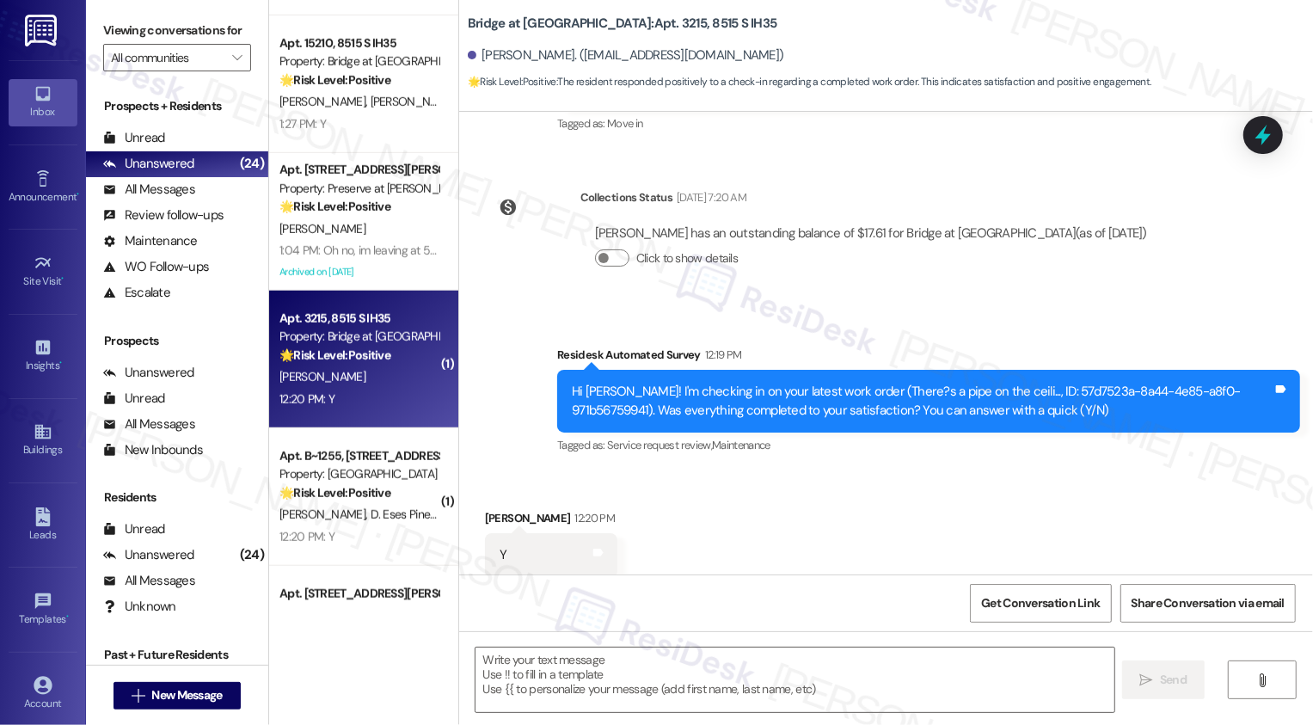
type textarea "Fetching suggested responses. Please feel free to read through the conversation…"
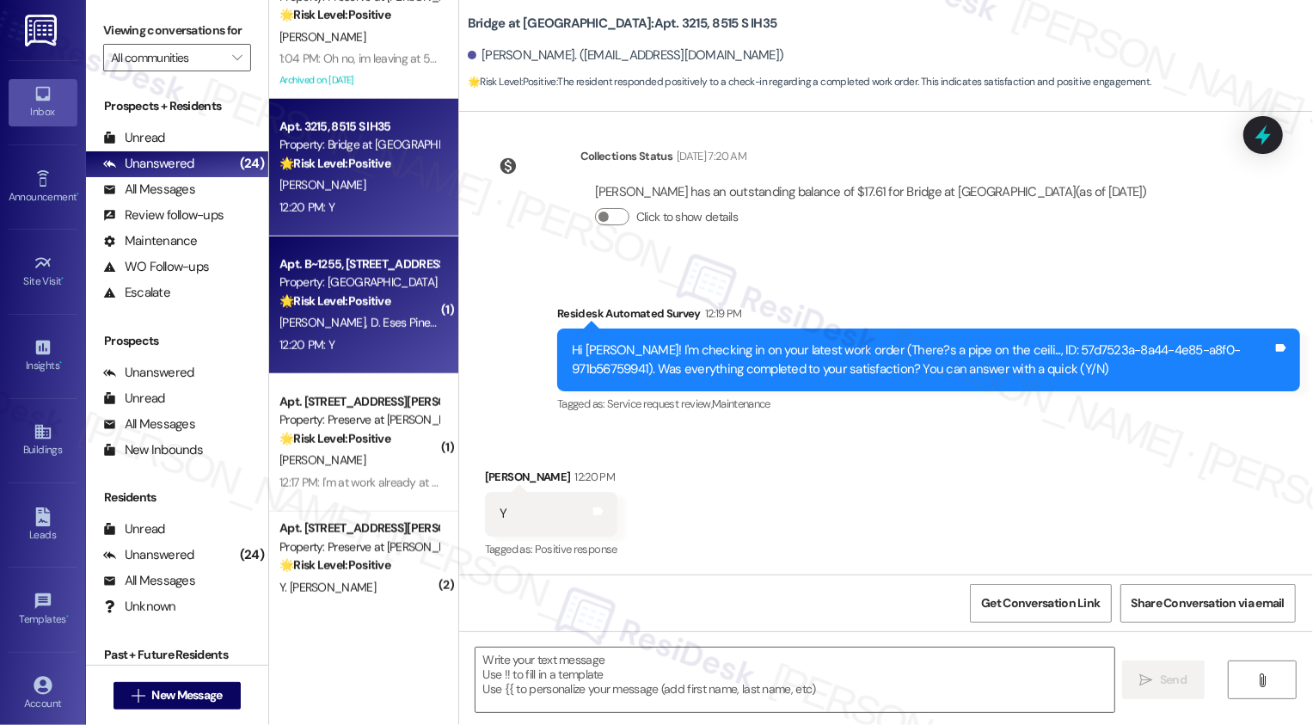
scroll to position [1220, 0]
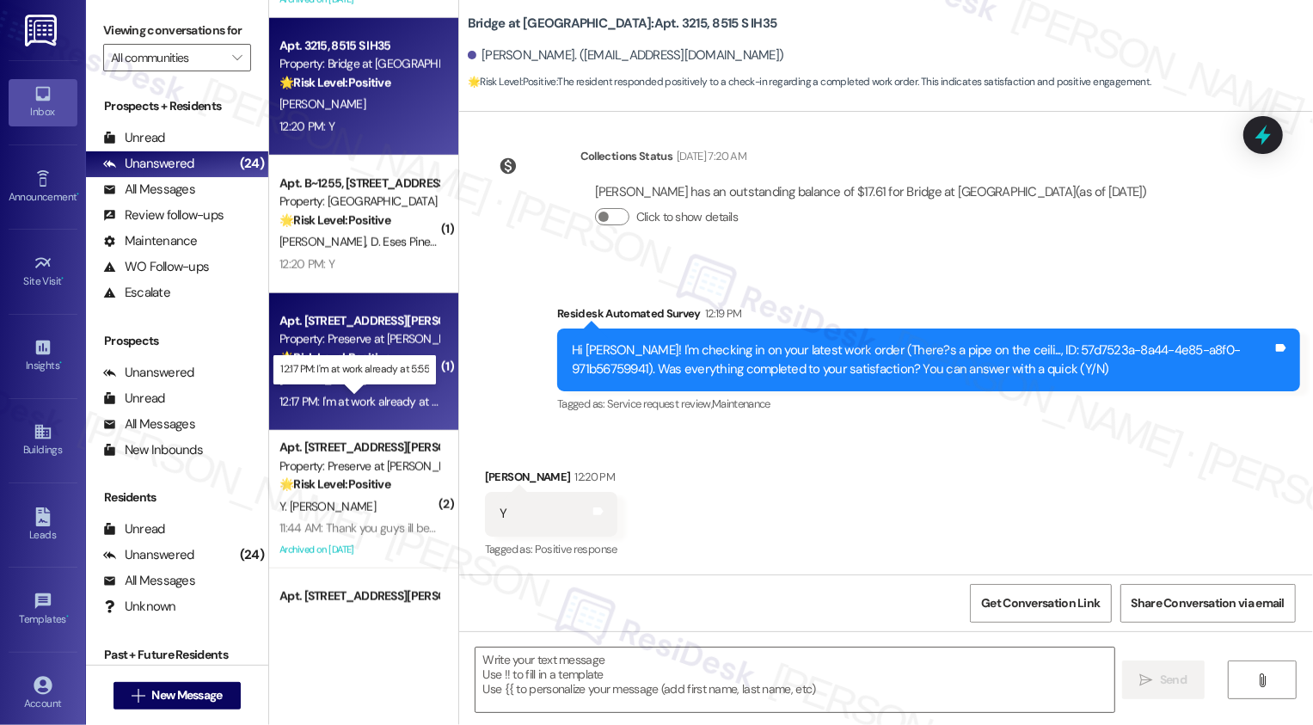
click at [389, 401] on div "12:17 PM: I'm at work already at 5:55 12:17 PM: I'm at work already at 5:55" at bounding box center [367, 401] width 175 height 15
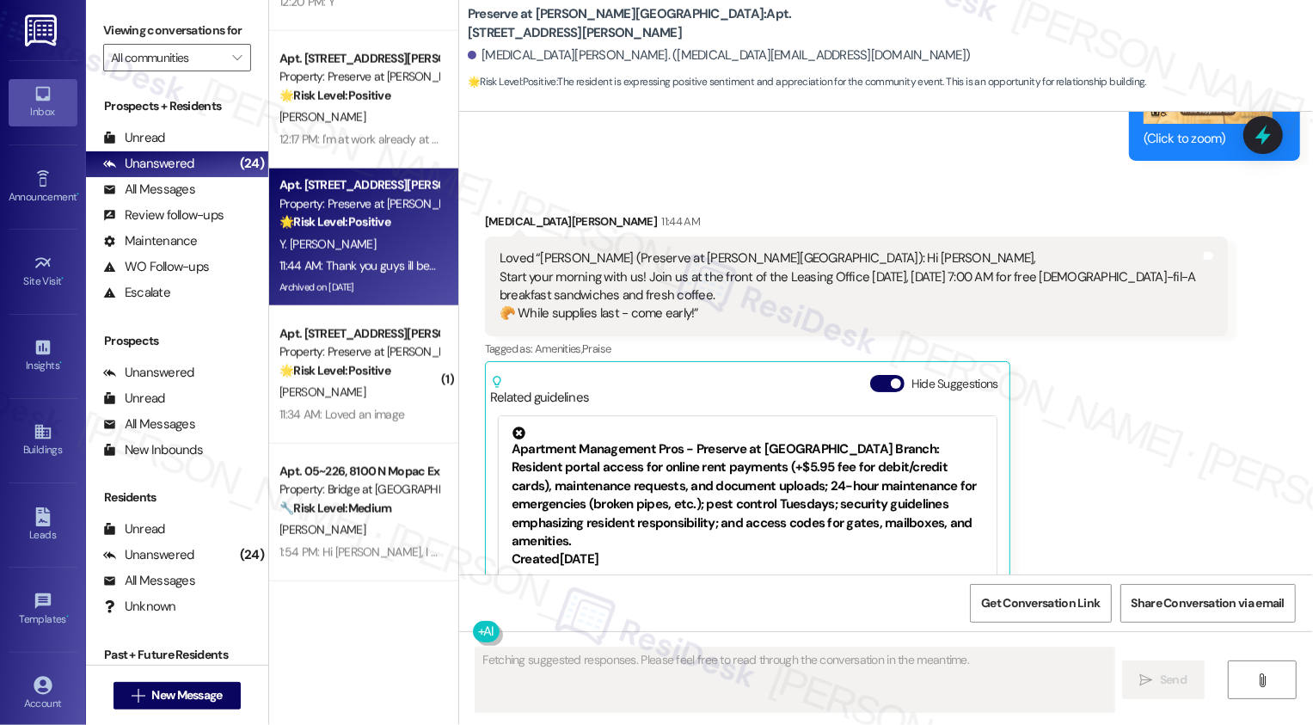
scroll to position [15597, 0]
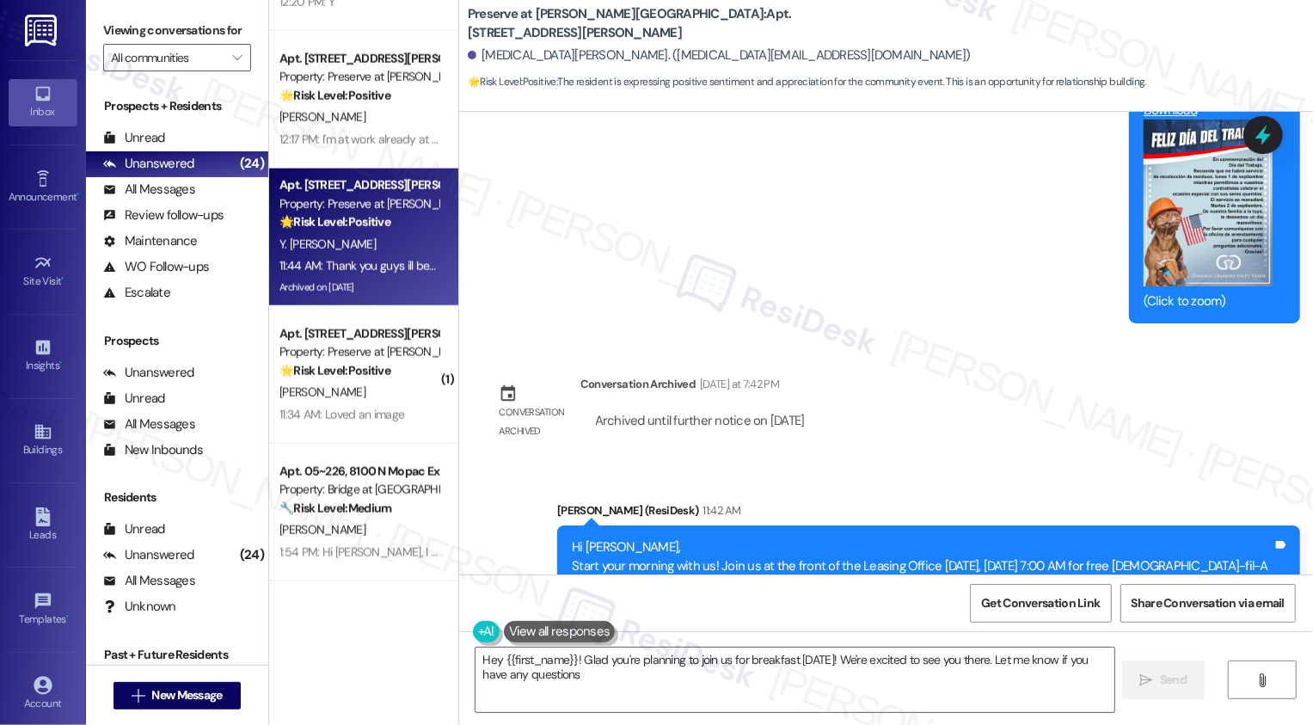
type textarea "Hey {{first_name}}! Glad you're planning to join us for breakfast [DATE]! We're…"
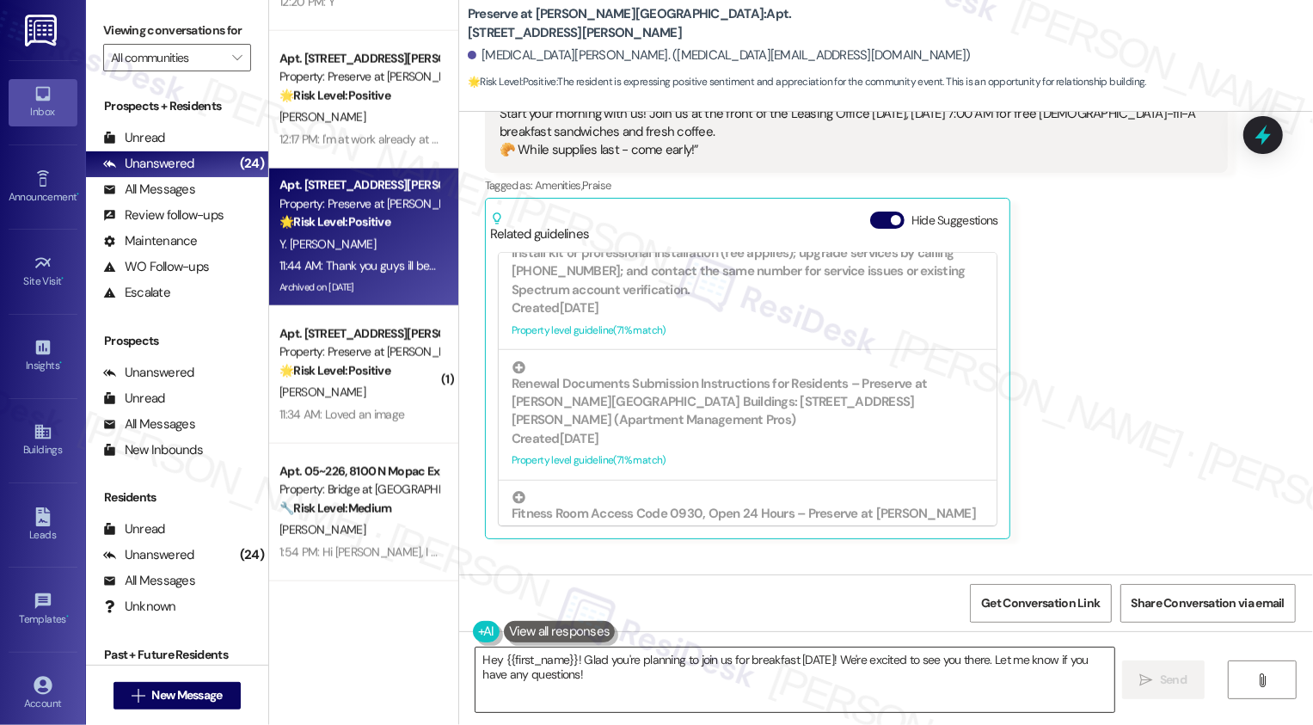
click at [693, 689] on textarea "Hey {{first_name}}! Glad you're planning to join us for breakfast [DATE]! We're…" at bounding box center [795, 680] width 639 height 65
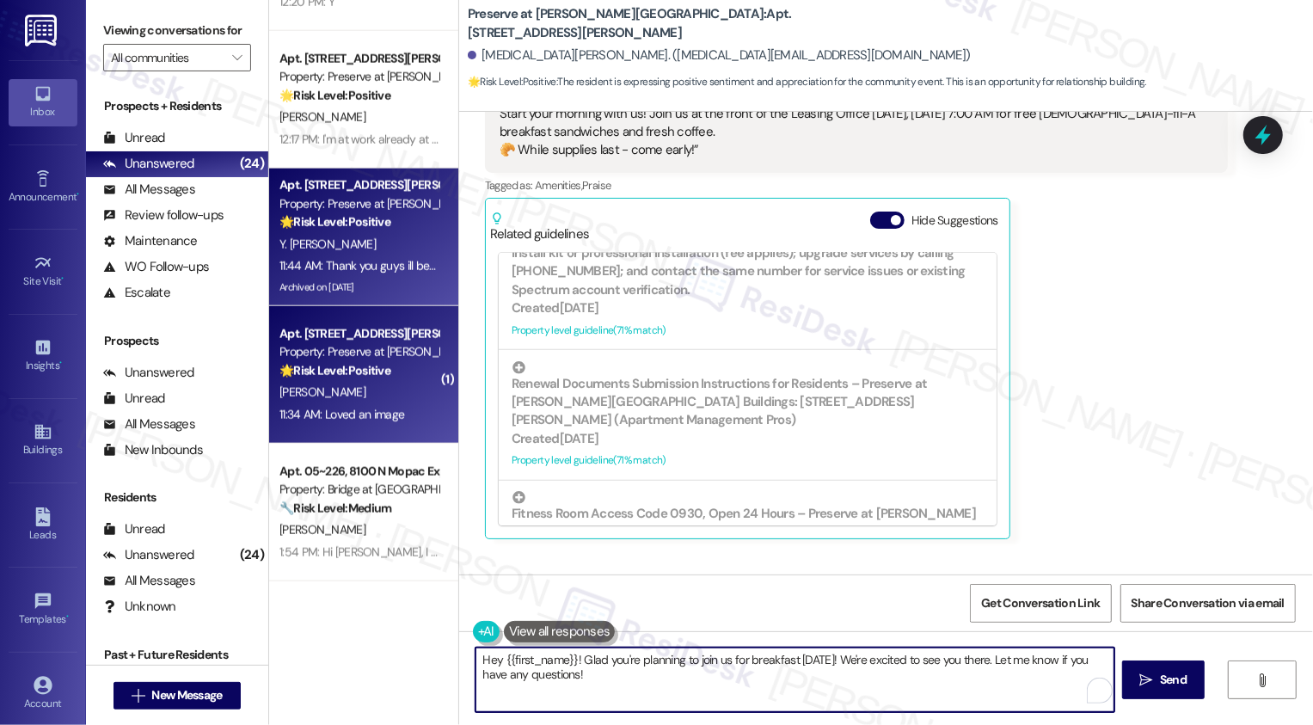
click at [351, 427] on div "Apt. [STREET_ADDRESS][PERSON_NAME] Property: Preserve at [PERSON_NAME][GEOGRAPH…" at bounding box center [363, 375] width 189 height 138
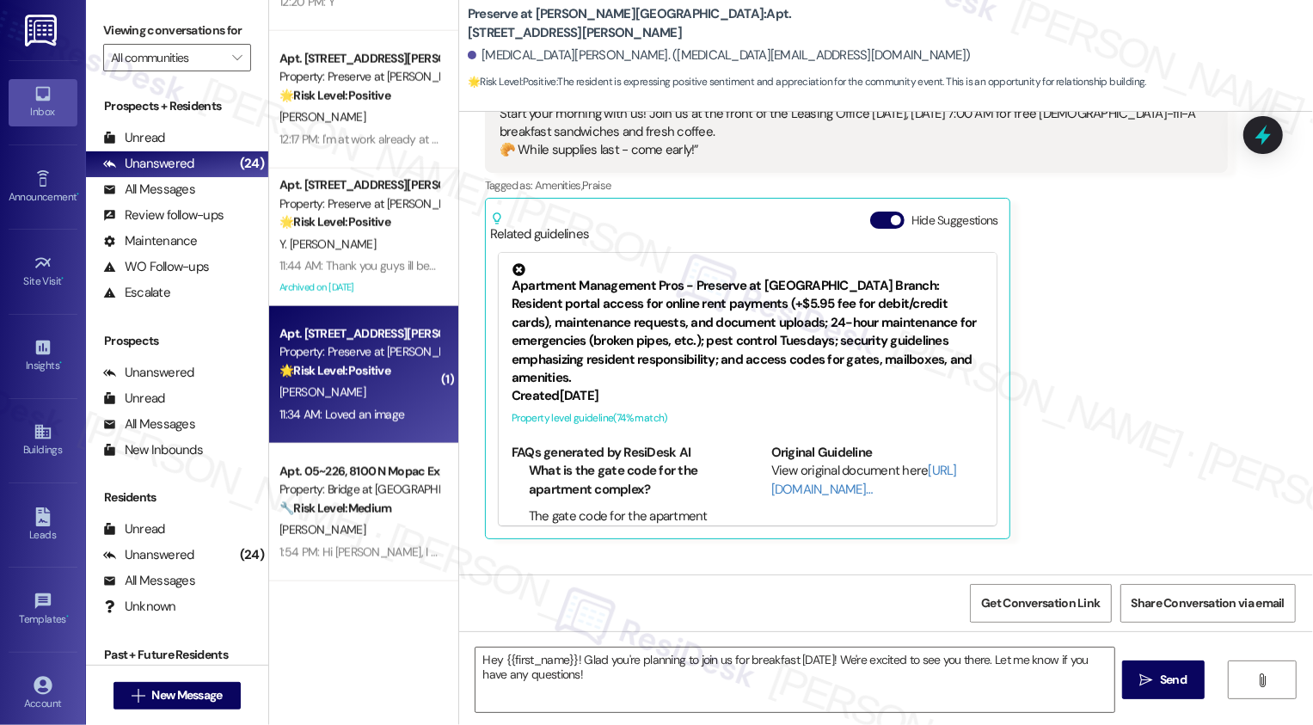
click at [351, 427] on div "Apt. [STREET_ADDRESS][PERSON_NAME] Property: Preserve at [PERSON_NAME][GEOGRAPH…" at bounding box center [363, 375] width 189 height 138
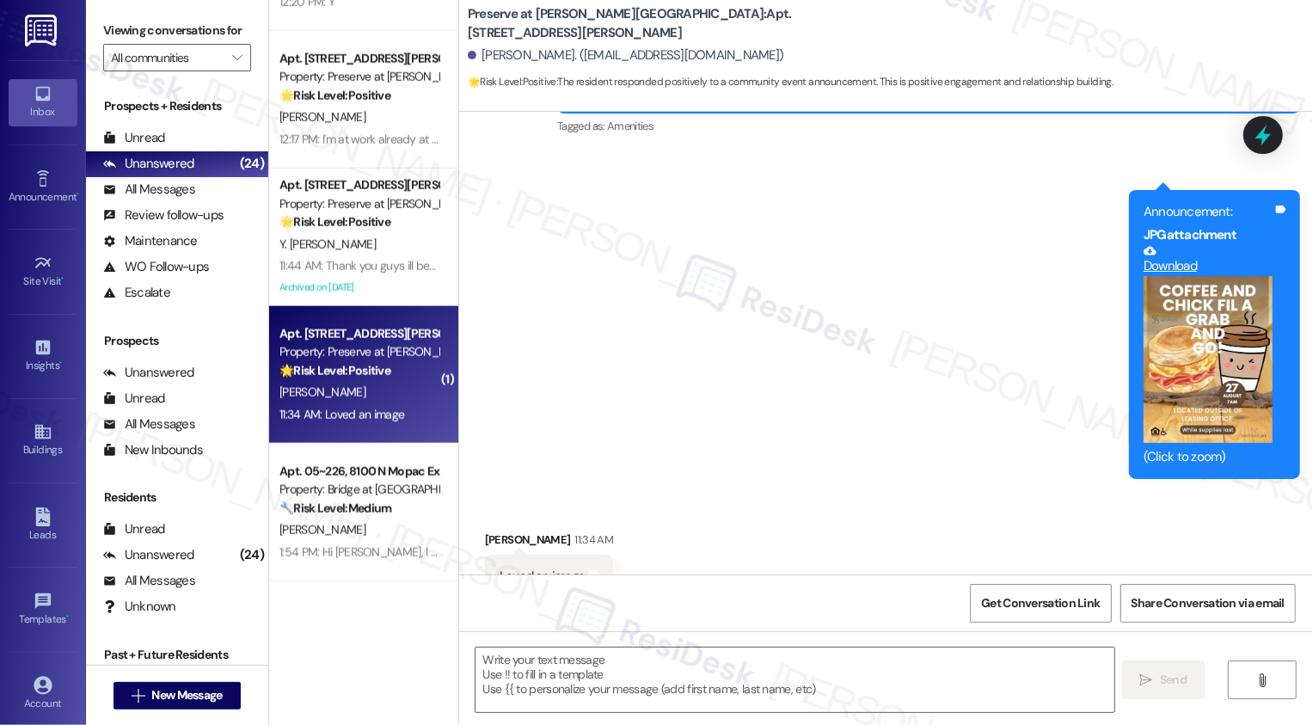
type textarea "Fetching suggested responses. Please feel free to read through the conversation…"
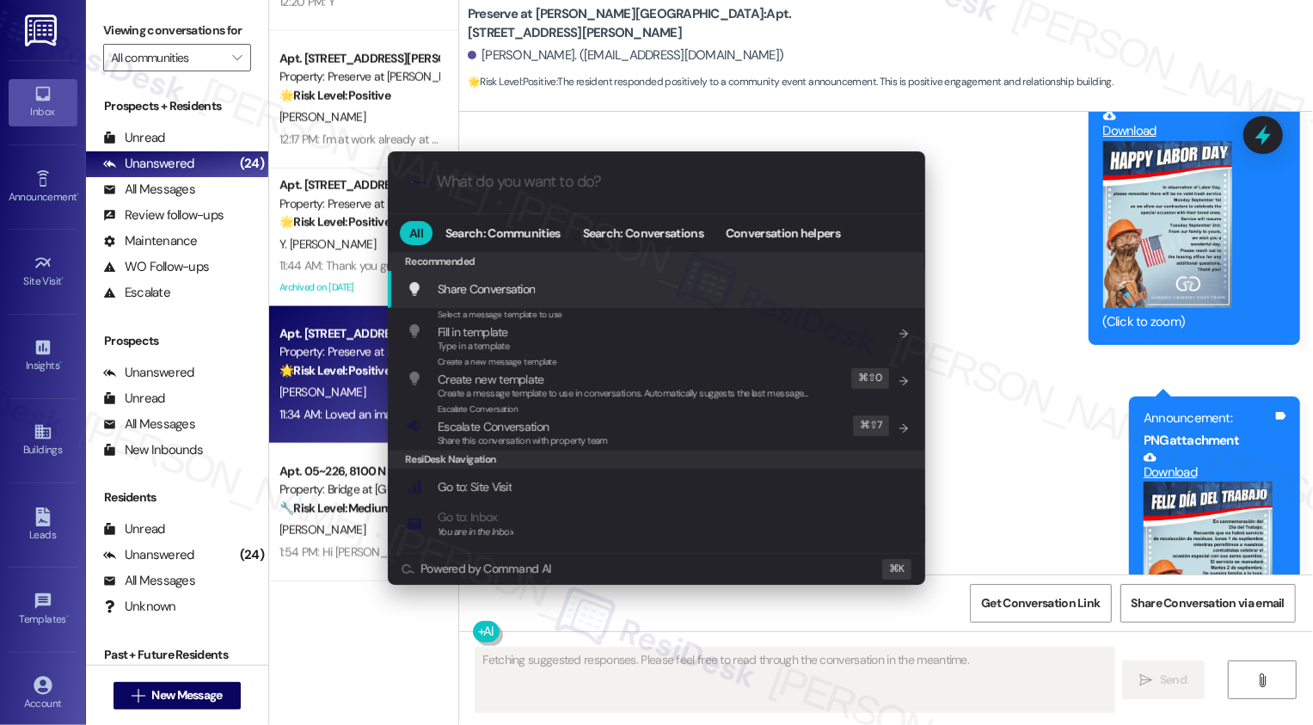
scroll to position [11381, 0]
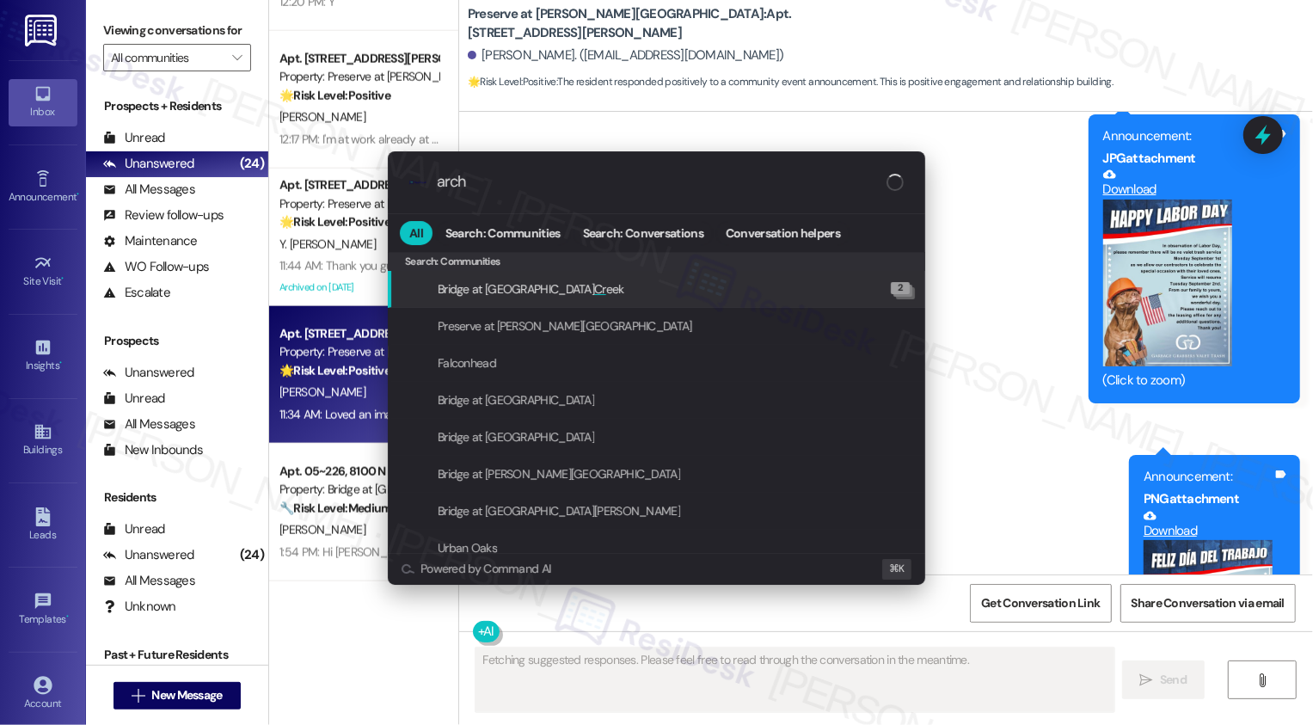
type input "archi"
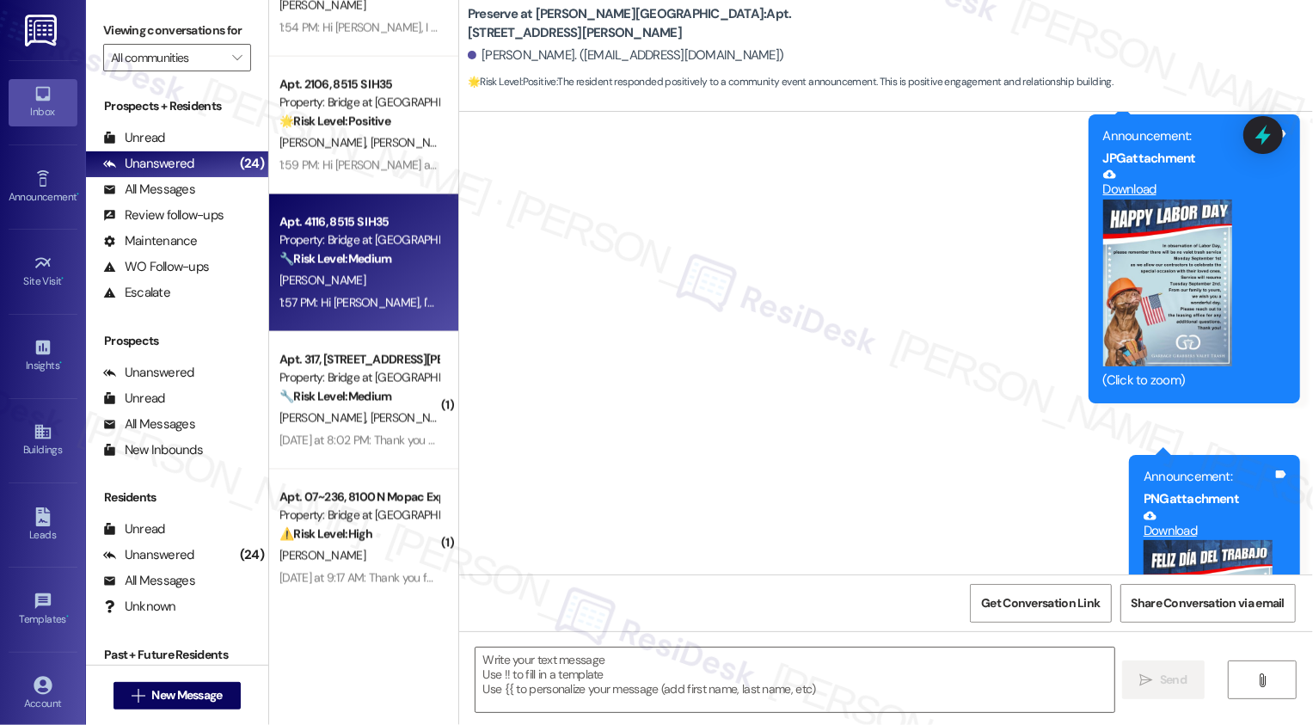
scroll to position [2104, 0]
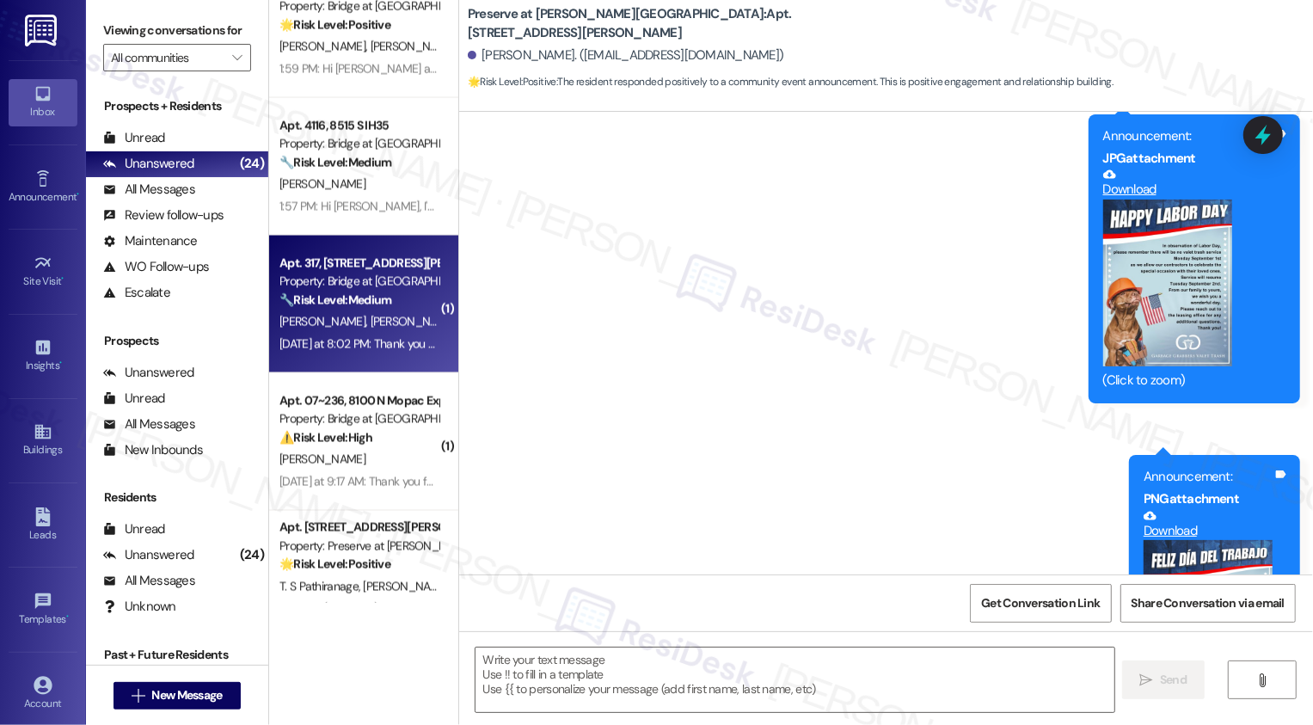
click at [385, 343] on div "[DATE] at 8:02 PM: Thank you for your message. Our offices are currently closed…" at bounding box center [808, 343] width 1056 height 15
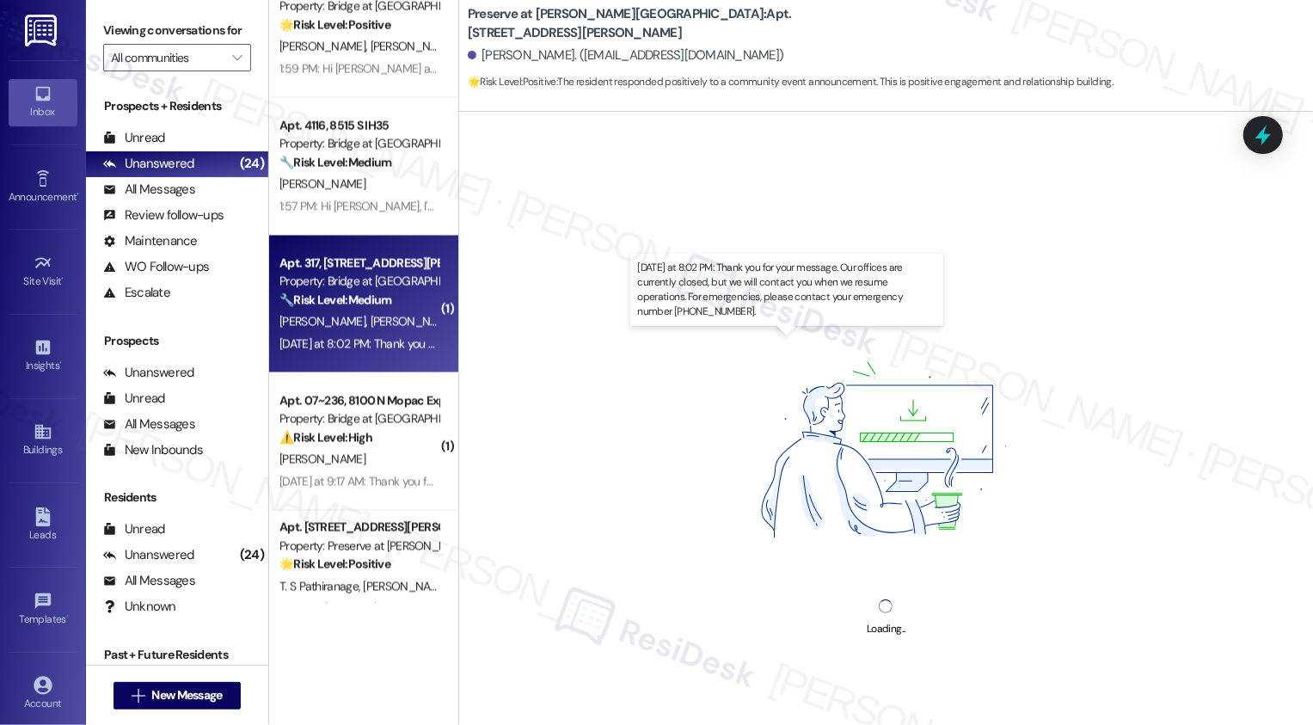
click at [385, 343] on div "[DATE] at 8:02 PM: Thank you for your message. Our offices are currently closed…" at bounding box center [808, 343] width 1056 height 15
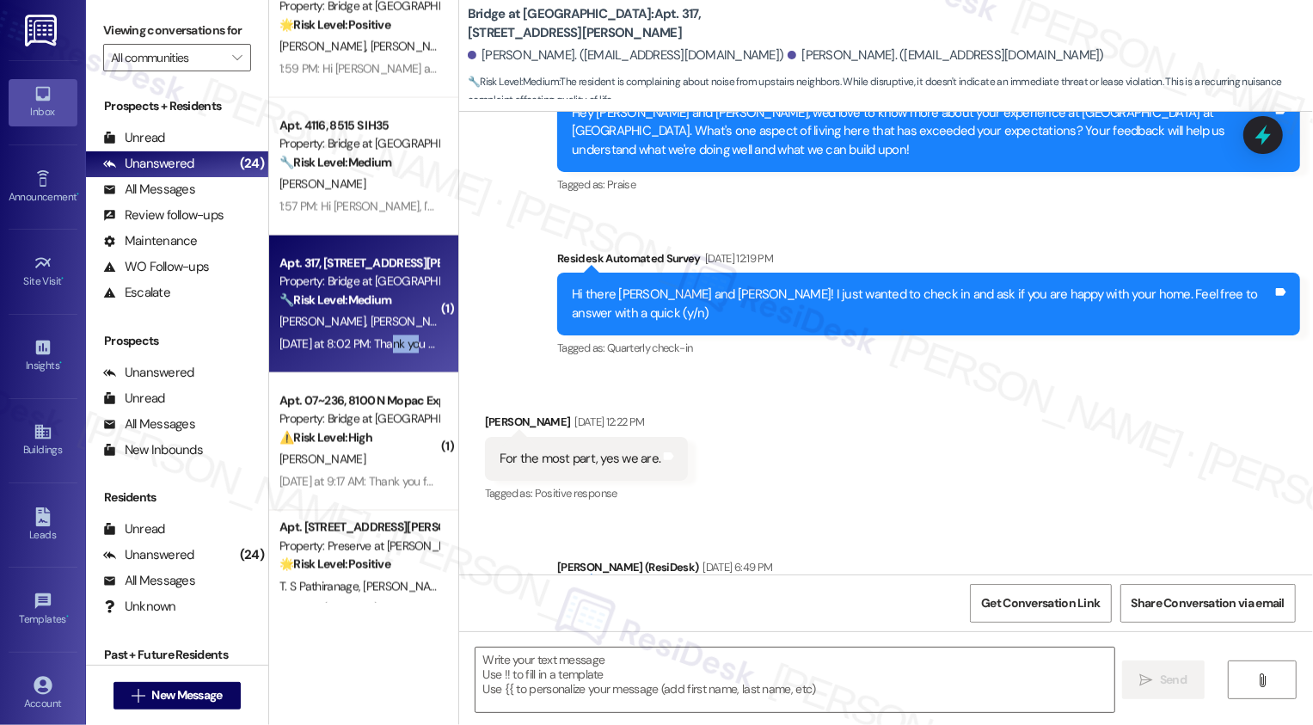
click at [385, 343] on div "[DATE] at 8:02 PM: Thank you for your message. Our offices are currently closed…" at bounding box center [808, 343] width 1056 height 15
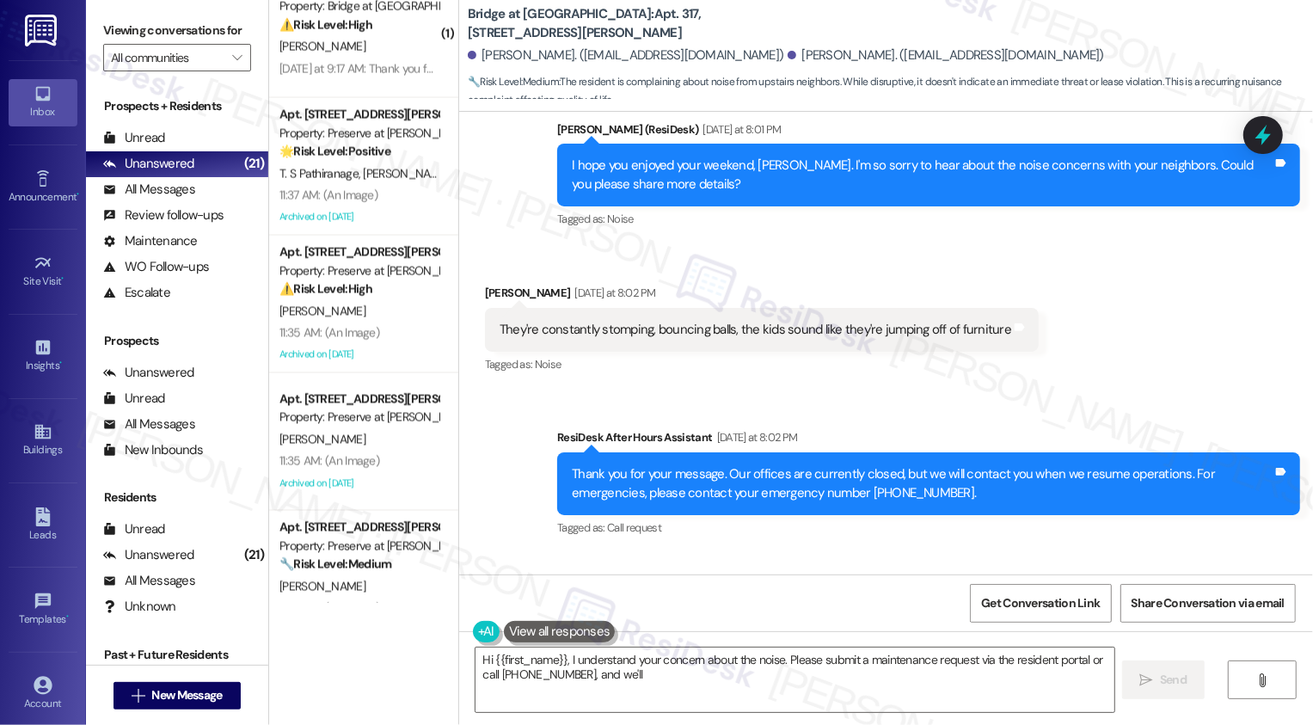
scroll to position [3063, 0]
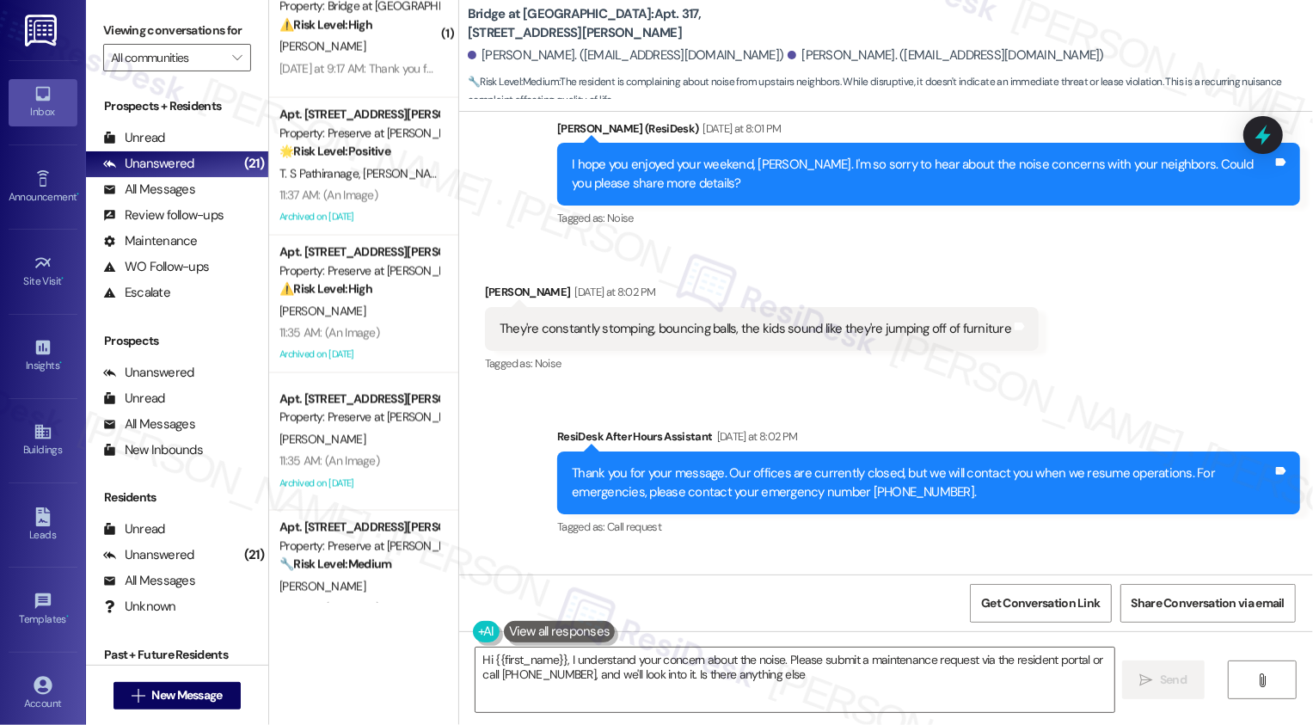
type textarea "Hi {{first_name}}, I understand your concern about the noise. Please submit a m…"
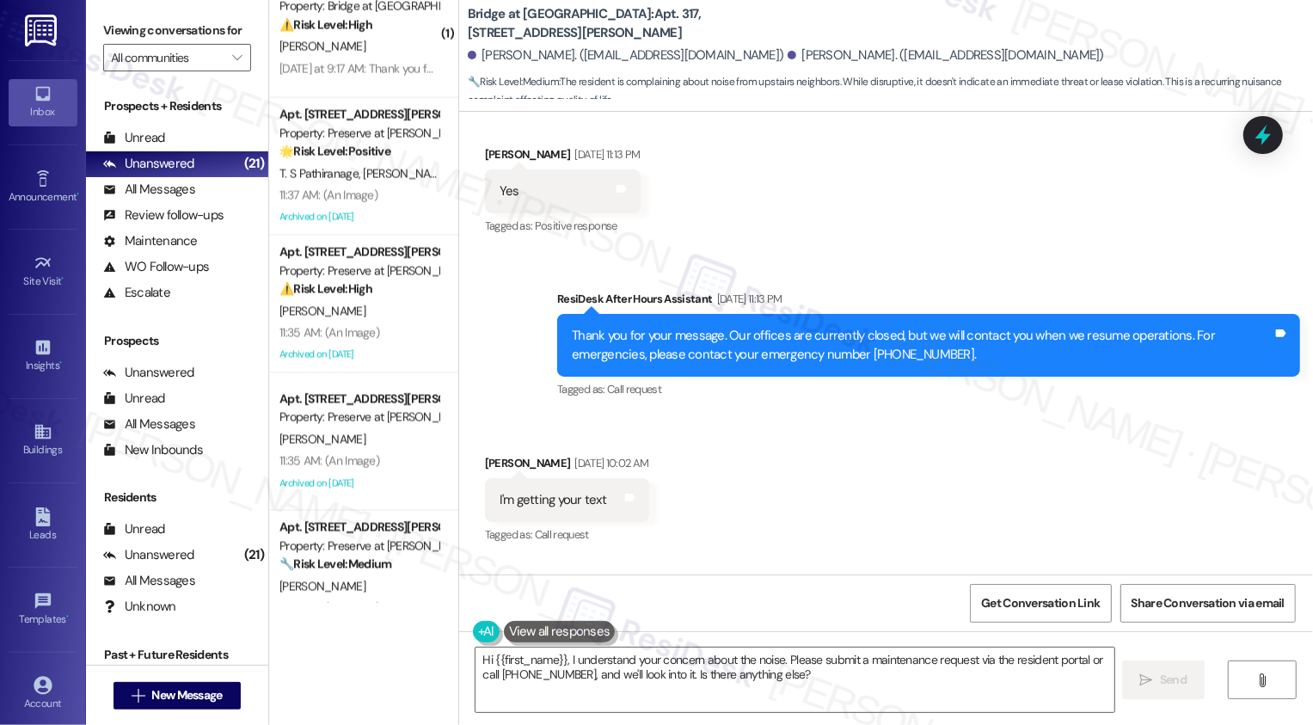
scroll to position [1974, 0]
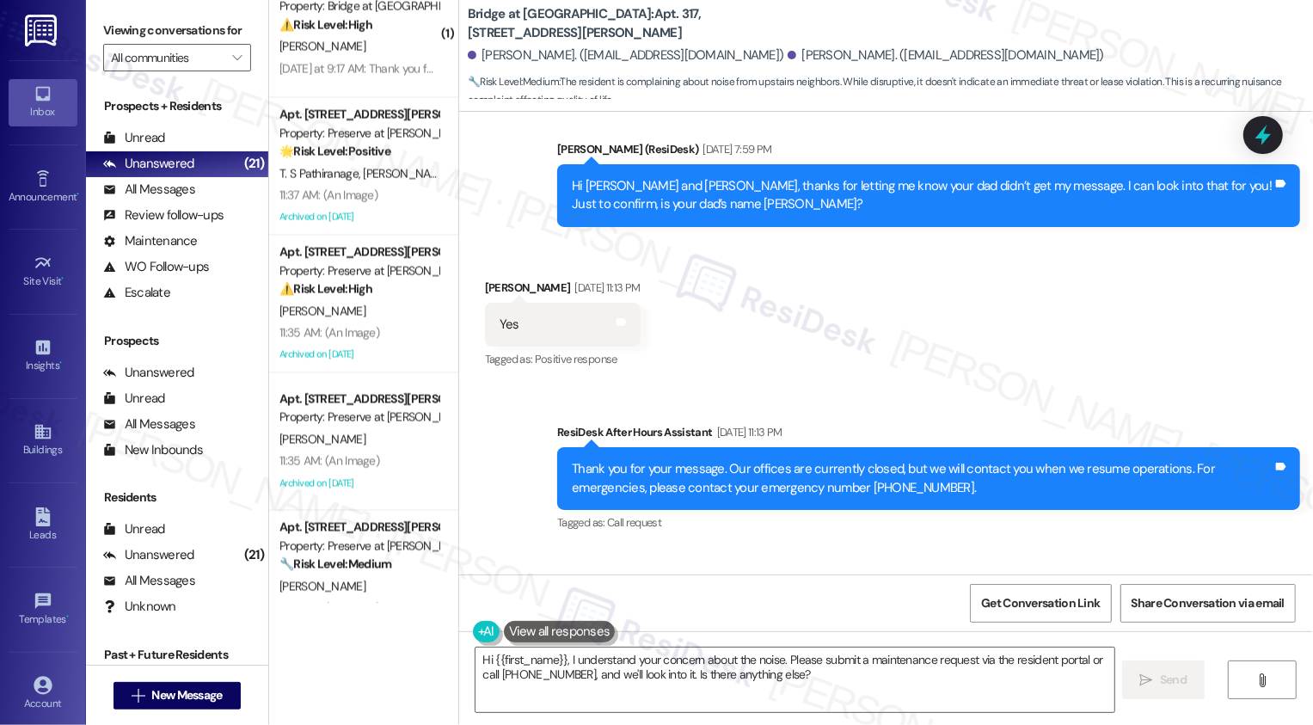
click at [560, 22] on b "Bridge at Volente: Apt. 317, [STREET_ADDRESS][PERSON_NAME]" at bounding box center [640, 23] width 344 height 37
drag, startPoint x: 458, startPoint y: 24, endPoint x: 778, endPoint y: 28, distance: 320.8
click at [778, 28] on div "Bridge at Volente: Apt. 317, [STREET_ADDRESS][PERSON_NAME]" at bounding box center [640, 24] width 344 height 22
copy b "Bridge at Volente: Apt. 317, [STREET_ADDRESS][PERSON_NAME]"
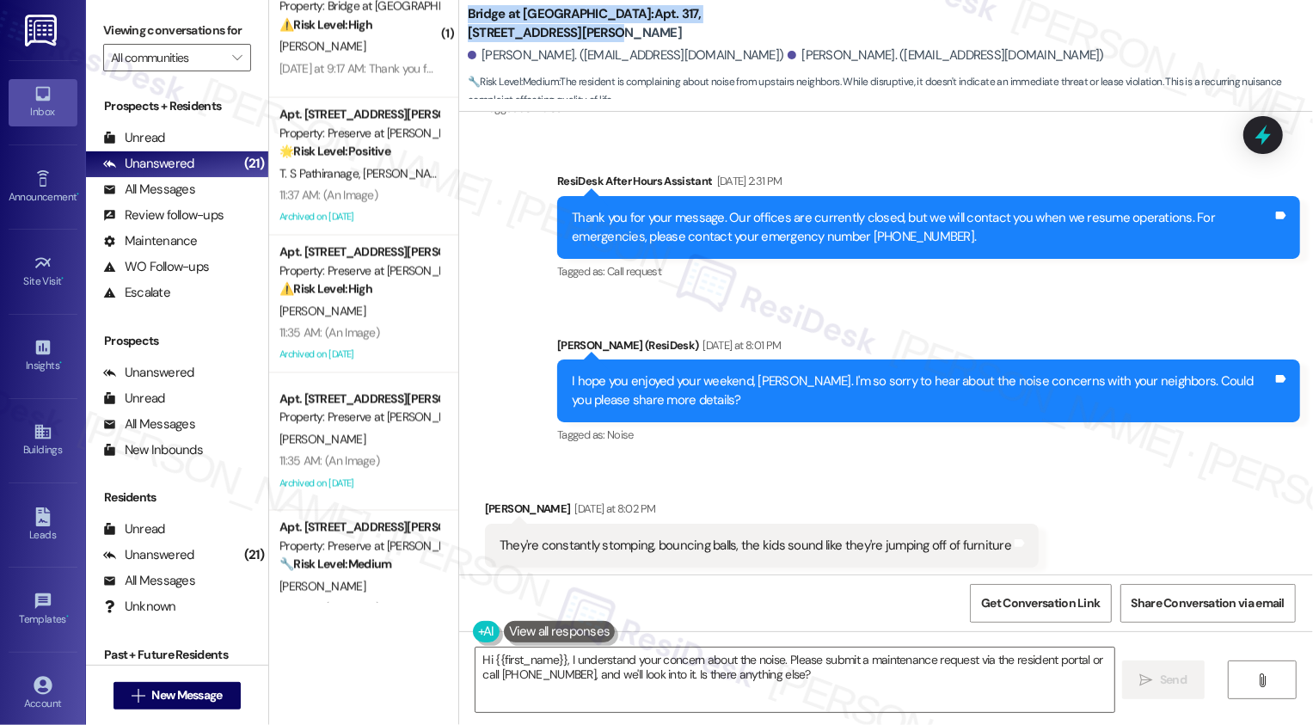
scroll to position [2842, 0]
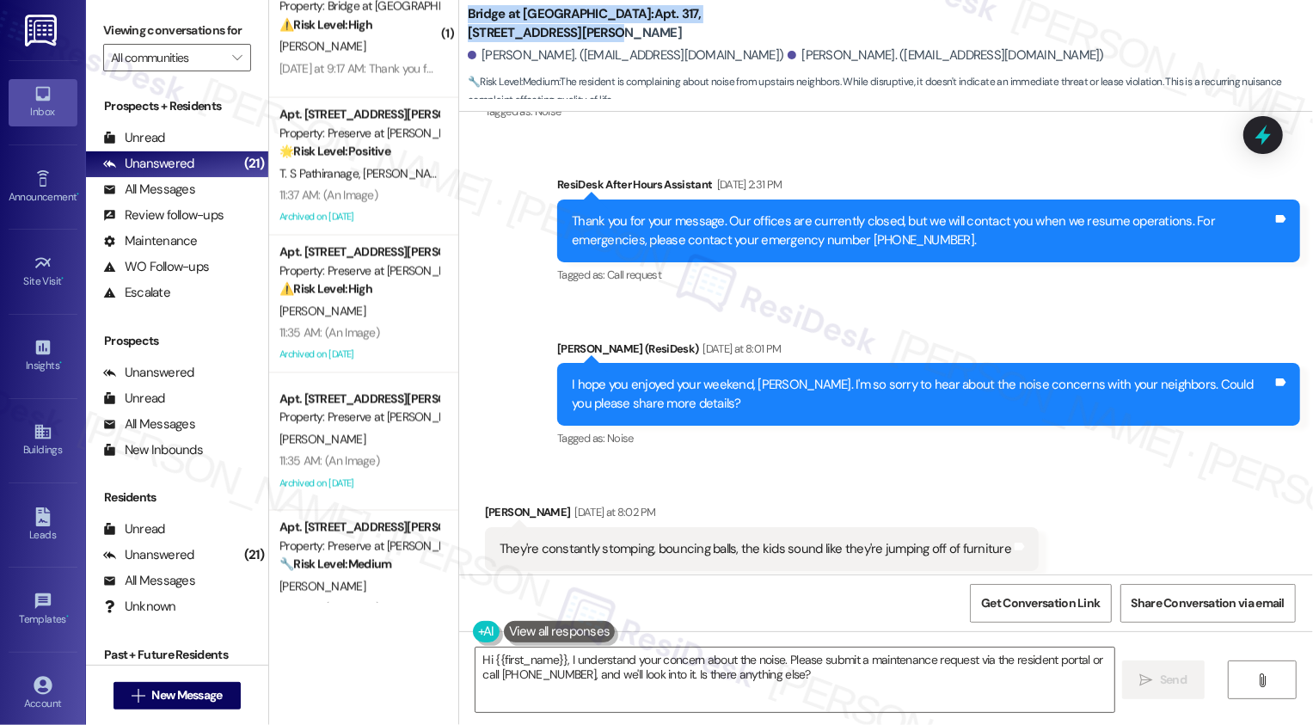
click at [522, 344] on div "Sent via SMS ResiDesk After Hours Assistant [DATE] 2:31 PM Thank you for your m…" at bounding box center [886, 300] width 854 height 327
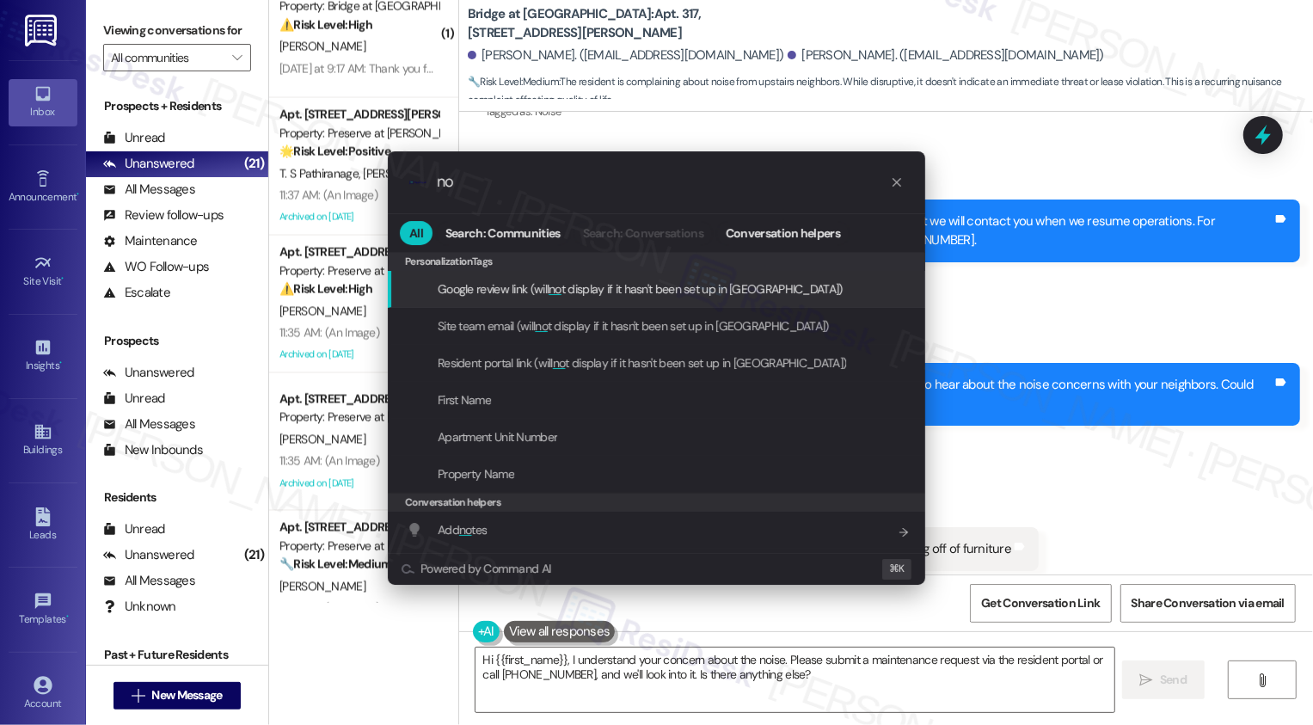
type input "n"
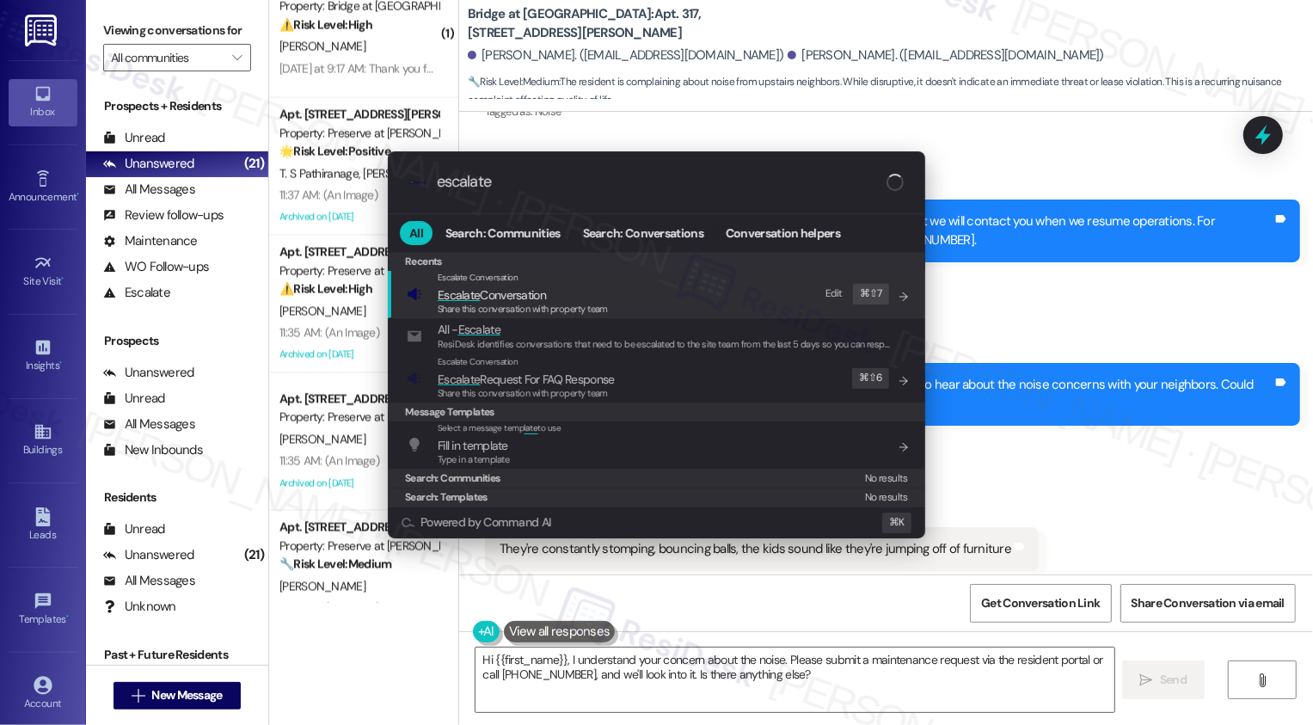
type input "escalate"
click at [464, 298] on span "Escalate" at bounding box center [459, 294] width 42 height 15
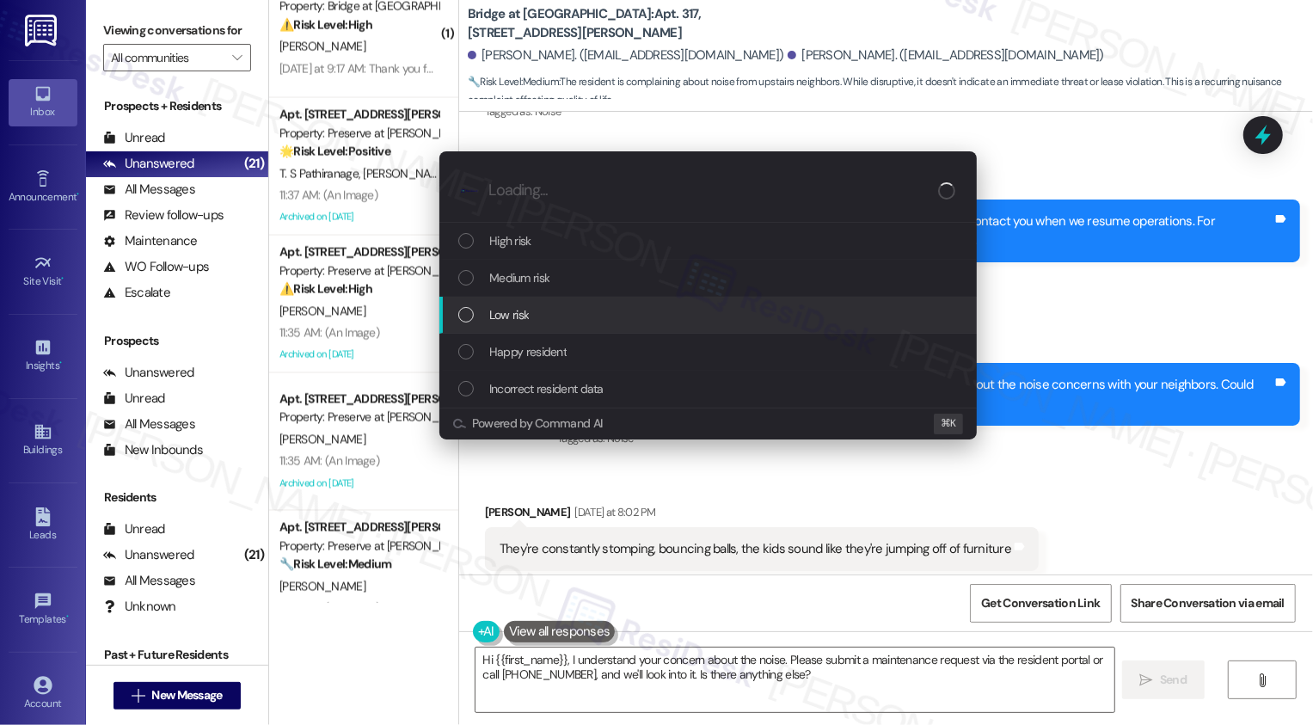
click at [510, 310] on span "Low risk" at bounding box center [509, 314] width 40 height 19
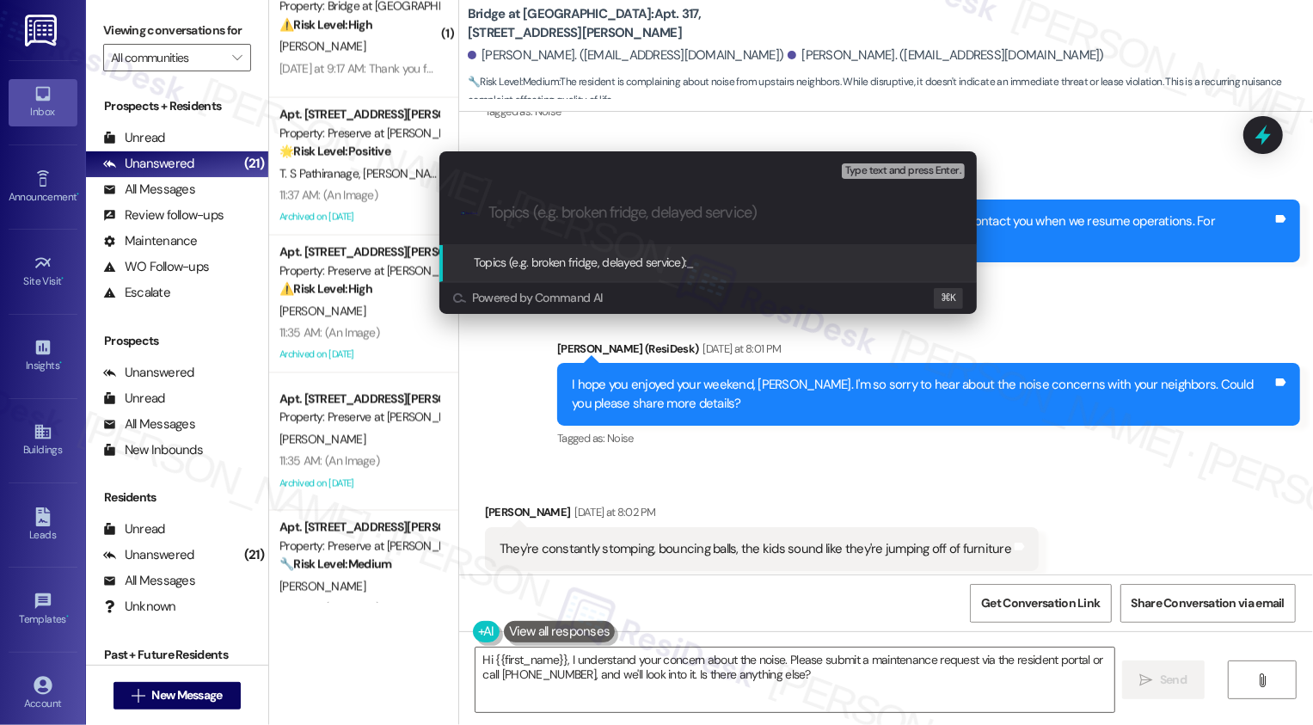
type input "N"
type input "Noise Concerns"
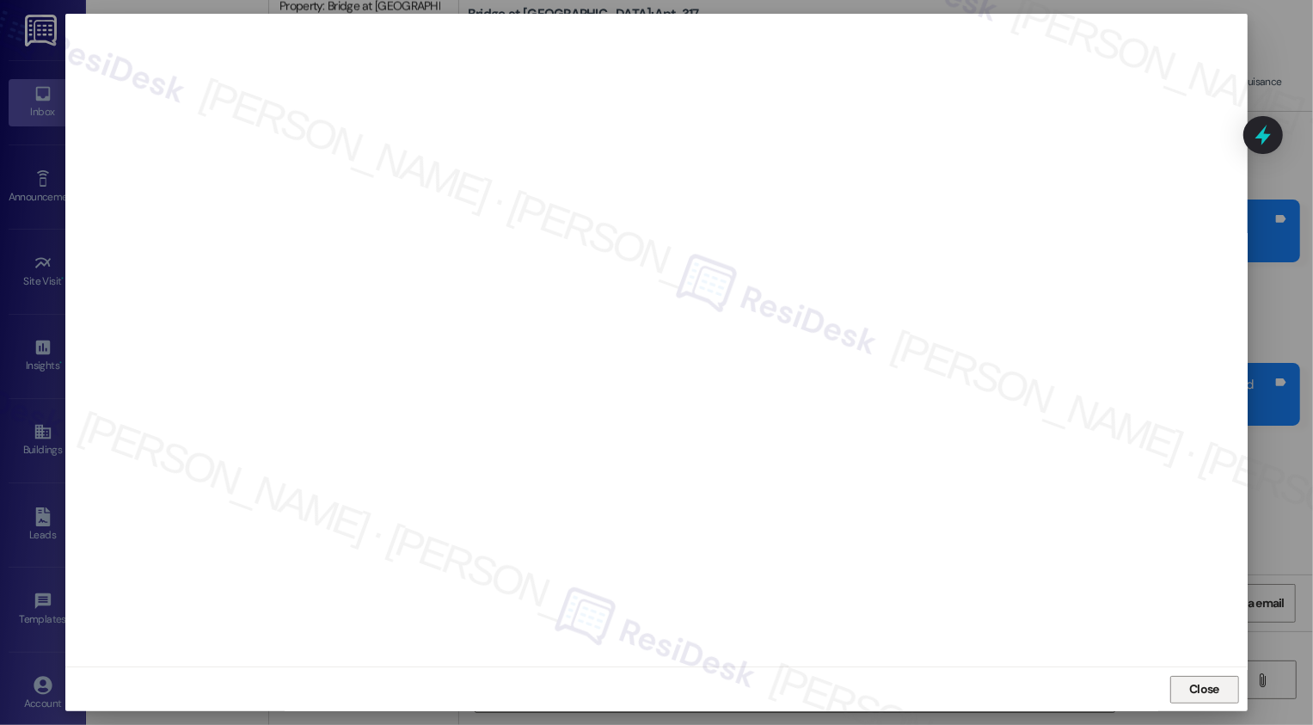
click at [1192, 681] on button "Close" at bounding box center [1205, 690] width 69 height 28
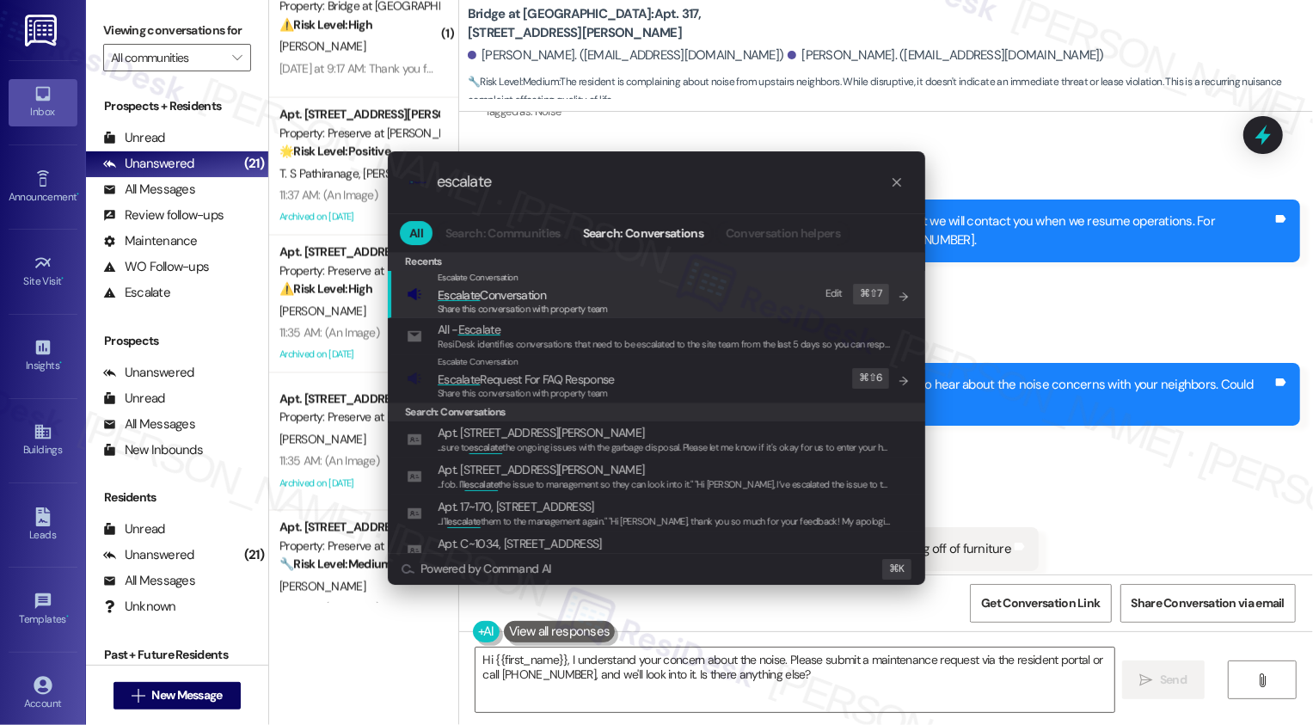
type input "escalate"
click at [525, 310] on span "Share this conversation with property team" at bounding box center [523, 309] width 170 height 12
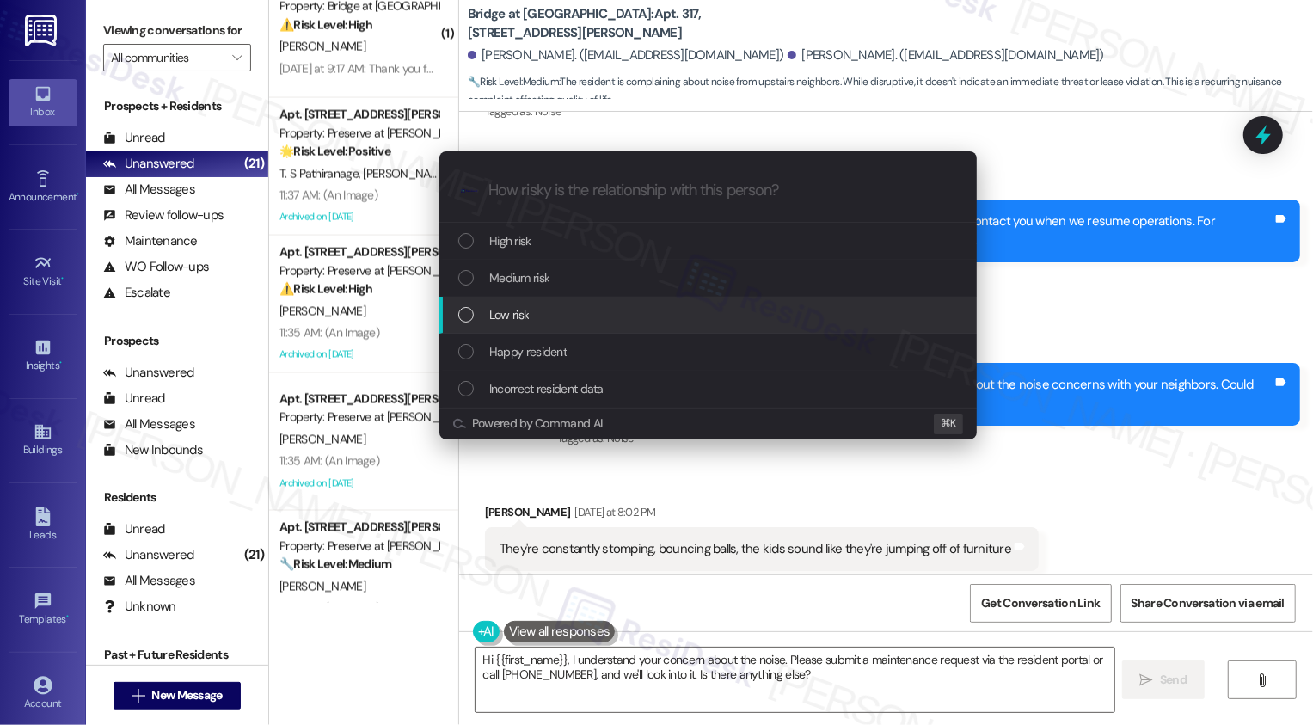
click at [517, 323] on span "Low risk" at bounding box center [509, 314] width 40 height 19
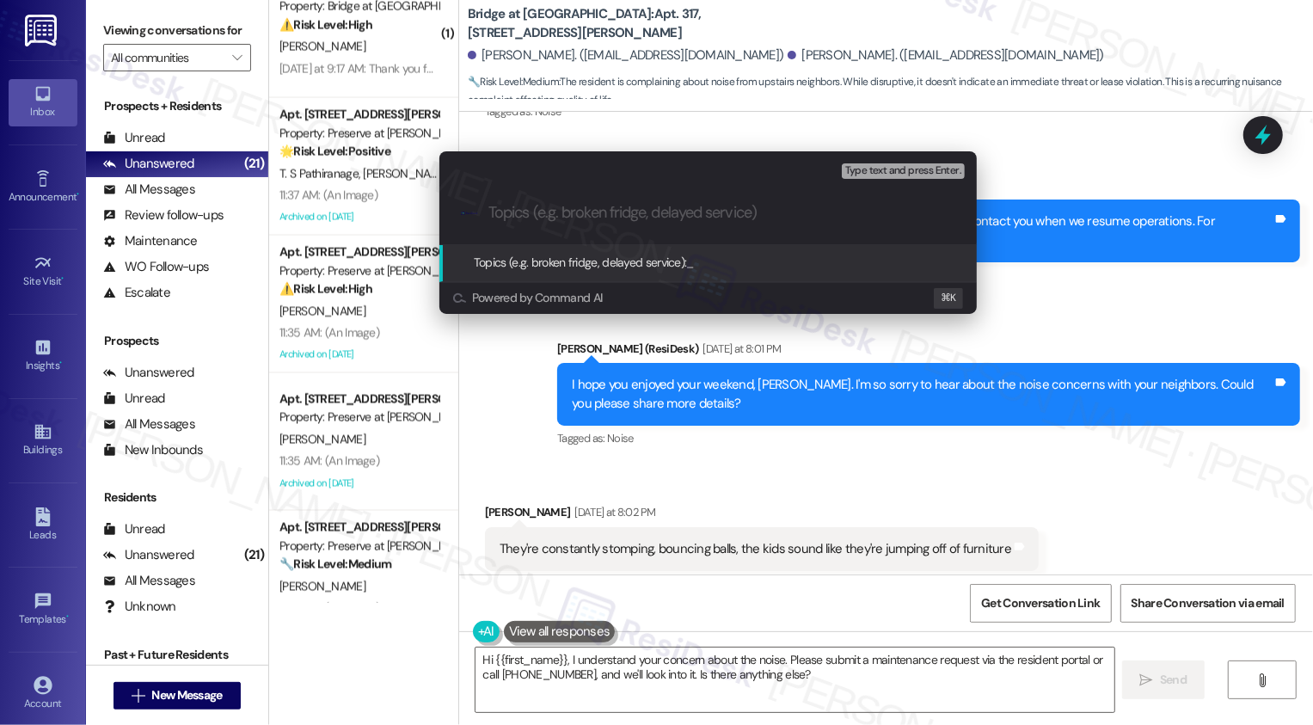
paste input "Bridge at Volente: Apt. 317, [STREET_ADDRESS][PERSON_NAME]"
type input "Bridge at Volente: Apt. 317, [STREET_ADDRESS][PERSON_NAME]"
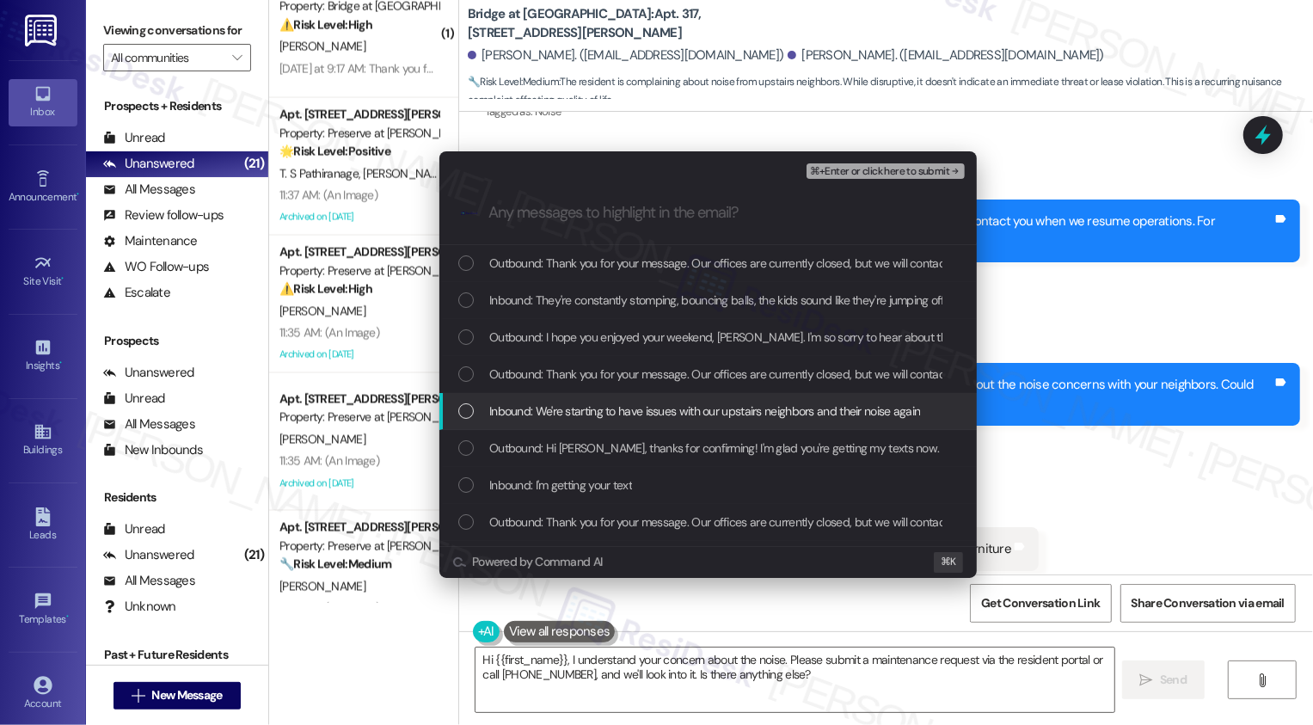
click at [1266, 456] on div "Escalate Conversation Low risk Bridge at Volente: Apt. 317, [STREET_ADDRESS][PE…" at bounding box center [656, 362] width 1313 height 725
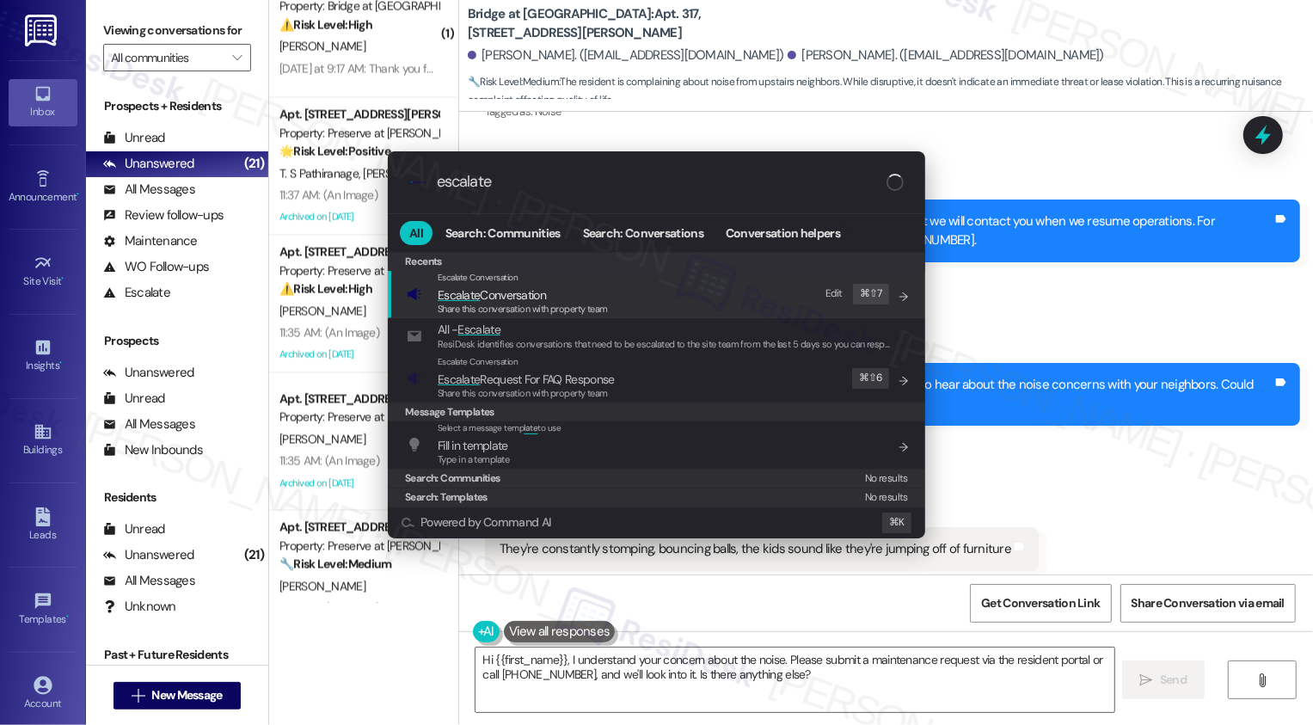
type input "escalate"
click at [557, 291] on span "Escalate Conversation" at bounding box center [523, 295] width 170 height 19
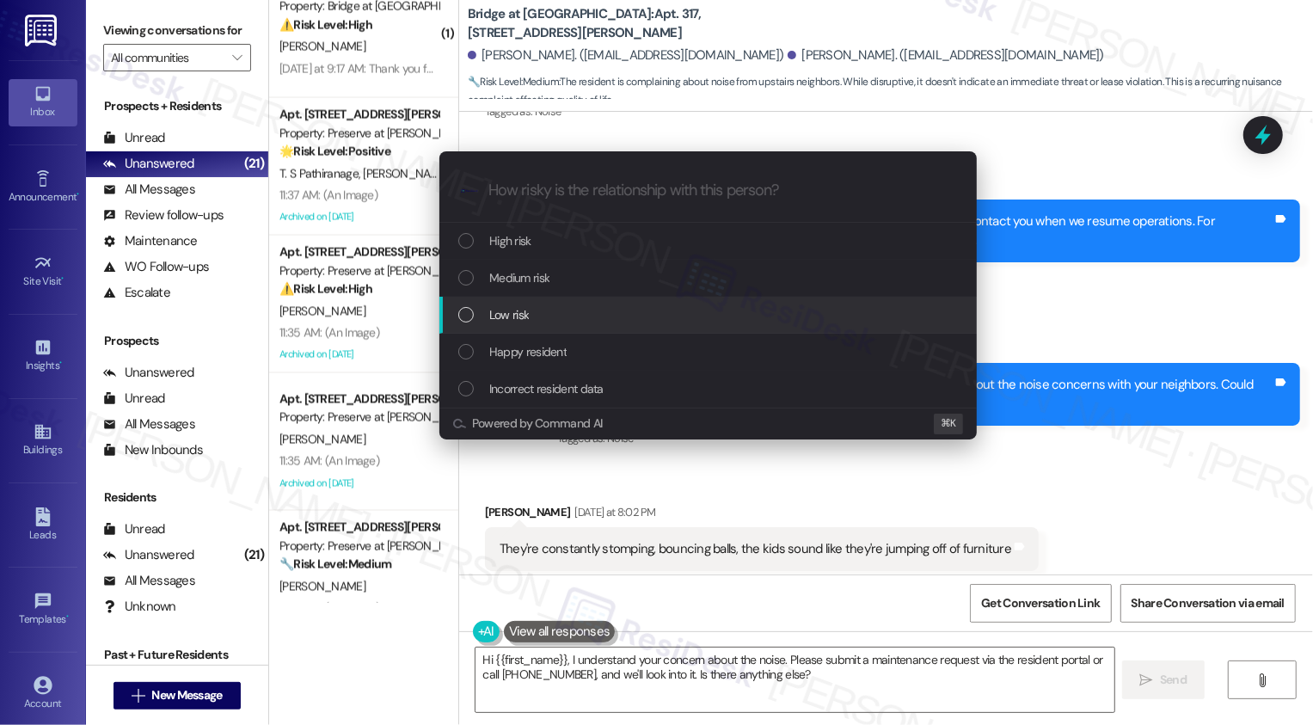
click at [524, 315] on span "Low risk" at bounding box center [509, 314] width 40 height 19
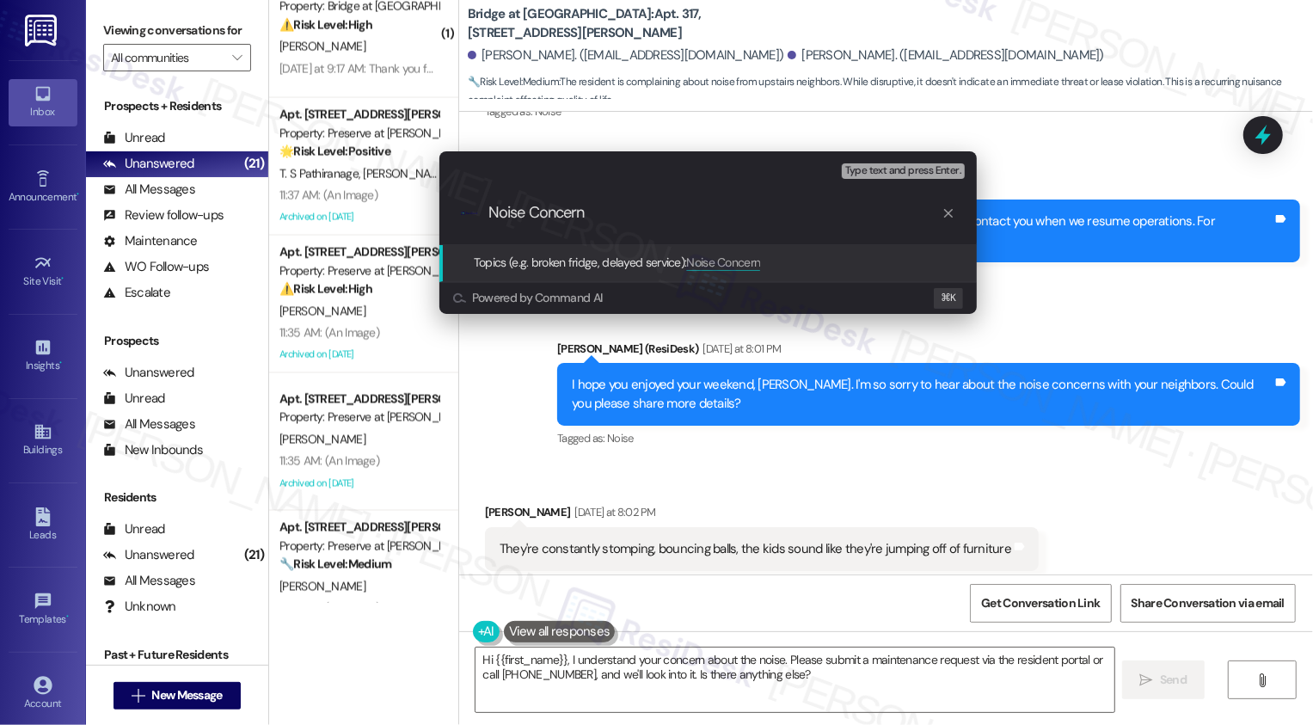
type input "Noise Concerns"
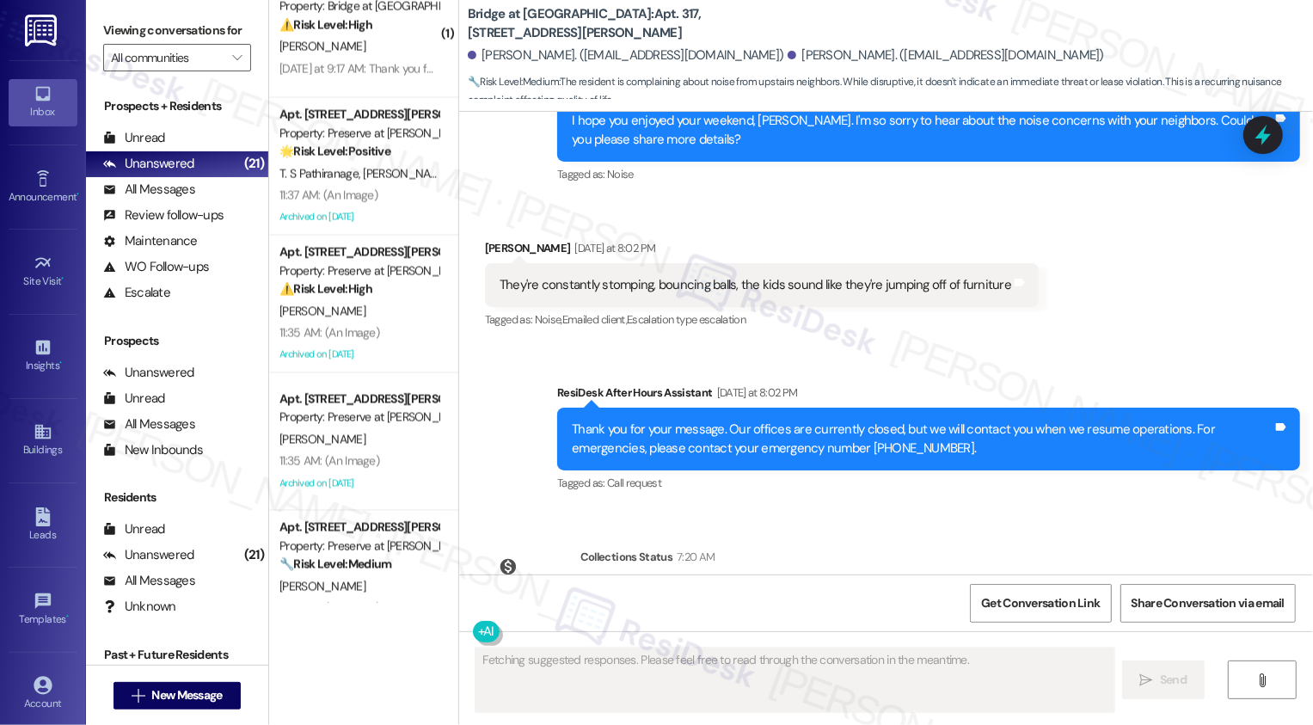
scroll to position [3125, 0]
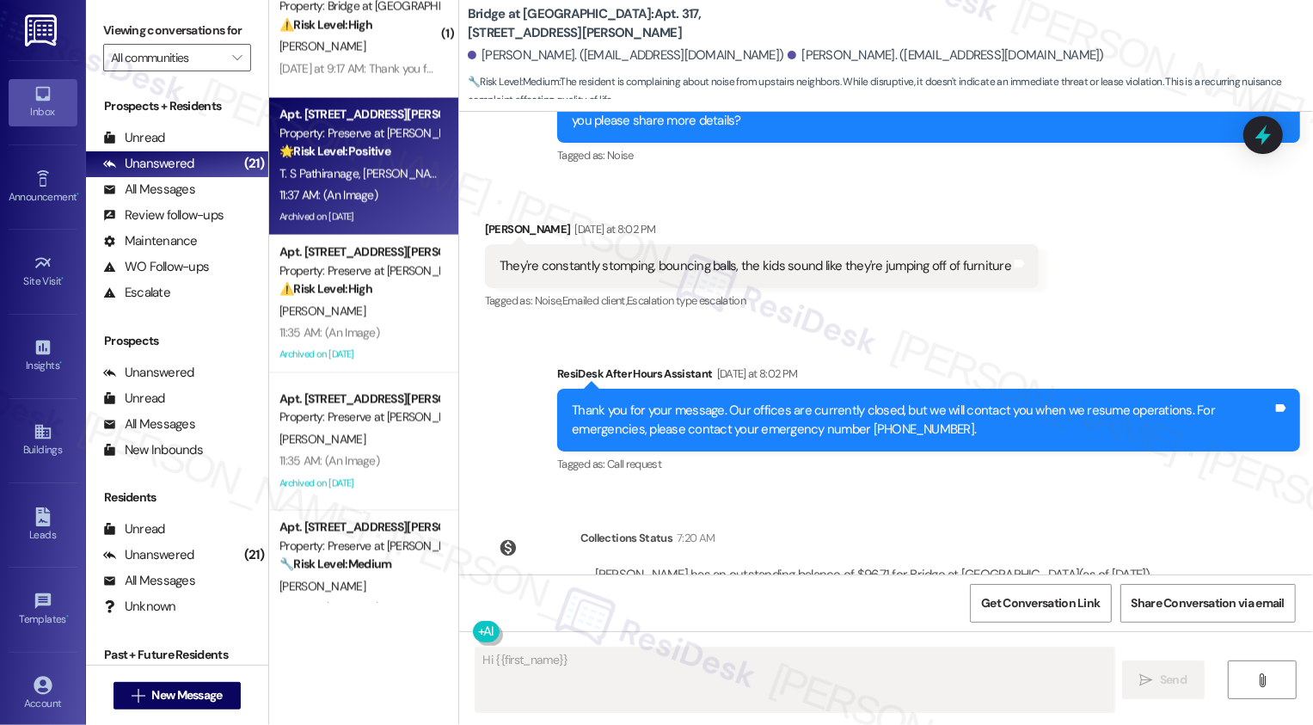
type textarea "Hi {{first_name}},"
click at [403, 200] on div "11:37 AM: (An Image) 11:37 AM: (An Image)" at bounding box center [359, 196] width 163 height 22
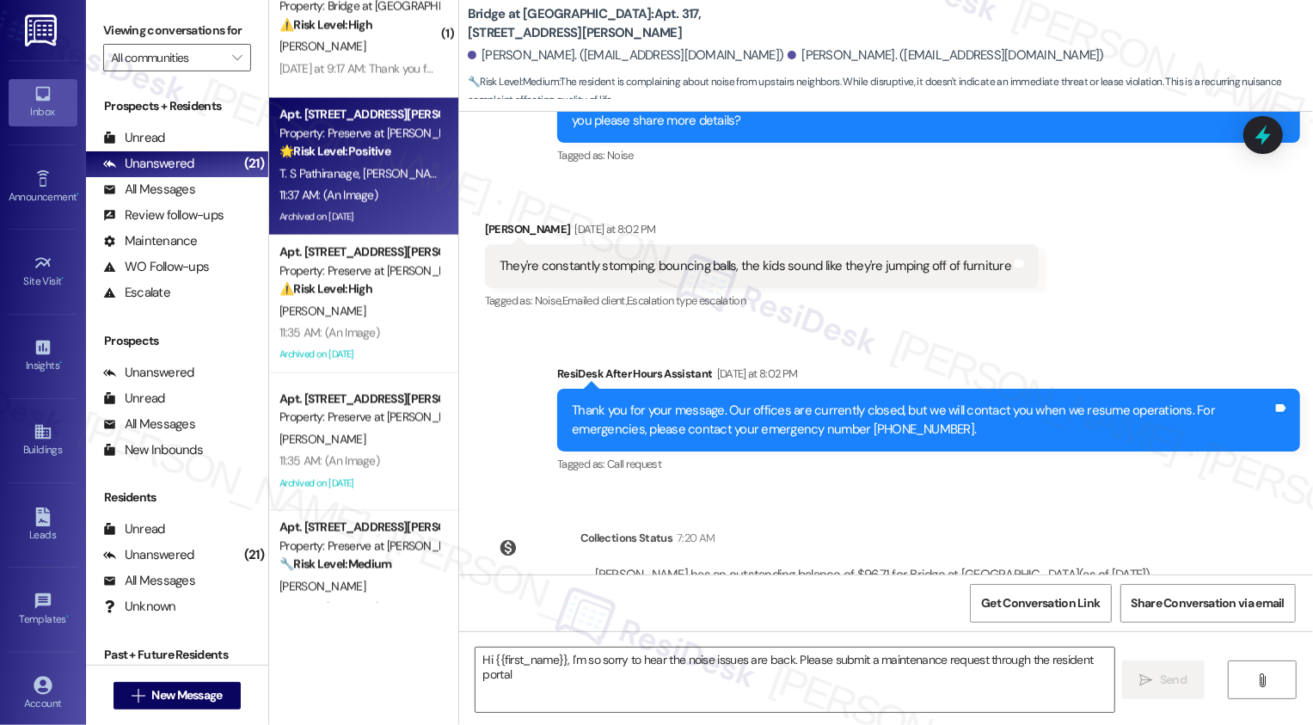
type textarea "Hi {{first_name}}, I'm so sorry to hear the noise issues are back. Please submi…"
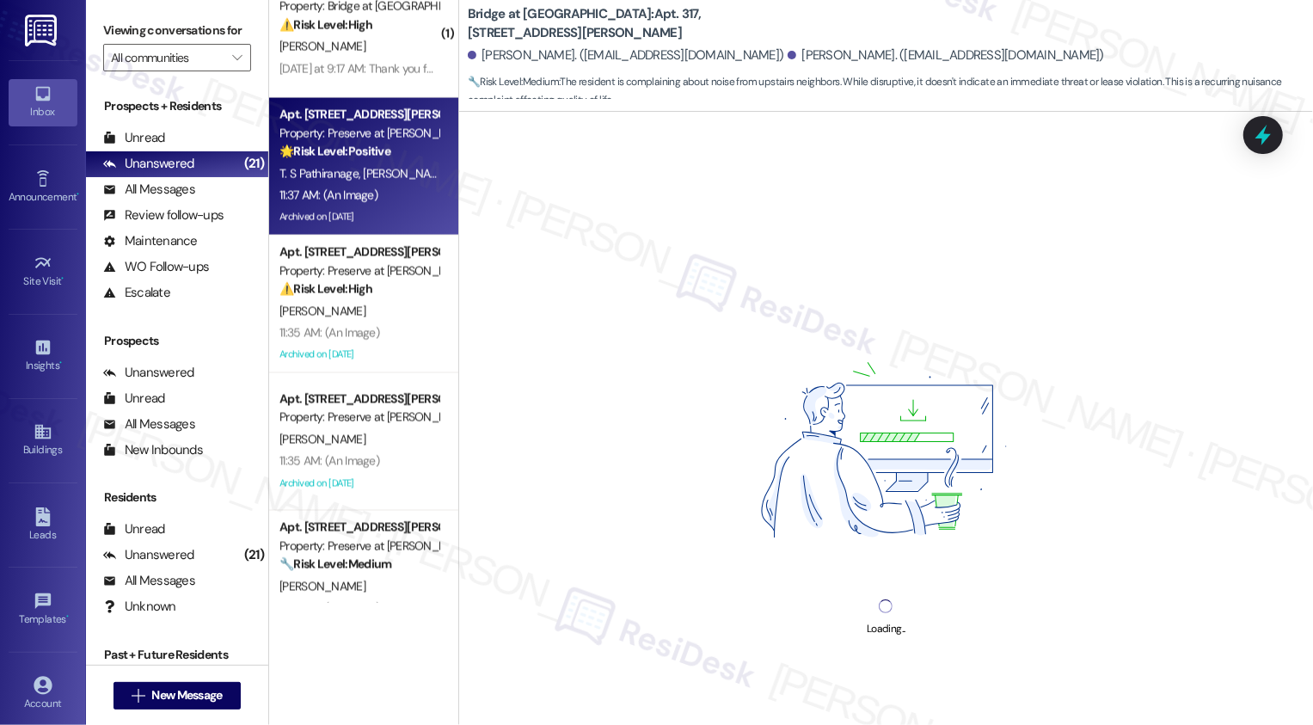
click at [403, 200] on div "11:37 AM: (An Image) 11:37 AM: (An Image)" at bounding box center [359, 196] width 163 height 22
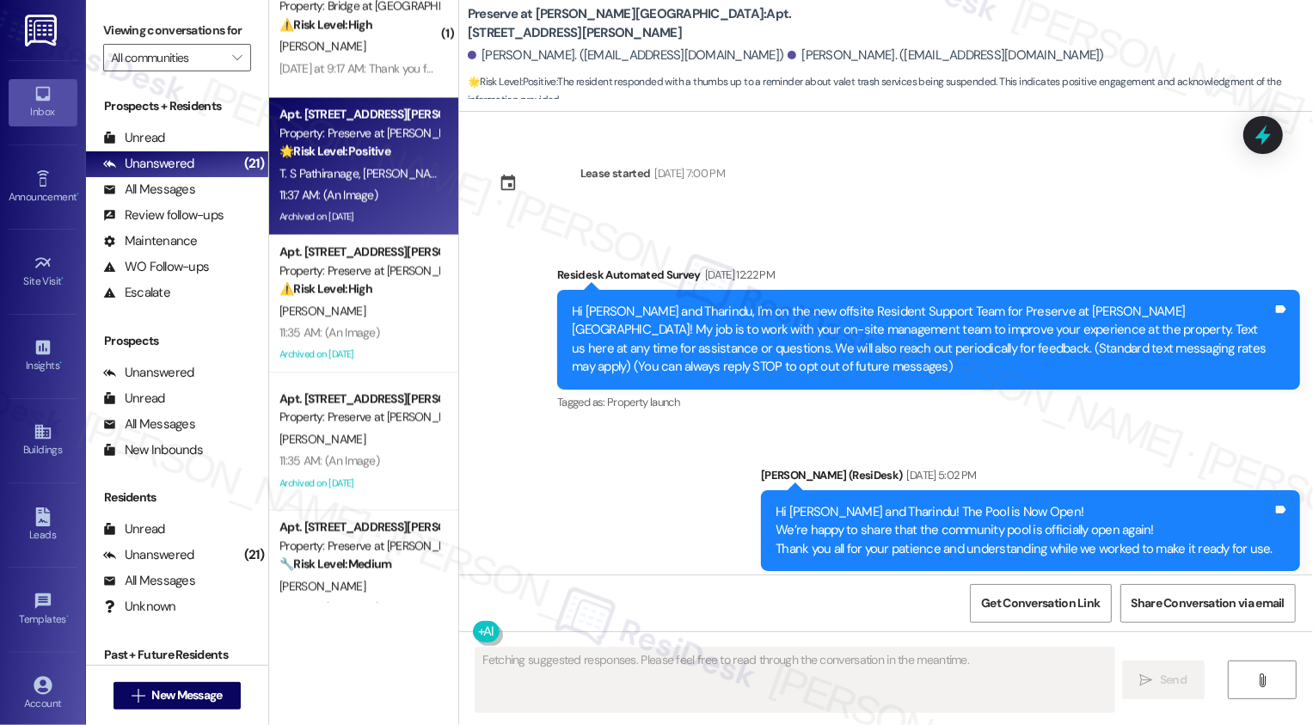
type textarea "Fetching suggested responses. Please feel free to read through the conversation…"
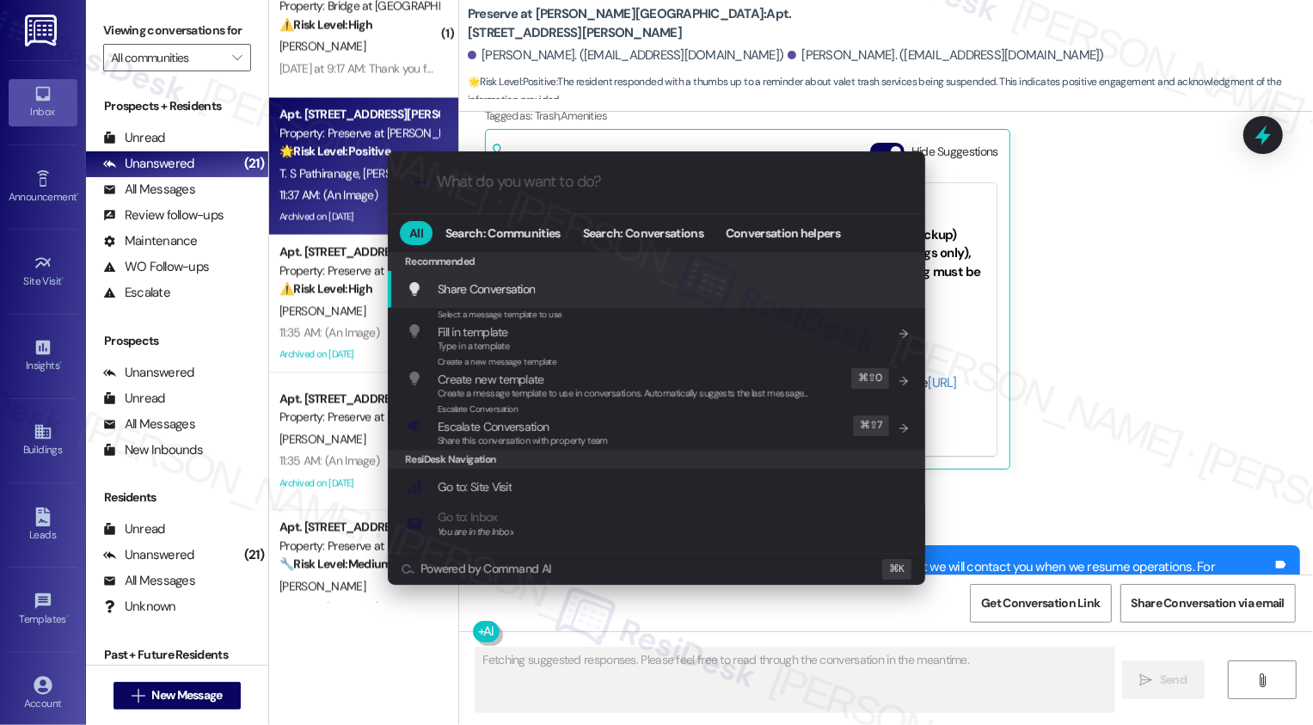
scroll to position [9799, 0]
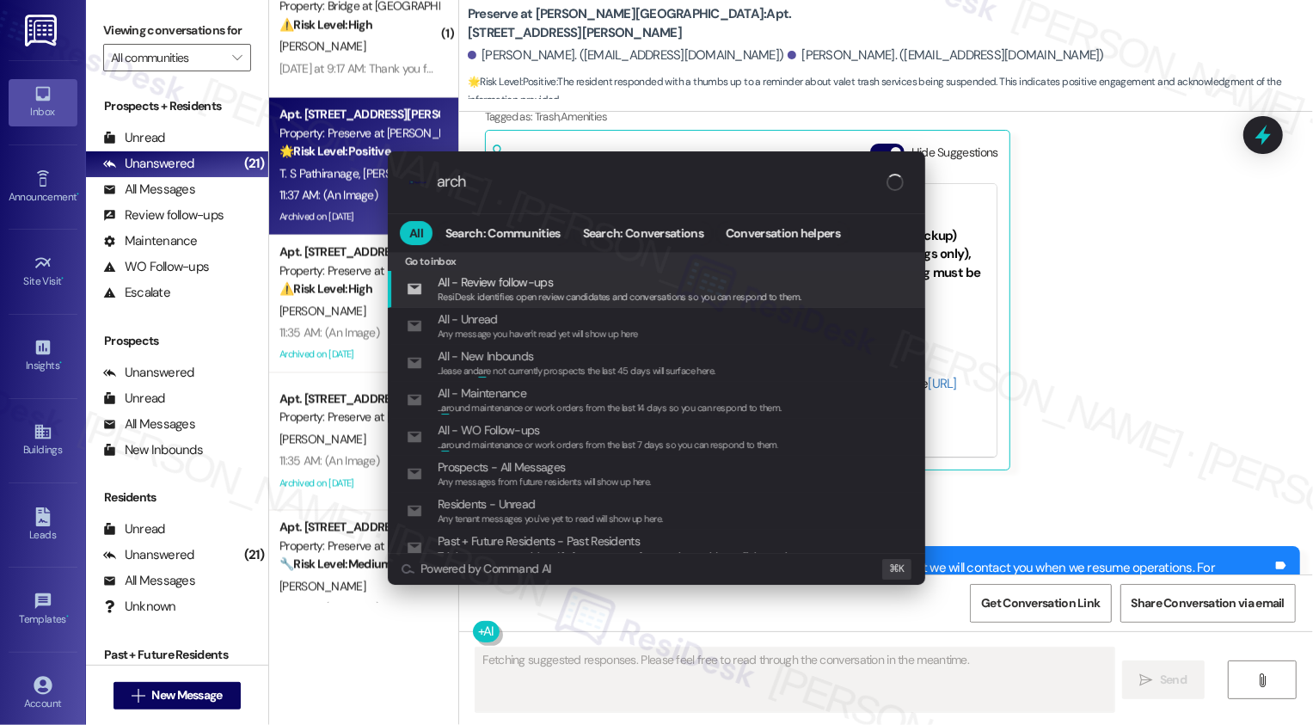
type input "archi"
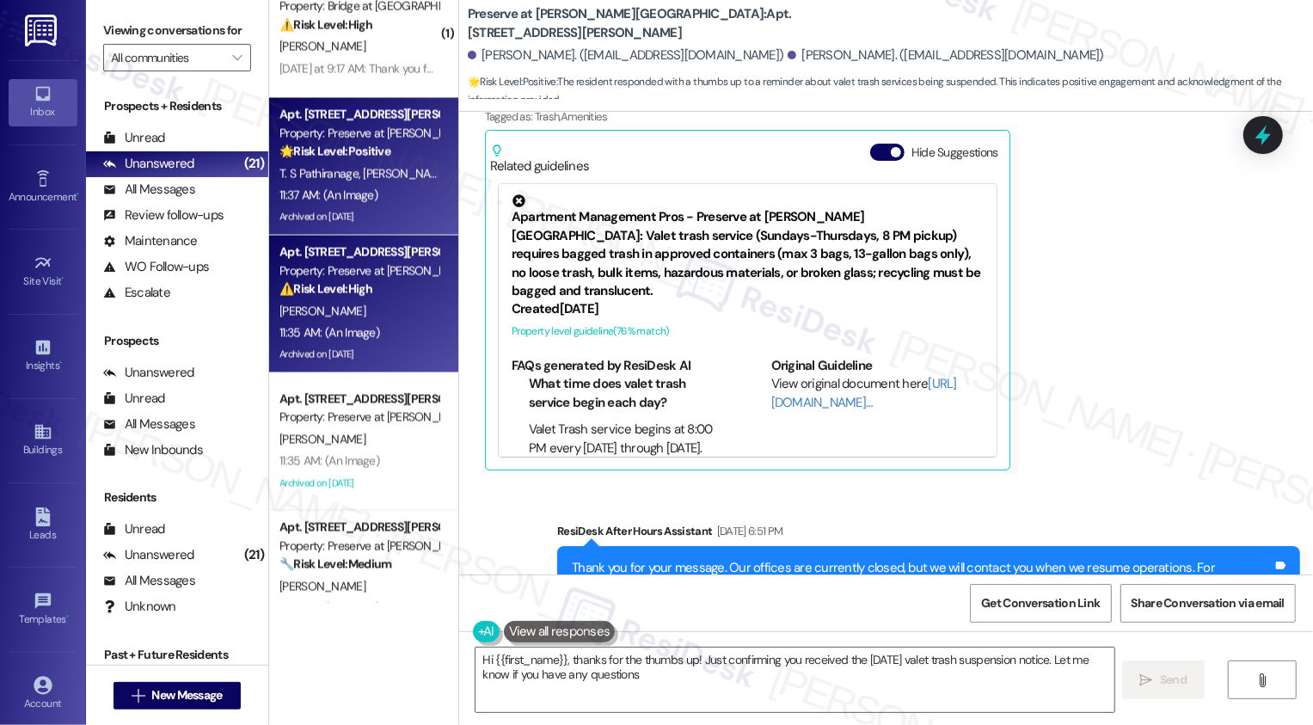
type textarea "Hi {{first_name}}, thanks for the thumbs up! Just confirming you received the […"
click at [412, 316] on div "[PERSON_NAME]" at bounding box center [359, 312] width 163 height 22
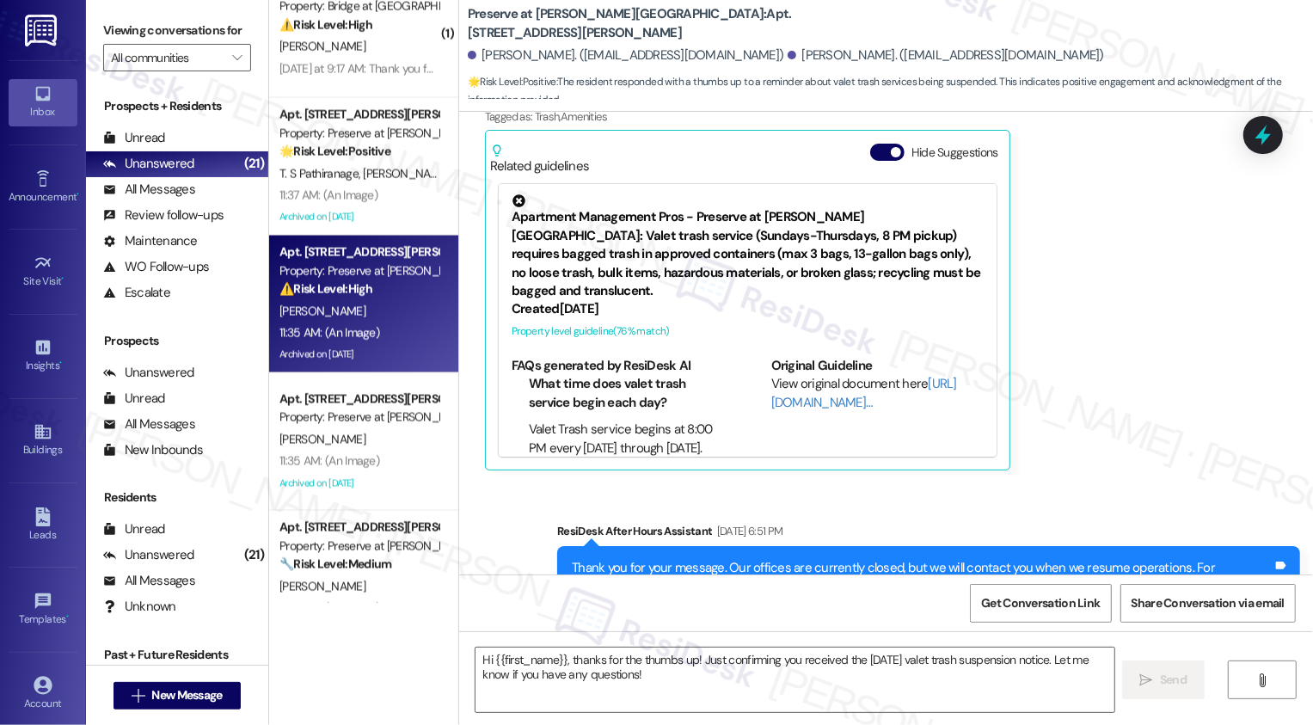
type textarea "Fetching suggested responses. Please feel free to read through the conversation…"
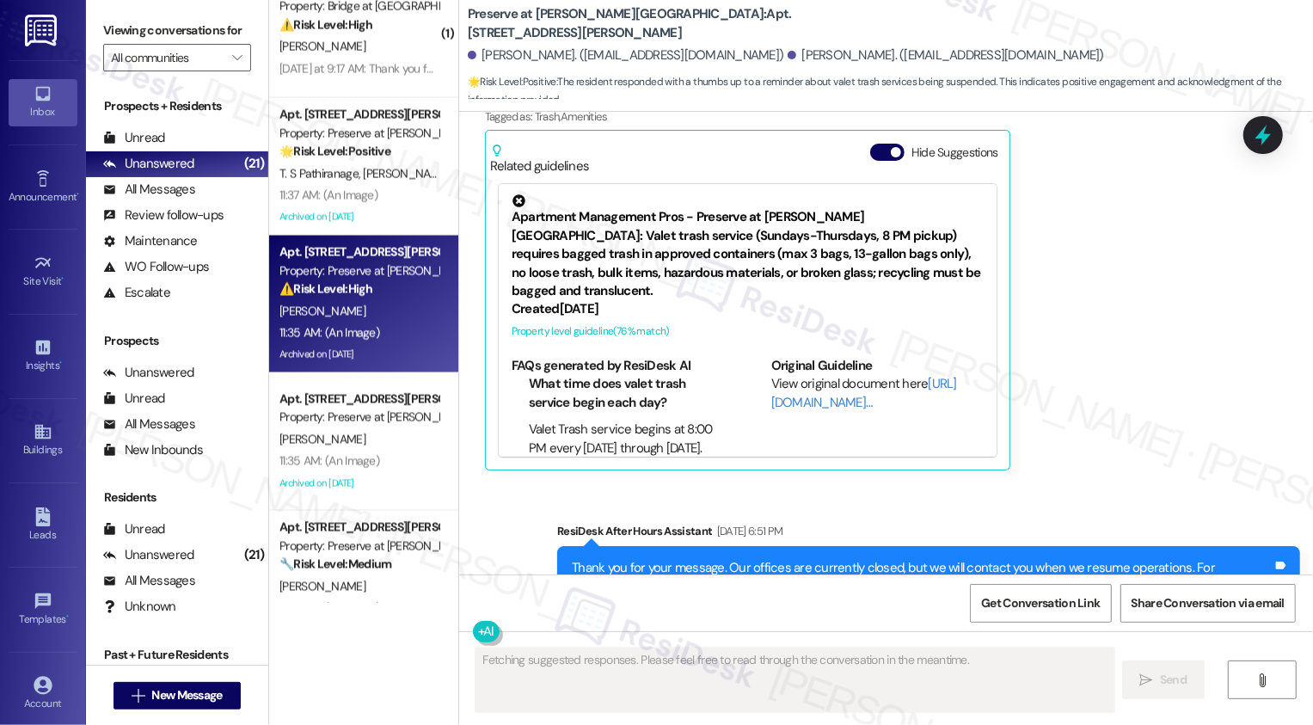
click at [412, 316] on div "[PERSON_NAME]" at bounding box center [359, 312] width 163 height 22
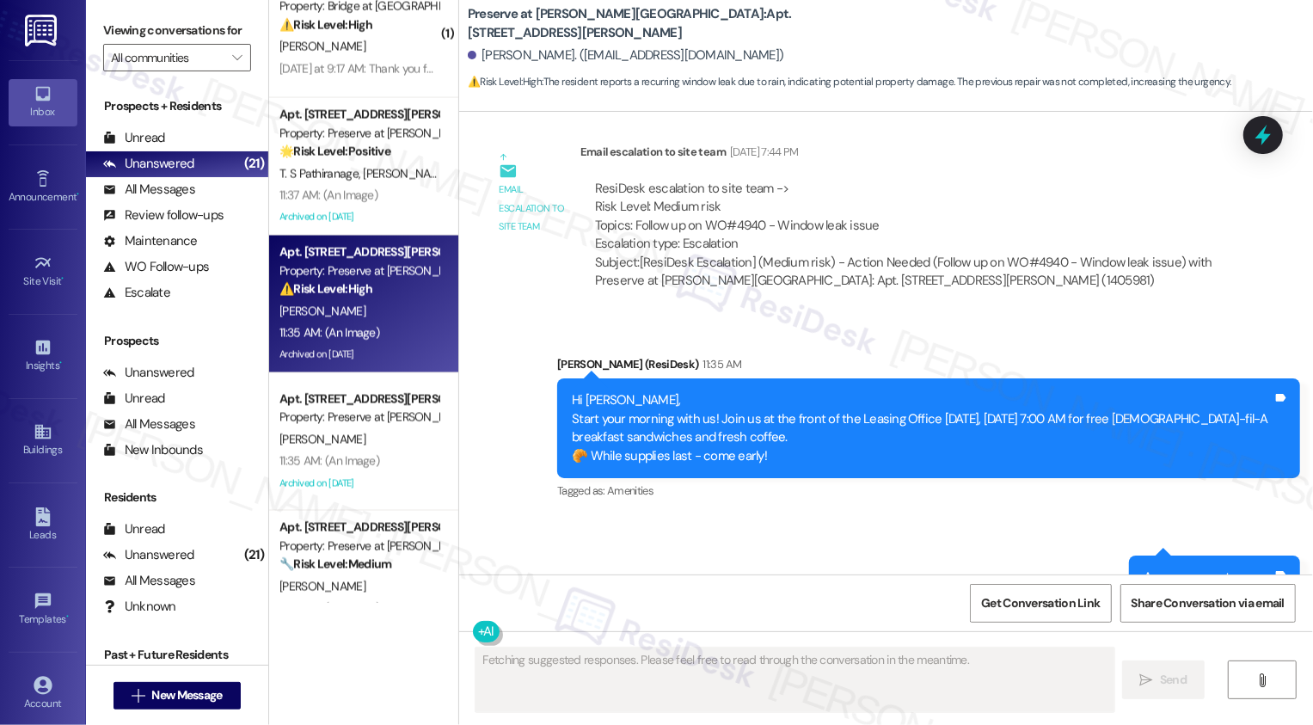
scroll to position [17390, 0]
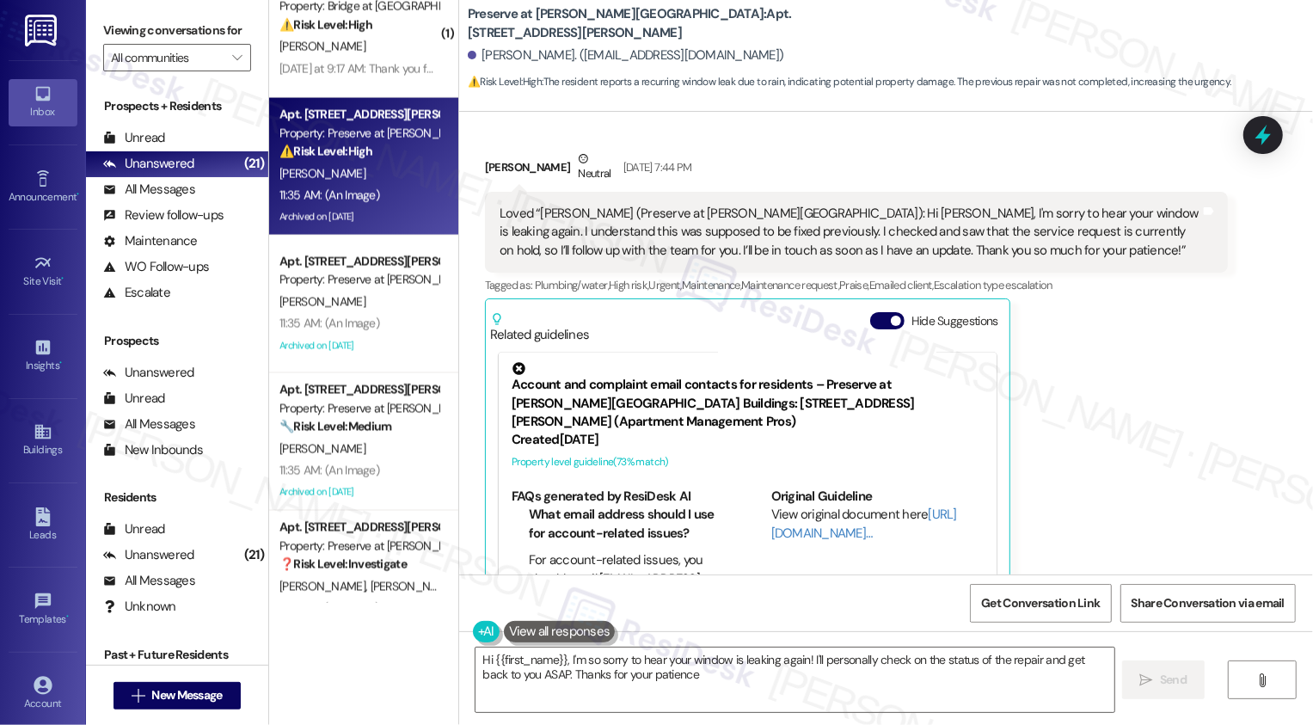
type textarea "Hi {{first_name}}, I'm so sorry to hear your window is leaking again! I'll pers…"
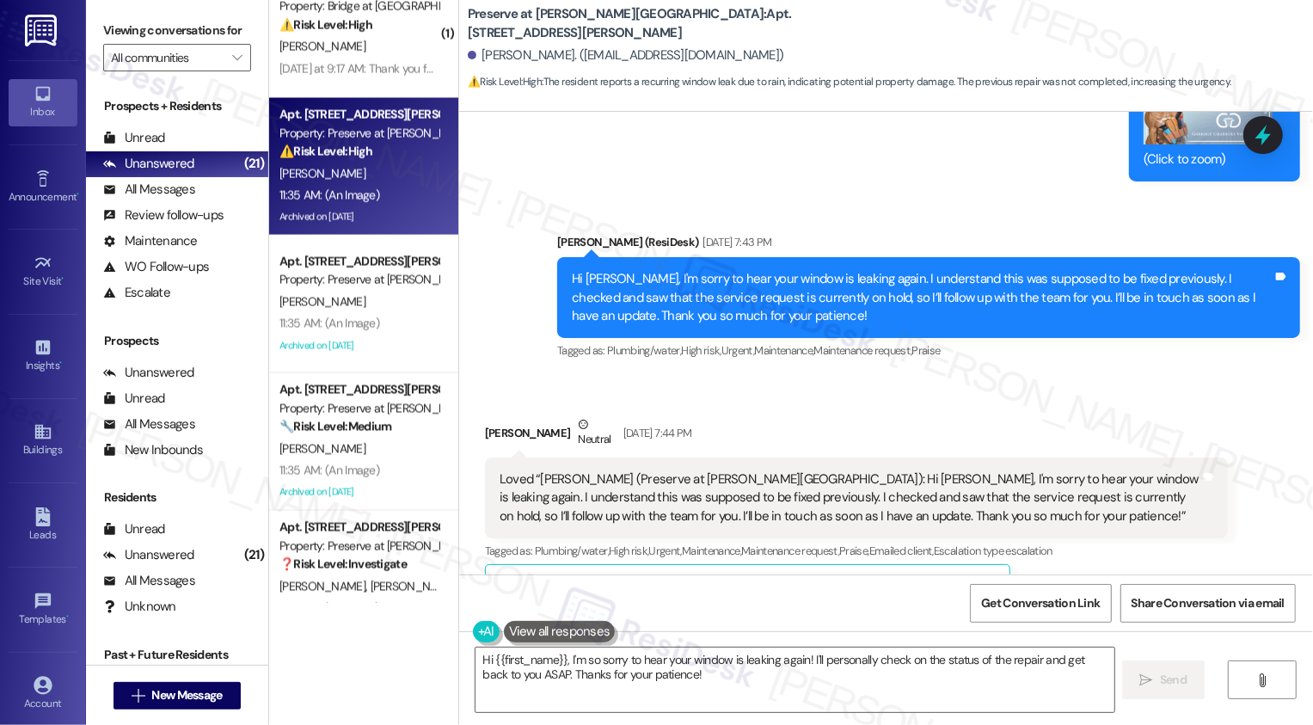
scroll to position [16508, 0]
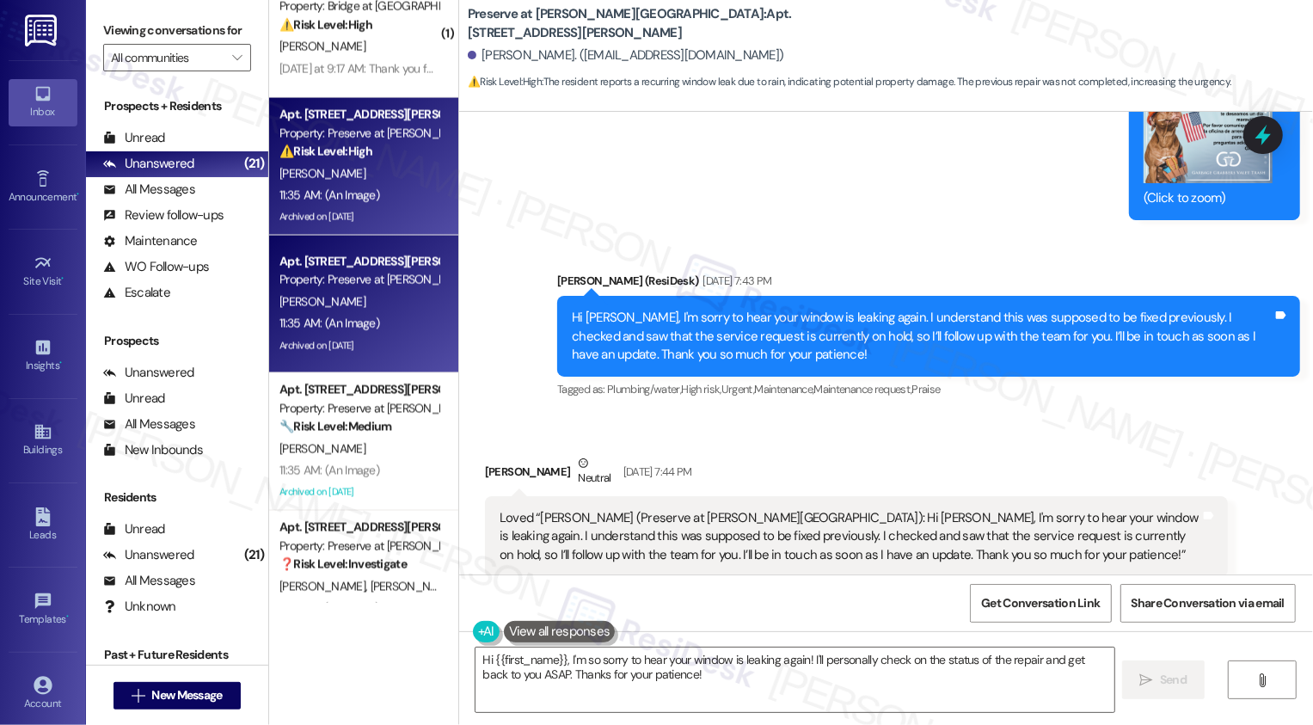
click at [430, 304] on div "Apt. 1022, [STREET_ADDRESS][PERSON_NAME] Property: Preserve at [PERSON_NAME][GE…" at bounding box center [363, 305] width 189 height 138
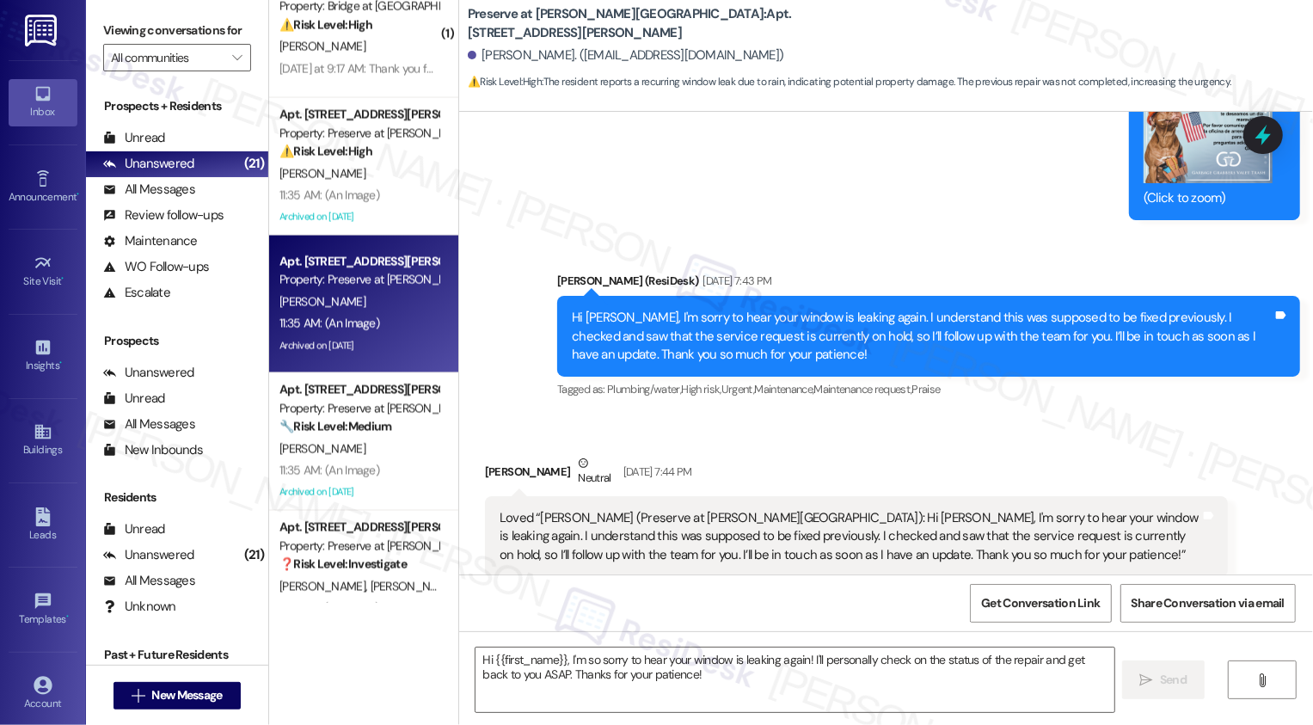
type textarea "Fetching suggested responses. Please feel free to read through the conversation…"
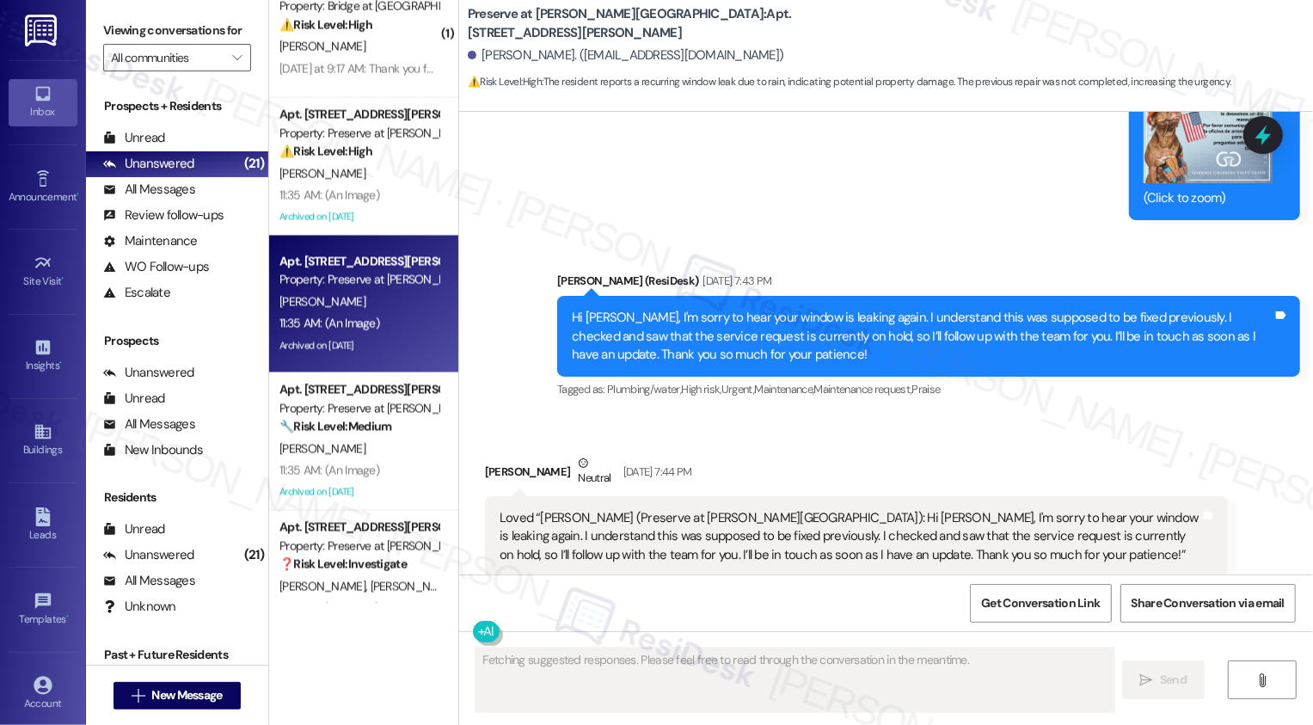
click at [430, 304] on div "Apt. 1022, [STREET_ADDRESS][PERSON_NAME] Property: Preserve at [PERSON_NAME][GE…" at bounding box center [363, 305] width 189 height 138
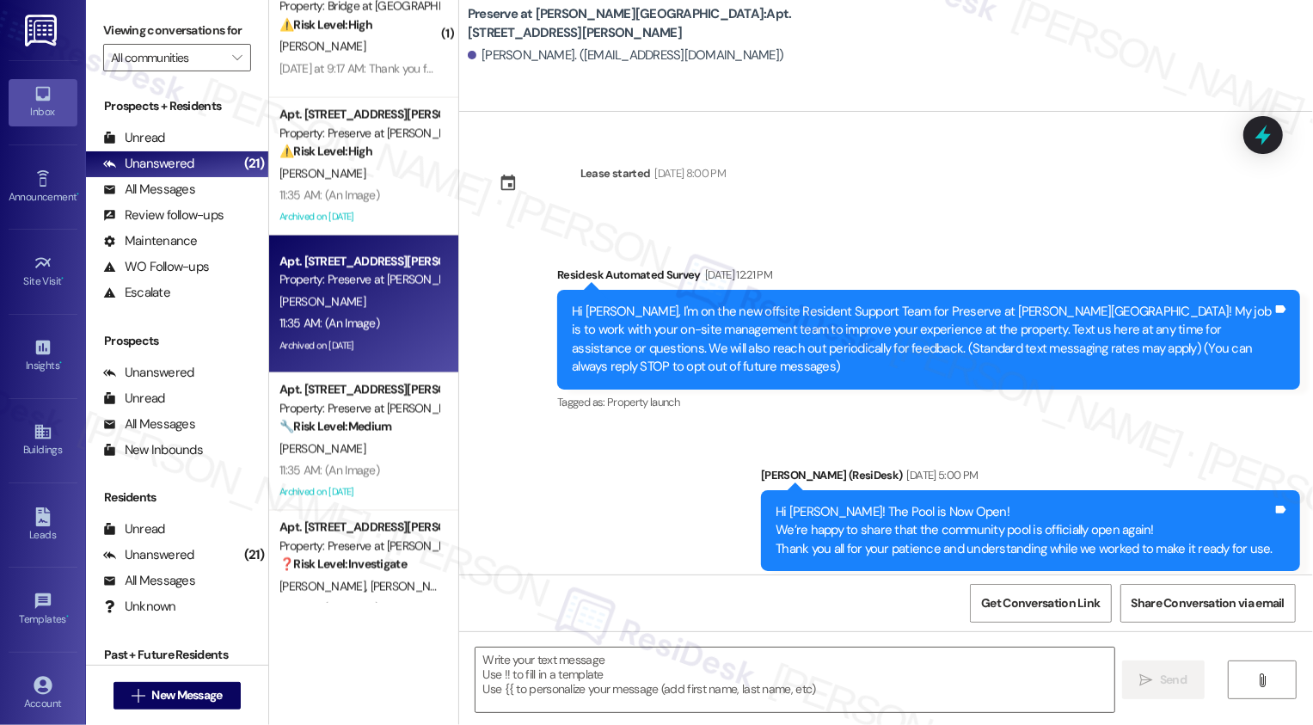
type textarea "Fetching suggested responses. Please feel free to read through the conversation…"
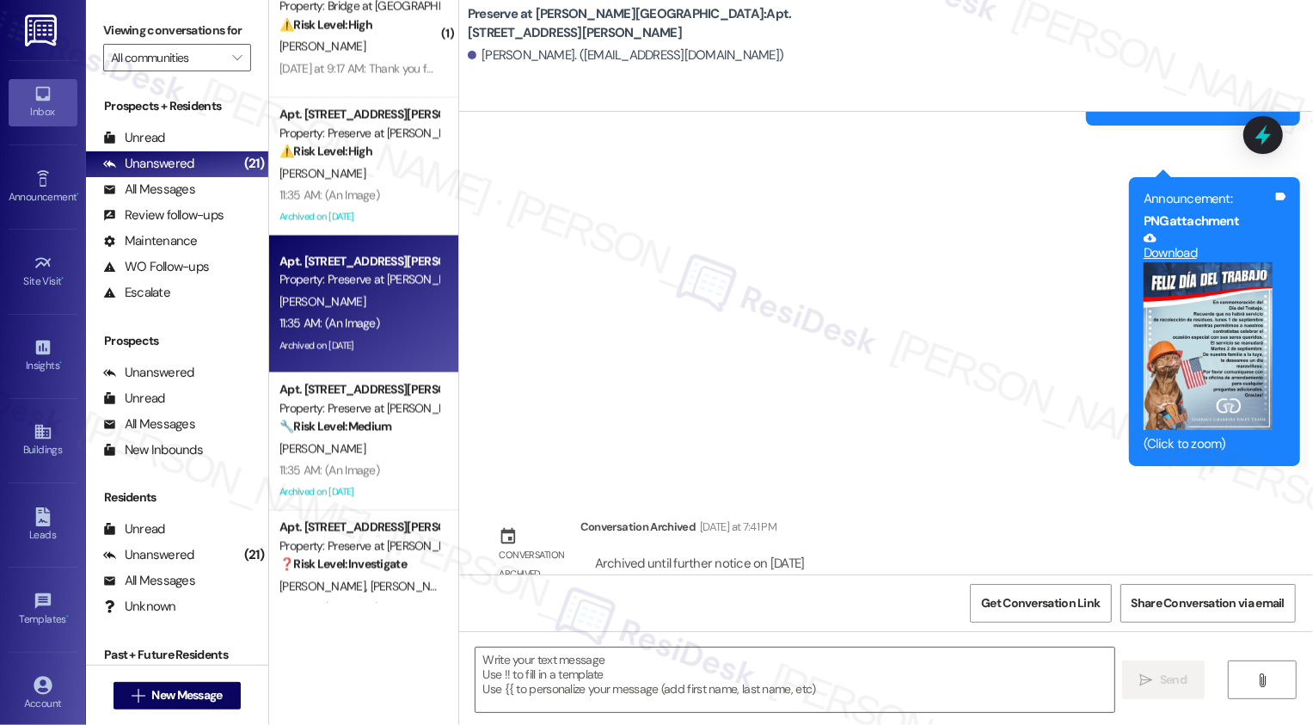
scroll to position [13645, 0]
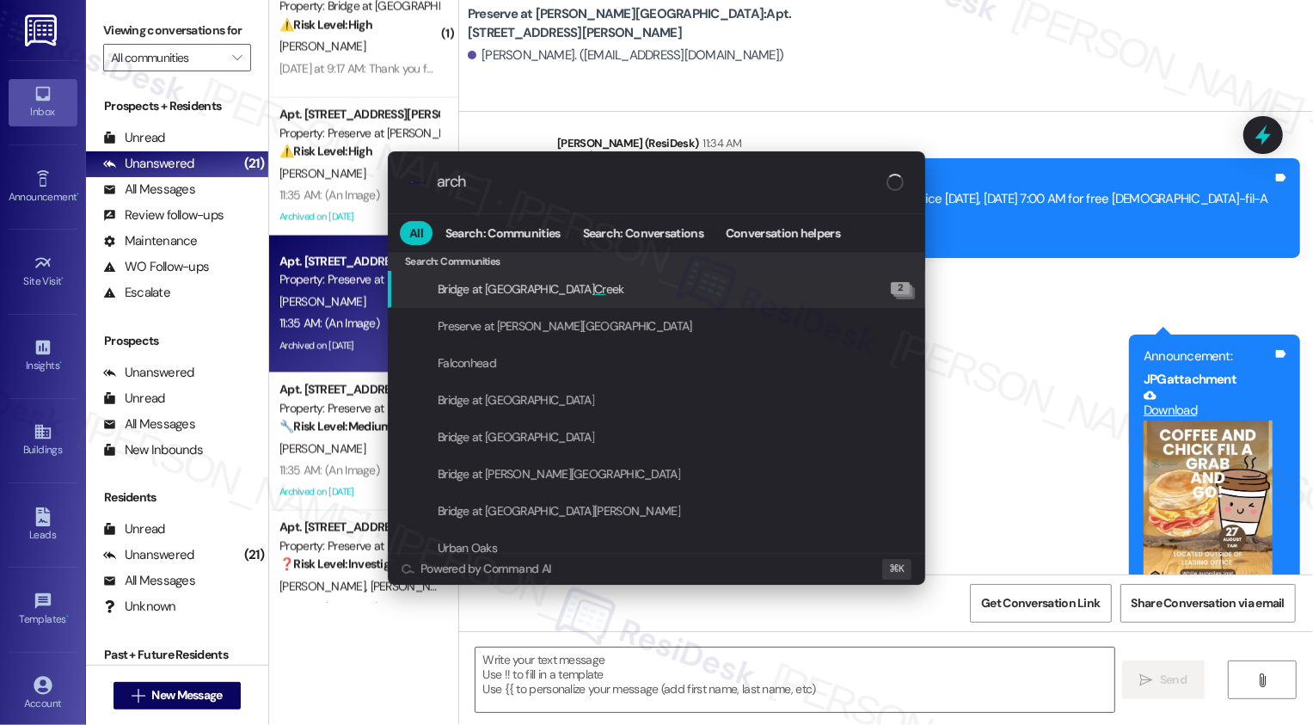
type input "archi"
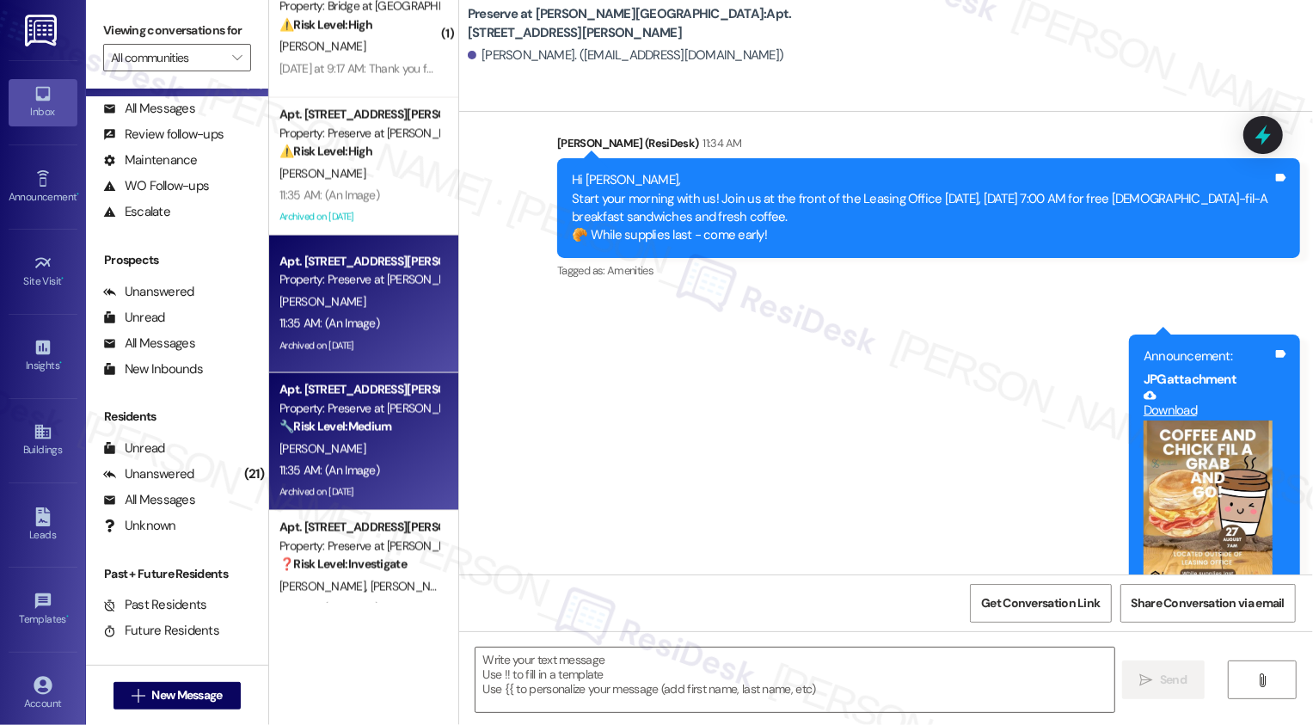
scroll to position [2149, 0]
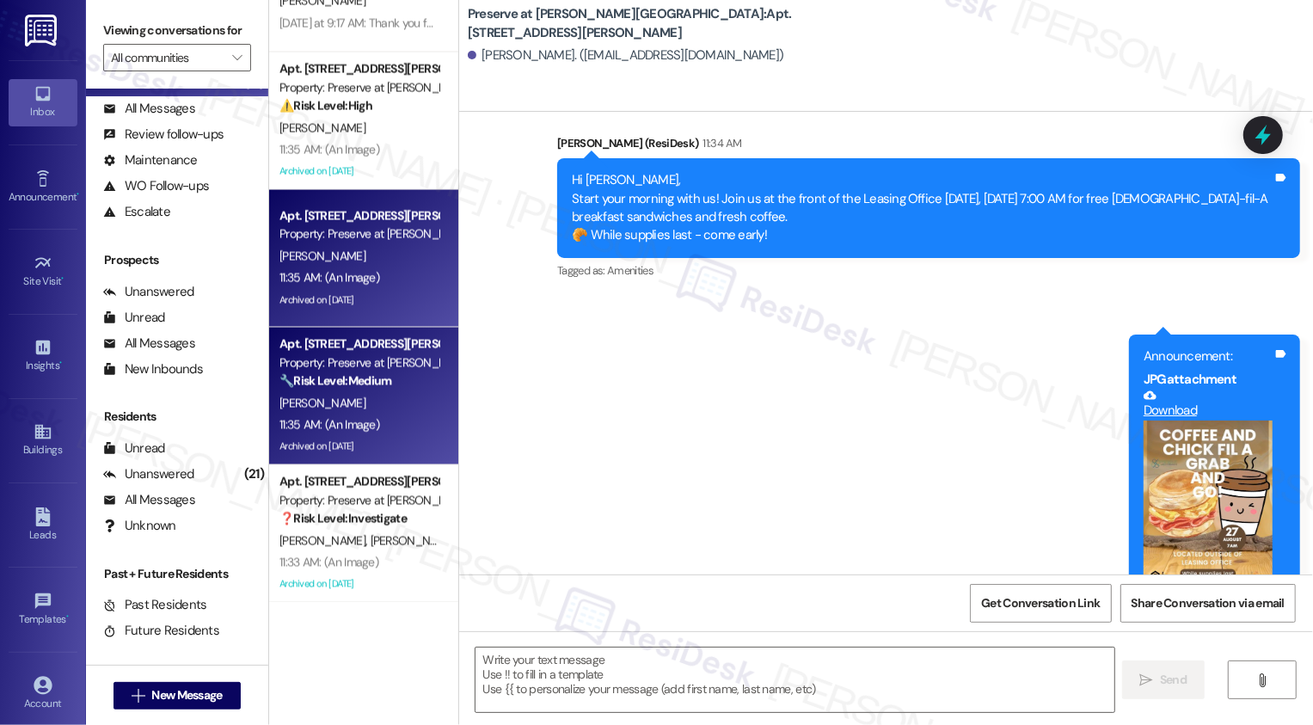
click at [412, 409] on div "[PERSON_NAME]" at bounding box center [359, 404] width 163 height 22
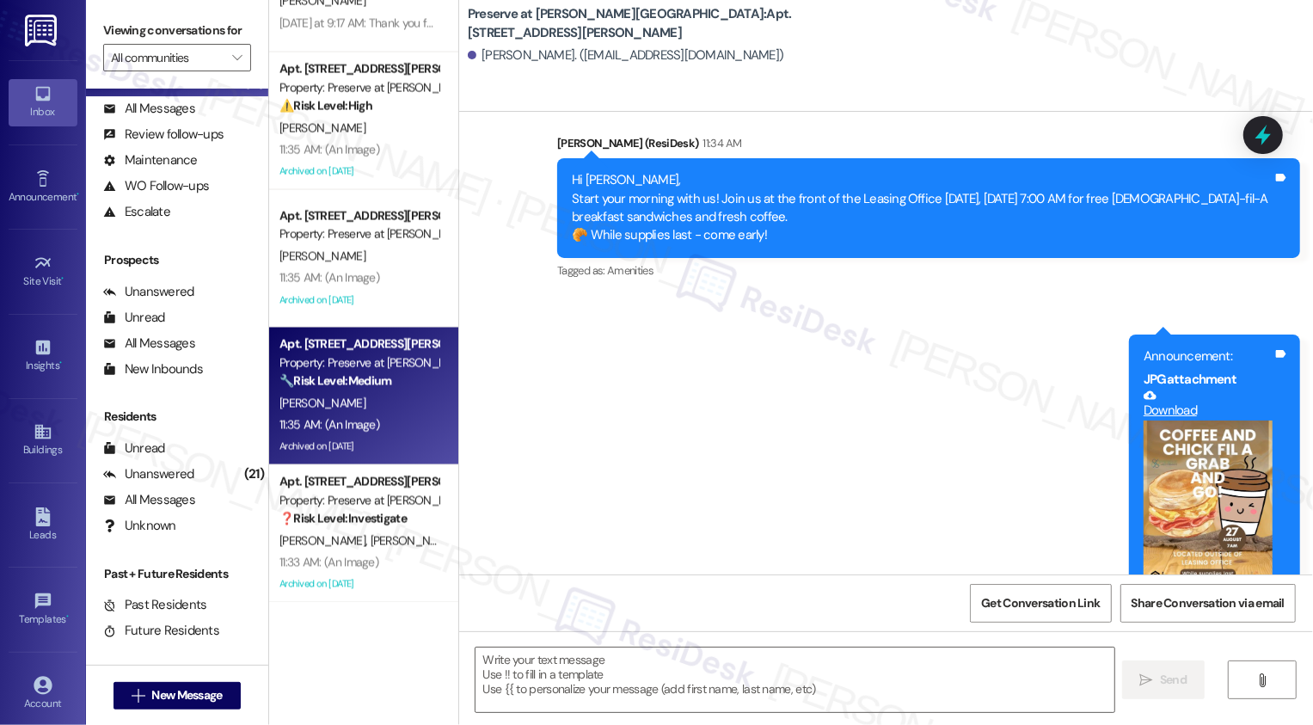
type textarea "Fetching suggested responses. Please feel free to read through the conversation…"
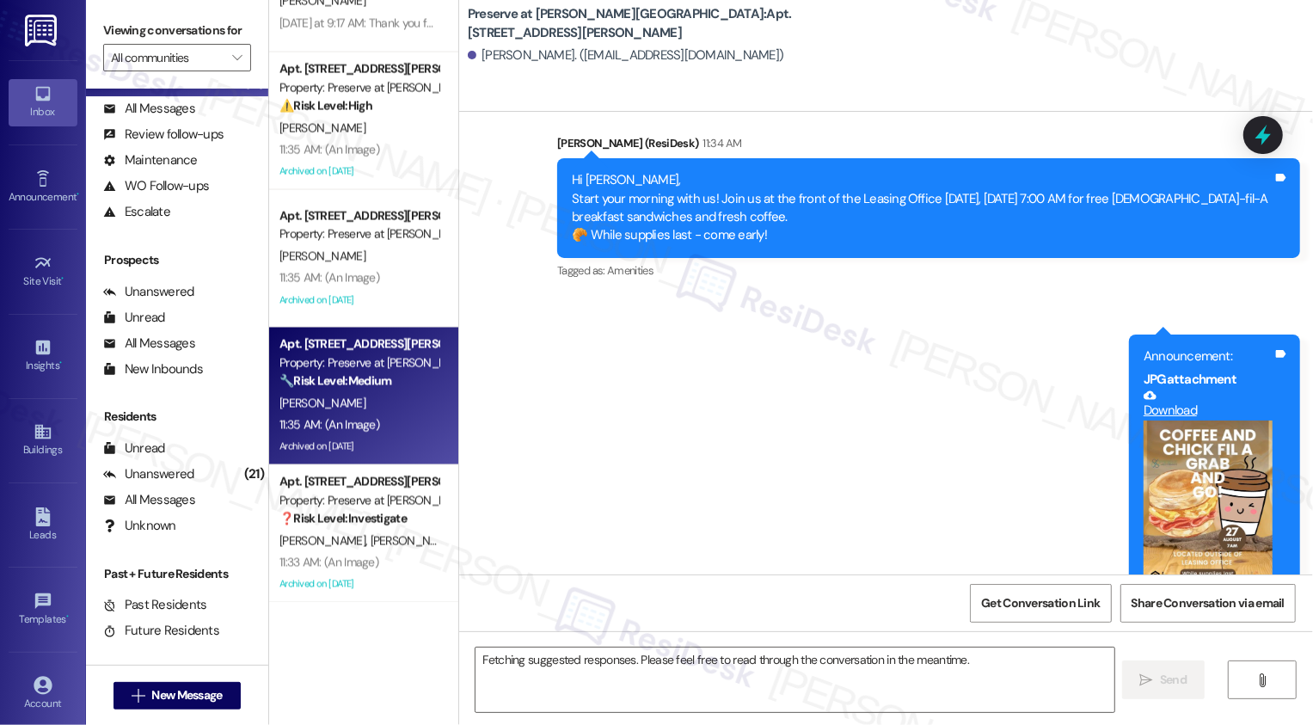
click at [412, 409] on div "[PERSON_NAME]" at bounding box center [359, 404] width 163 height 22
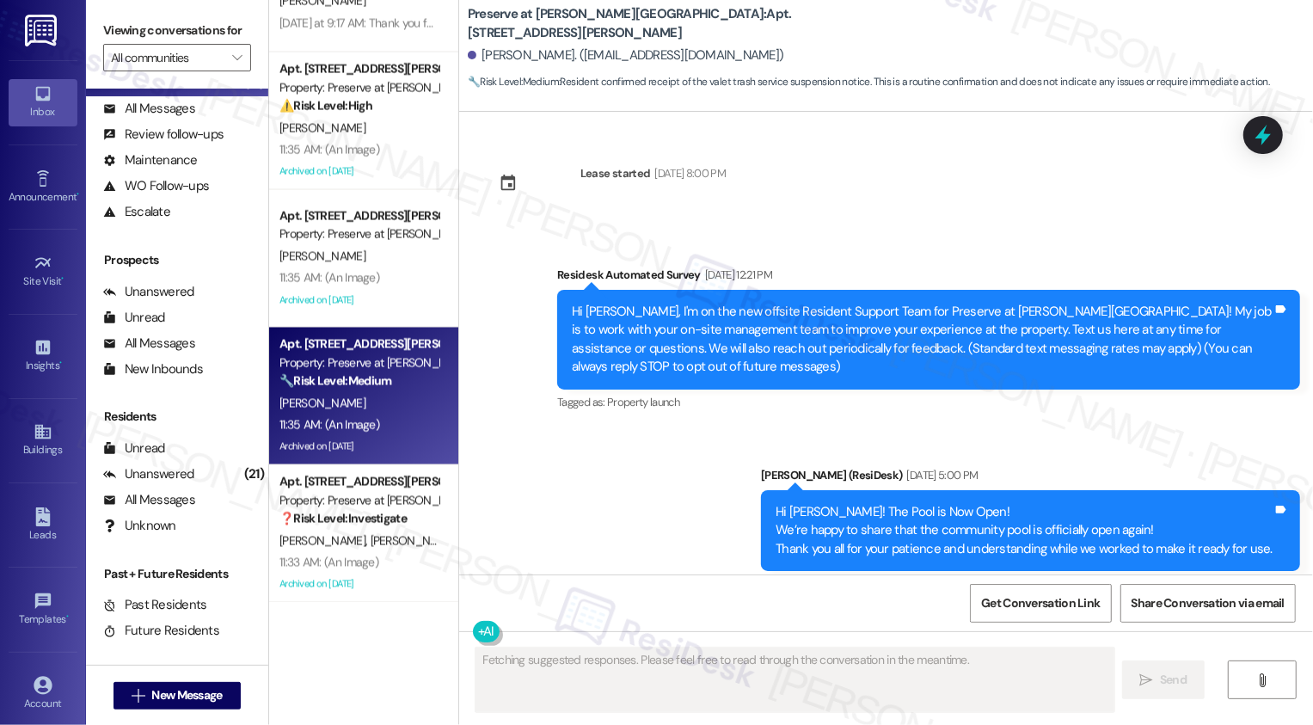
type textarea "Fetching suggested responses. Please feel free to read through the conversation…"
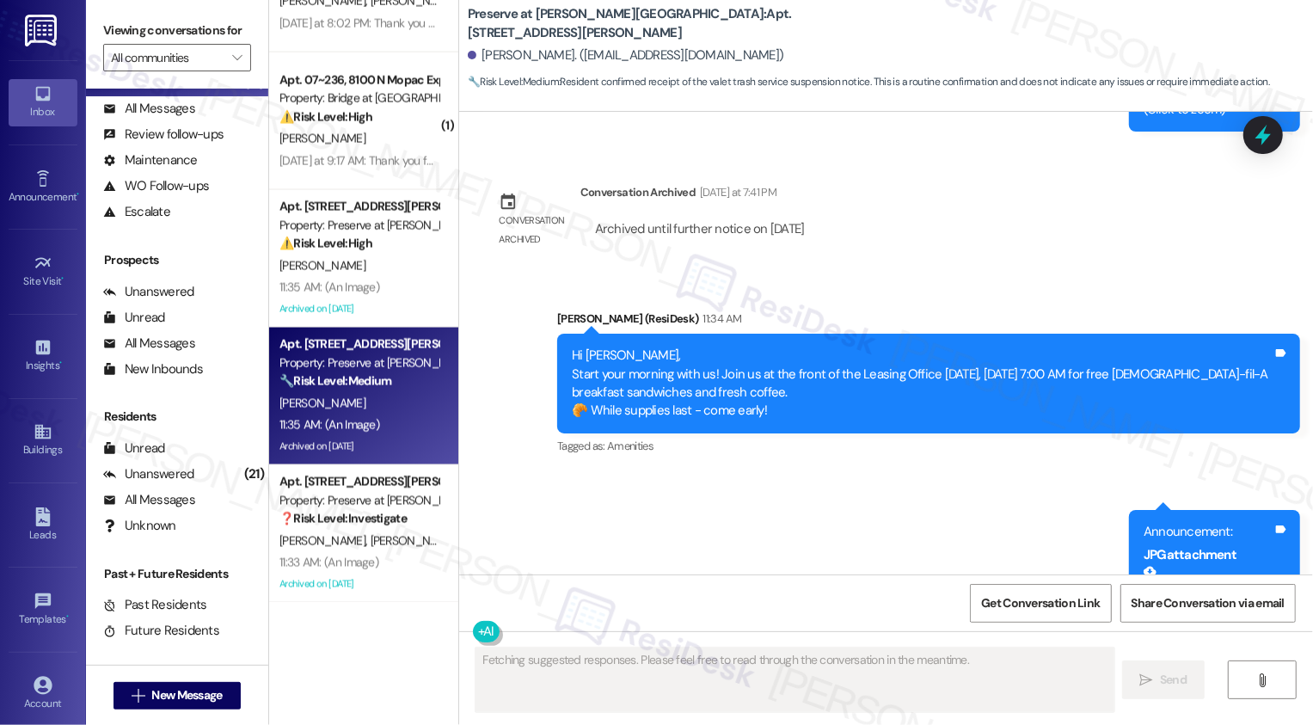
scroll to position [12312, 0]
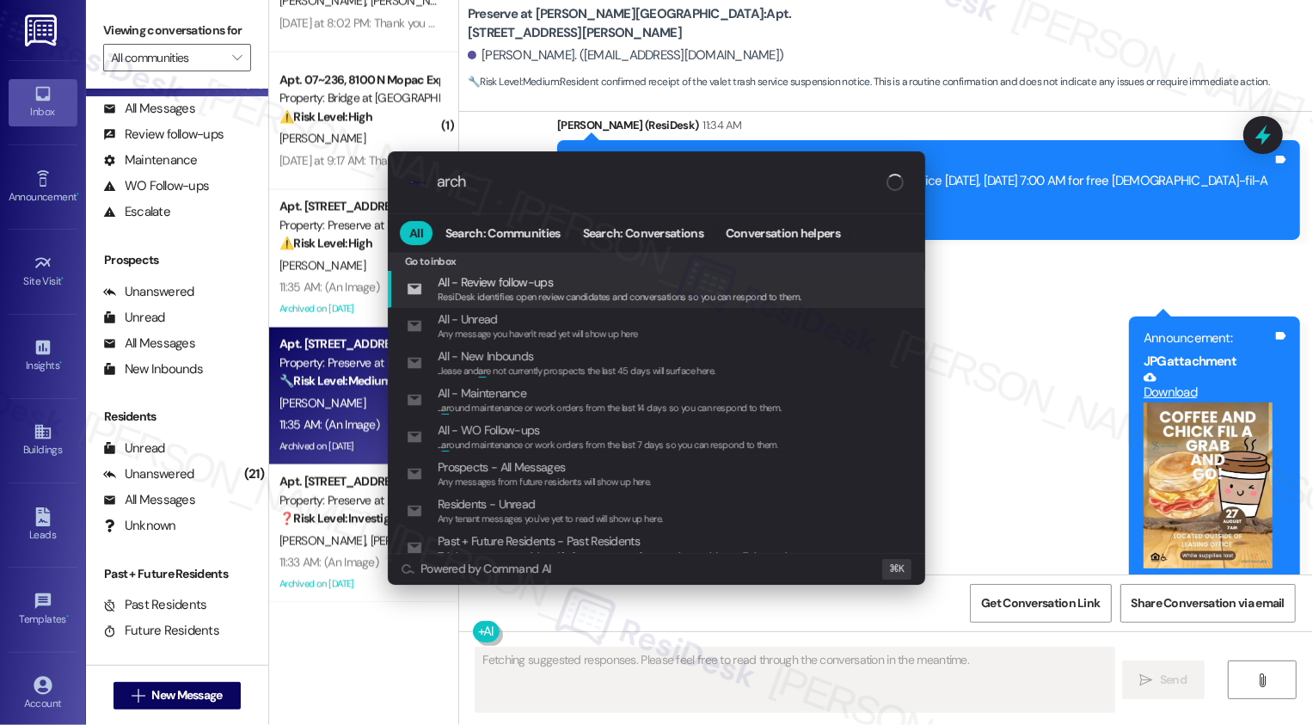
type input "archi"
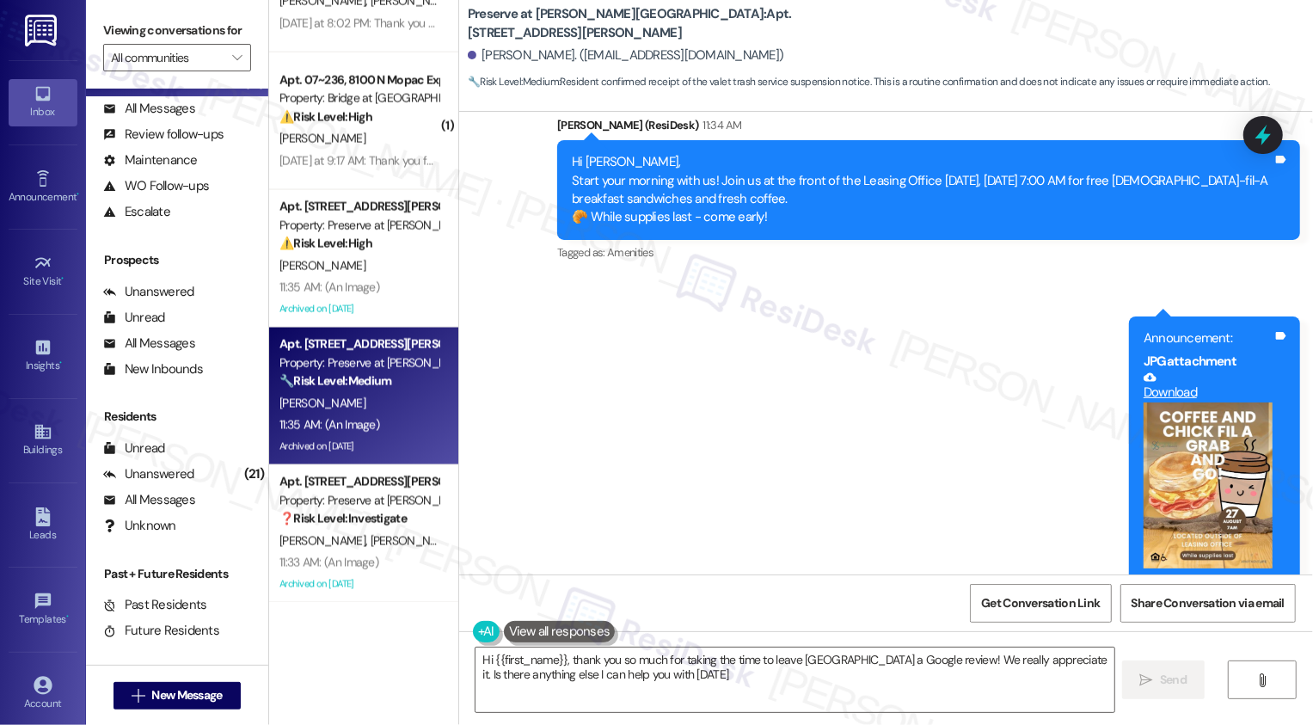
type textarea "Hi {{first_name}}, thank you so much for taking the time to leave [GEOGRAPHIC_D…"
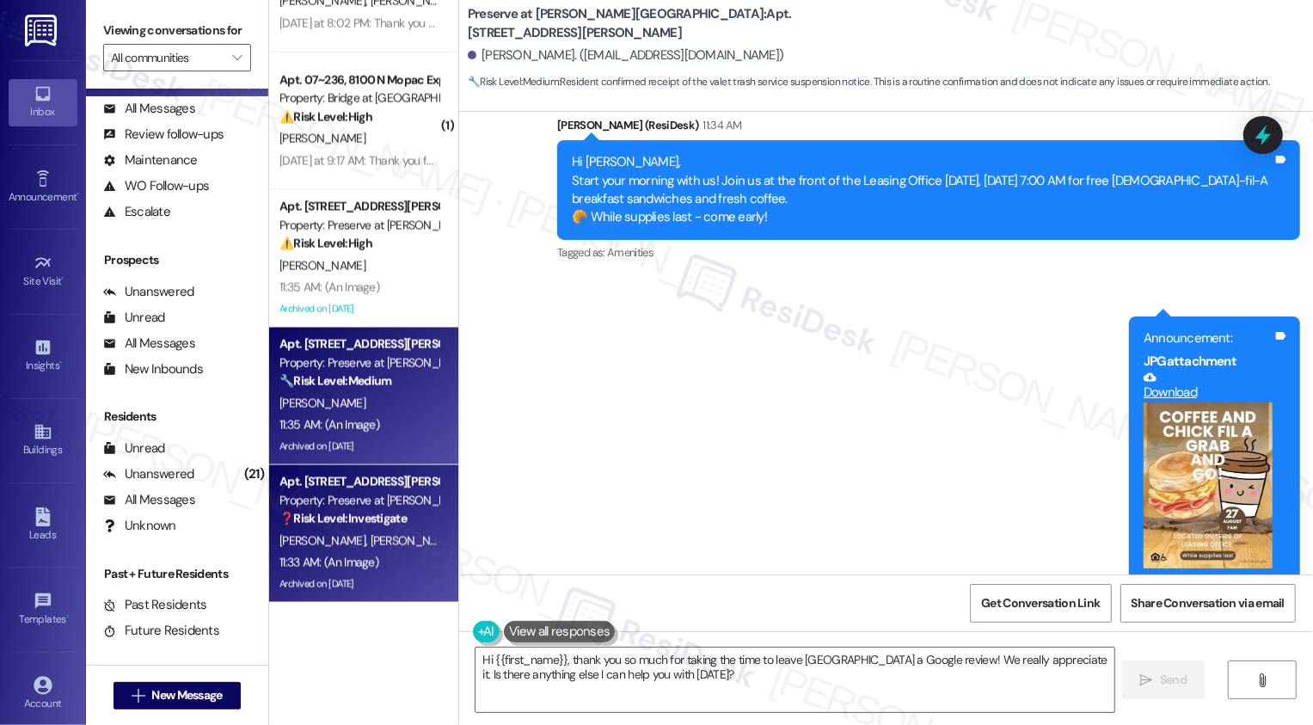
click at [396, 591] on div "Archived on [DATE]" at bounding box center [359, 585] width 163 height 22
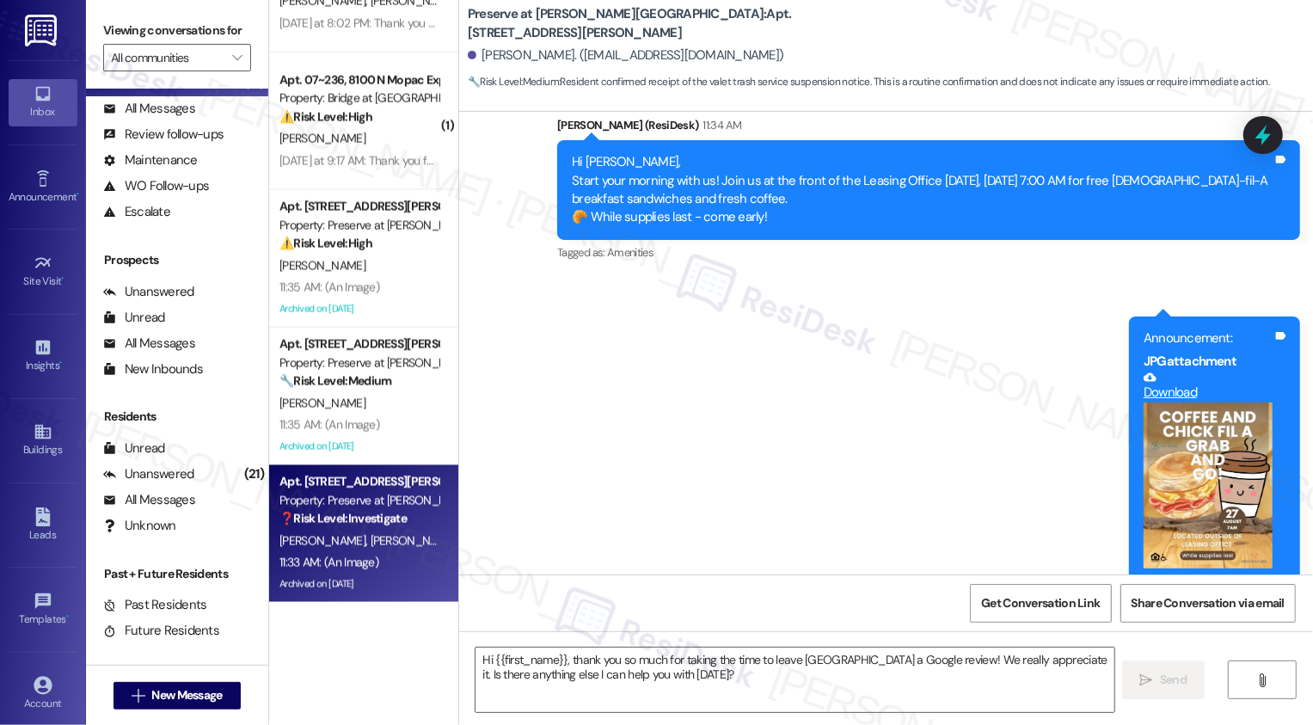
type textarea "Fetching suggested responses. Please feel free to read through the conversation…"
click at [396, 591] on div "Archived on [DATE]" at bounding box center [359, 585] width 163 height 22
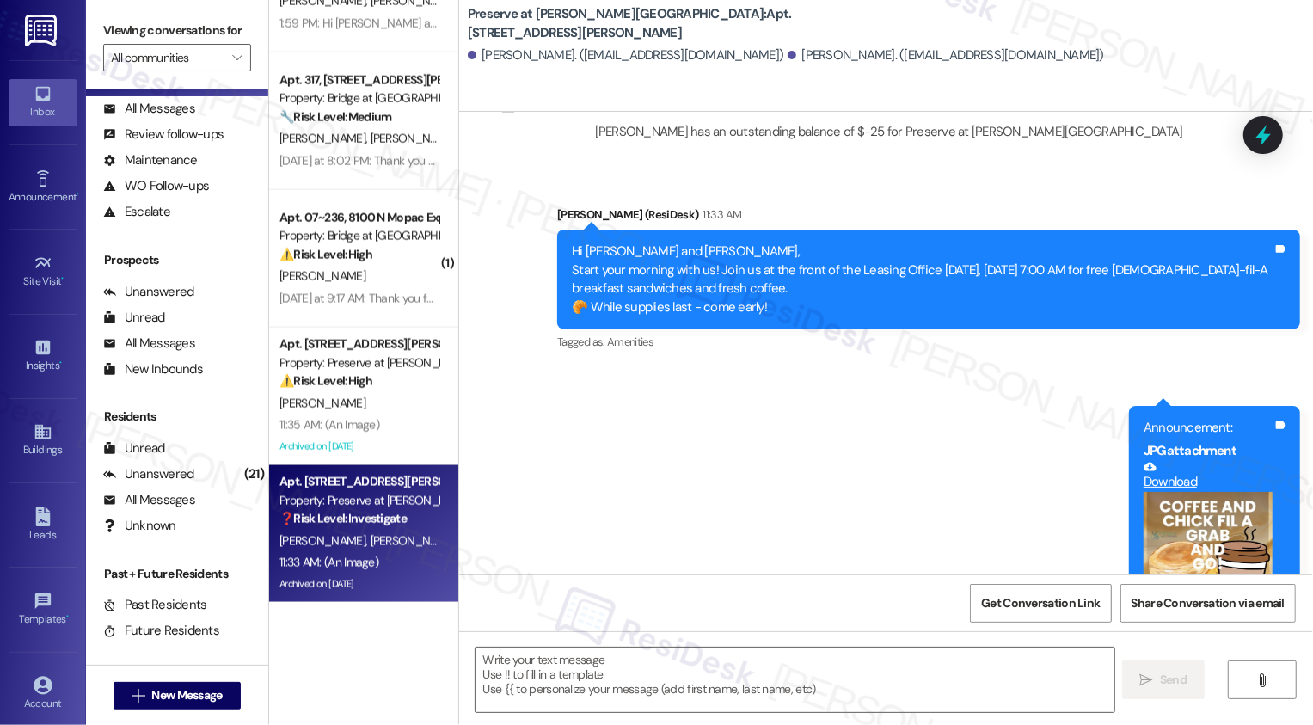
scroll to position [2130, 0]
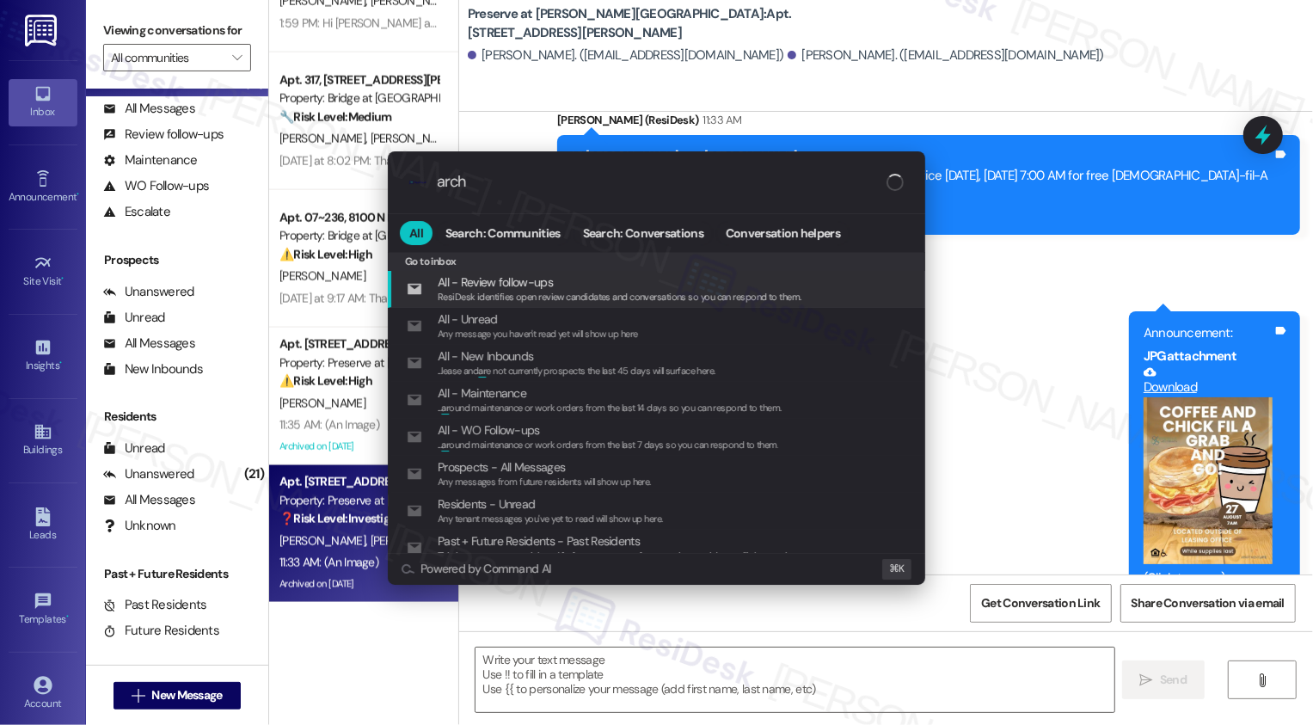
type input "archi"
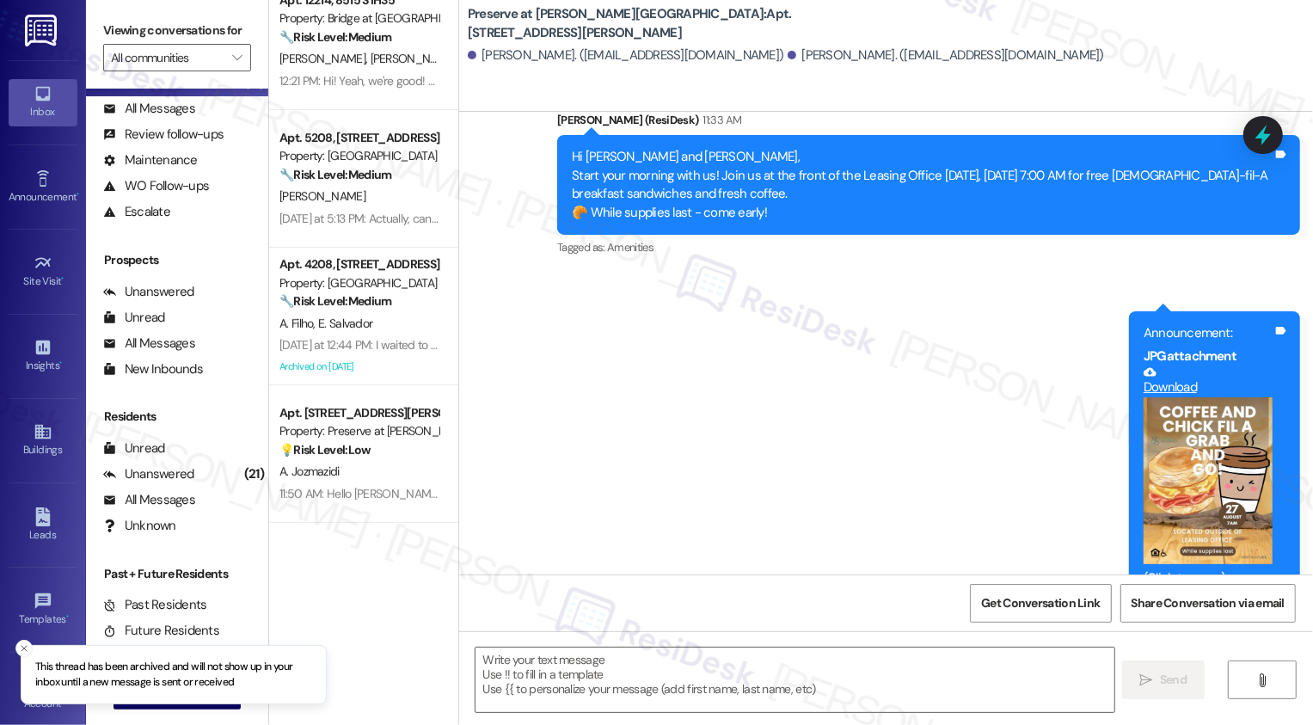
scroll to position [0, 0]
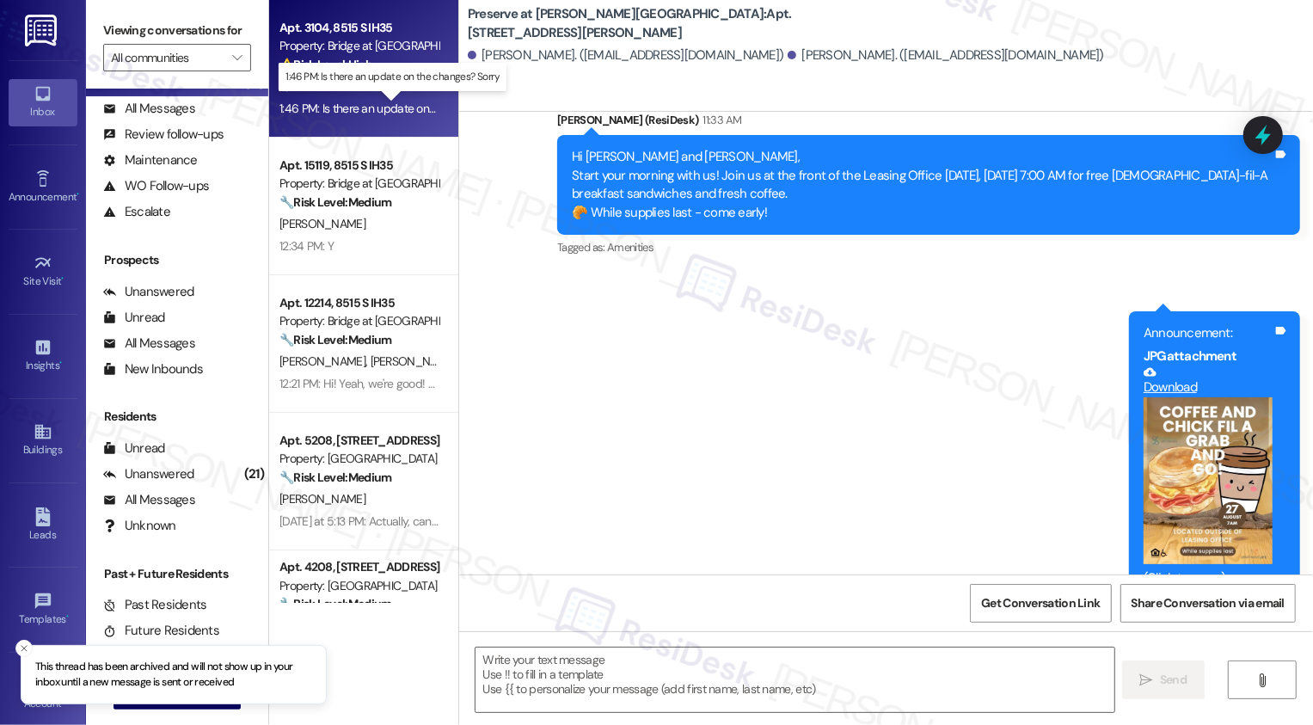
click at [352, 108] on div "1:46 PM: Is there an update on the changes? Sorry 1:46 PM: Is there an update o…" at bounding box center [404, 108] width 249 height 15
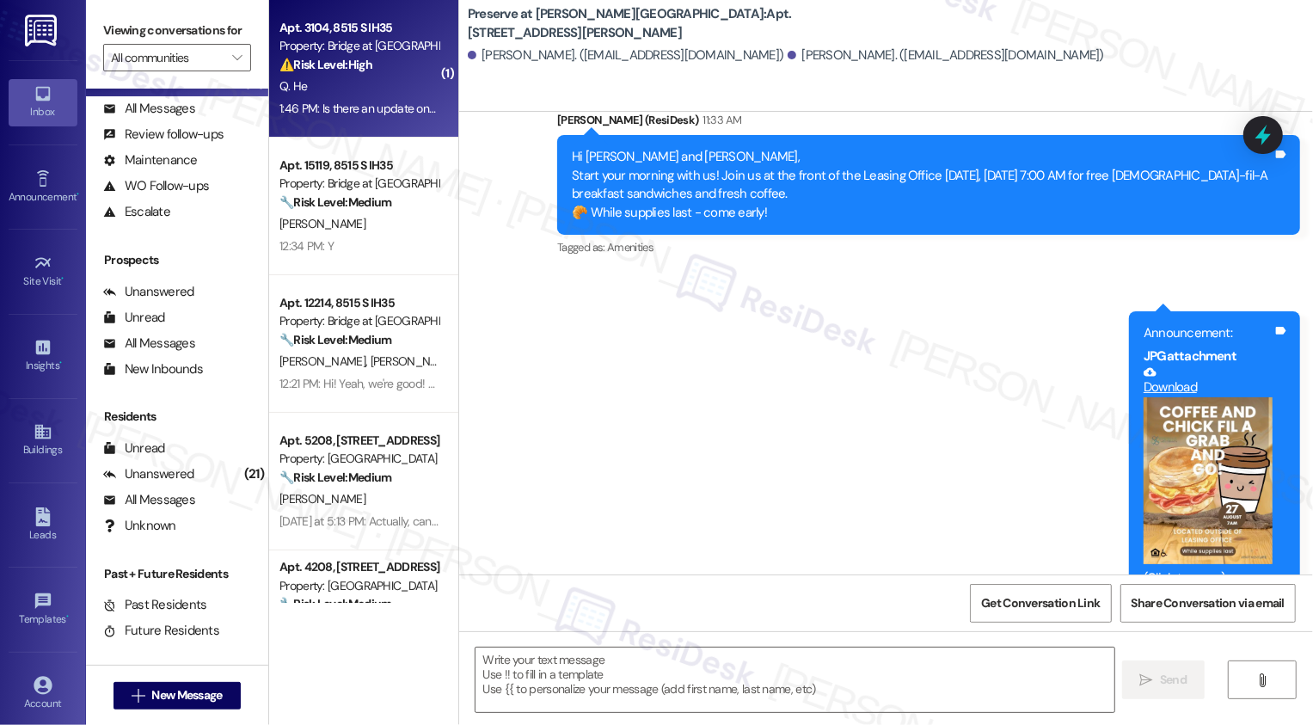
type textarea "Fetching suggested responses. Please feel free to read through the conversation…"
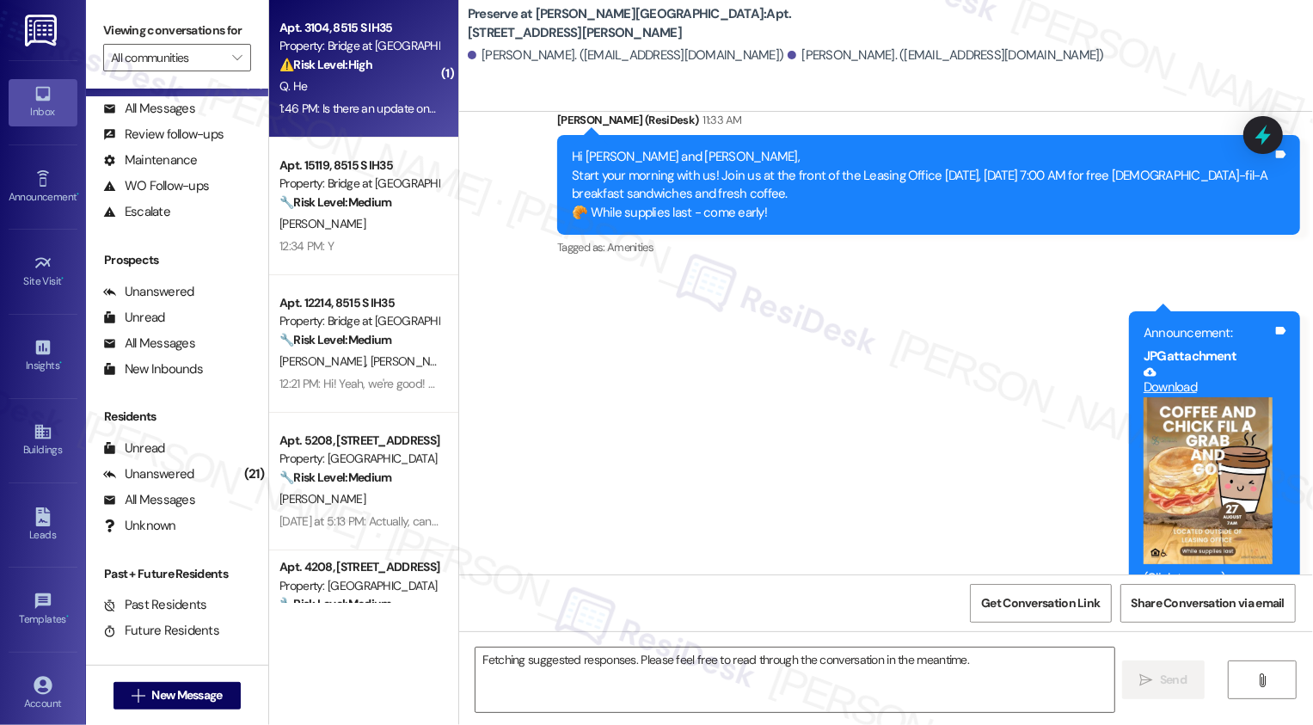
click at [352, 108] on div "1:46 PM: Is there an update on the changes? Sorry 1:46 PM: Is there an update o…" at bounding box center [404, 108] width 249 height 15
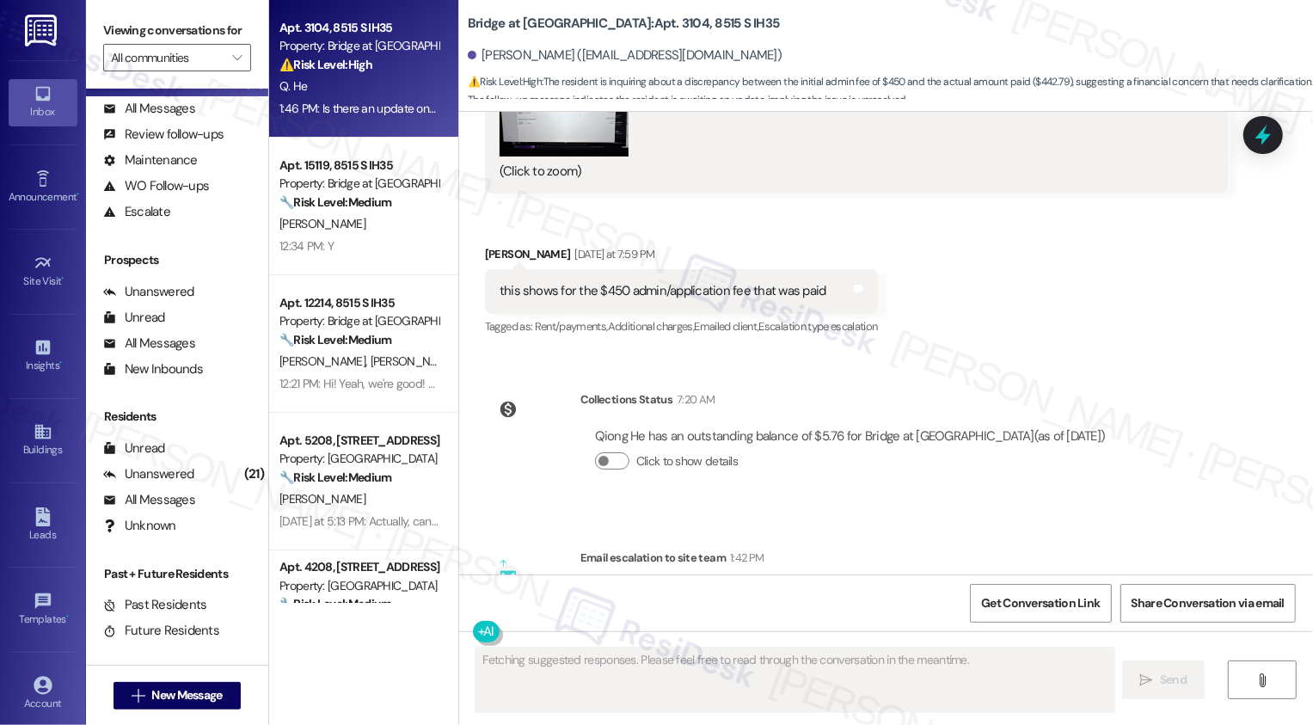
scroll to position [8702, 0]
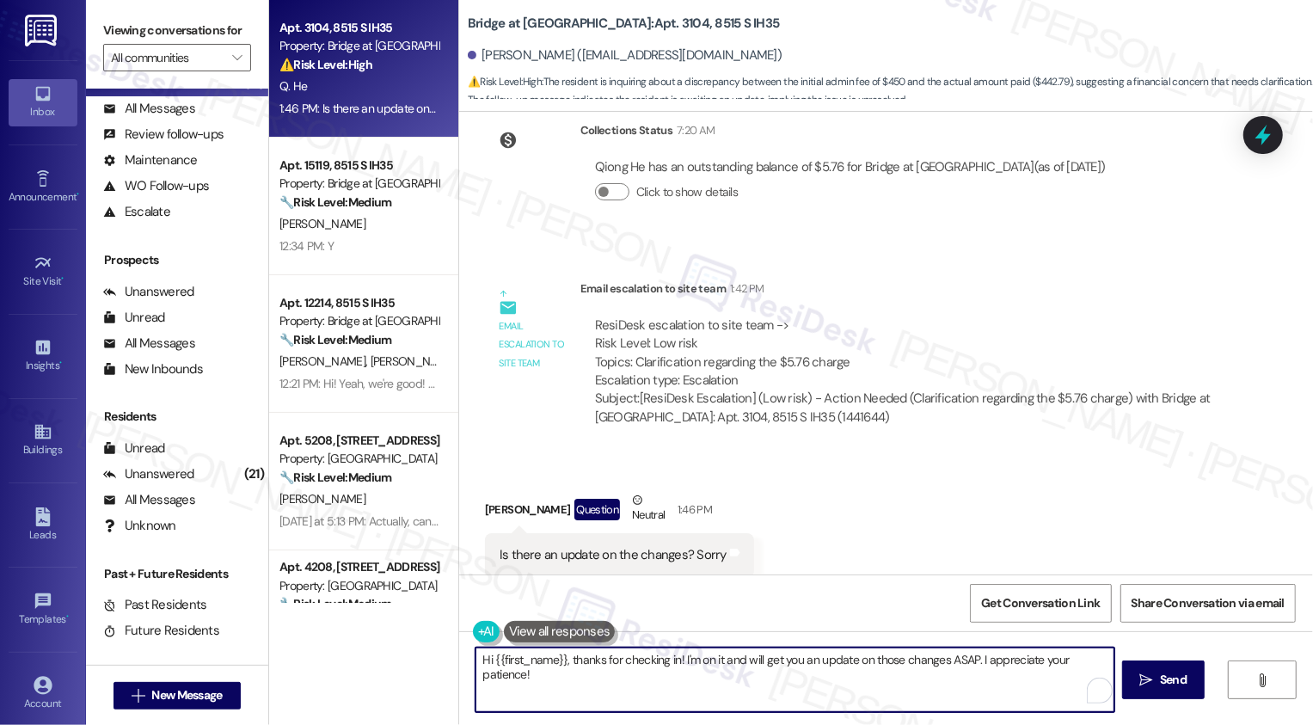
drag, startPoint x: 673, startPoint y: 657, endPoint x: 698, endPoint y: 708, distance: 56.2
click at [698, 708] on textarea "Hi {{first_name}}, thanks for checking in! I'm on it and will get you an update…" at bounding box center [795, 680] width 639 height 65
drag, startPoint x: 718, startPoint y: 705, endPoint x: 729, endPoint y: 716, distance: 15.2
click at [728, 716] on div "Hi {{first_name}}, thanks for checking in! I'm on it and will get you an update…" at bounding box center [886, 695] width 854 height 129
type textarea "Hi {{first_name}}, thanks for checking in! I'm still waiting for an update but …"
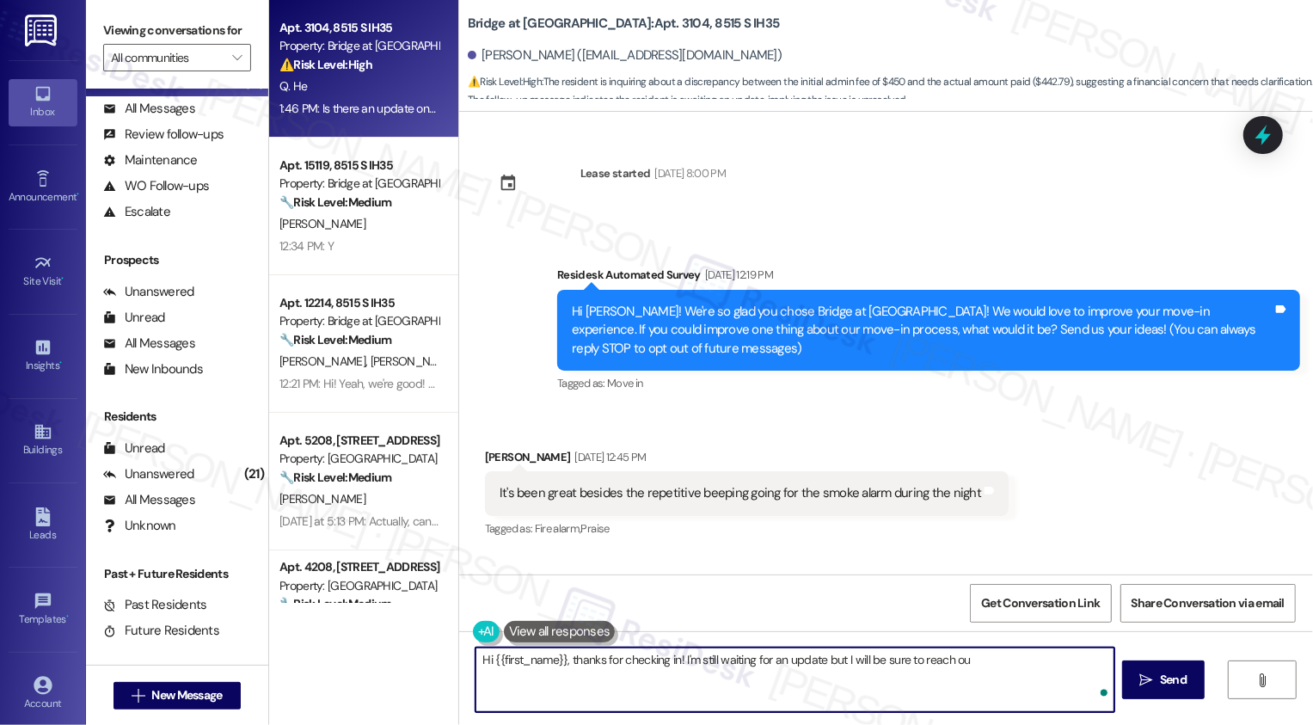
scroll to position [8702, 0]
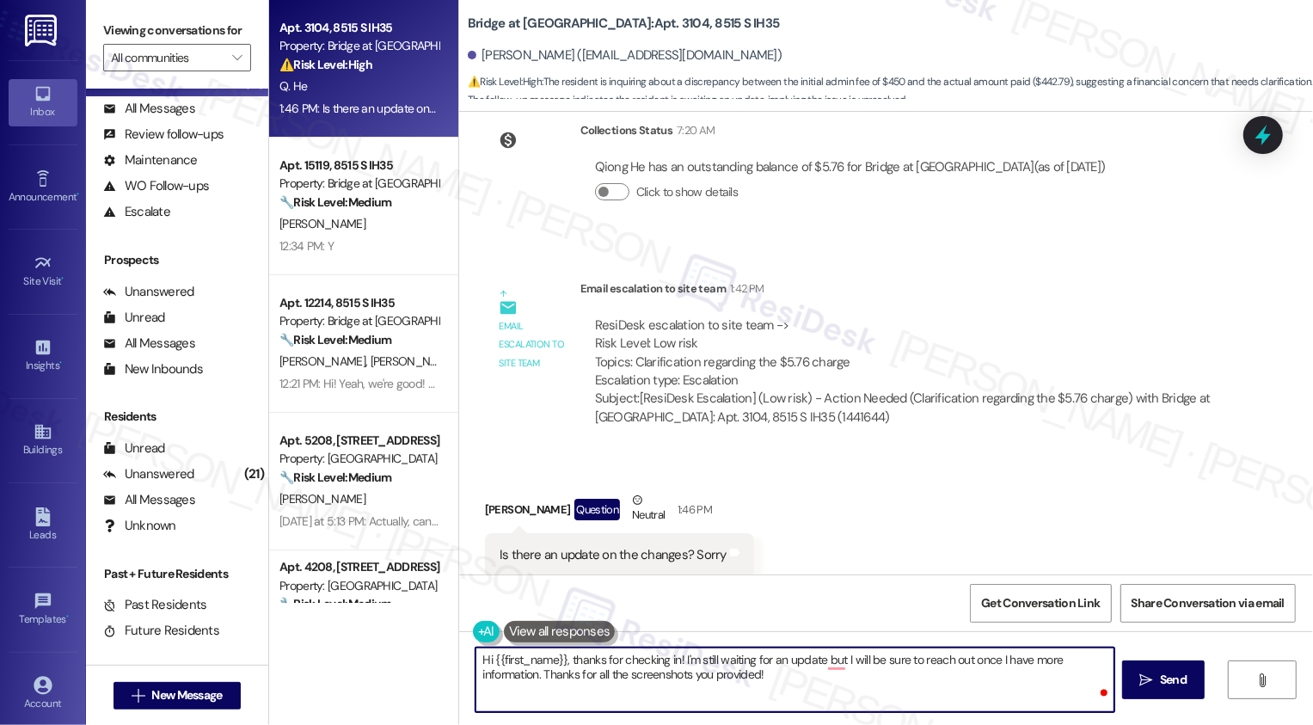
click at [824, 651] on textarea "Hi {{first_name}}, thanks for checking in! I'm still waiting for an update but …" at bounding box center [795, 680] width 639 height 65
click at [825, 657] on textarea "Hi {{first_name}}, thanks for checking in! I'm still waiting for an update but …" at bounding box center [795, 680] width 639 height 65
type textarea "Hi {{first_name}}, thanks for checking in! I'm still waiting for an update, but…"
click at [1150, 667] on button " Send" at bounding box center [1163, 680] width 83 height 39
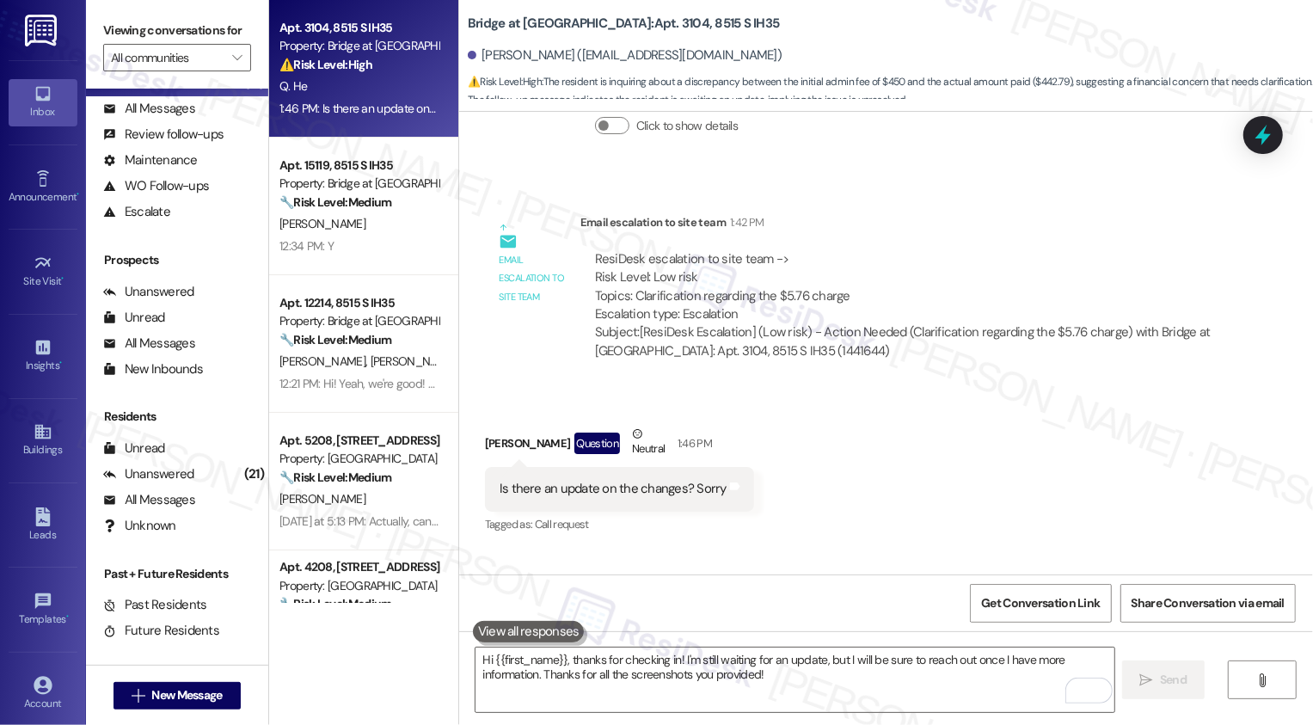
scroll to position [8841, 0]
